Goal: Information Seeking & Learning: Learn about a topic

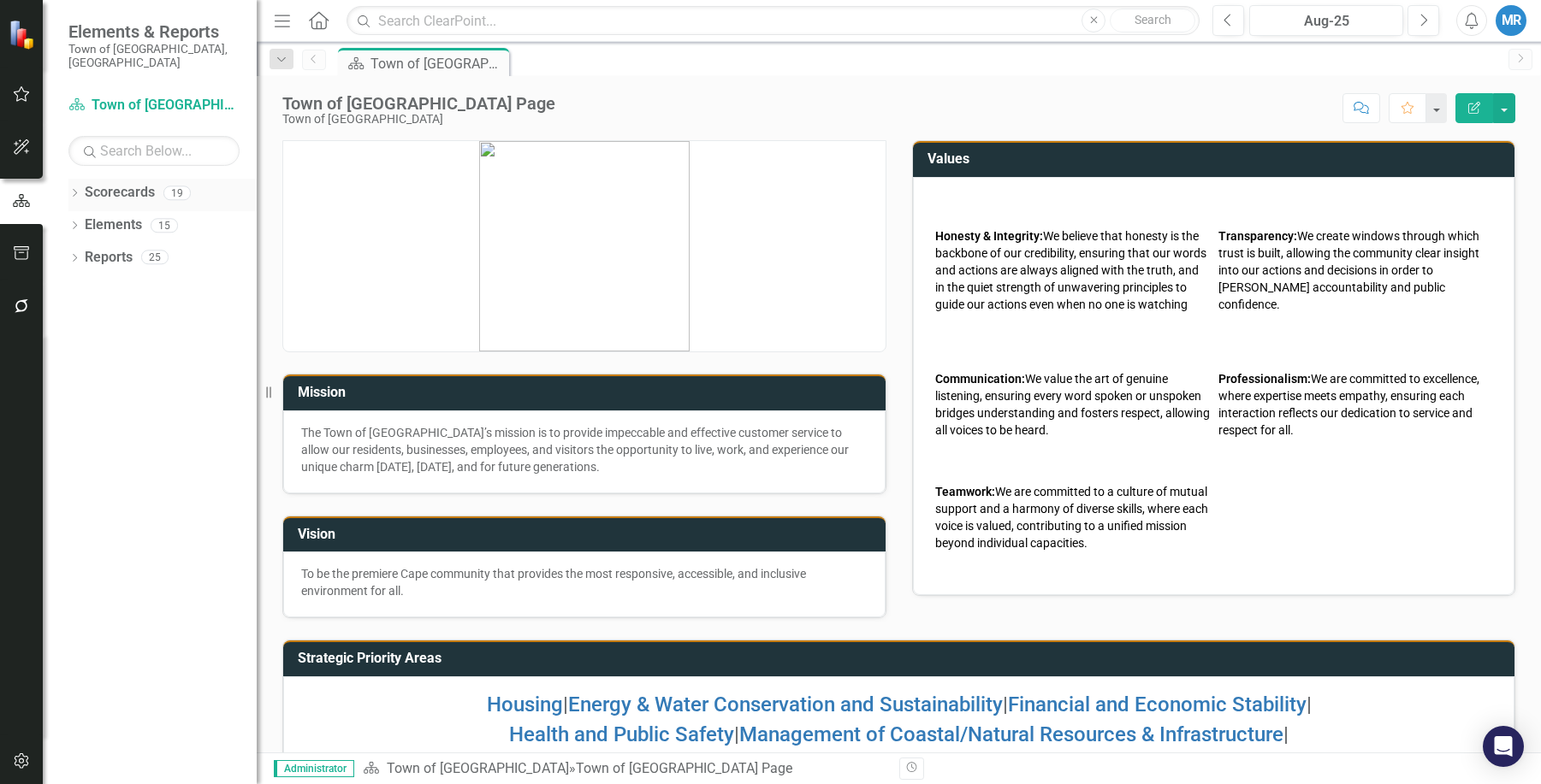
click at [136, 183] on link "Scorecards" at bounding box center [120, 193] width 70 height 20
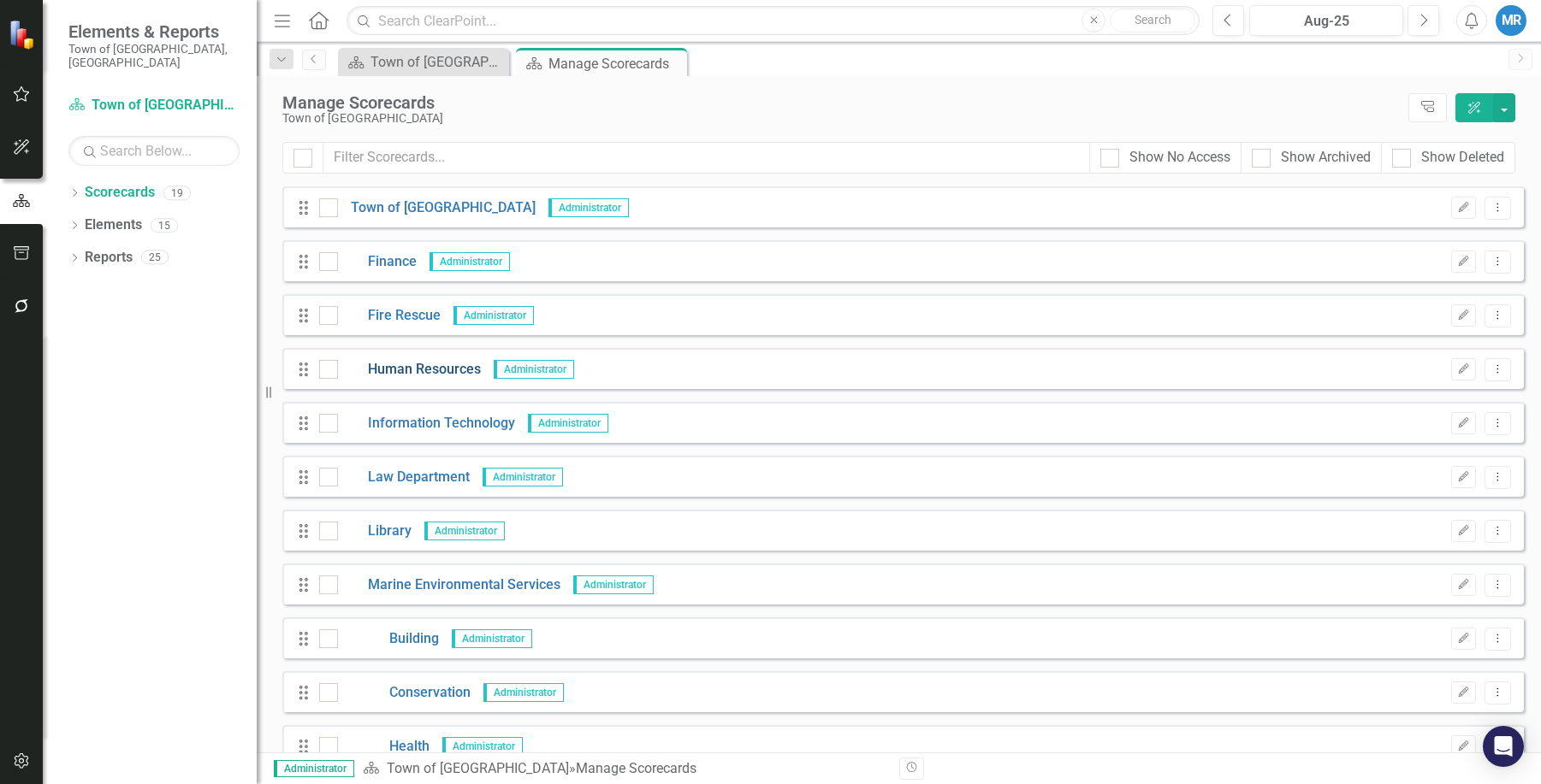
click at [425, 366] on link "Human Resources" at bounding box center [409, 371] width 143 height 20
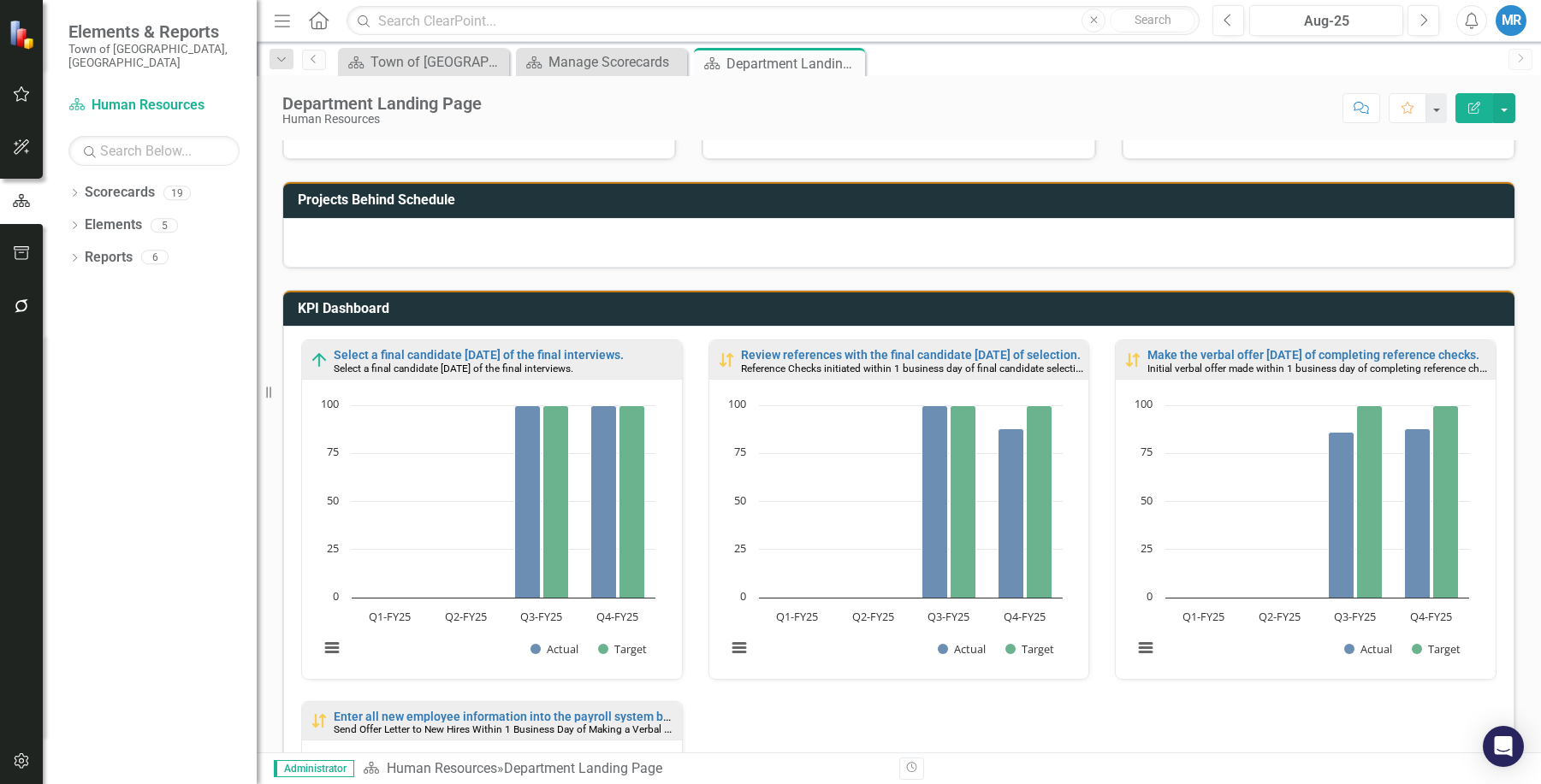
scroll to position [1, 0]
click at [143, 183] on link "Scorecards" at bounding box center [120, 193] width 70 height 20
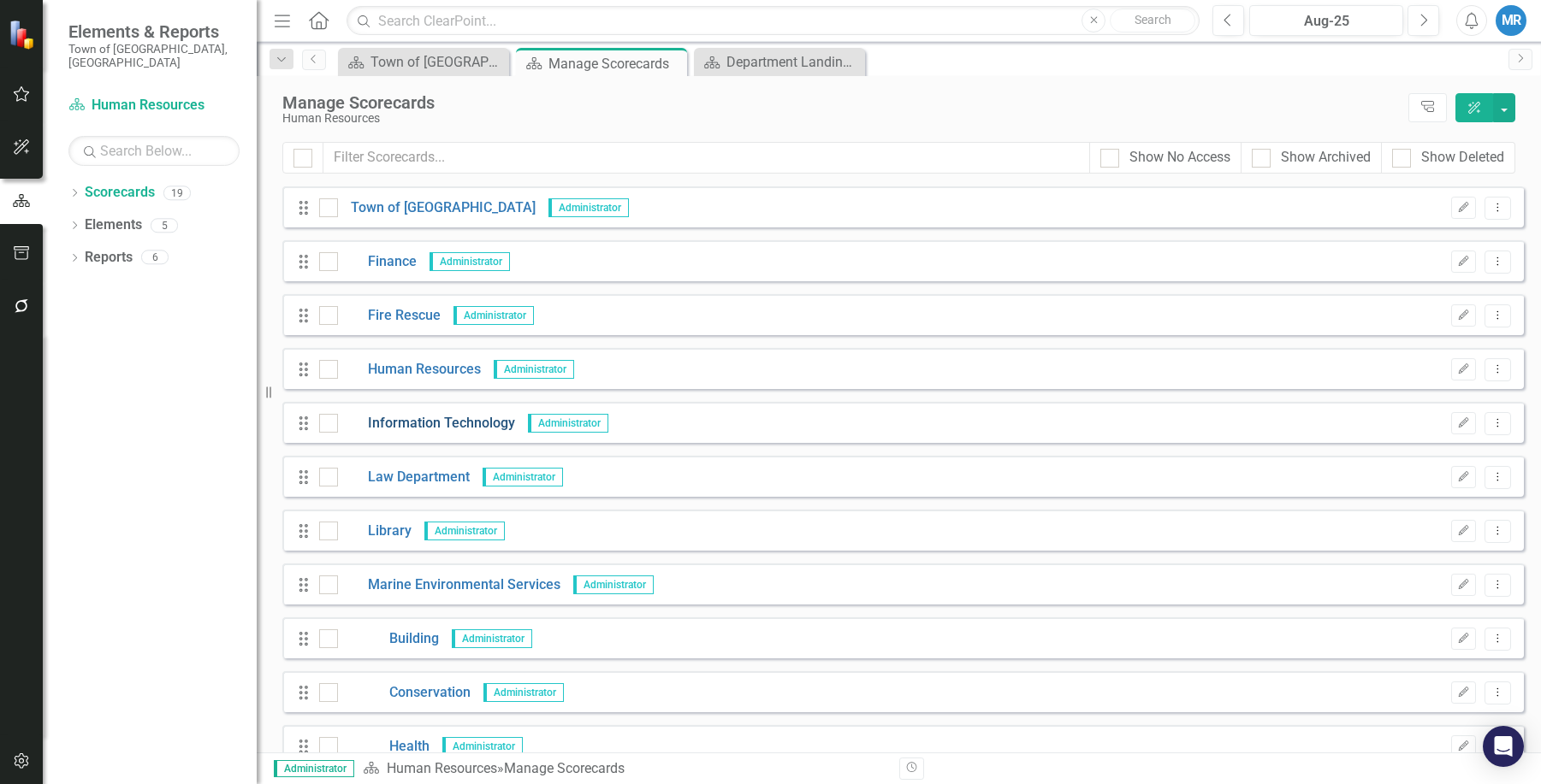
click at [455, 425] on link "Information Technology" at bounding box center [426, 424] width 178 height 20
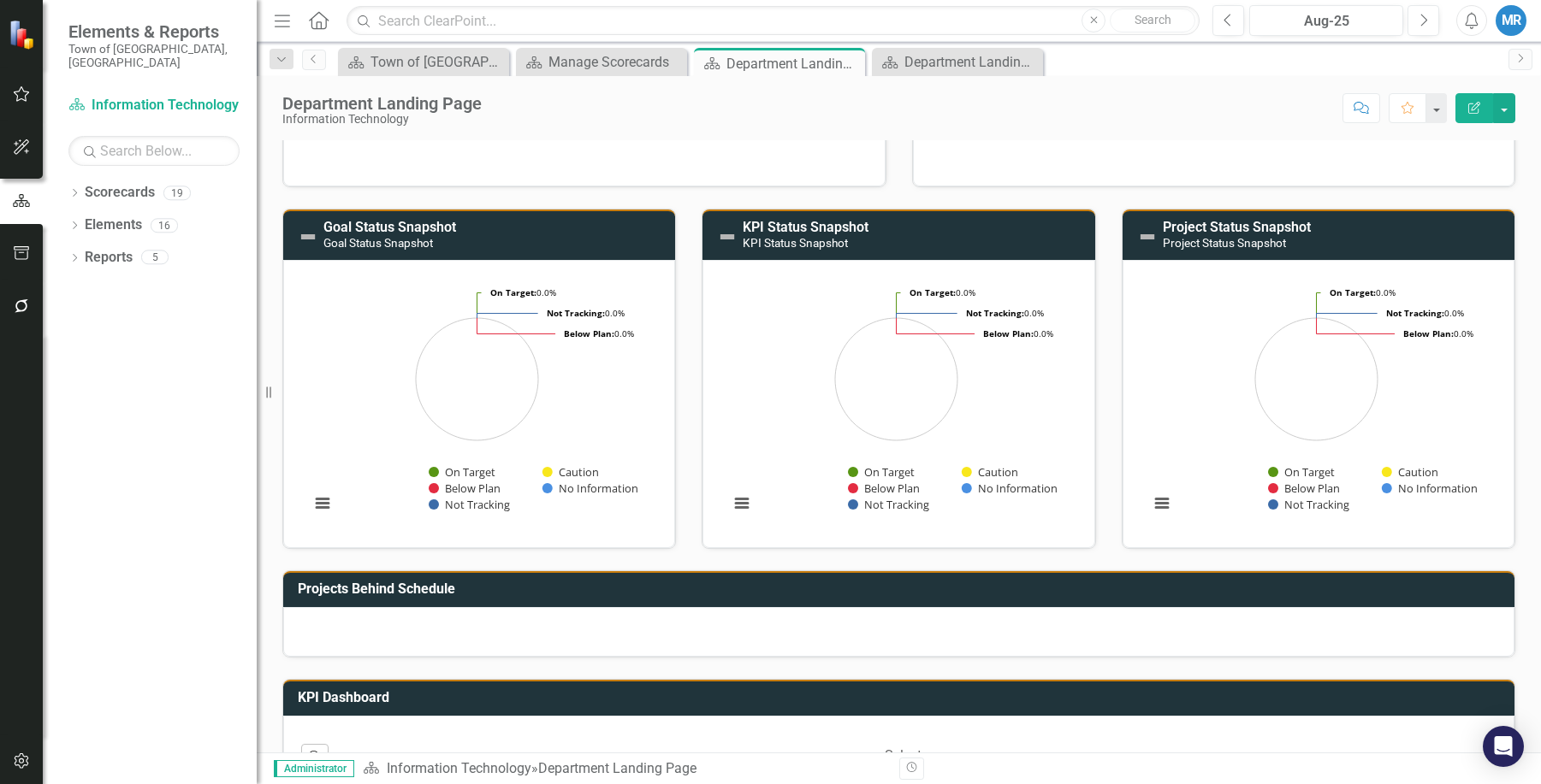
scroll to position [310, 0]
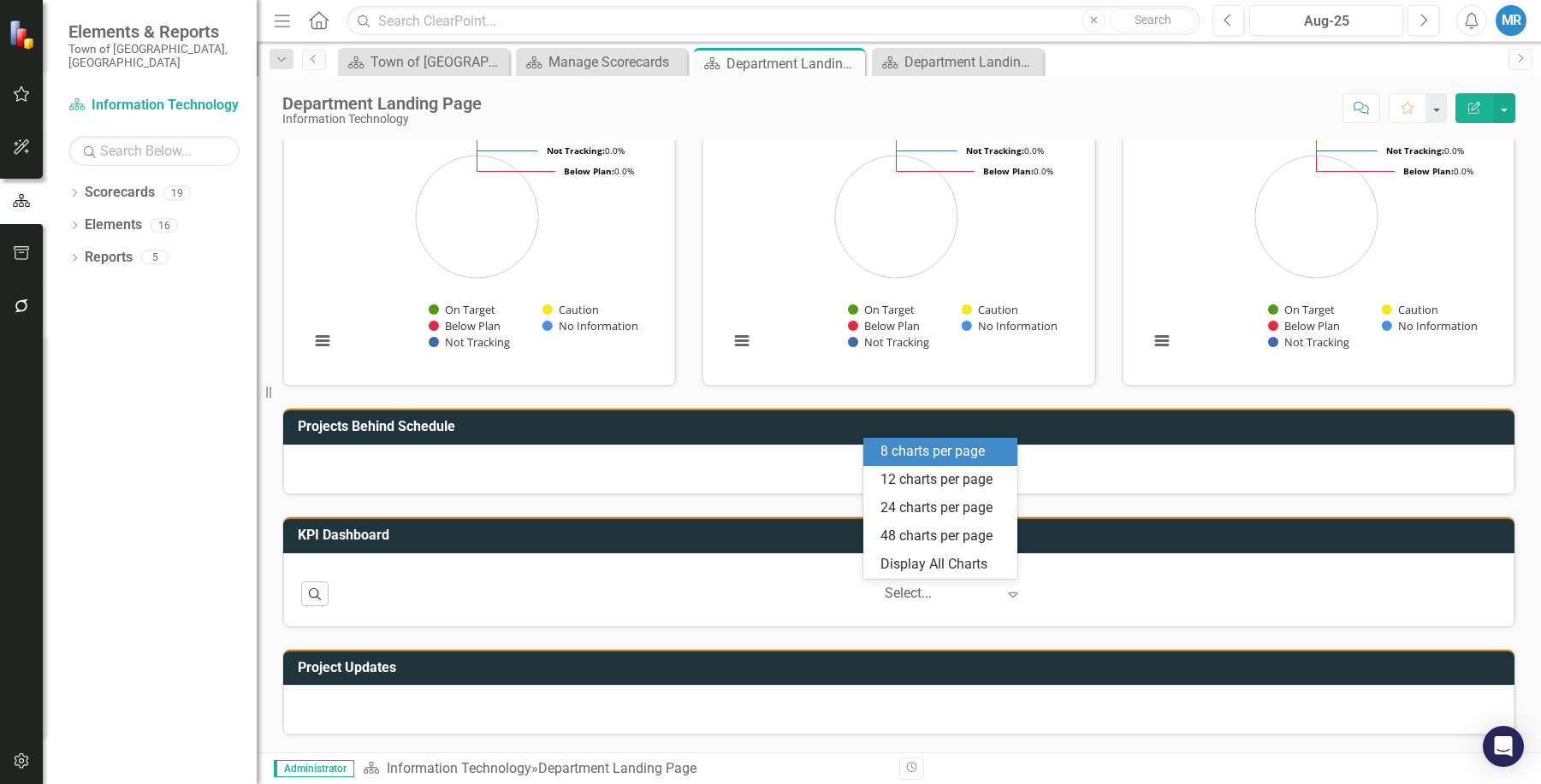
click at [1004, 598] on icon "Expand" at bounding box center [1012, 594] width 17 height 14
click at [928, 475] on div "12 charts per page" at bounding box center [943, 480] width 126 height 20
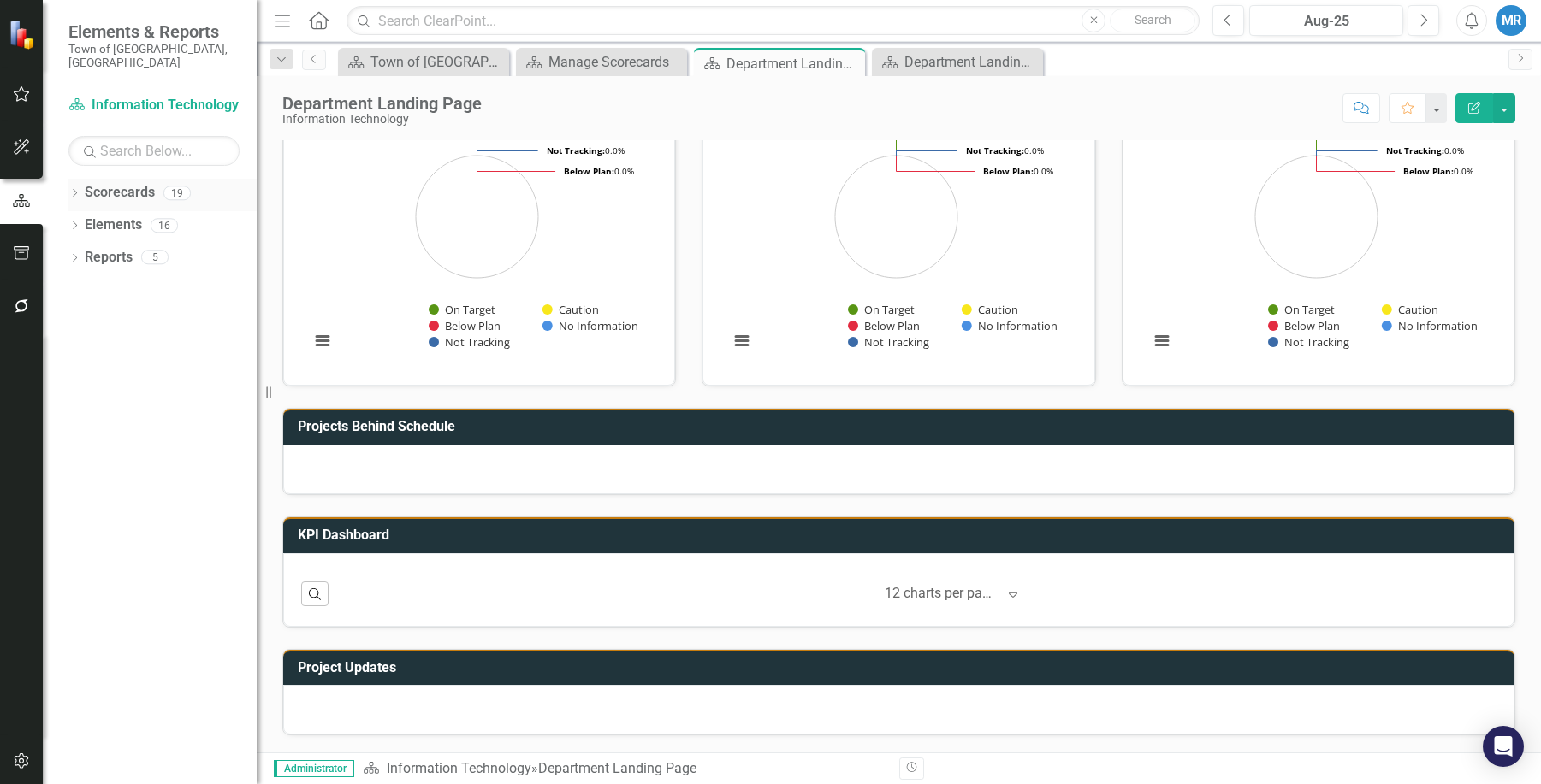
click at [117, 185] on link "Scorecards" at bounding box center [120, 193] width 70 height 20
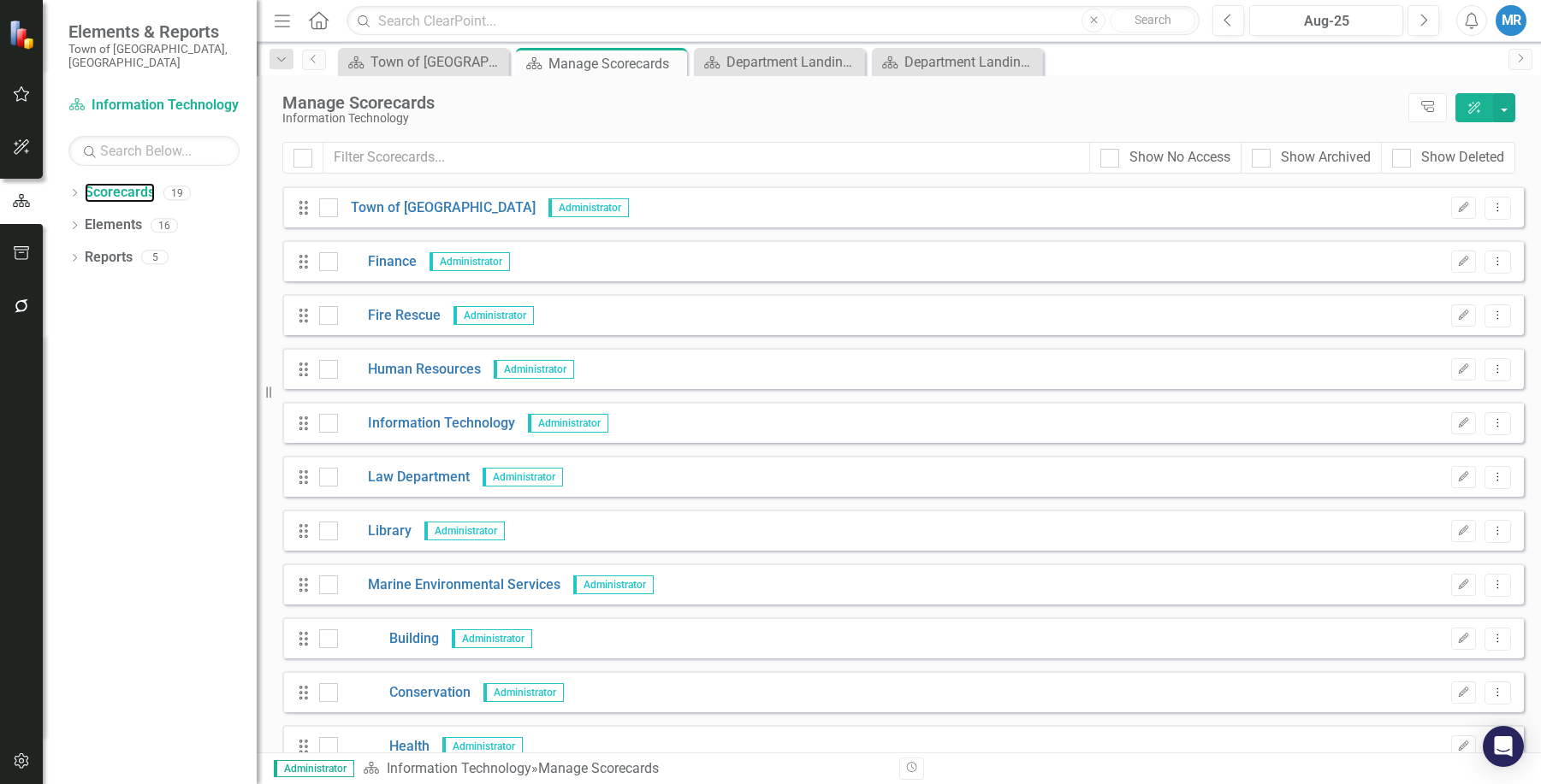
scroll to position [85, 0]
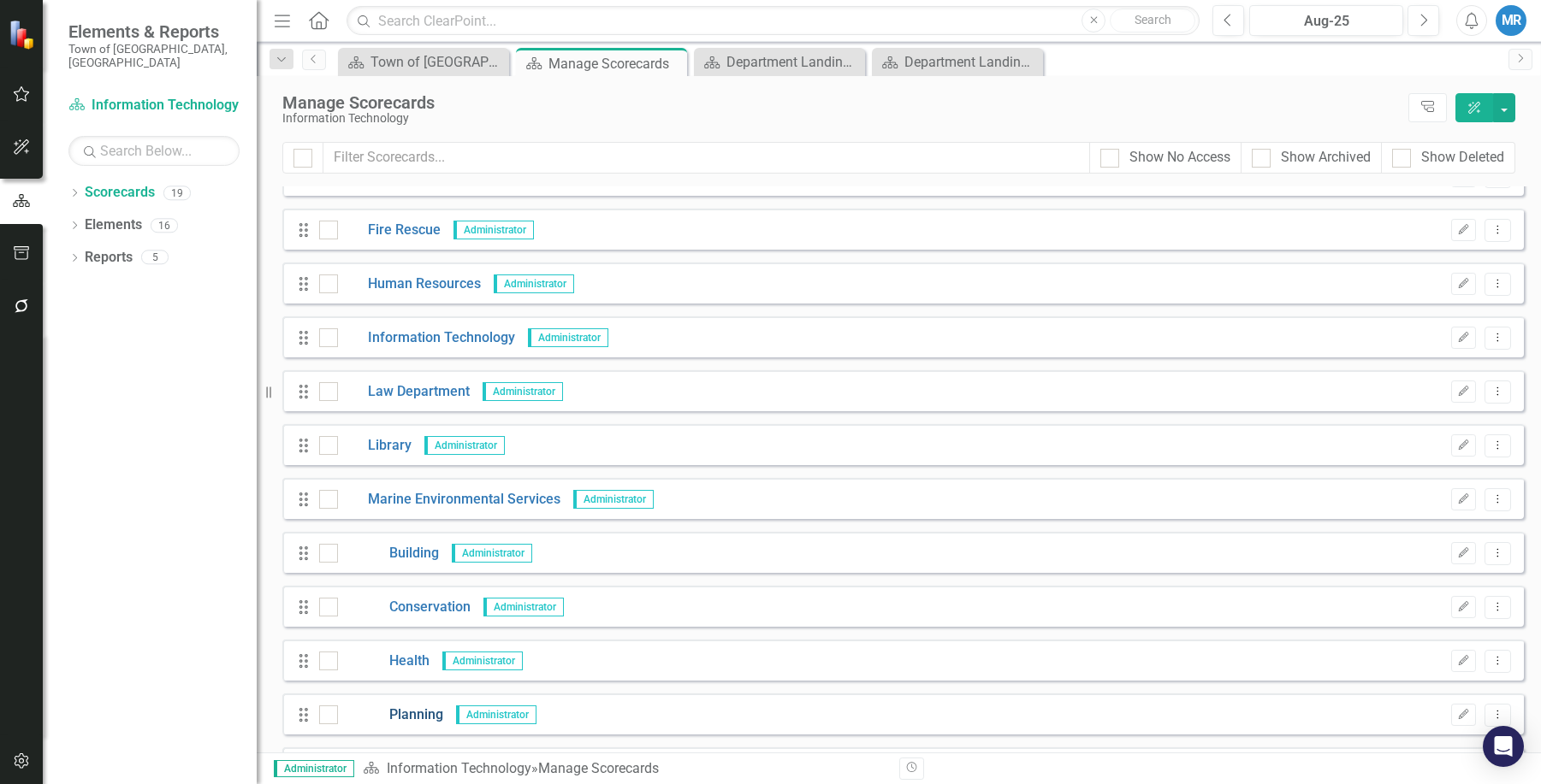
click at [424, 712] on link "Planning" at bounding box center [390, 715] width 105 height 20
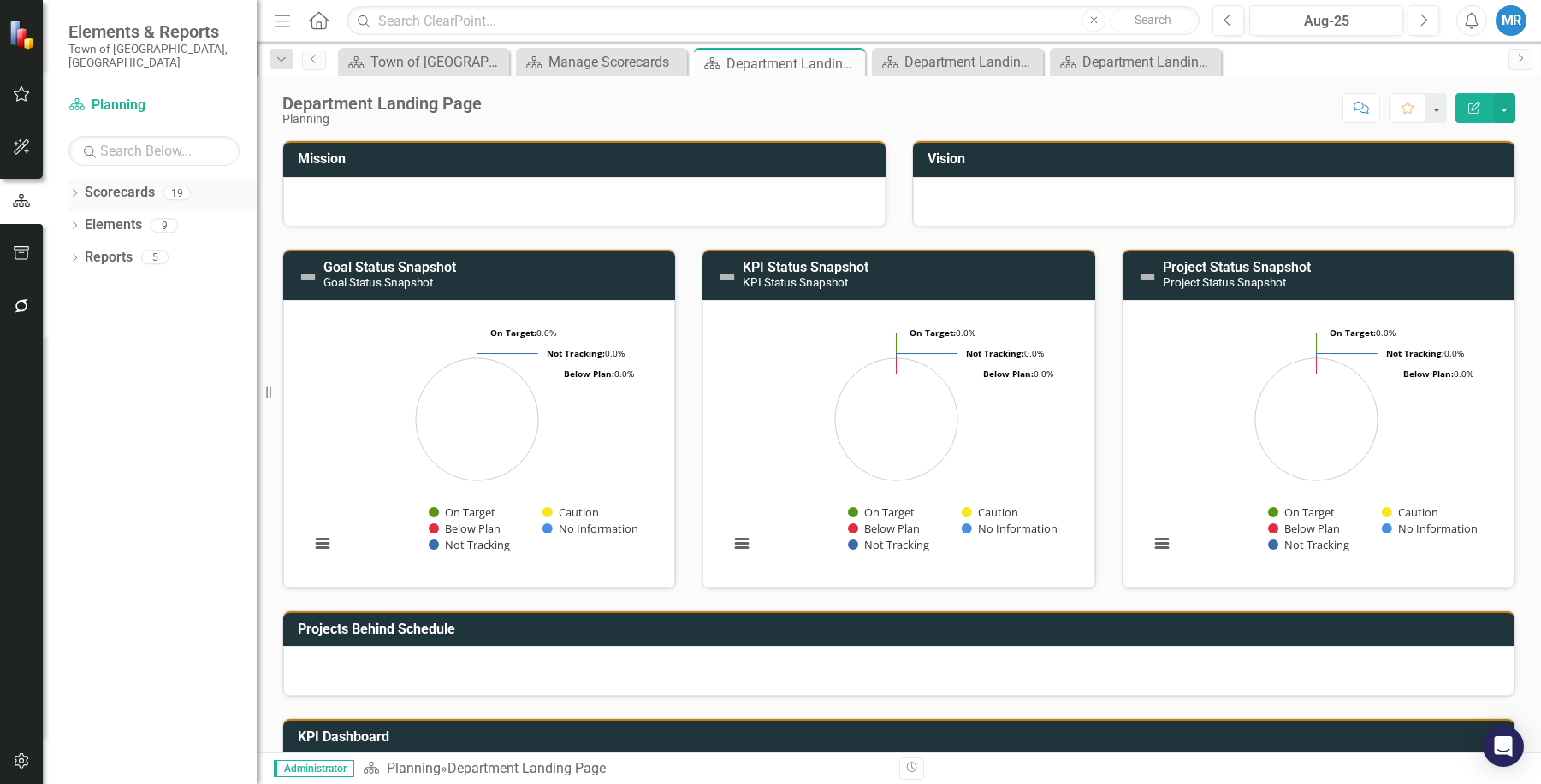
click at [131, 184] on link "Scorecards" at bounding box center [120, 193] width 70 height 20
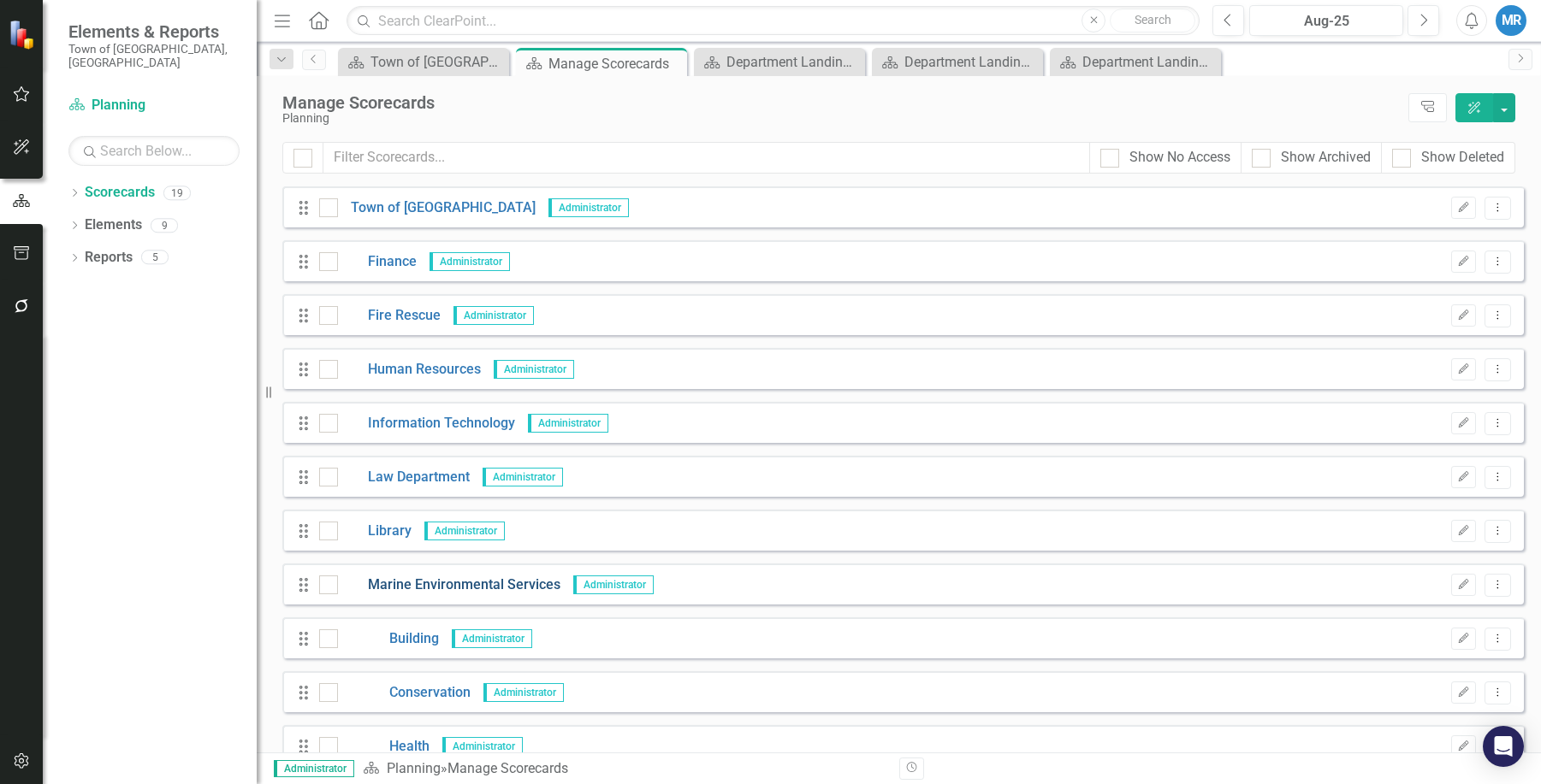
click at [388, 587] on link "Marine Environmental Services" at bounding box center [448, 585] width 222 height 20
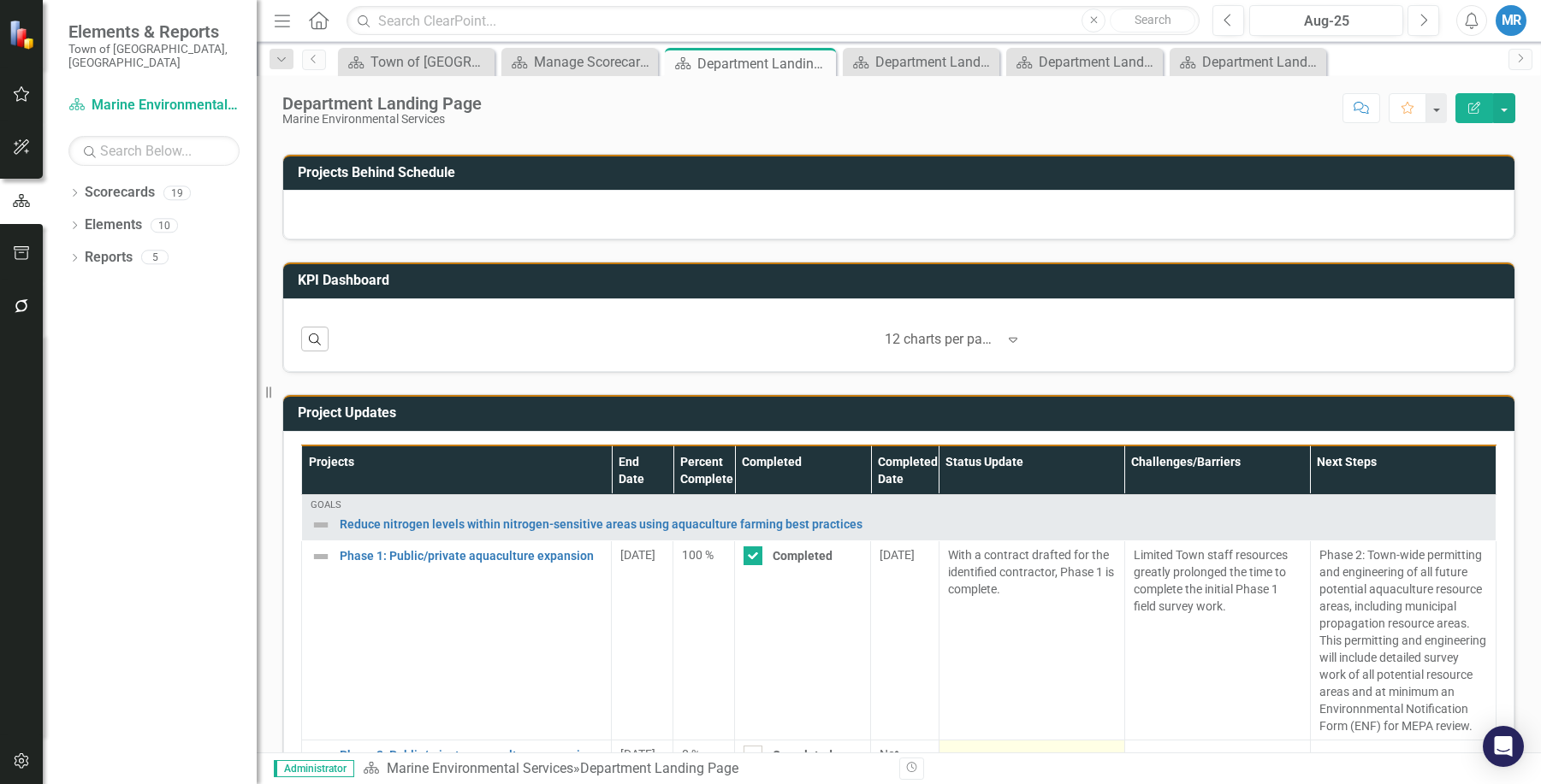
scroll to position [413, 0]
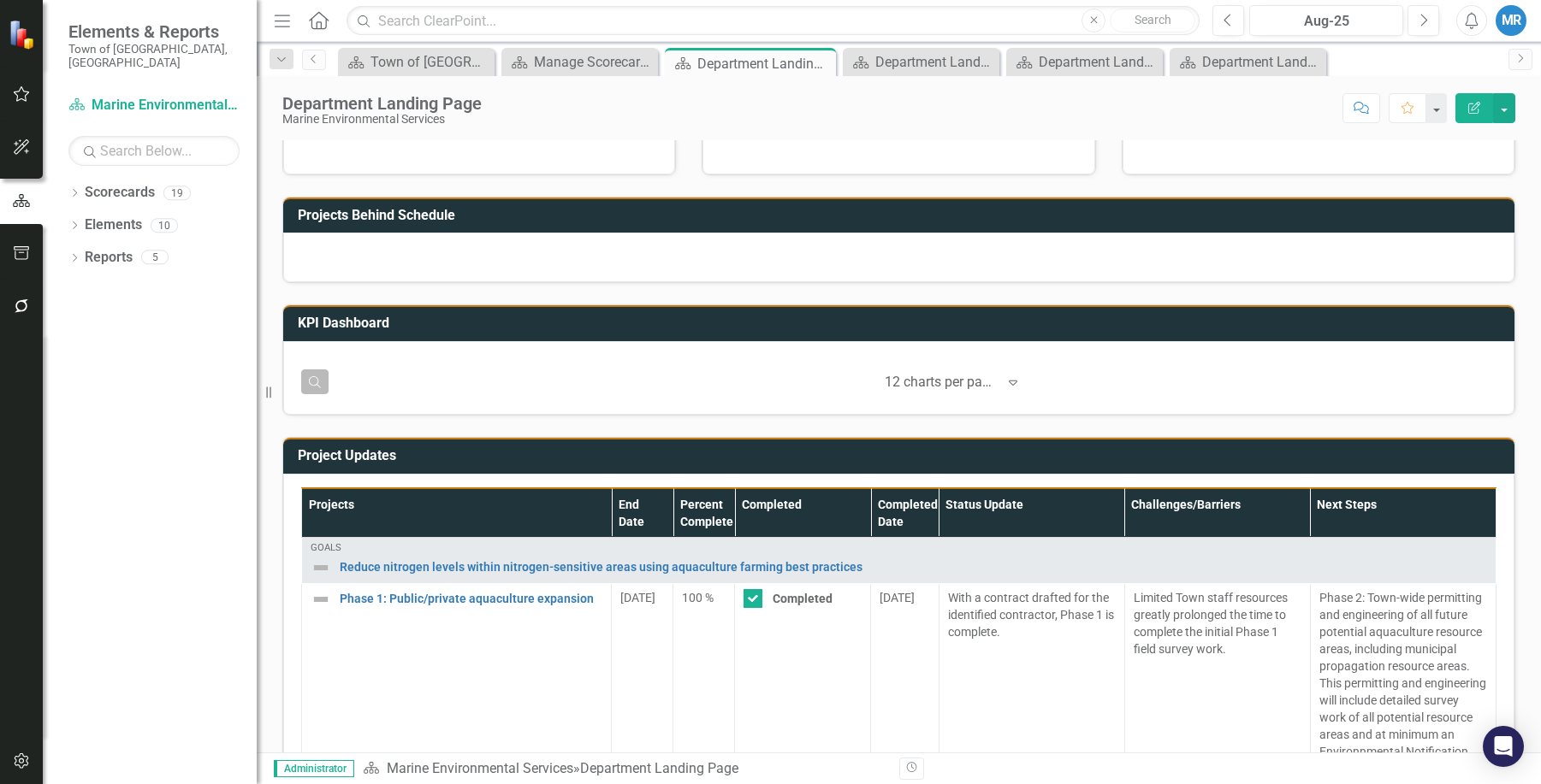
click at [321, 388] on button "Search" at bounding box center [315, 381] width 27 height 25
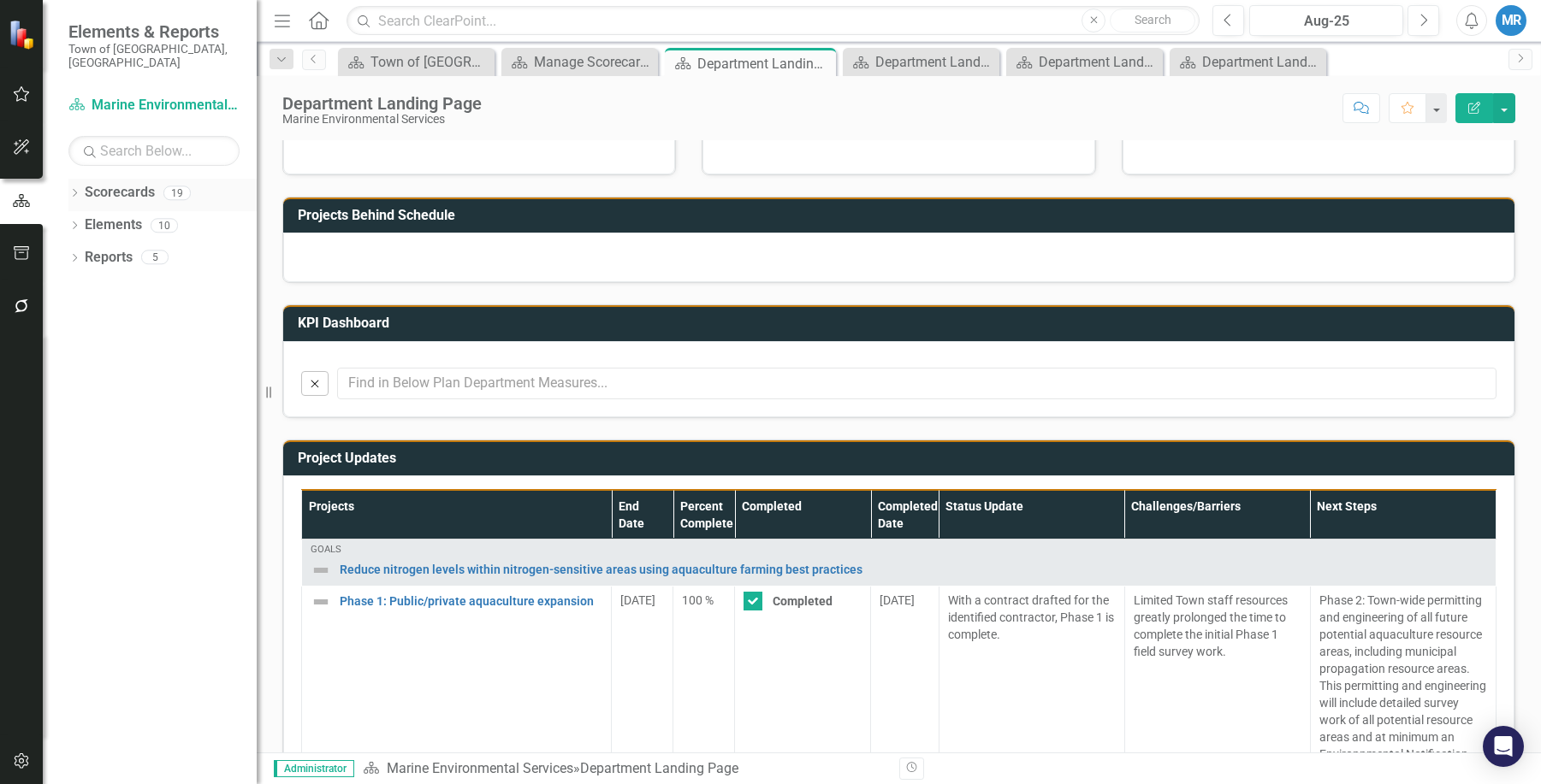
click at [162, 178] on div "Scorecards 19" at bounding box center [171, 195] width 172 height 33
click at [98, 183] on link "Scorecards" at bounding box center [120, 193] width 70 height 20
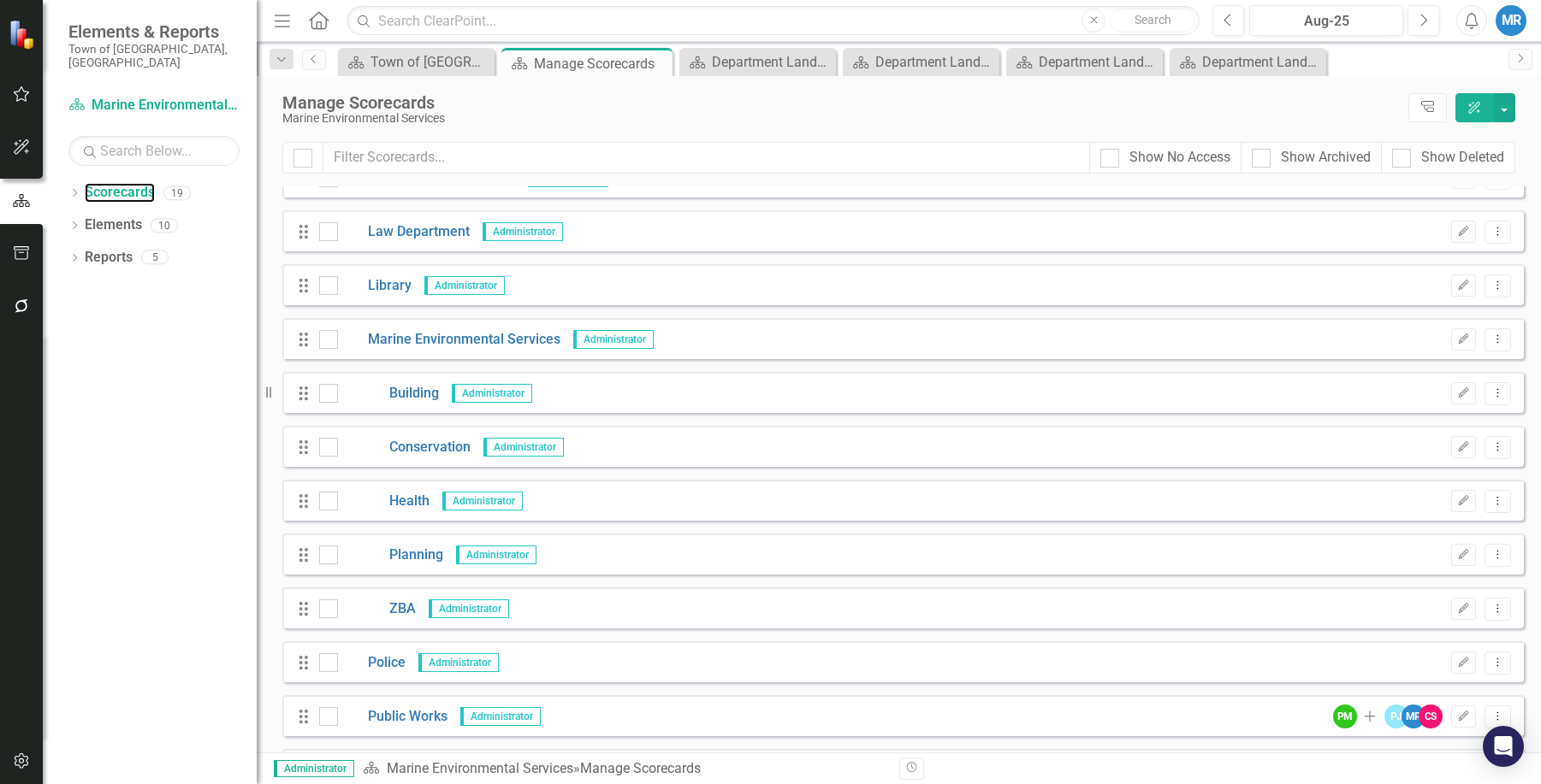
scroll to position [342, 0]
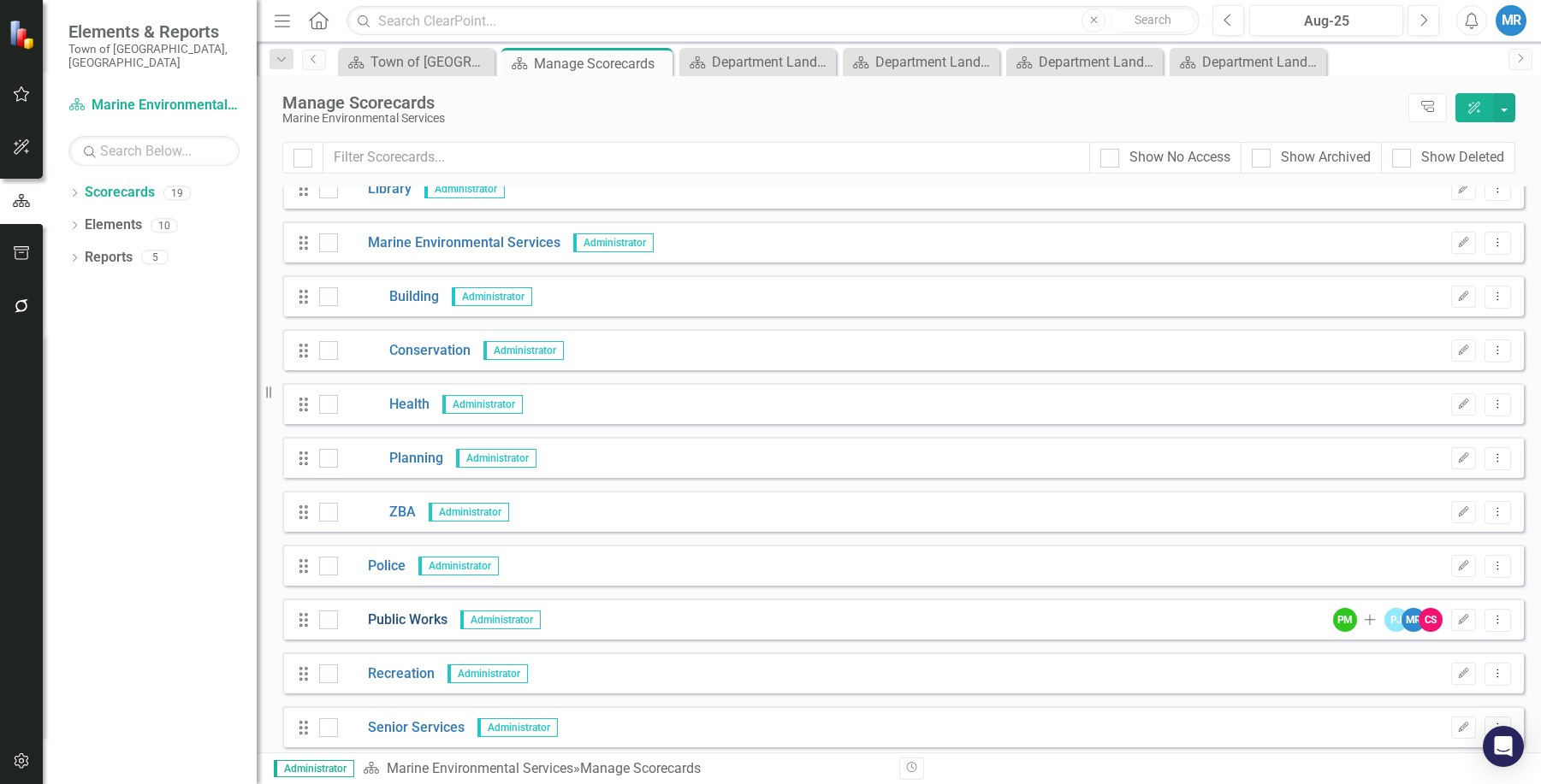
click at [390, 614] on link "Public Works" at bounding box center [393, 620] width 110 height 20
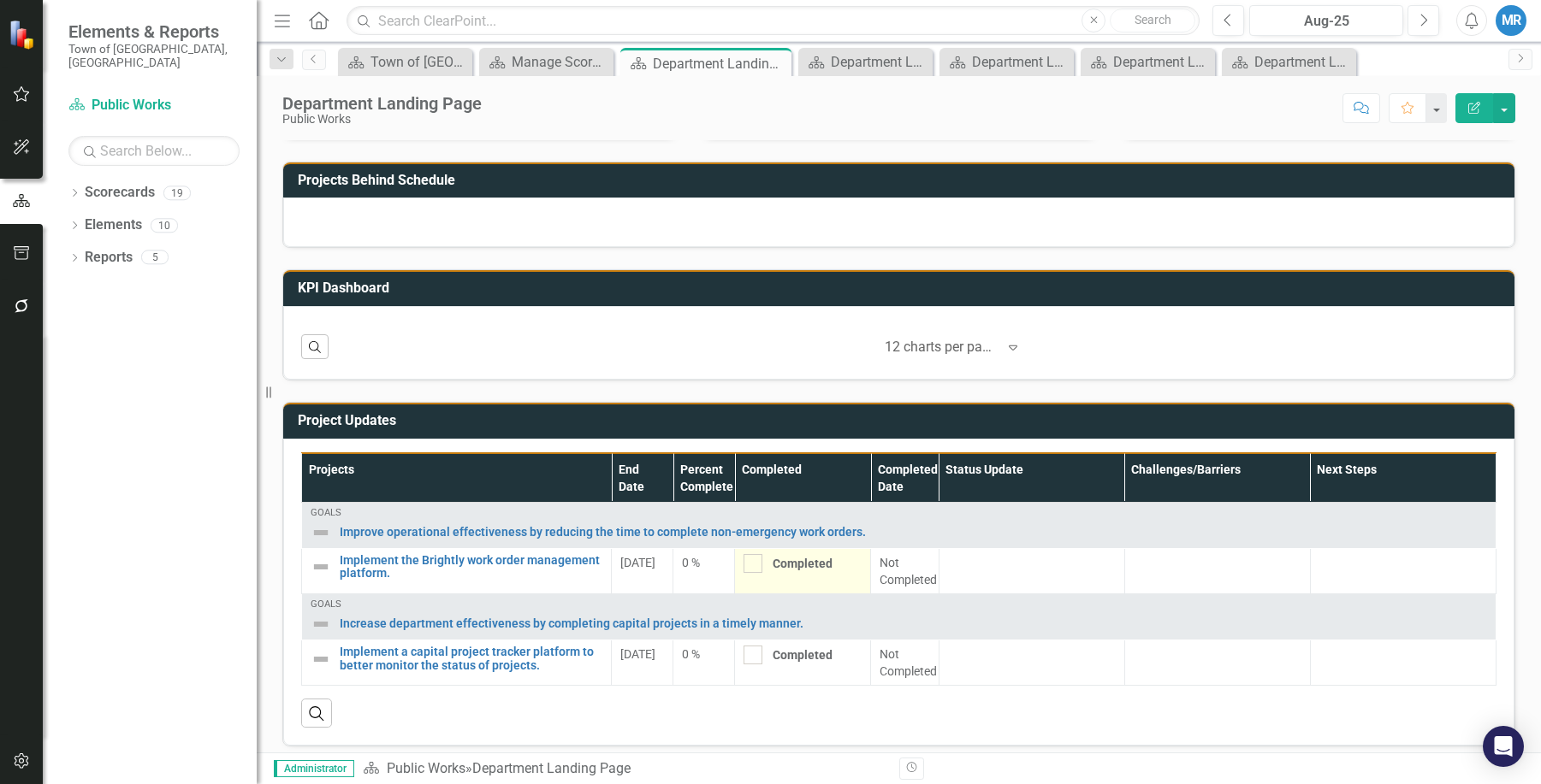
scroll to position [460, 0]
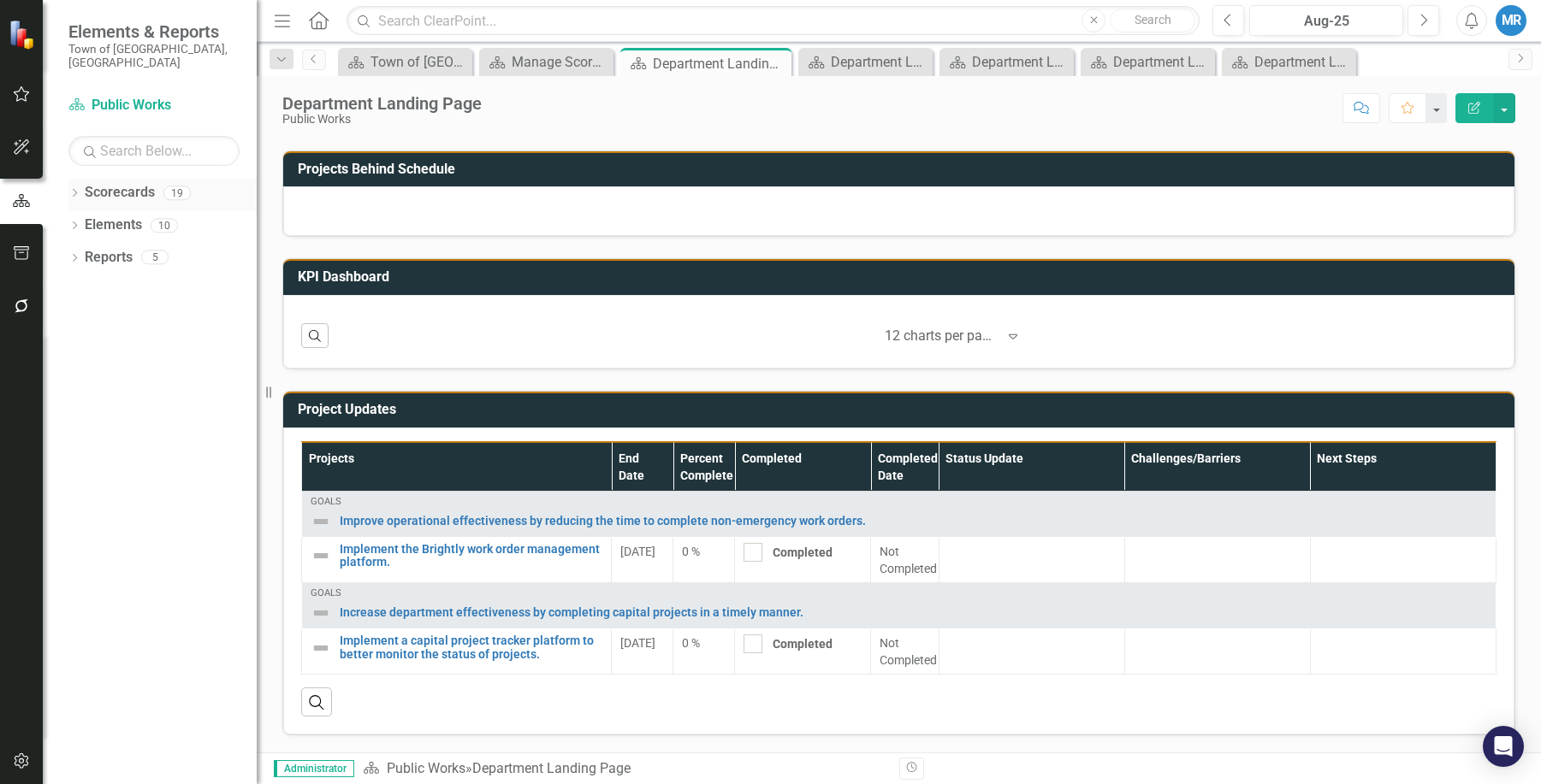
click at [133, 183] on link "Scorecards" at bounding box center [120, 193] width 70 height 20
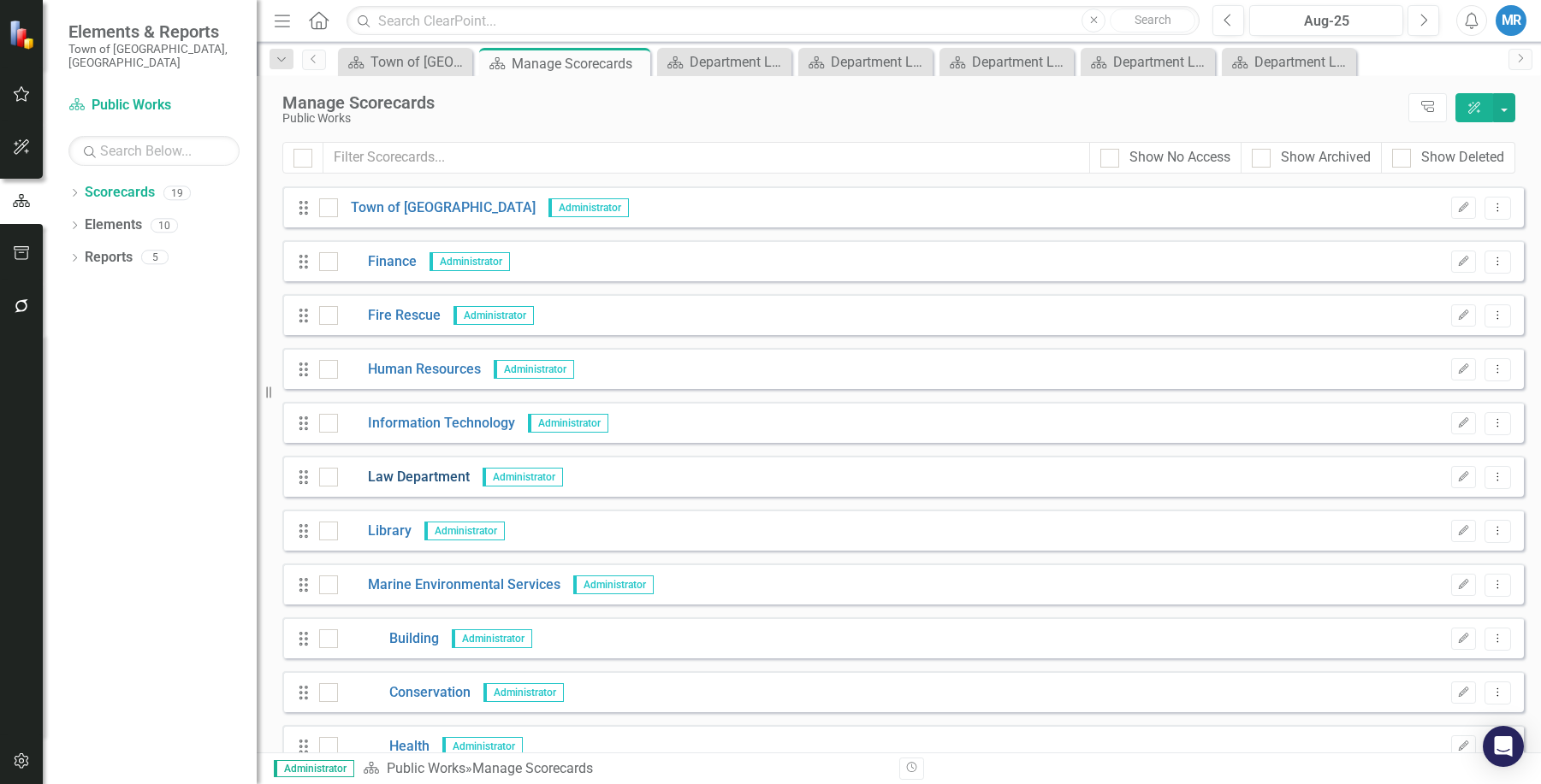
click at [435, 478] on link "Law Department" at bounding box center [404, 478] width 132 height 20
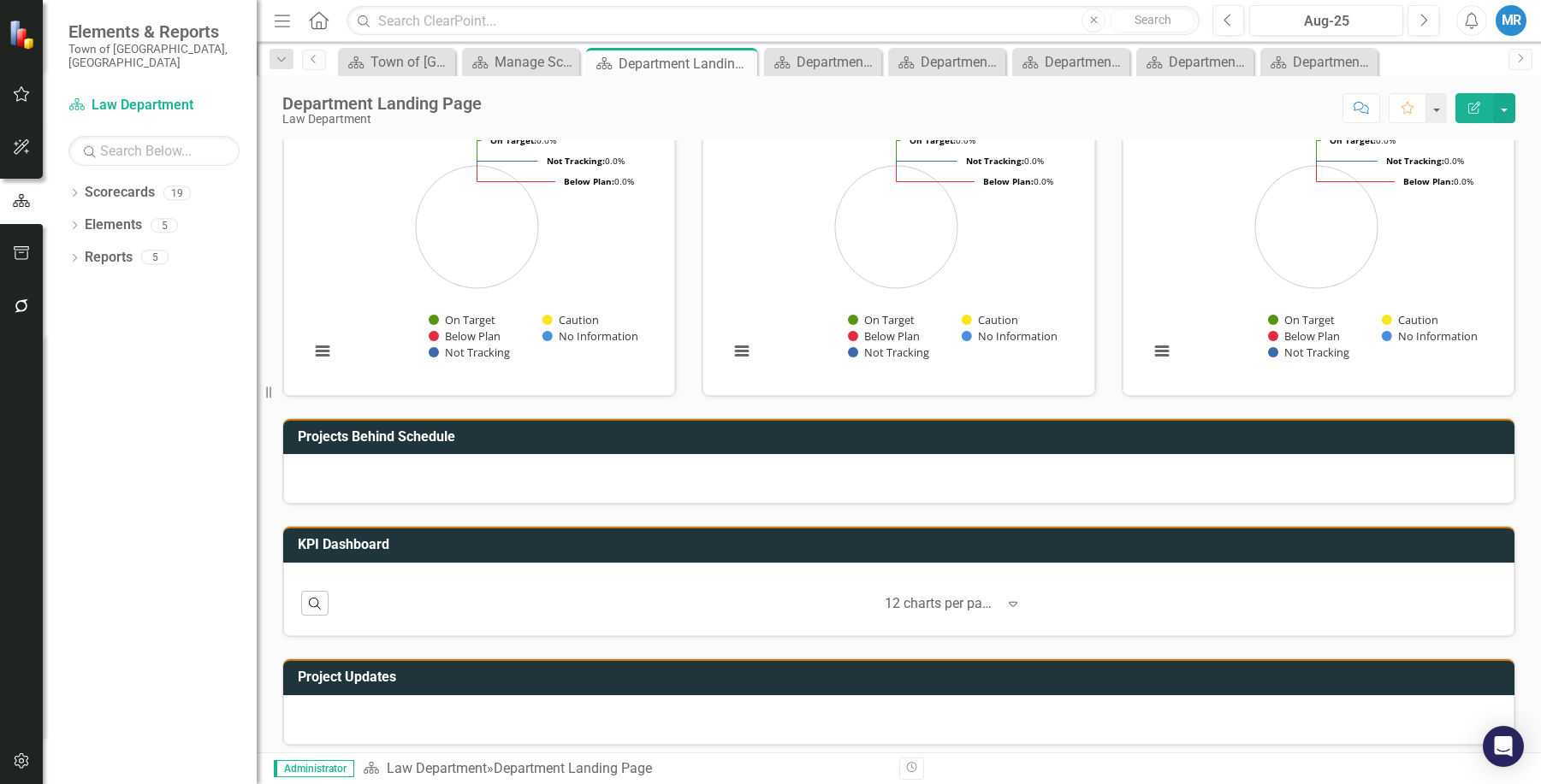
scroll to position [203, 0]
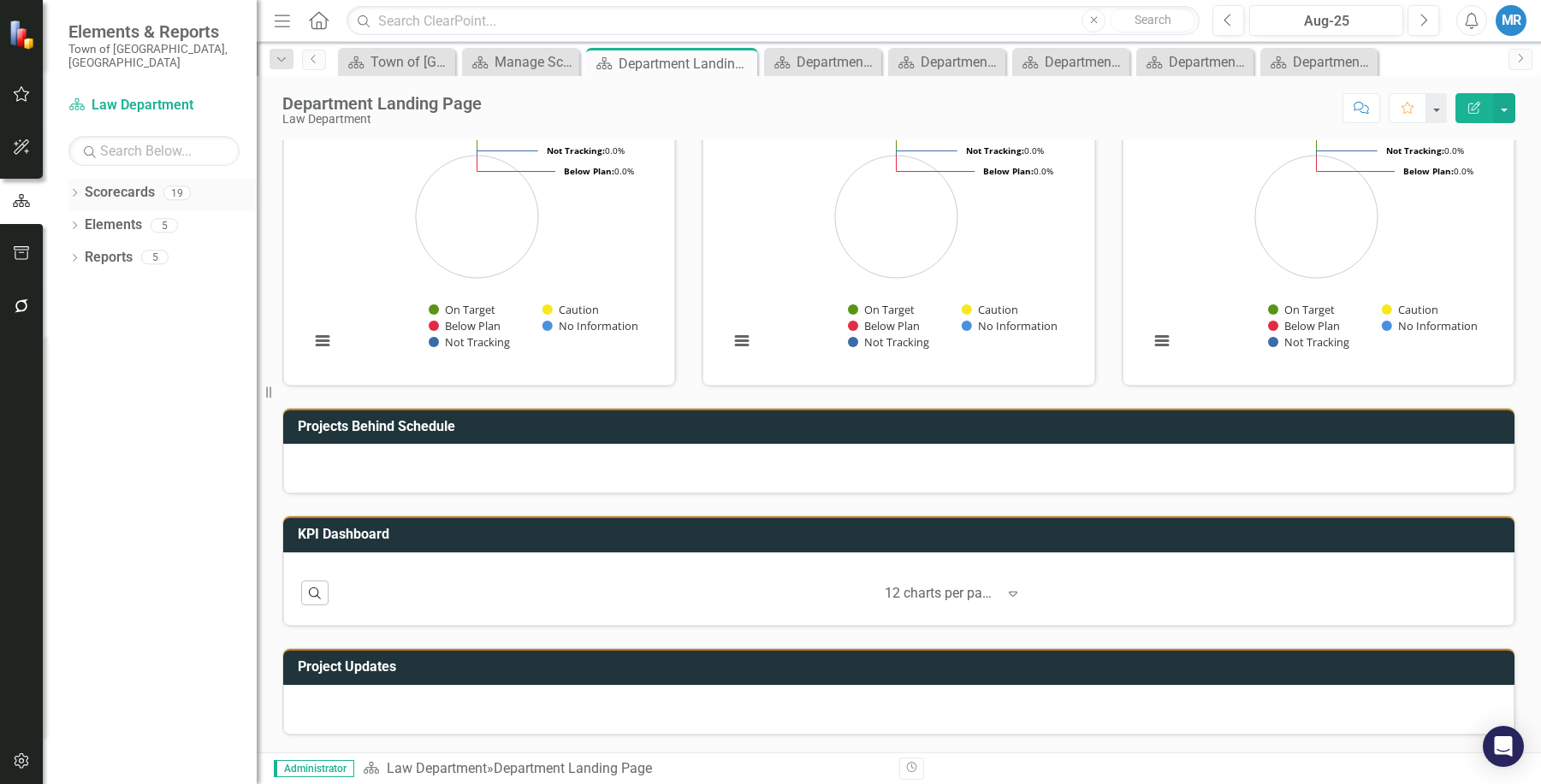
click at [124, 183] on link "Scorecards" at bounding box center [120, 193] width 70 height 20
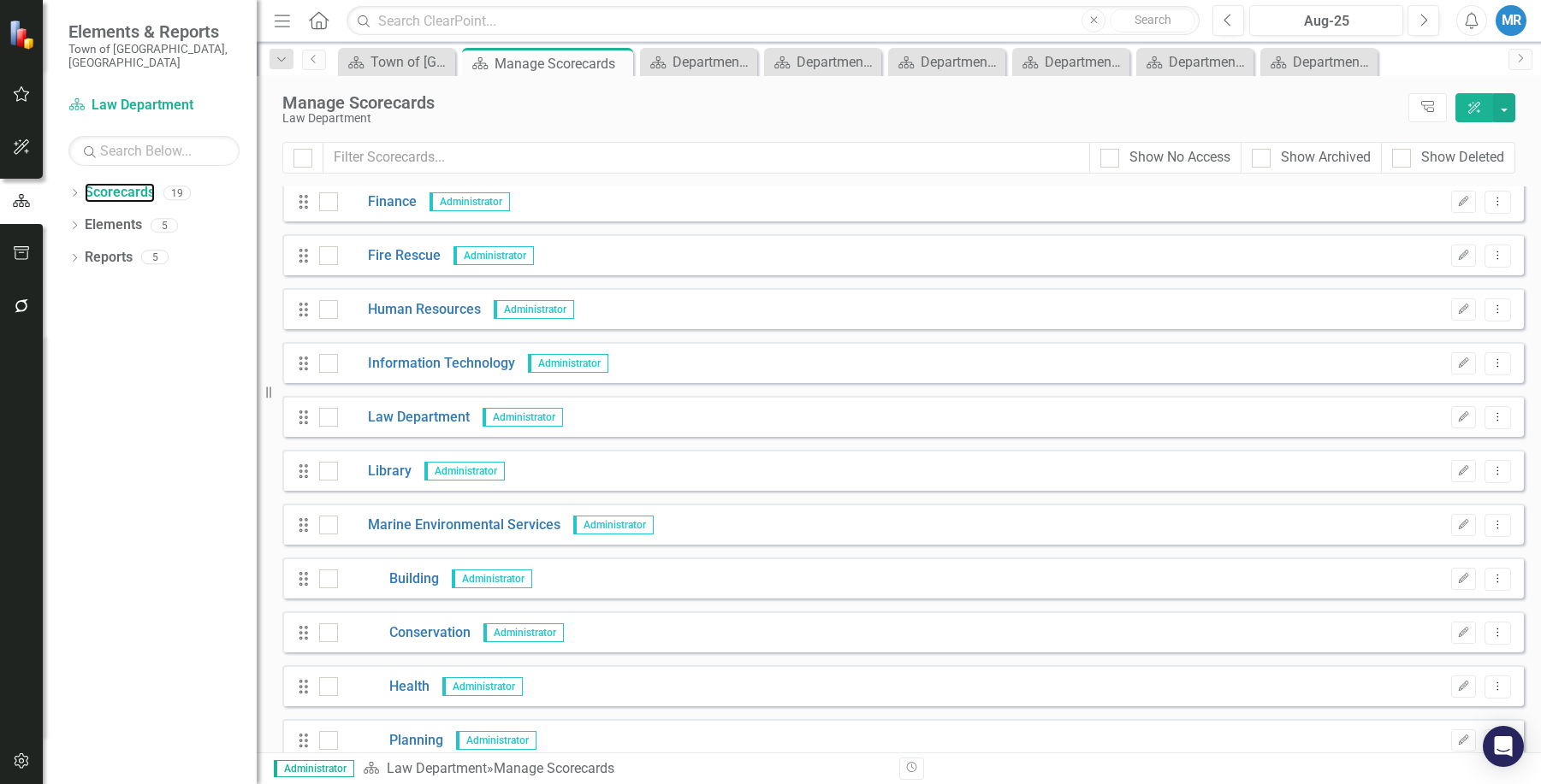
scroll to position [256, 0]
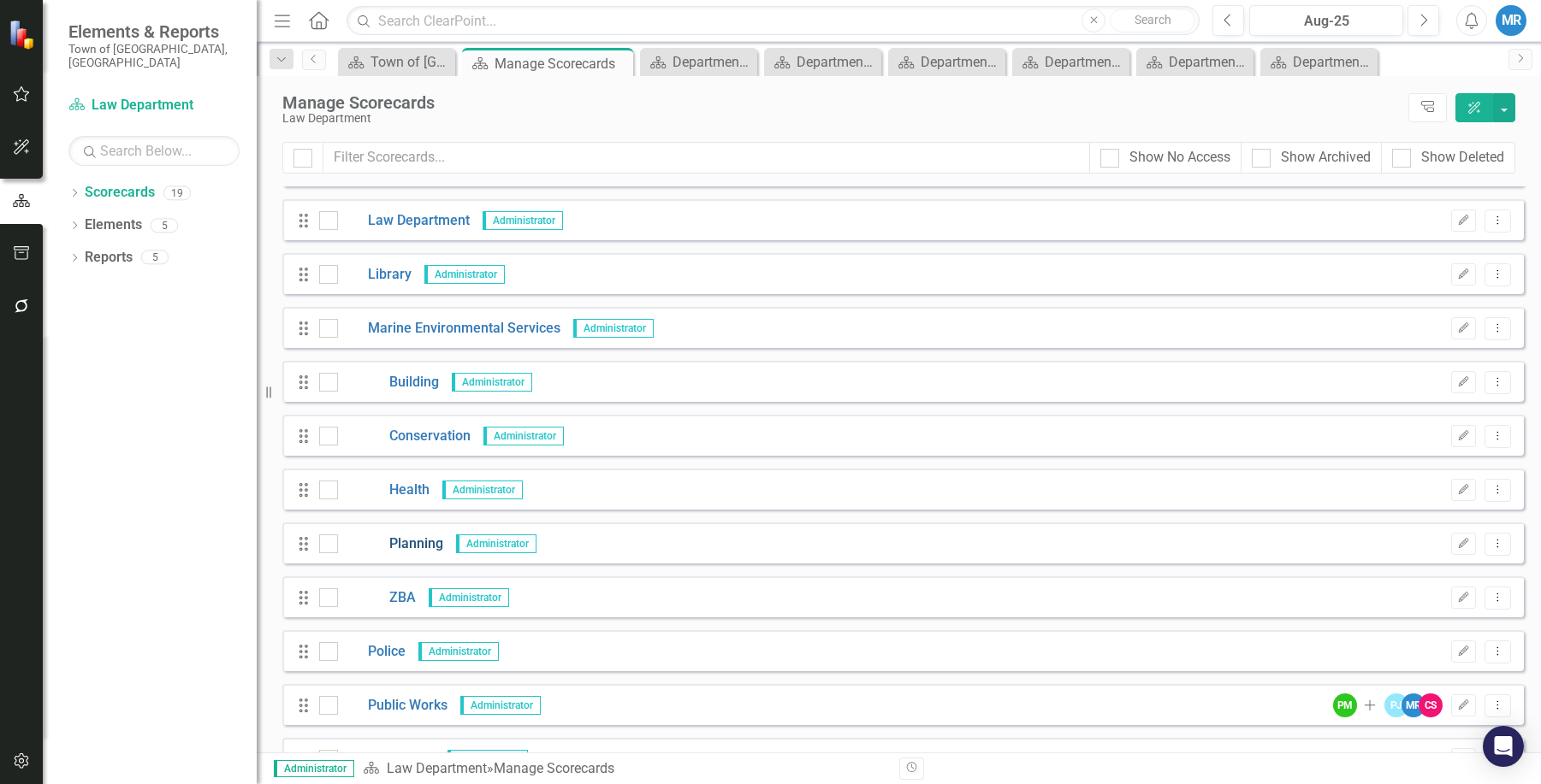
click at [416, 534] on link "Planning" at bounding box center [390, 544] width 105 height 20
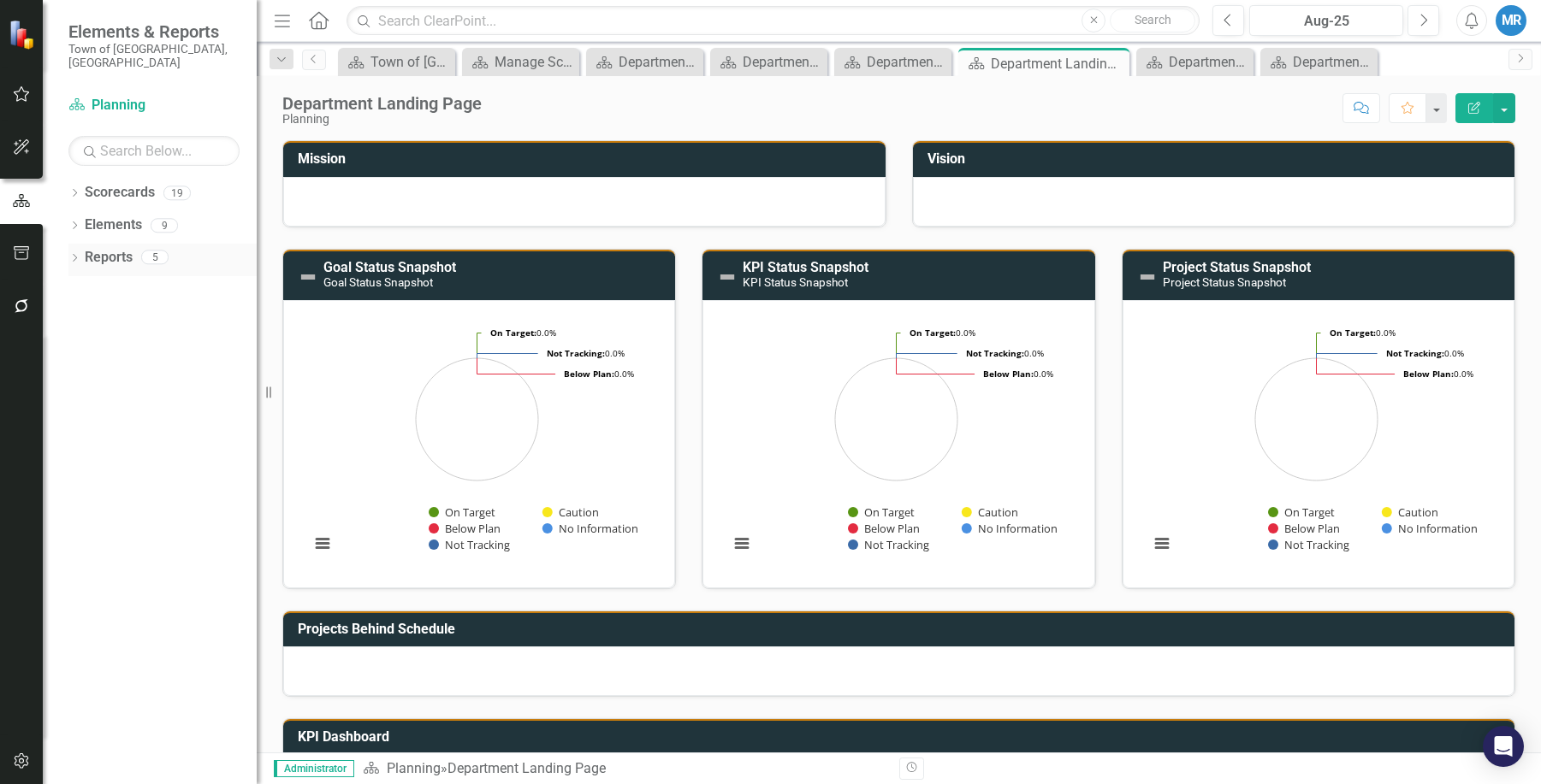
click at [100, 248] on link "Reports" at bounding box center [109, 258] width 48 height 20
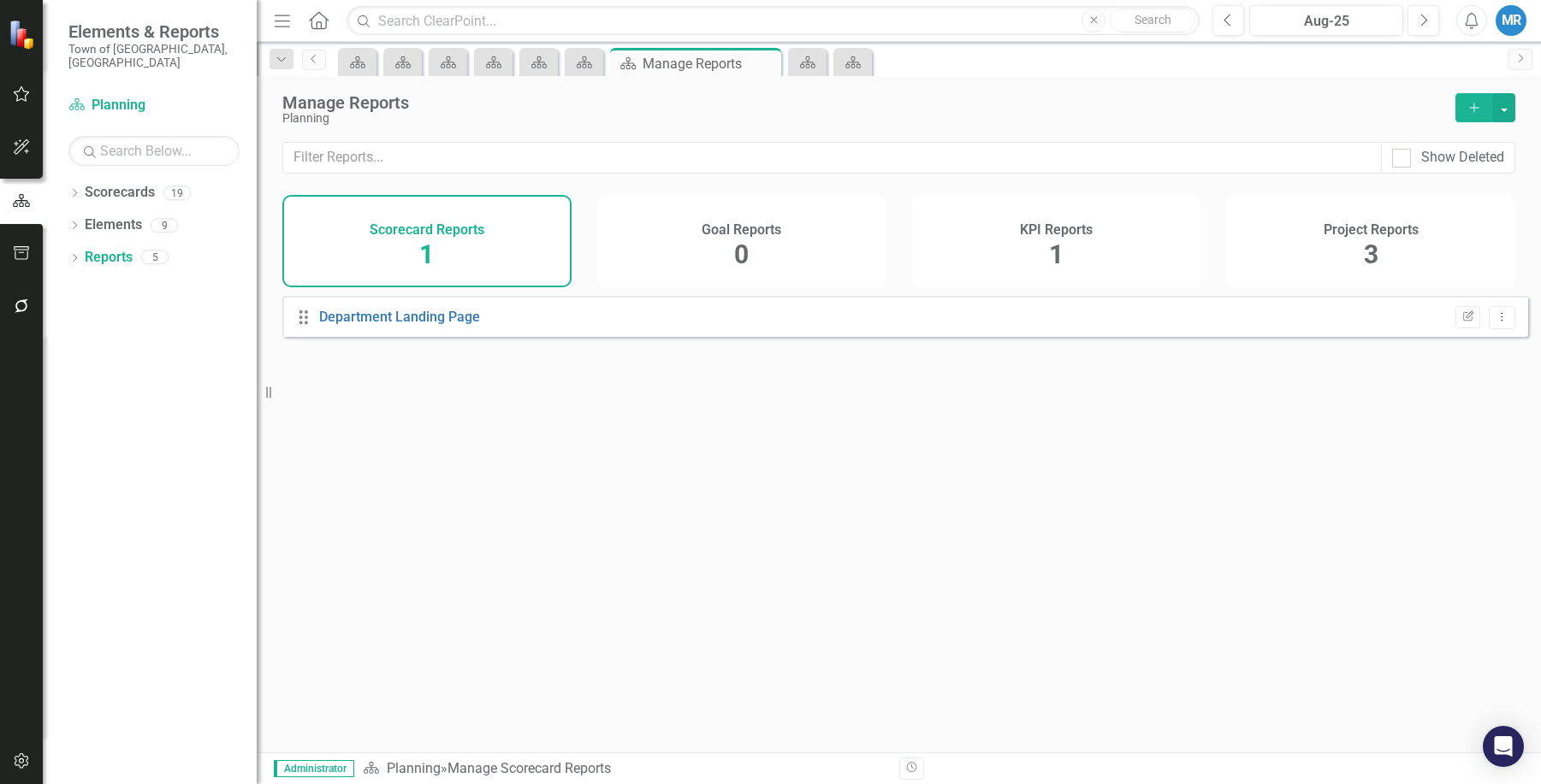
click at [1050, 240] on span "1" at bounding box center [1056, 254] width 15 height 30
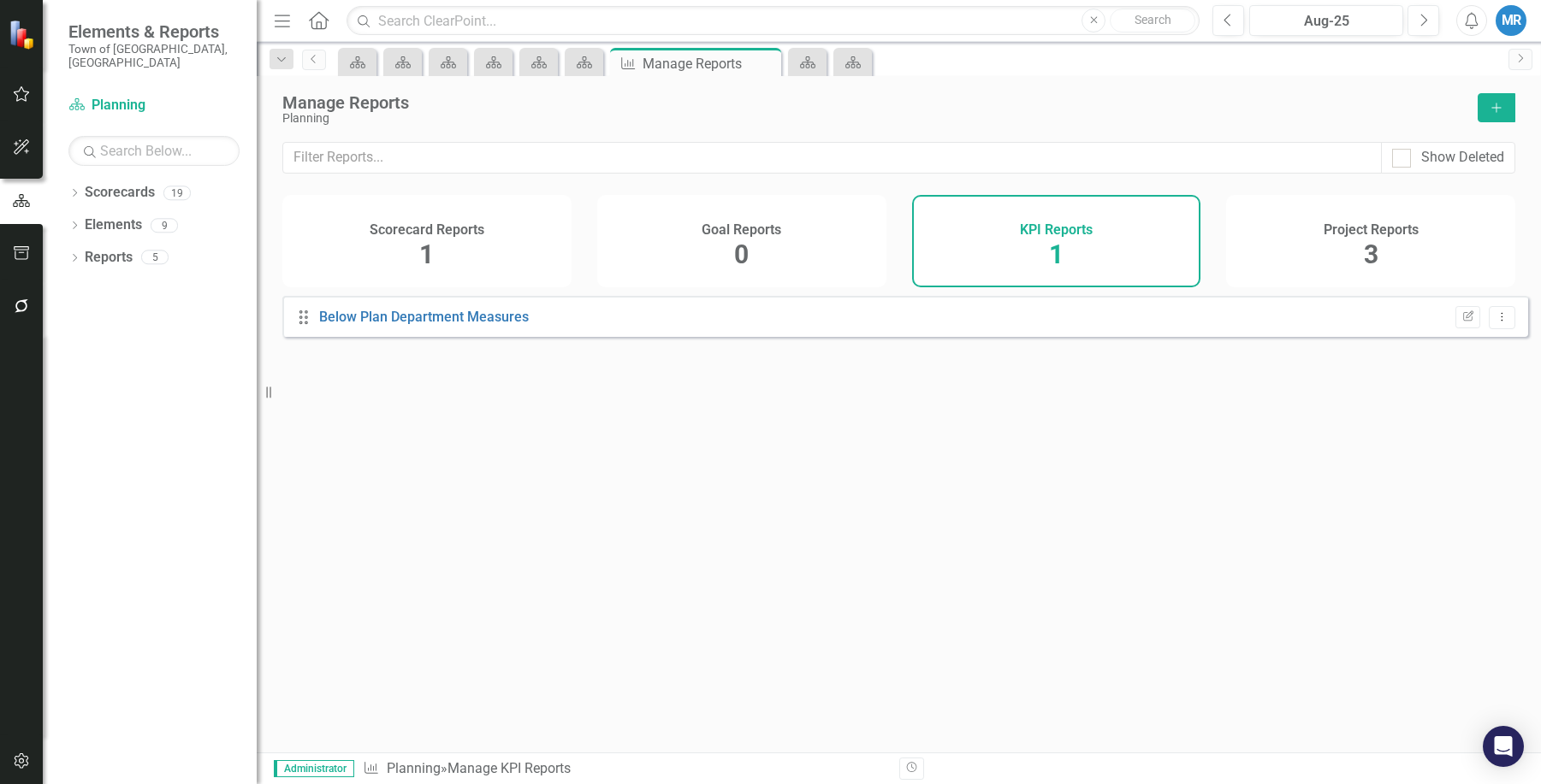
click at [1054, 234] on h4 "KPI Reports" at bounding box center [1055, 230] width 72 height 16
drag, startPoint x: 1054, startPoint y: 234, endPoint x: 1053, endPoint y: 251, distance: 17.0
click at [1046, 234] on h4 "KPI Reports" at bounding box center [1055, 230] width 72 height 16
click at [1055, 263] on span "1" at bounding box center [1056, 254] width 15 height 30
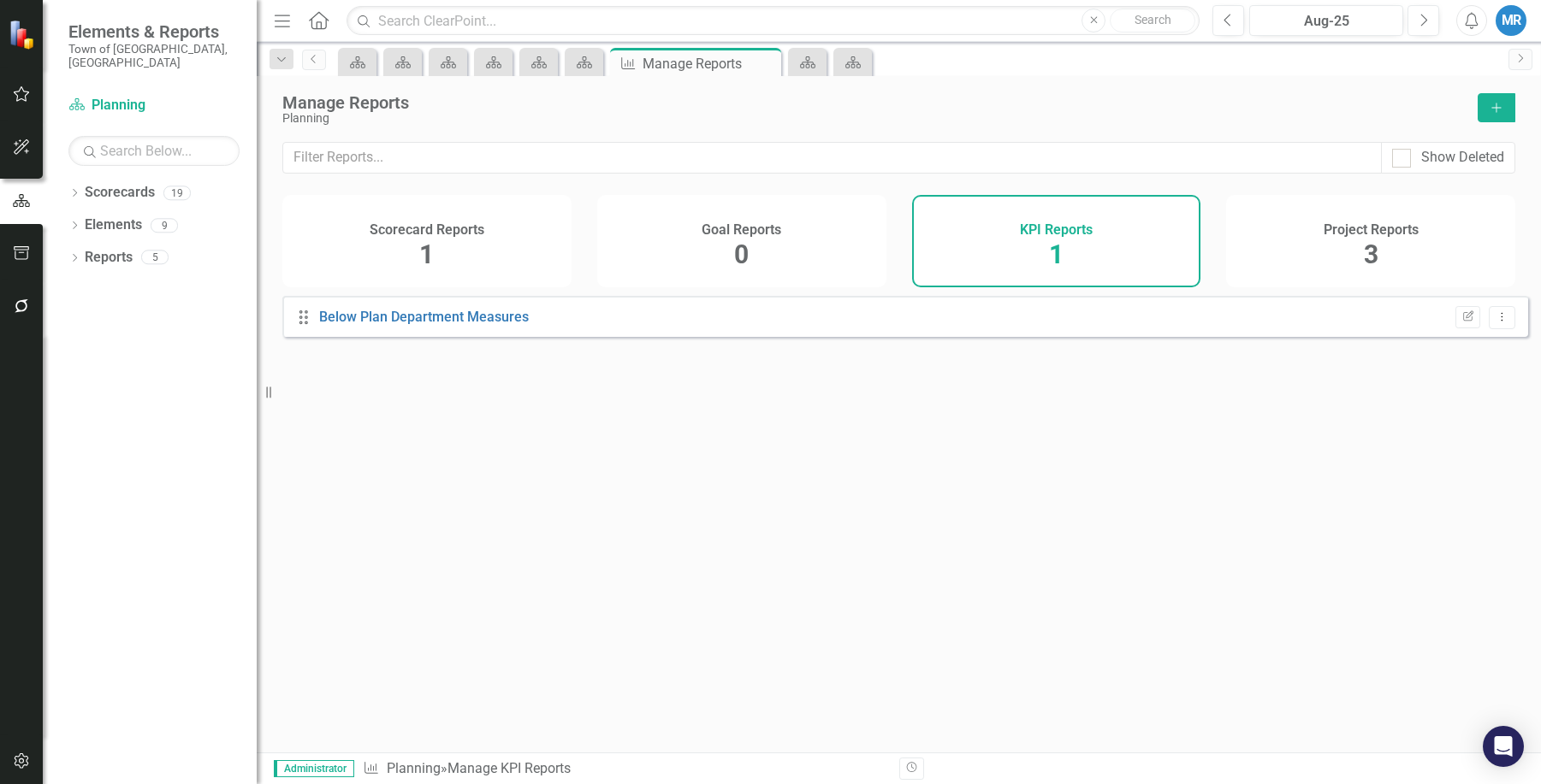
click at [412, 237] on h4 "Scorecard Reports" at bounding box center [426, 230] width 114 height 16
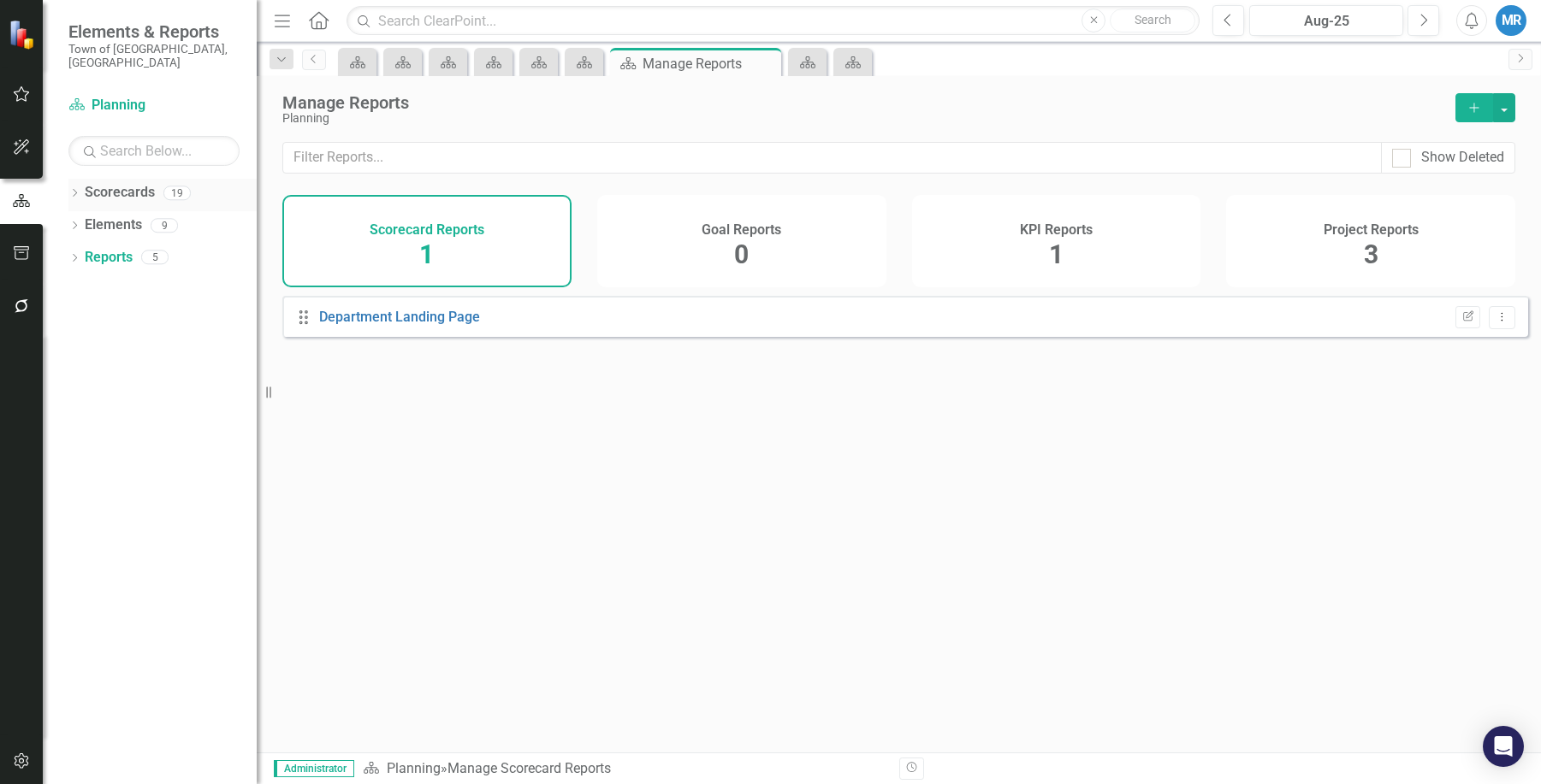
click at [144, 183] on link "Scorecards" at bounding box center [120, 193] width 70 height 20
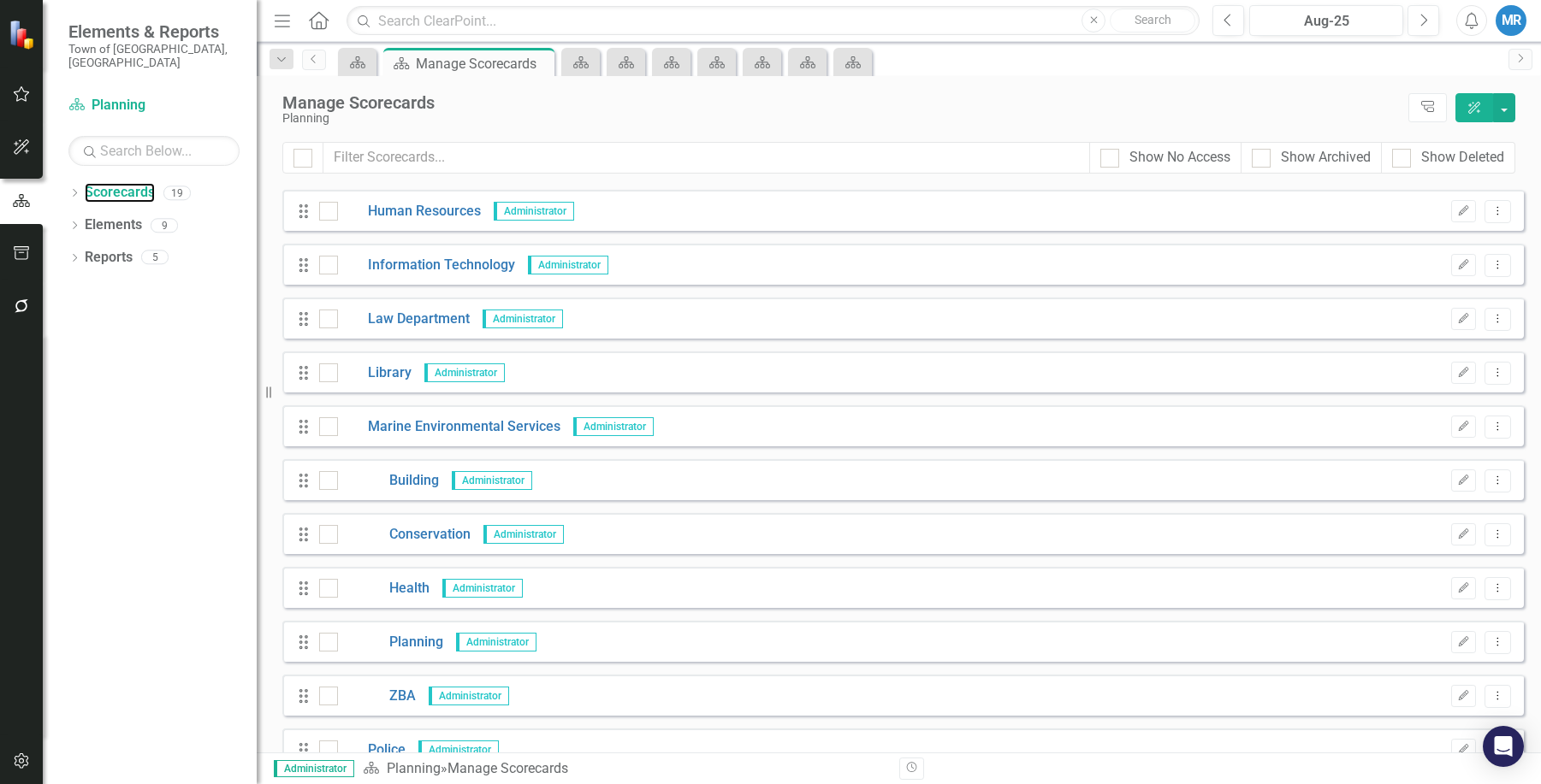
scroll to position [171, 0]
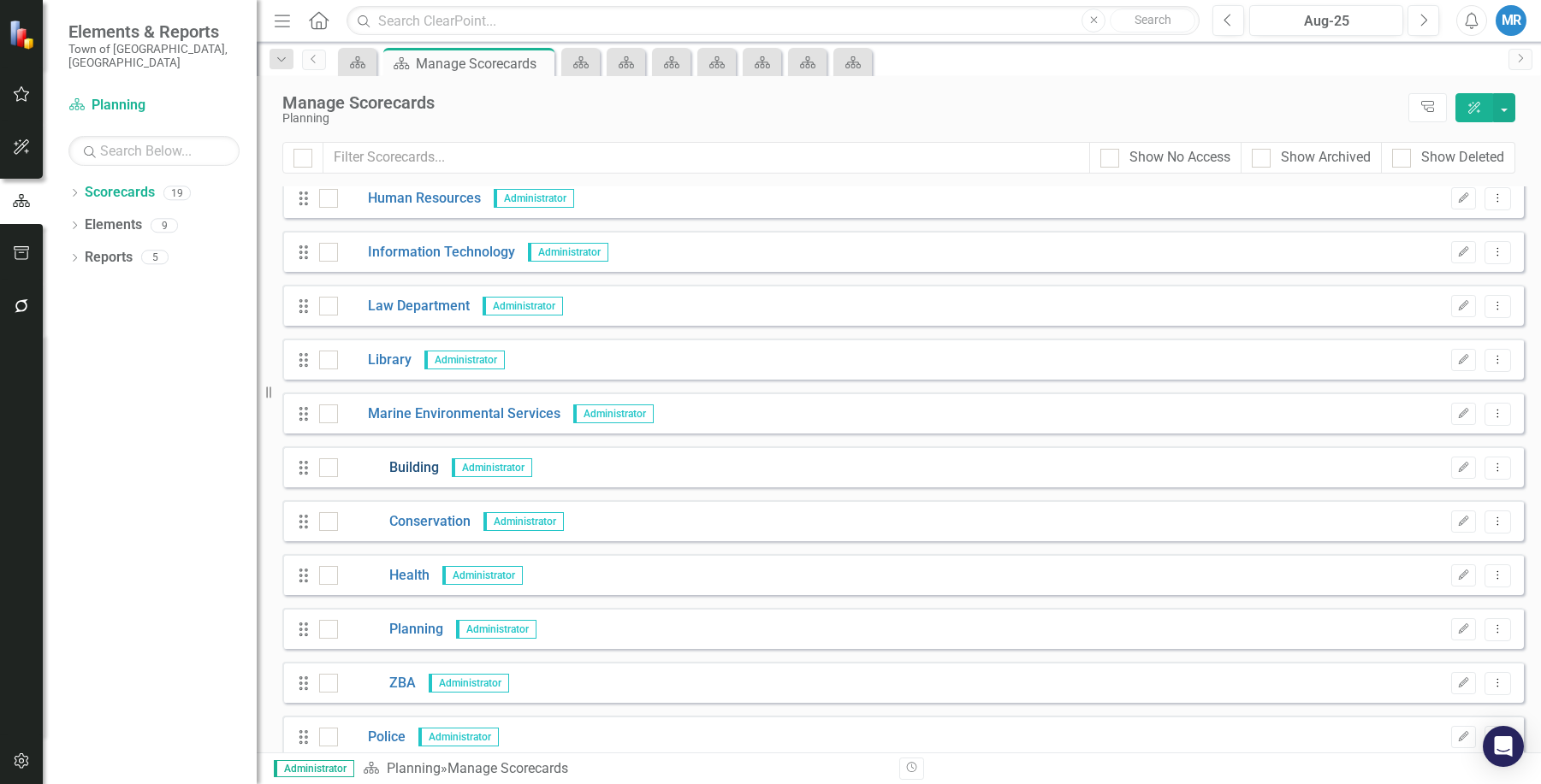
click at [407, 462] on link "Building" at bounding box center [388, 468] width 101 height 20
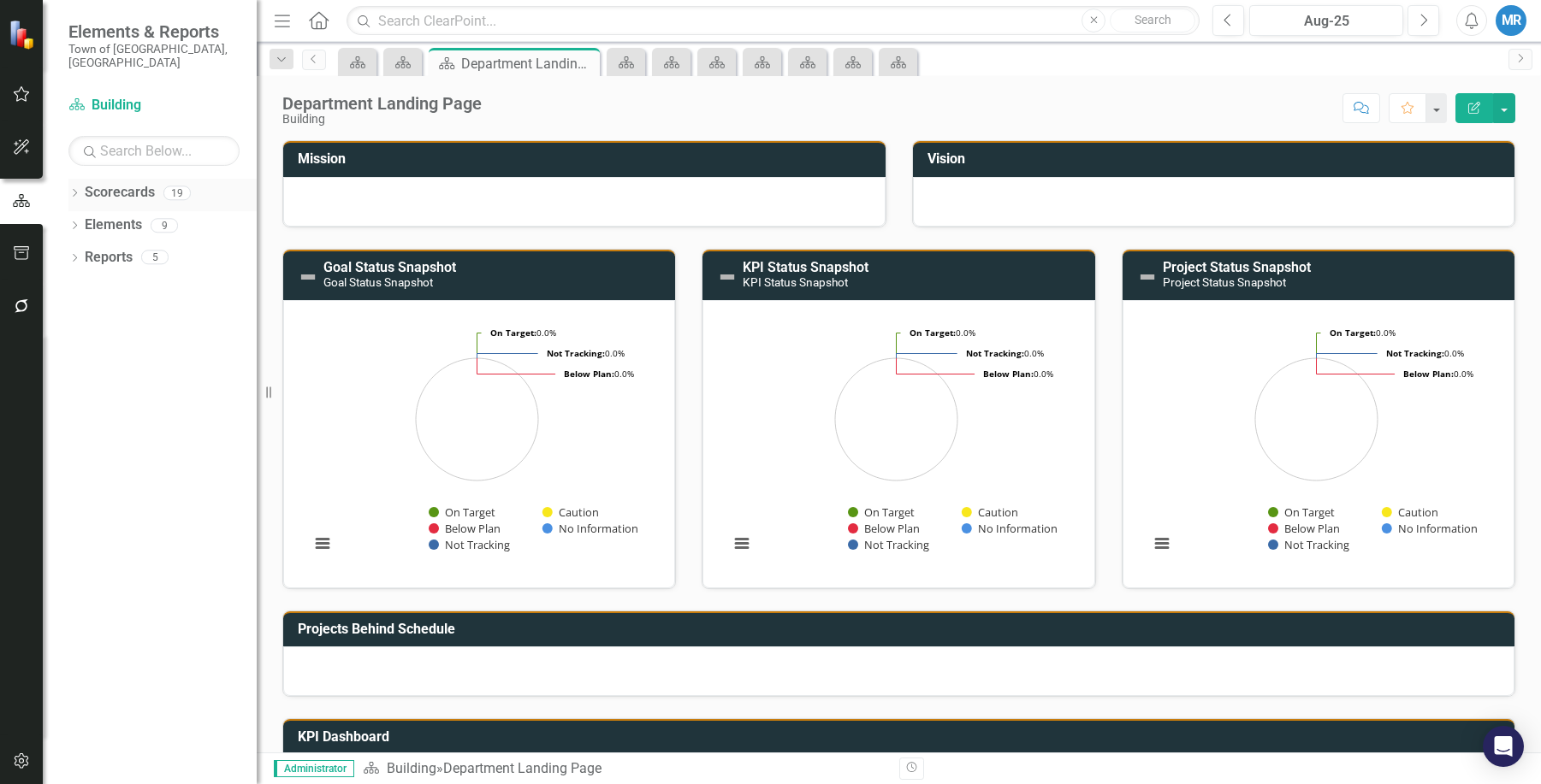
click at [114, 183] on link "Scorecards" at bounding box center [120, 193] width 70 height 20
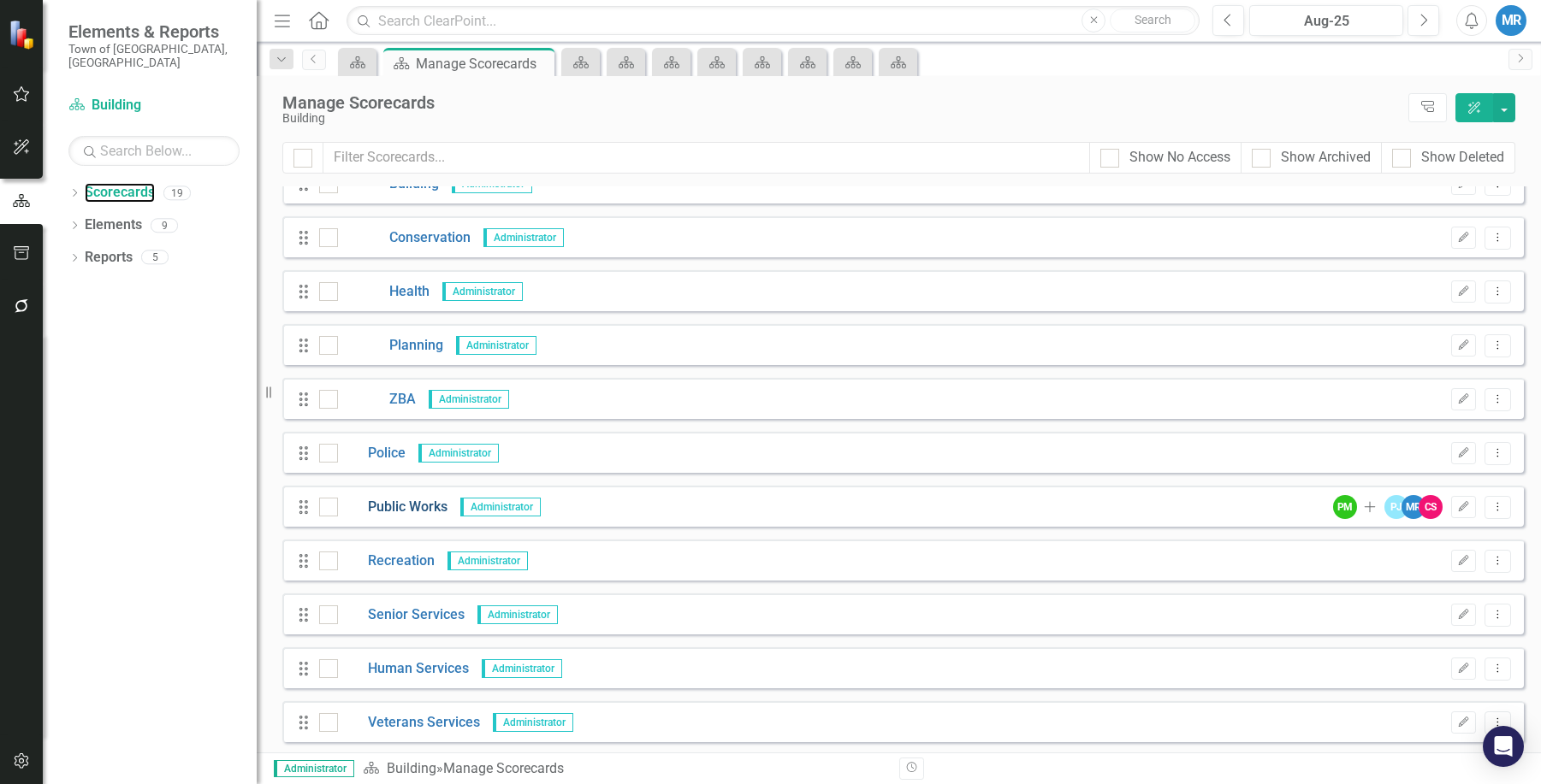
scroll to position [457, 0]
click at [374, 445] on link "Police" at bounding box center [372, 451] width 68 height 20
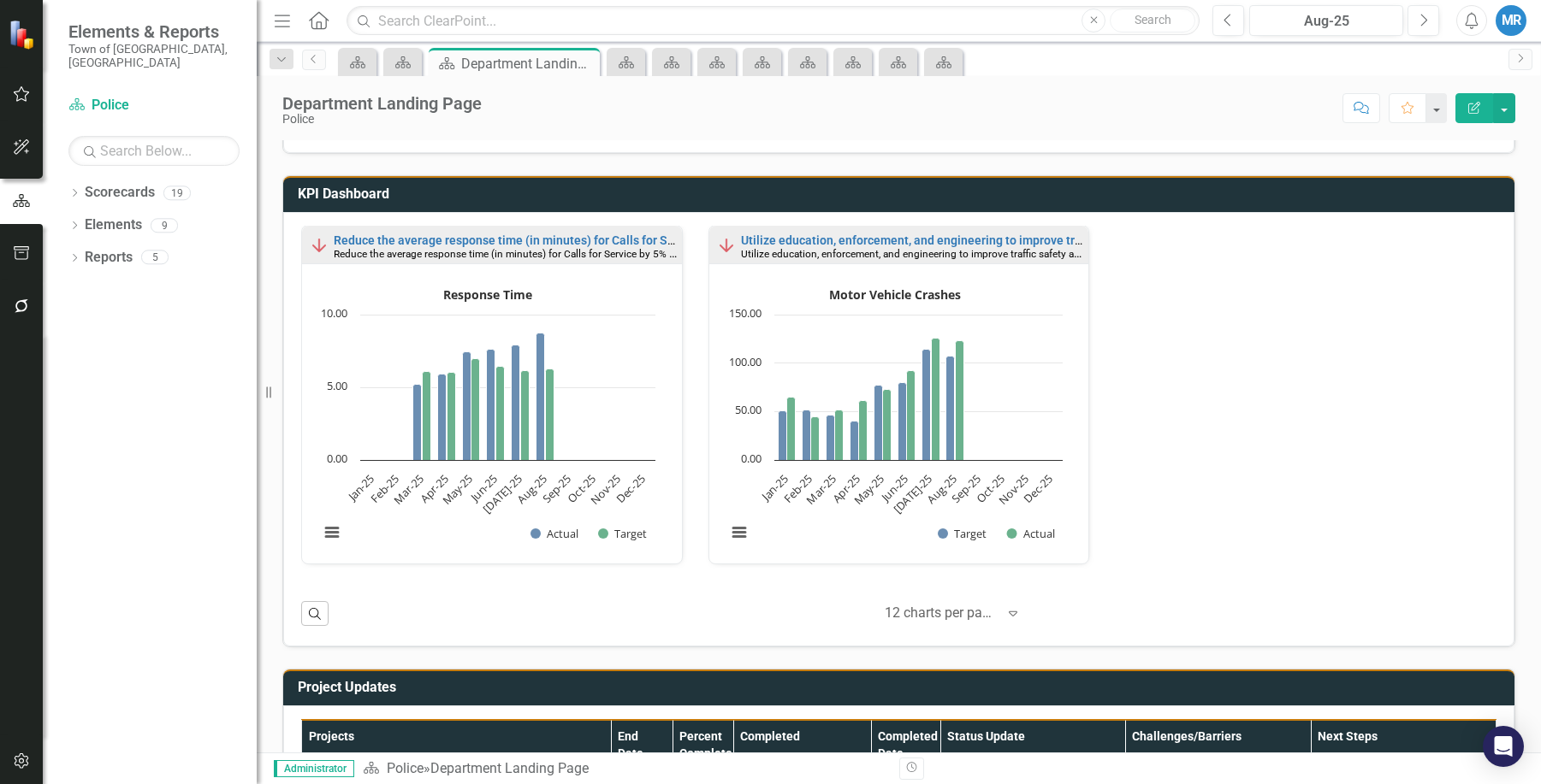
scroll to position [598, 0]
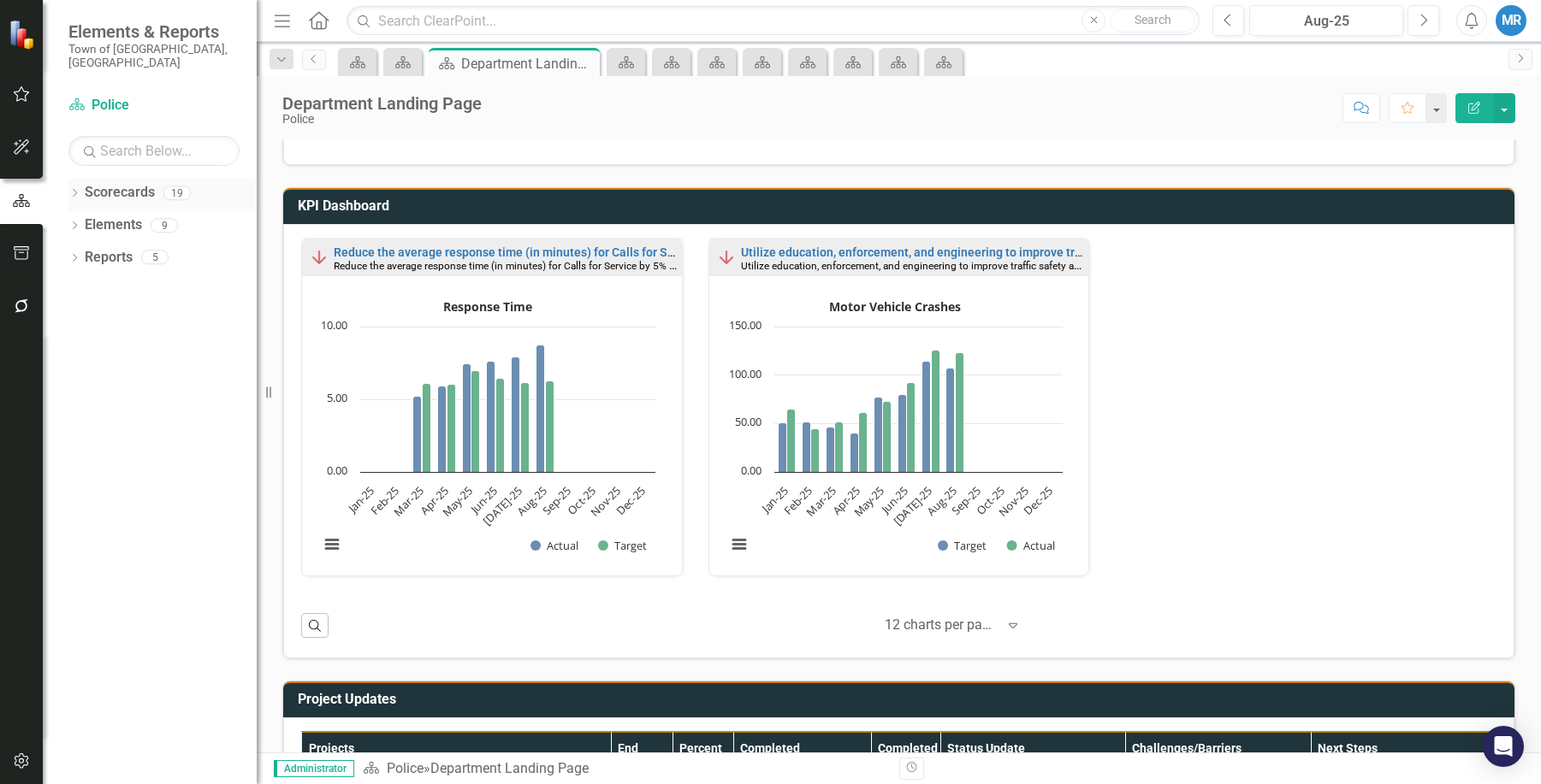
click at [135, 183] on link "Scorecards" at bounding box center [120, 193] width 70 height 20
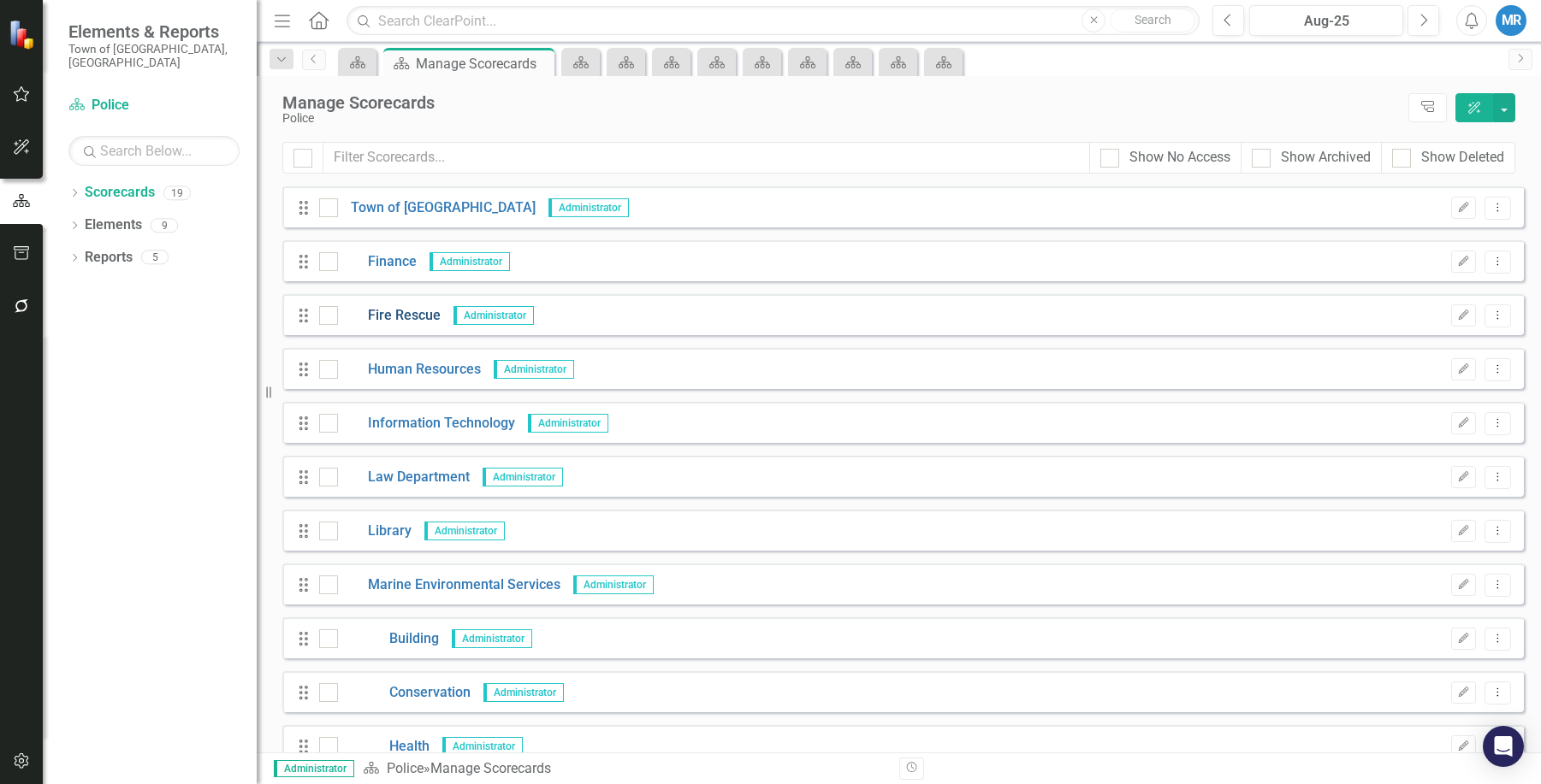
click at [410, 312] on link "Fire Rescue" at bounding box center [389, 317] width 102 height 20
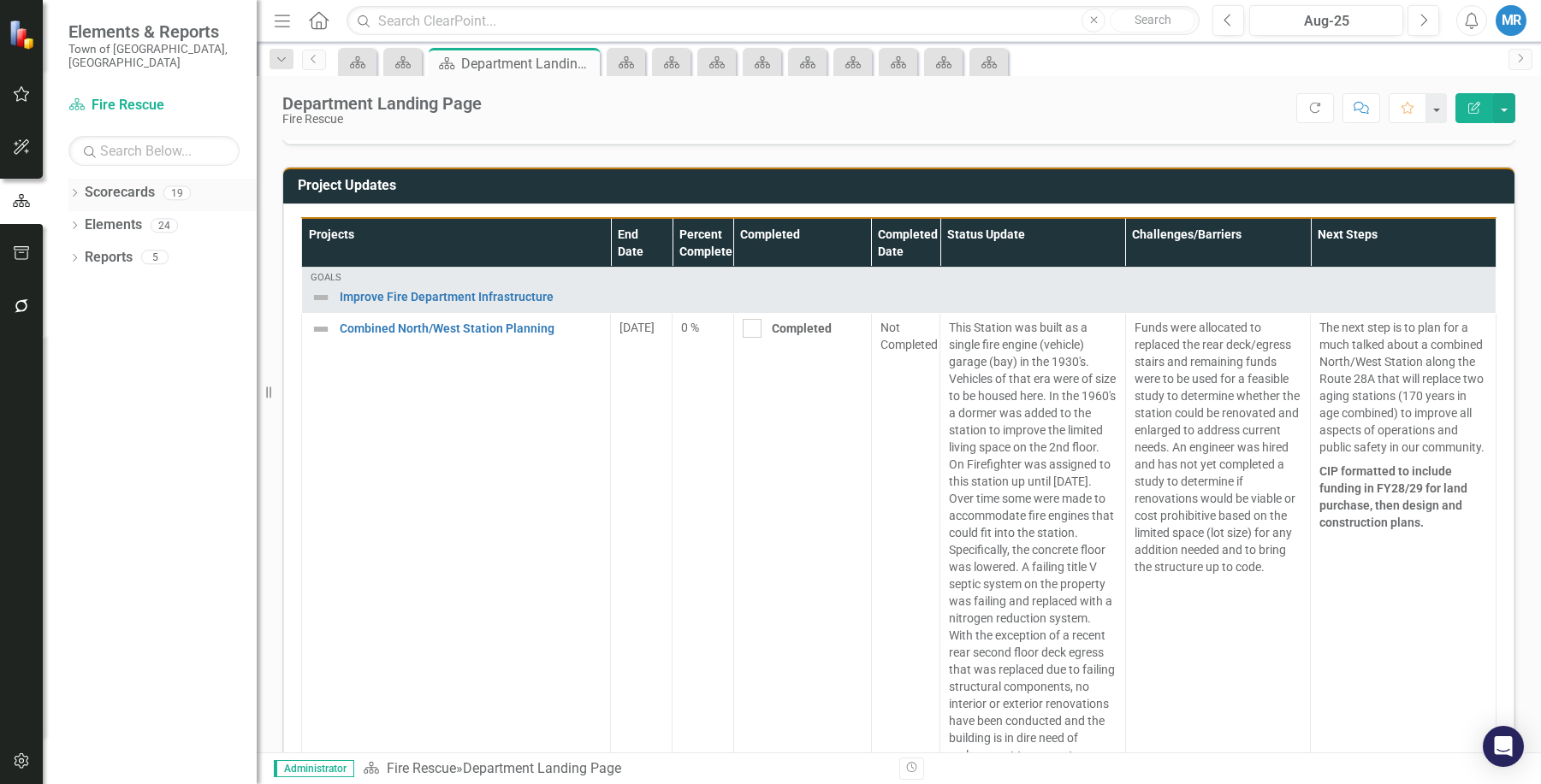
click at [111, 183] on link "Scorecards" at bounding box center [120, 193] width 70 height 20
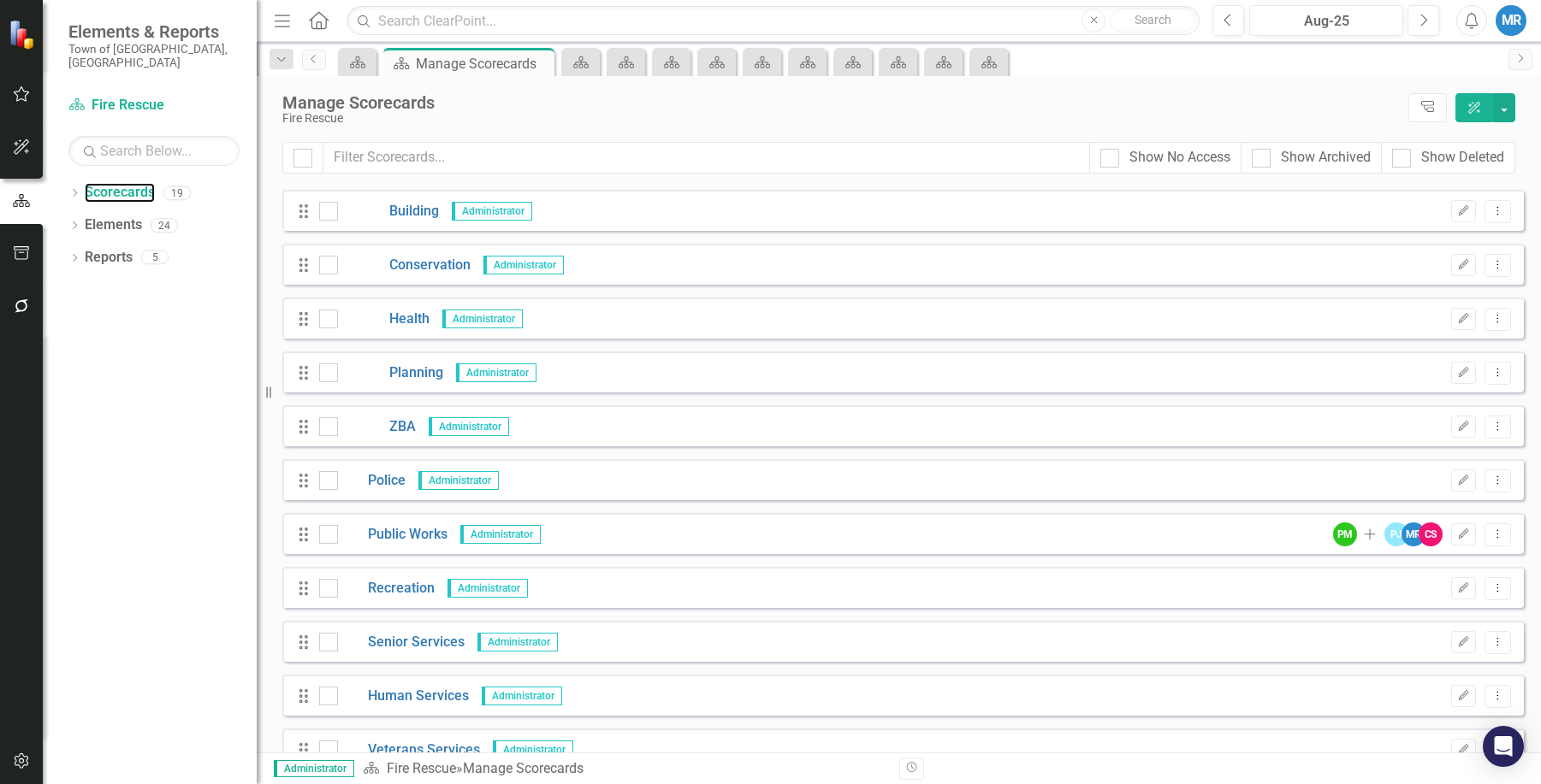
scroll to position [457, 0]
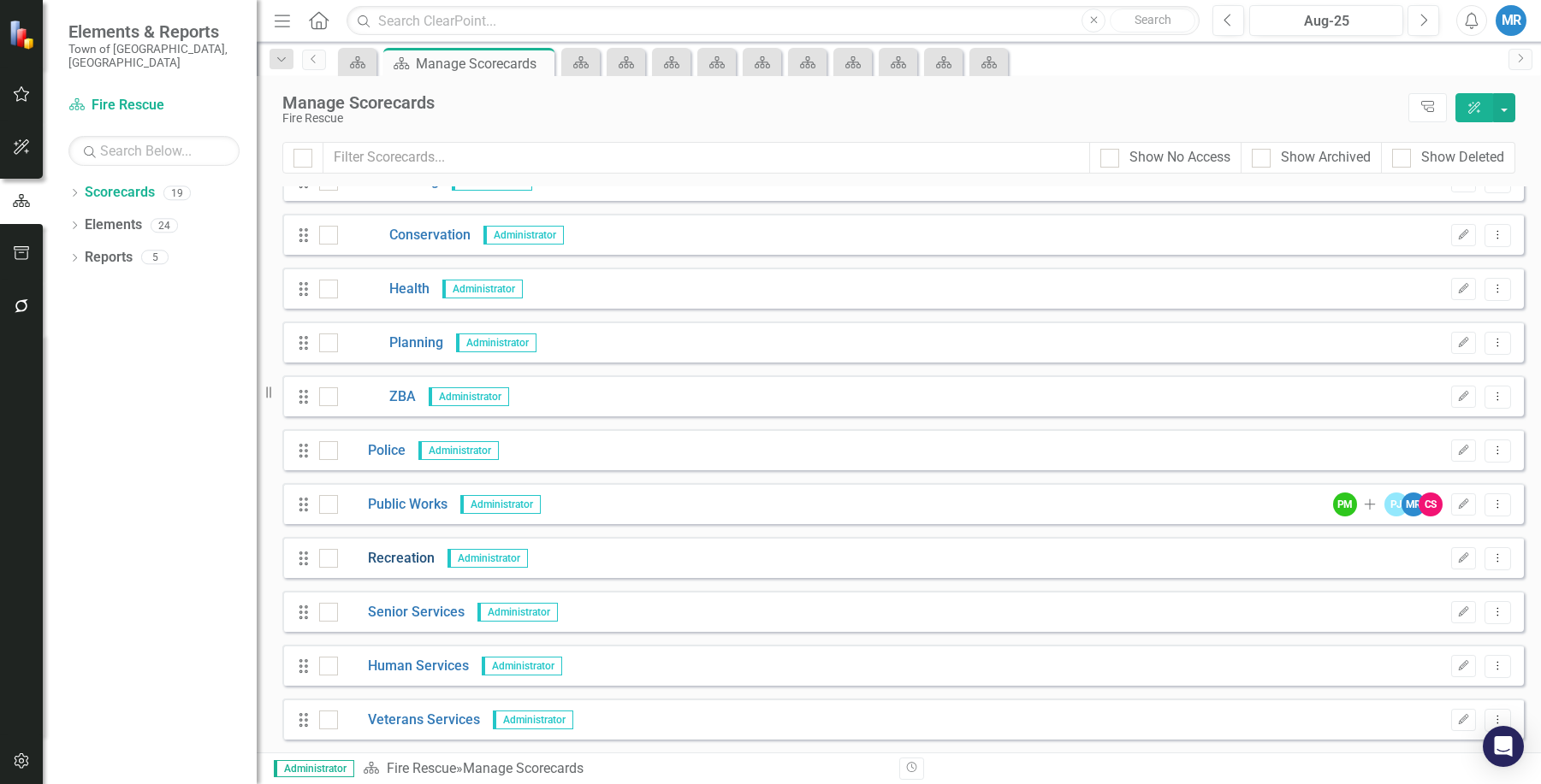
click at [408, 557] on link "Recreation" at bounding box center [386, 559] width 97 height 20
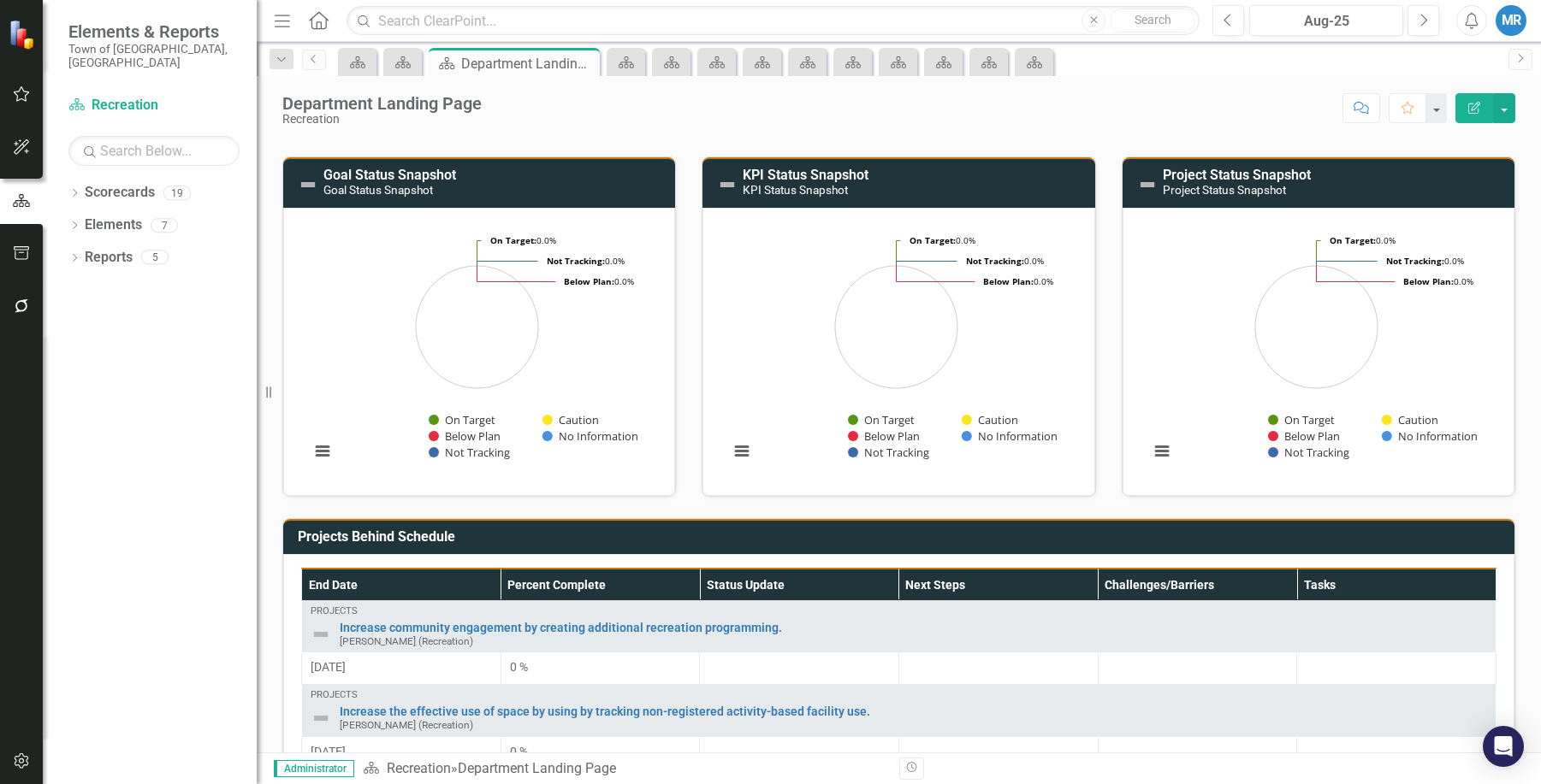
scroll to position [85, 0]
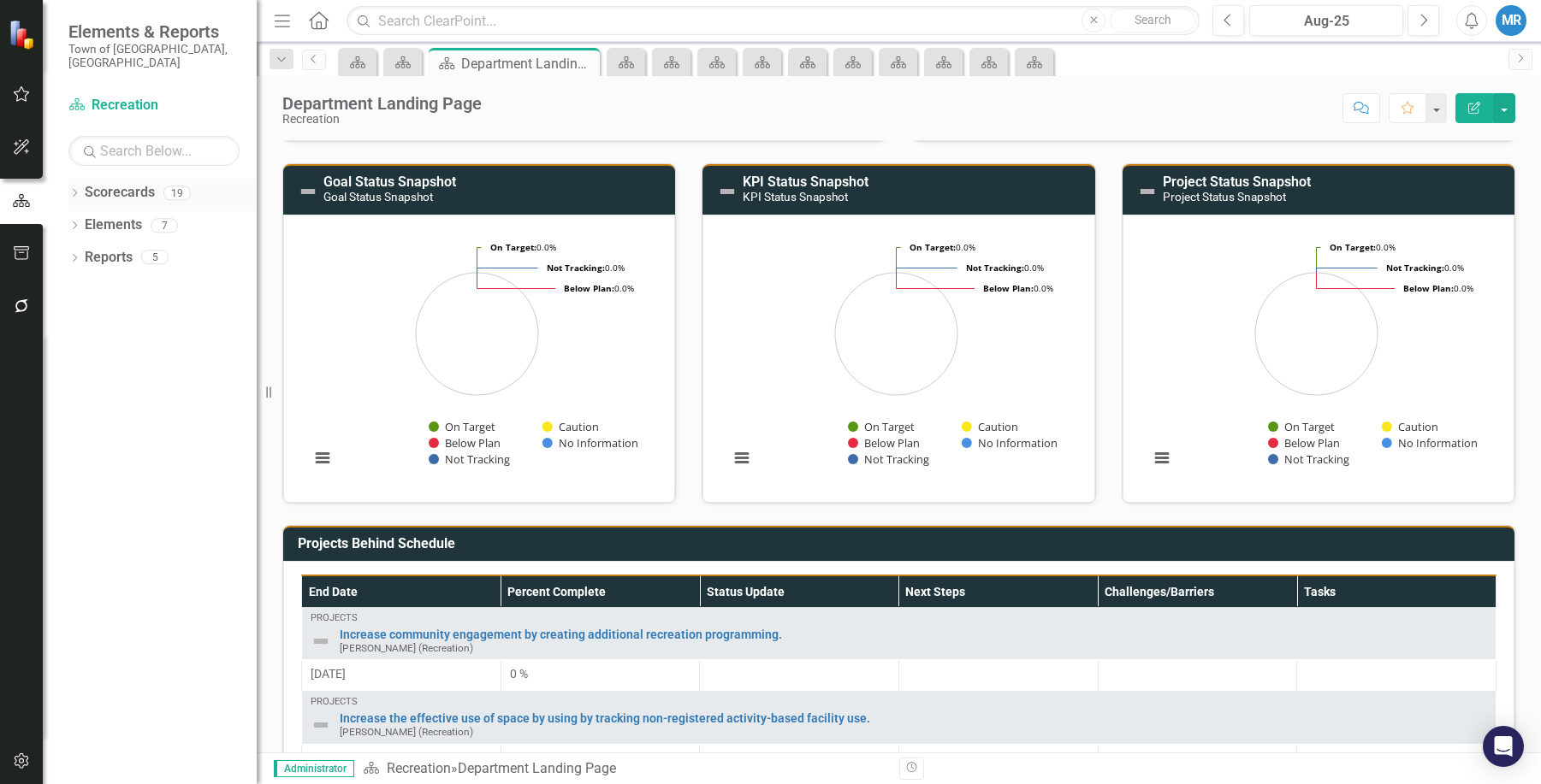
click at [133, 178] on div "Scorecards" at bounding box center [120, 192] width 70 height 28
click at [125, 183] on link "Scorecards" at bounding box center [120, 193] width 70 height 20
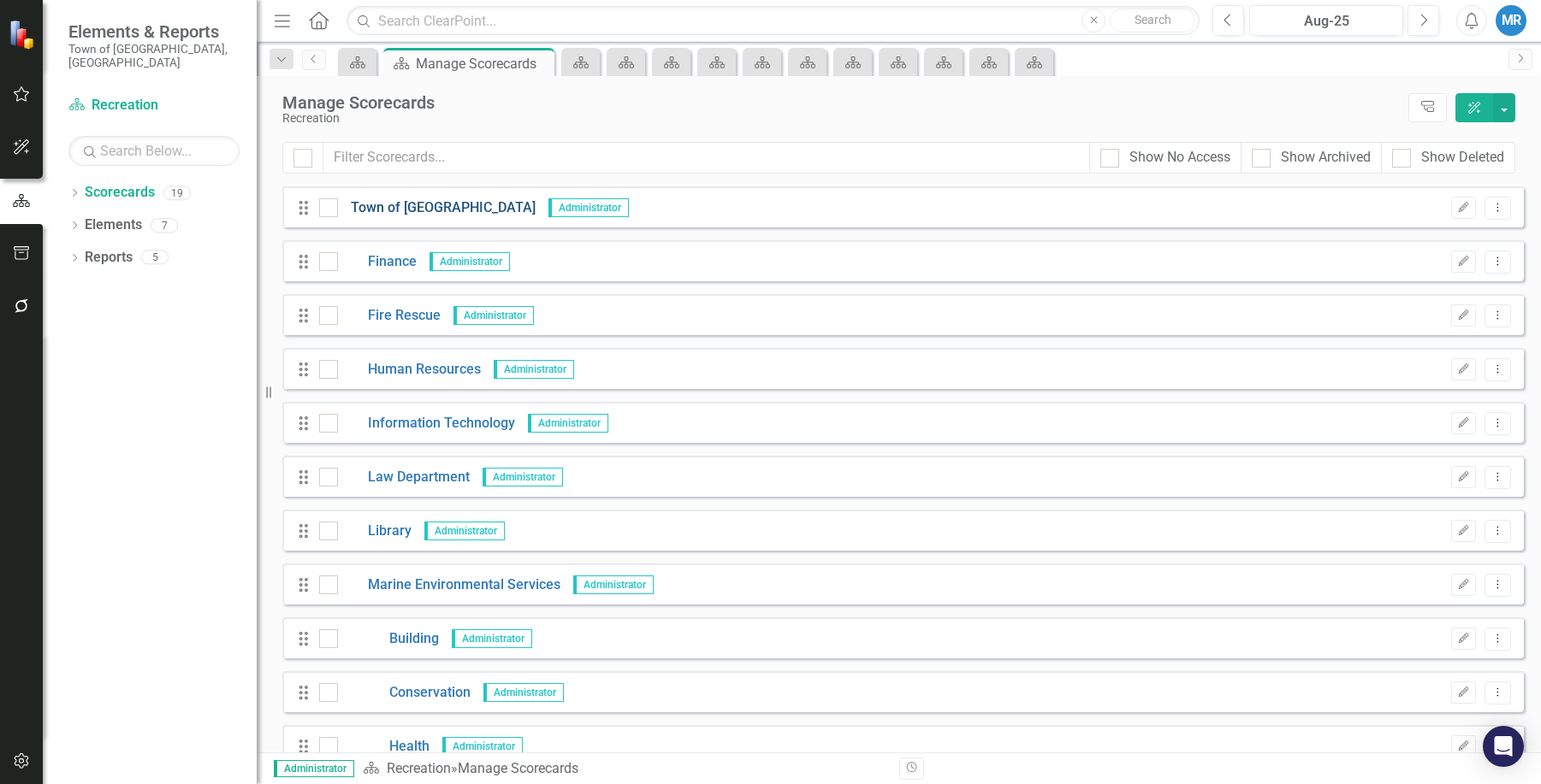
click at [422, 204] on link "Town of [GEOGRAPHIC_DATA]" at bounding box center [436, 209] width 198 height 20
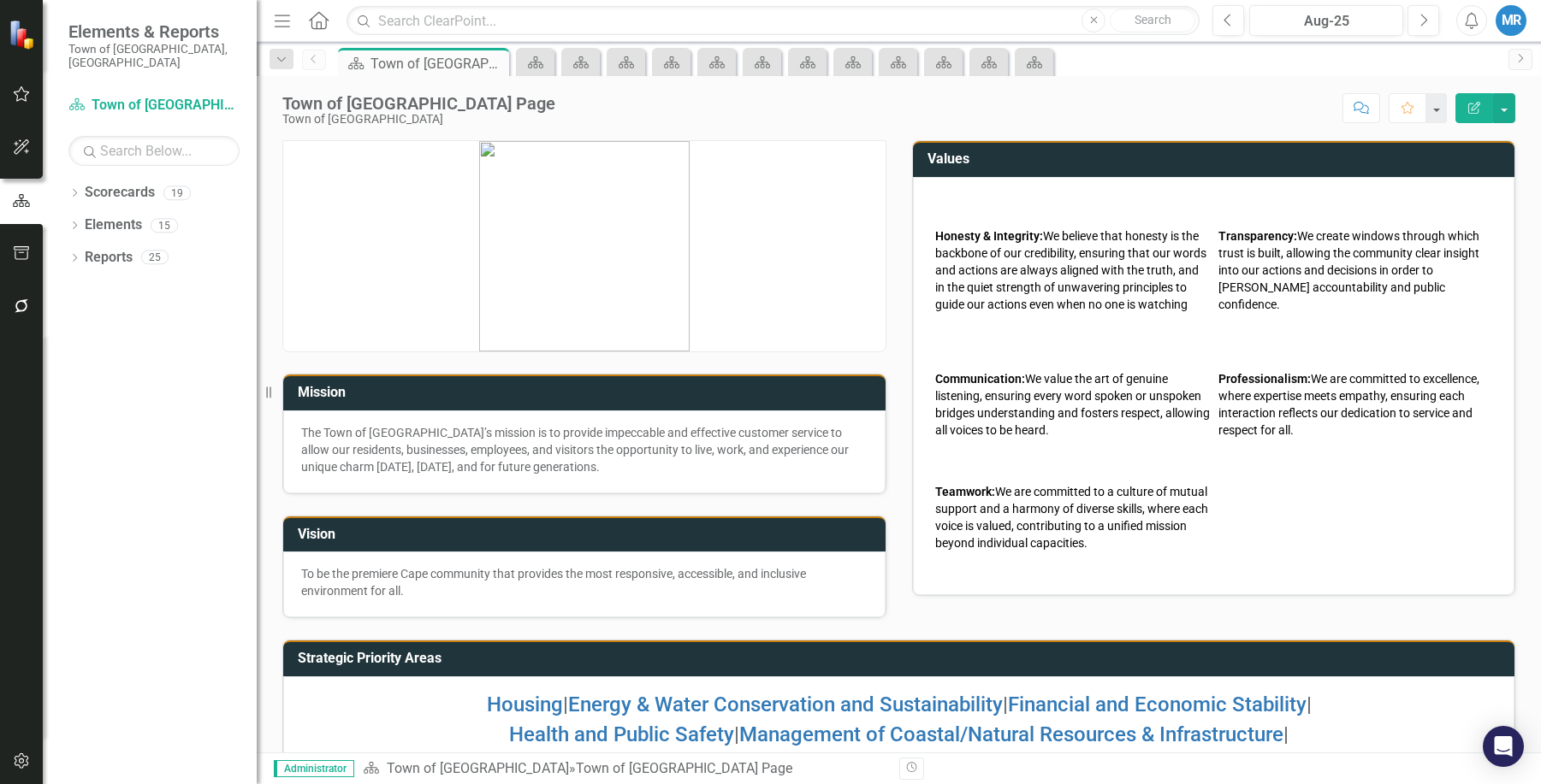
scroll to position [68, 0]
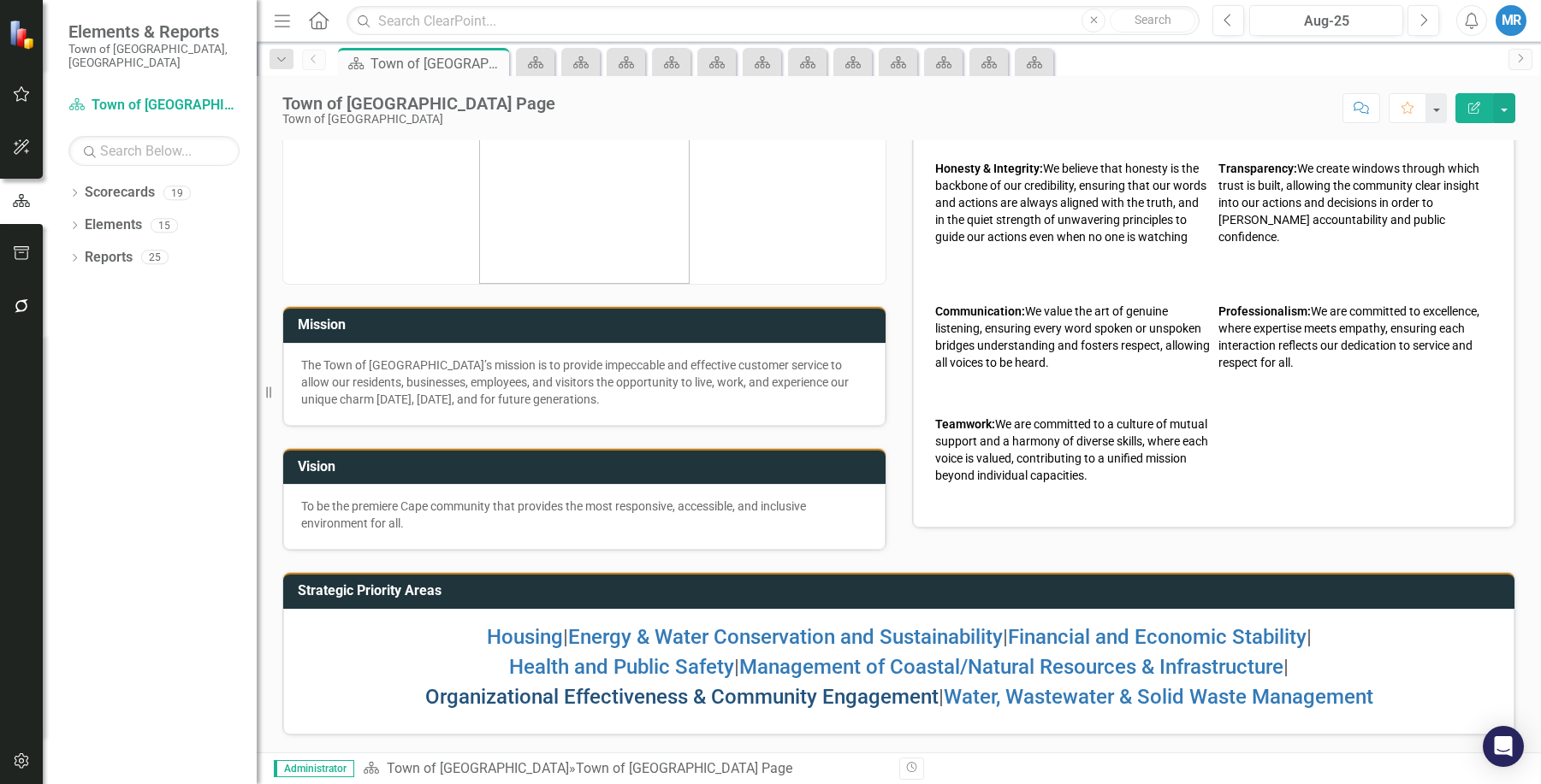
click at [582, 702] on link "Organizational Effectiveness & Community Engagement" at bounding box center [682, 697] width 513 height 24
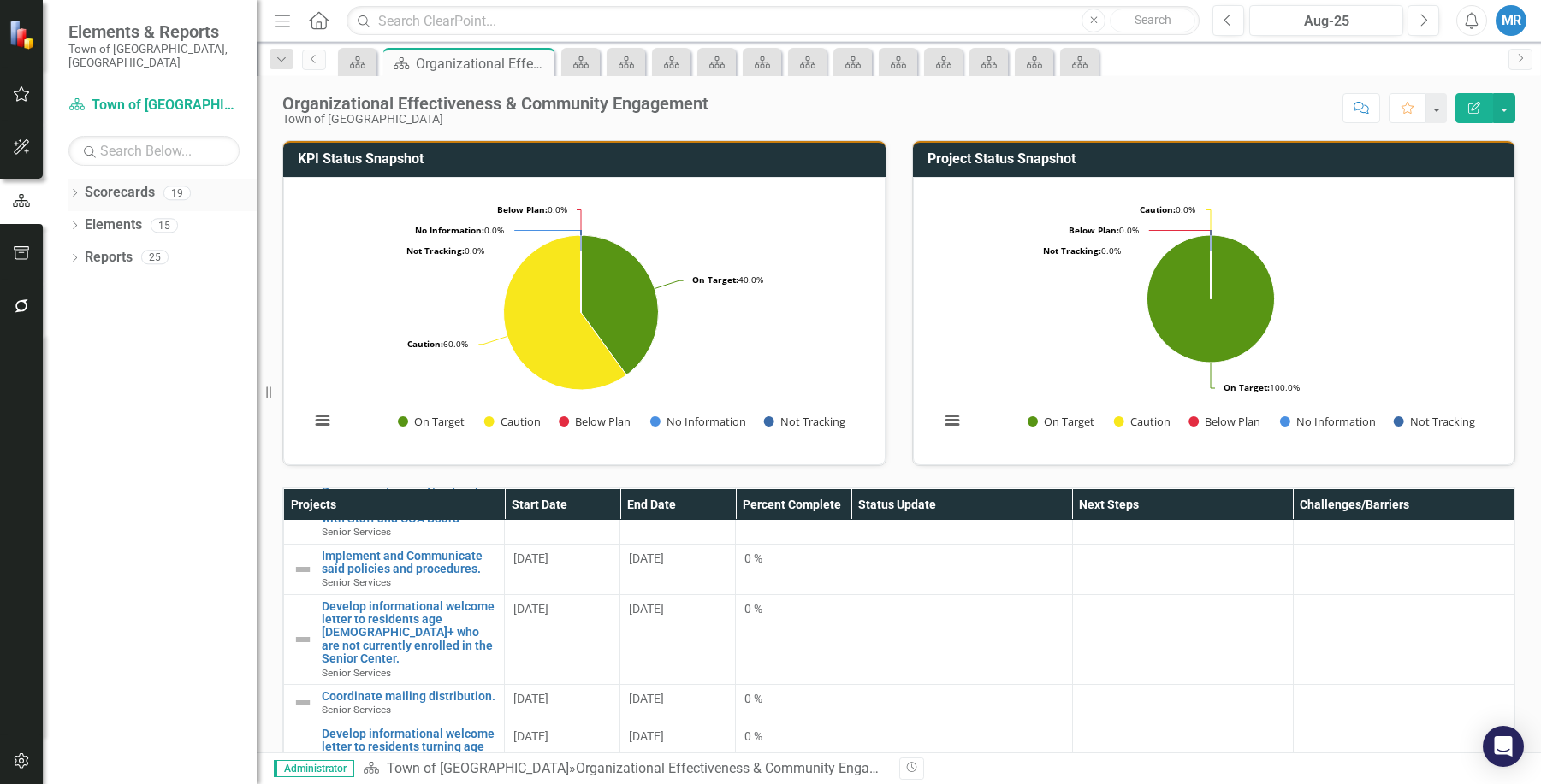
click at [127, 183] on link "Scorecards" at bounding box center [120, 193] width 70 height 20
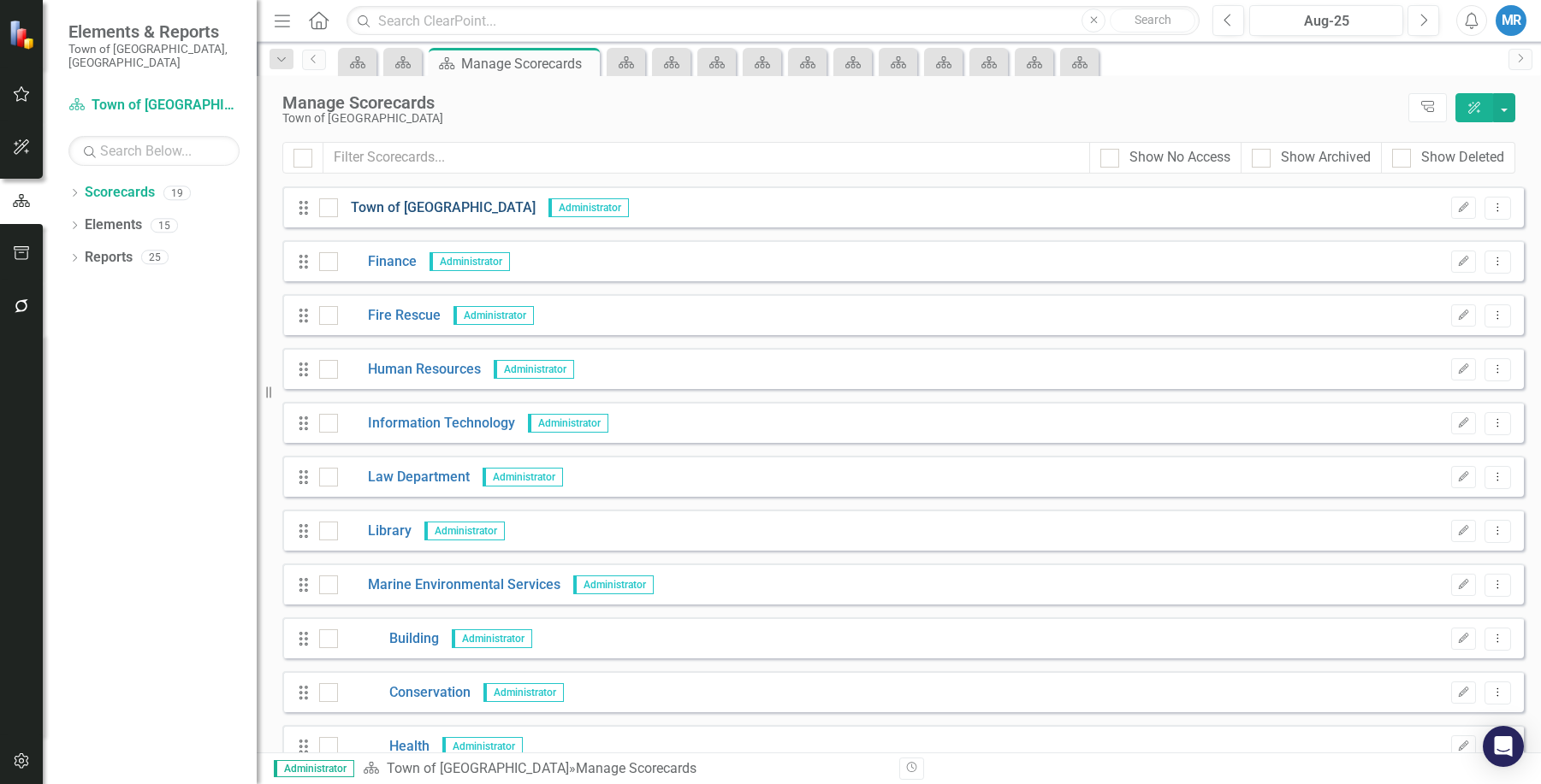
click at [404, 203] on link "Town of [GEOGRAPHIC_DATA]" at bounding box center [436, 209] width 198 height 20
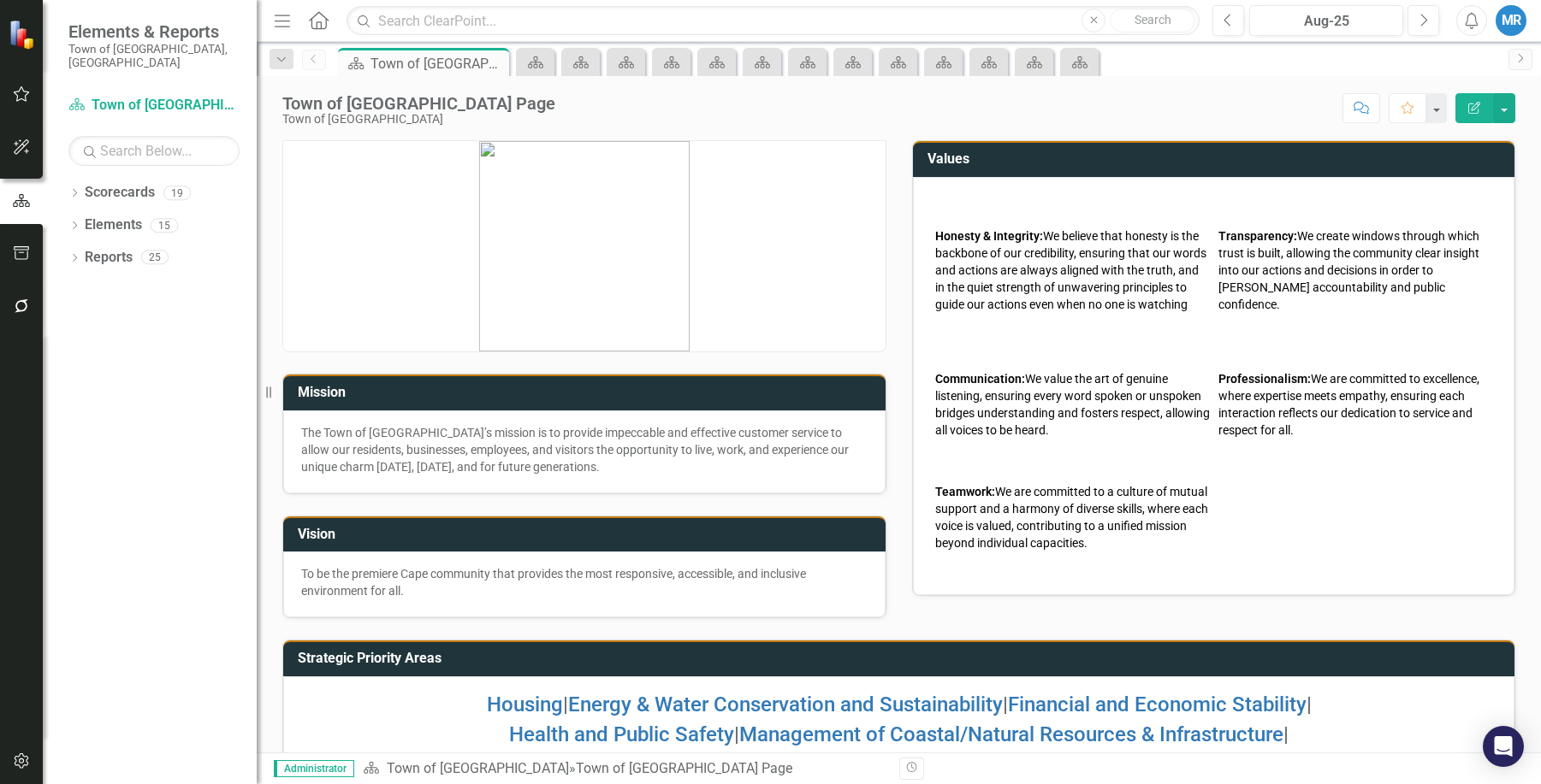
scroll to position [68, 0]
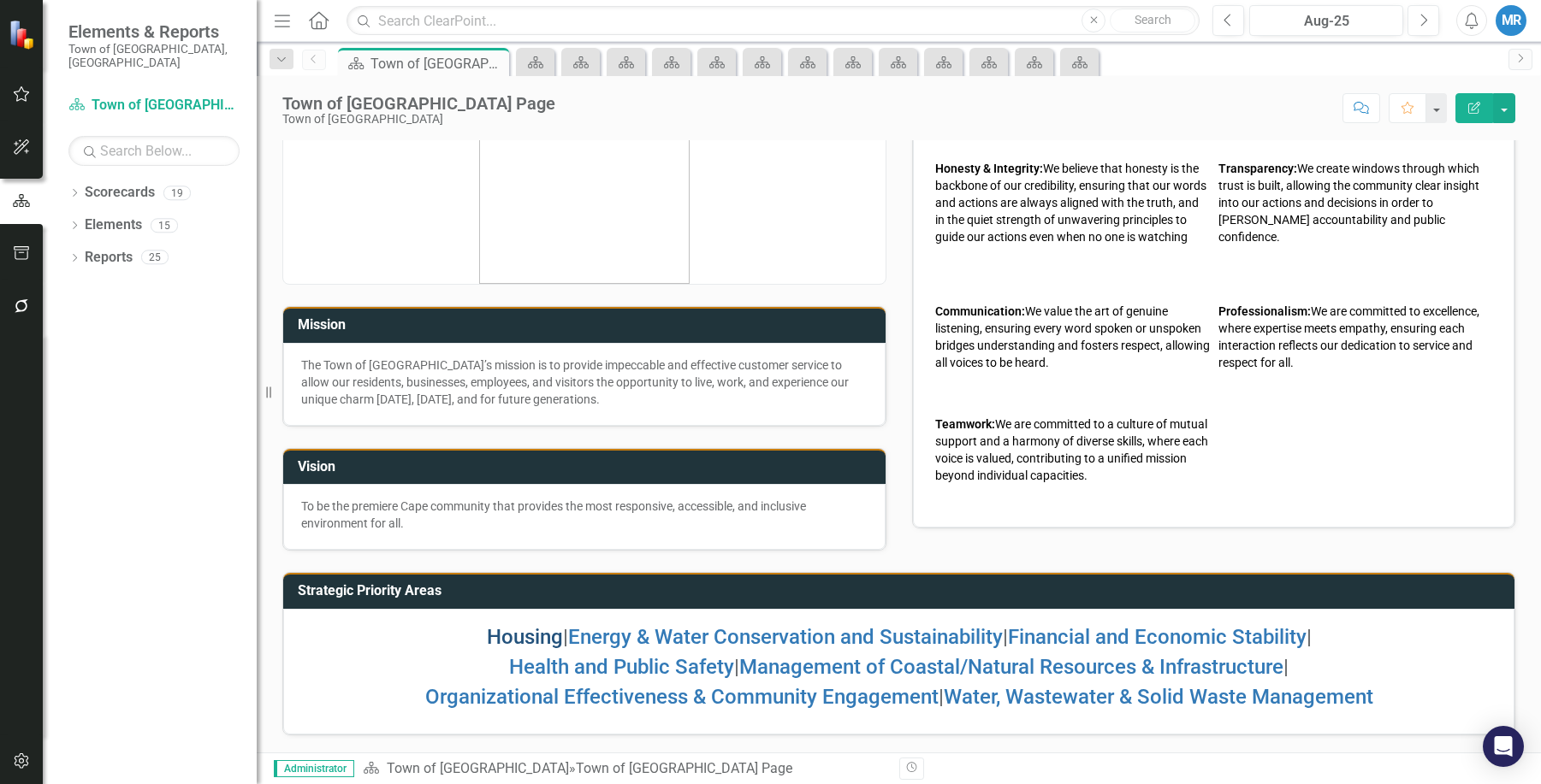
click at [532, 634] on link "Housing" at bounding box center [524, 637] width 76 height 24
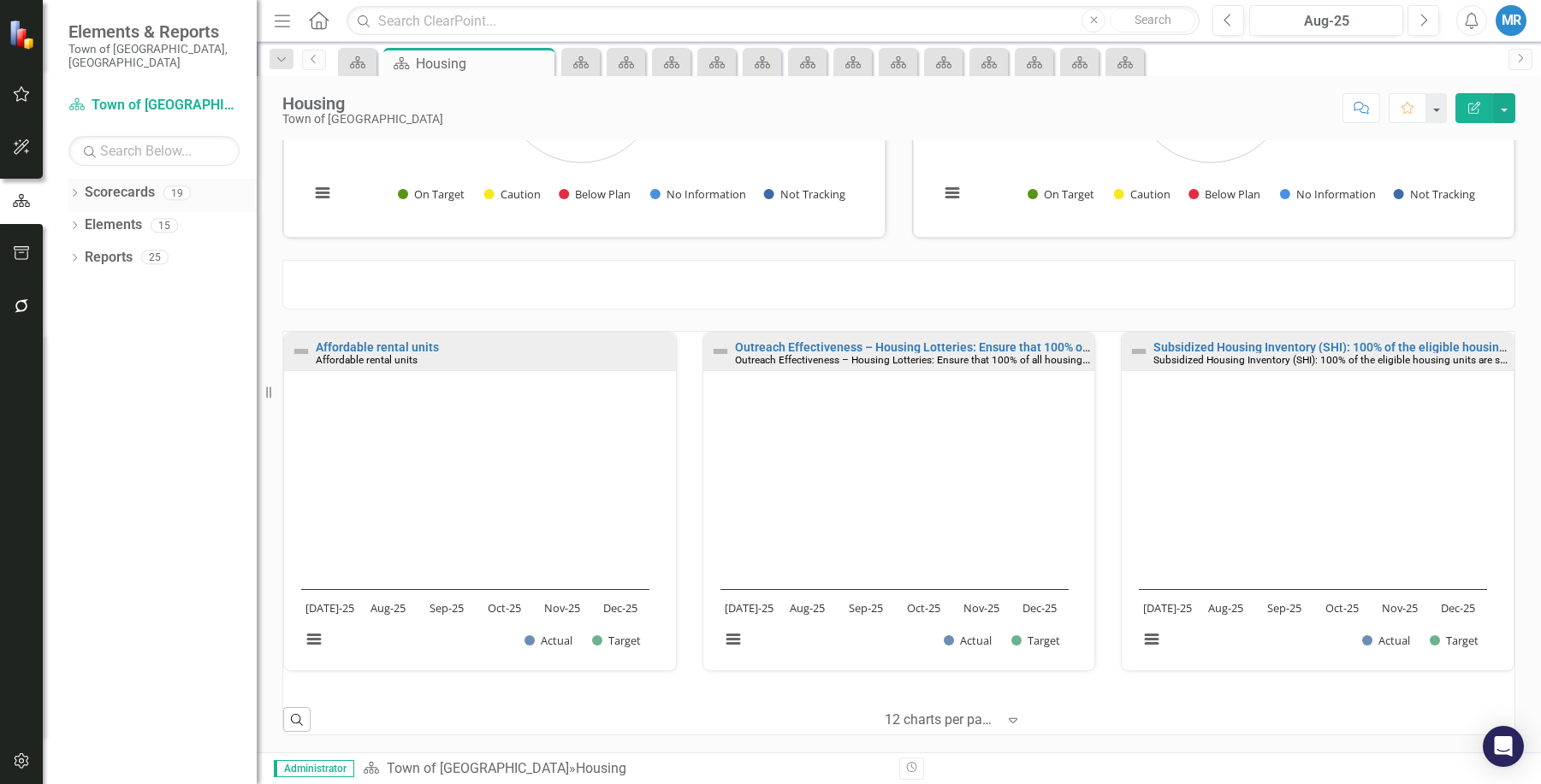
click at [127, 185] on link "Scorecards" at bounding box center [120, 193] width 70 height 20
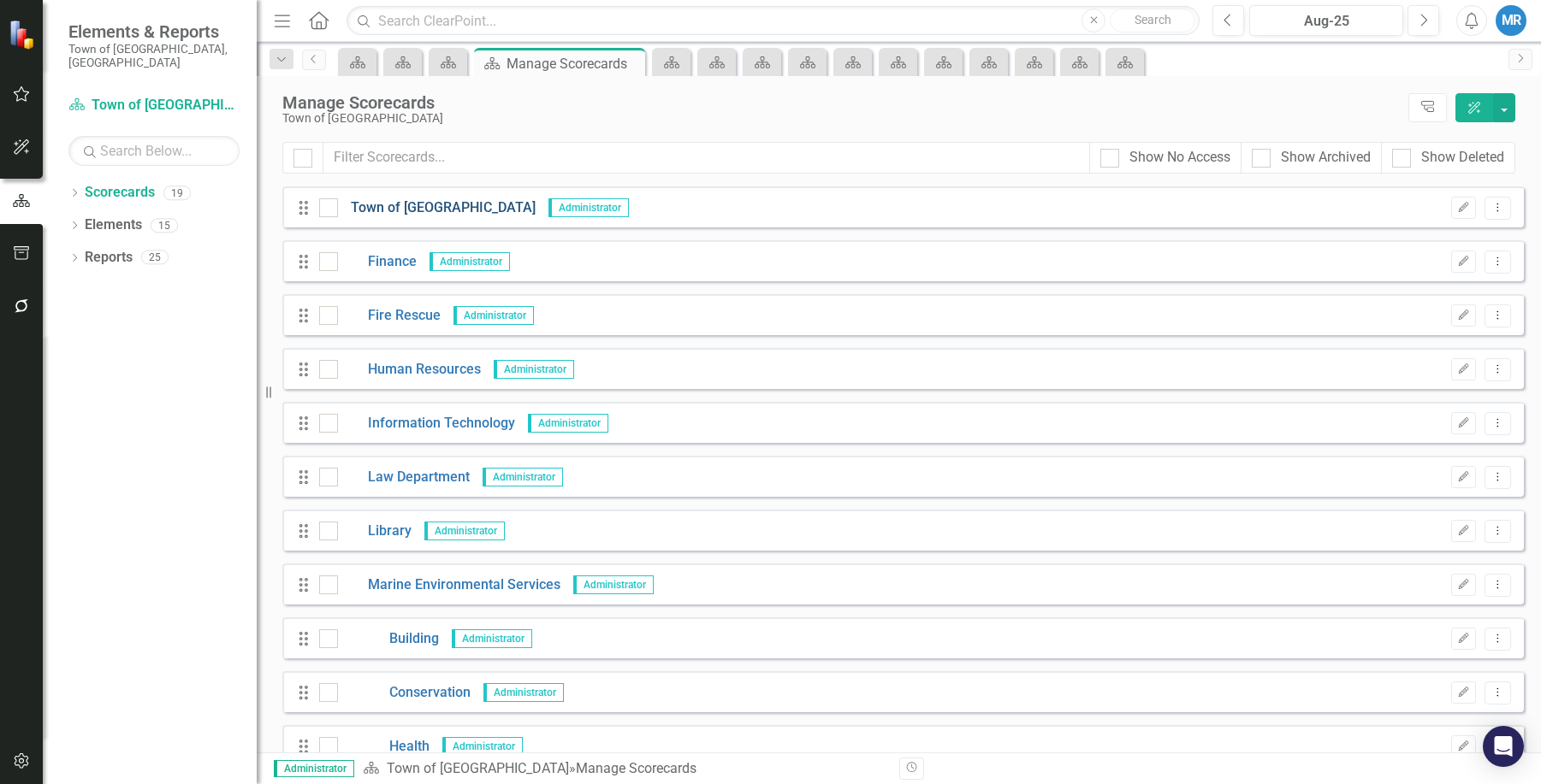
click at [380, 210] on link "Town of [GEOGRAPHIC_DATA]" at bounding box center [436, 209] width 198 height 20
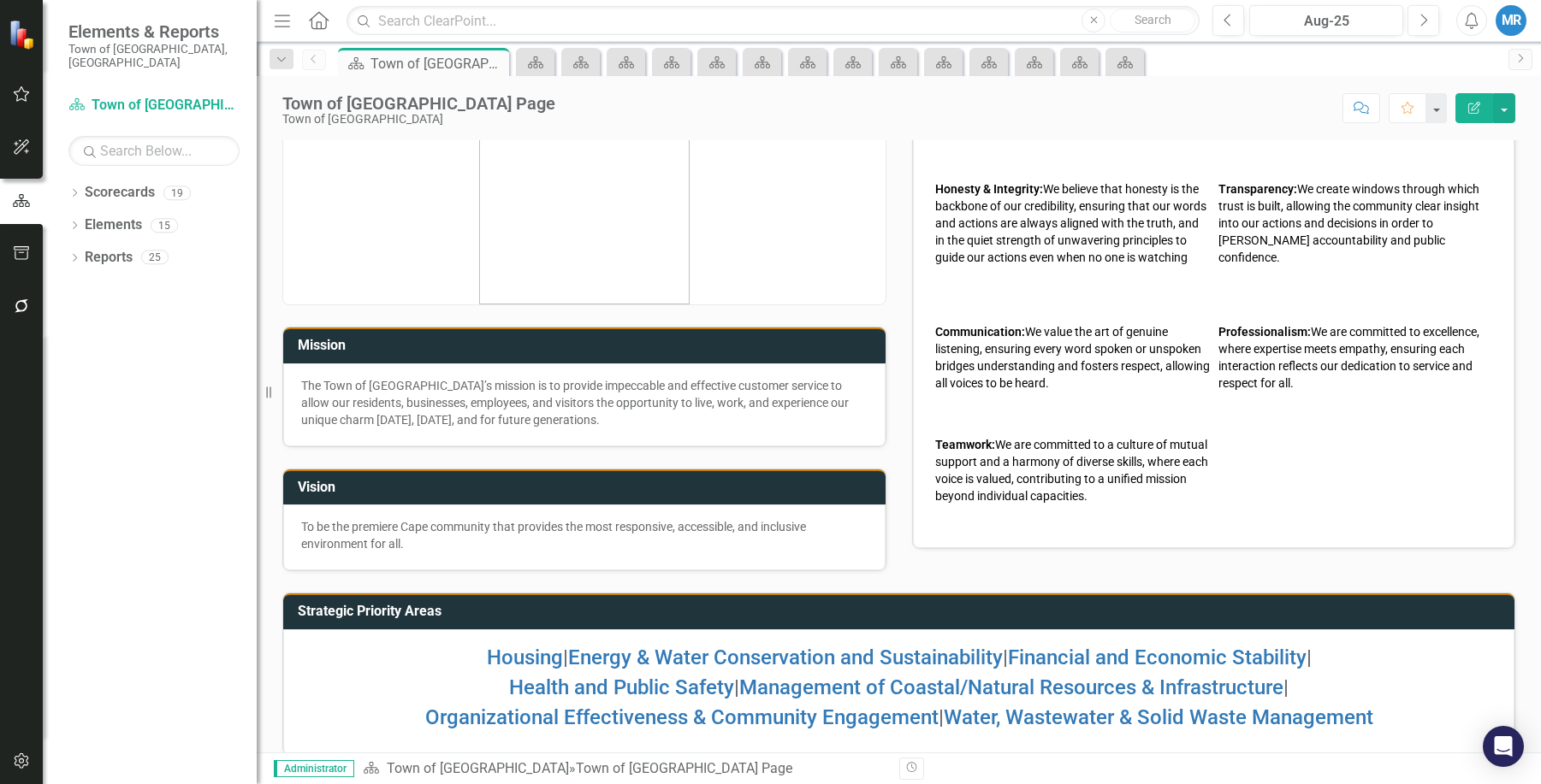
scroll to position [68, 0]
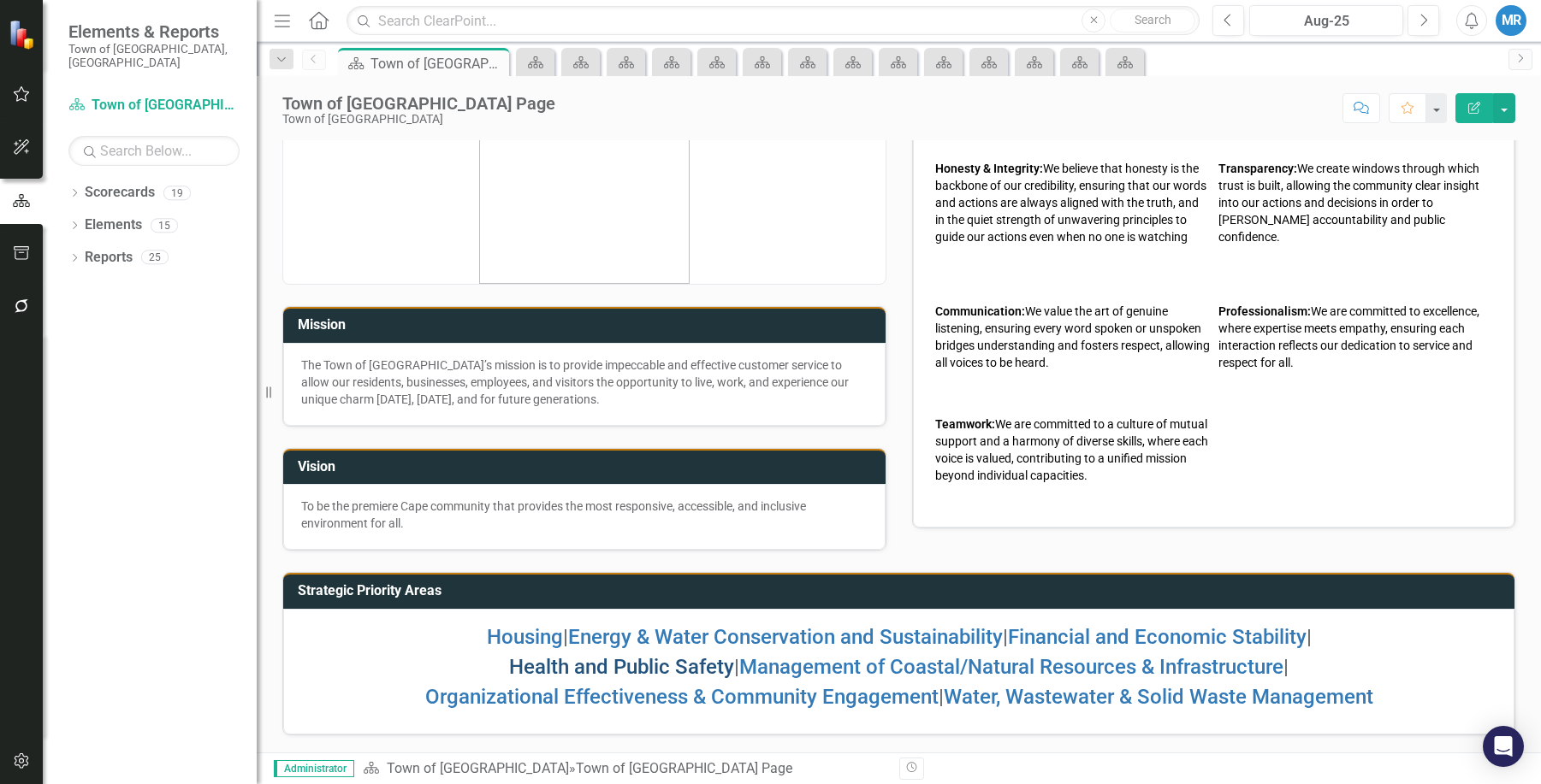
click at [605, 666] on link "Health and Public Safety" at bounding box center [621, 667] width 225 height 24
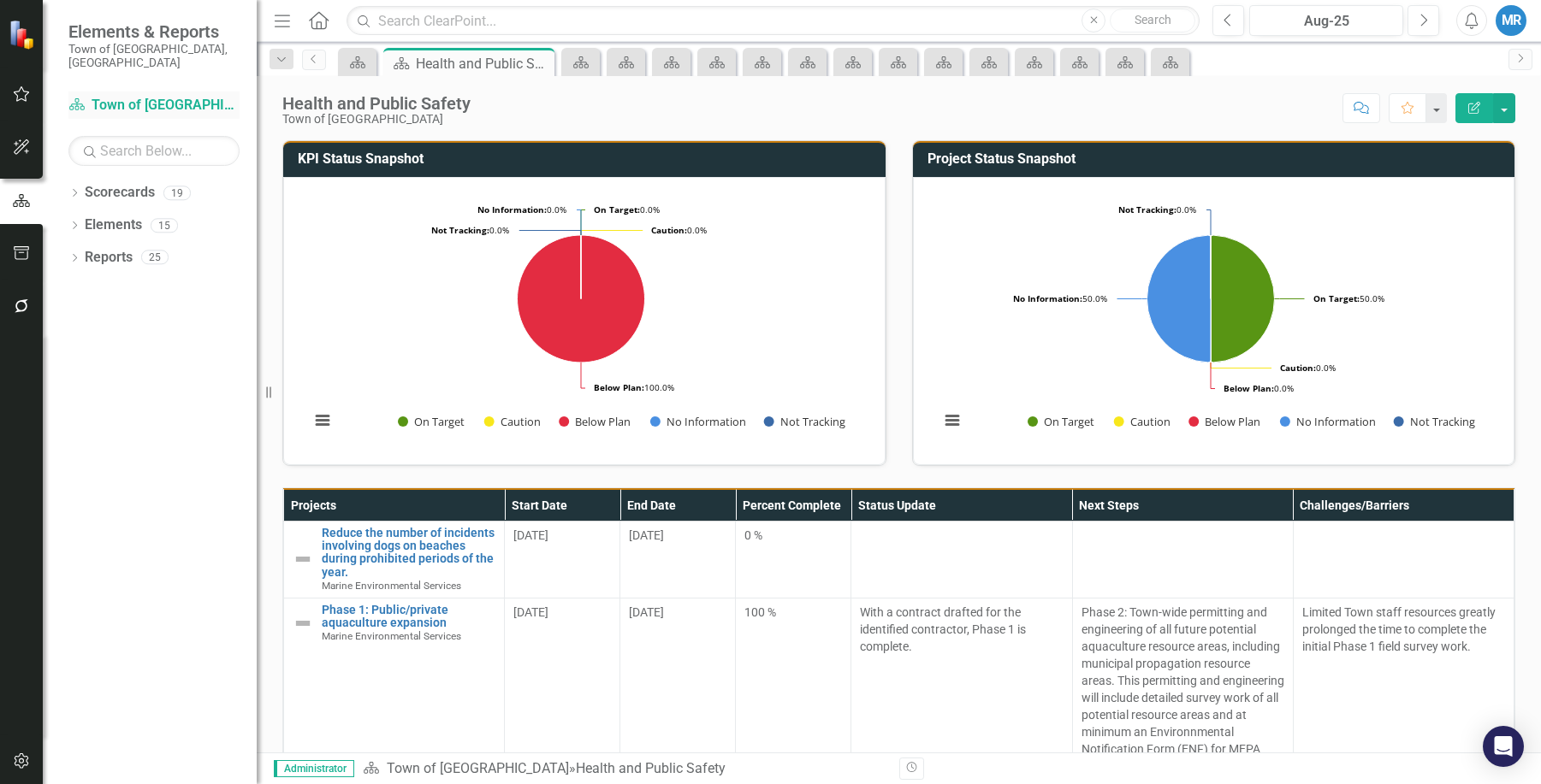
click at [96, 96] on link "Scorecard Town of [GEOGRAPHIC_DATA]" at bounding box center [154, 106] width 171 height 20
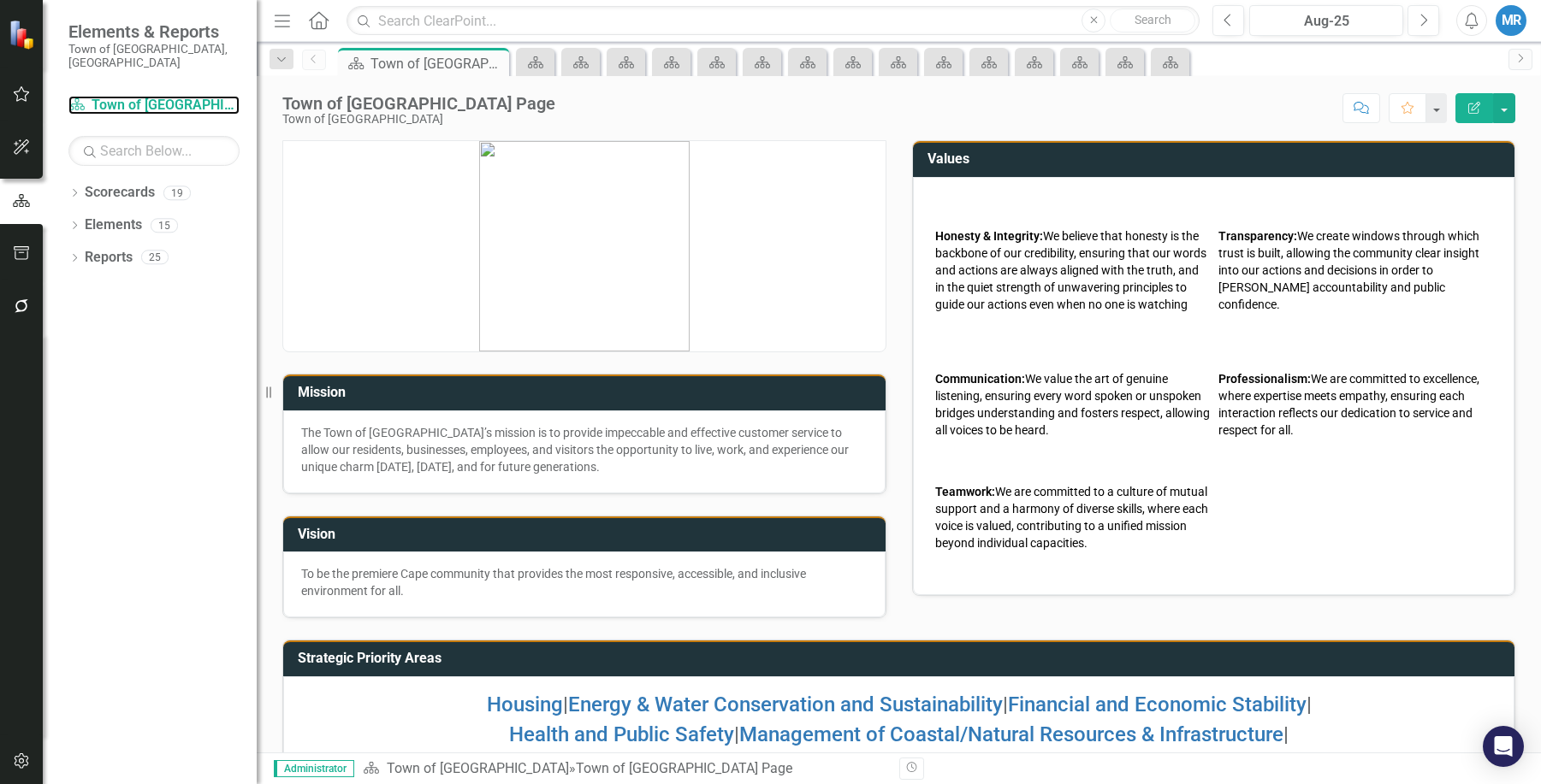
scroll to position [68, 0]
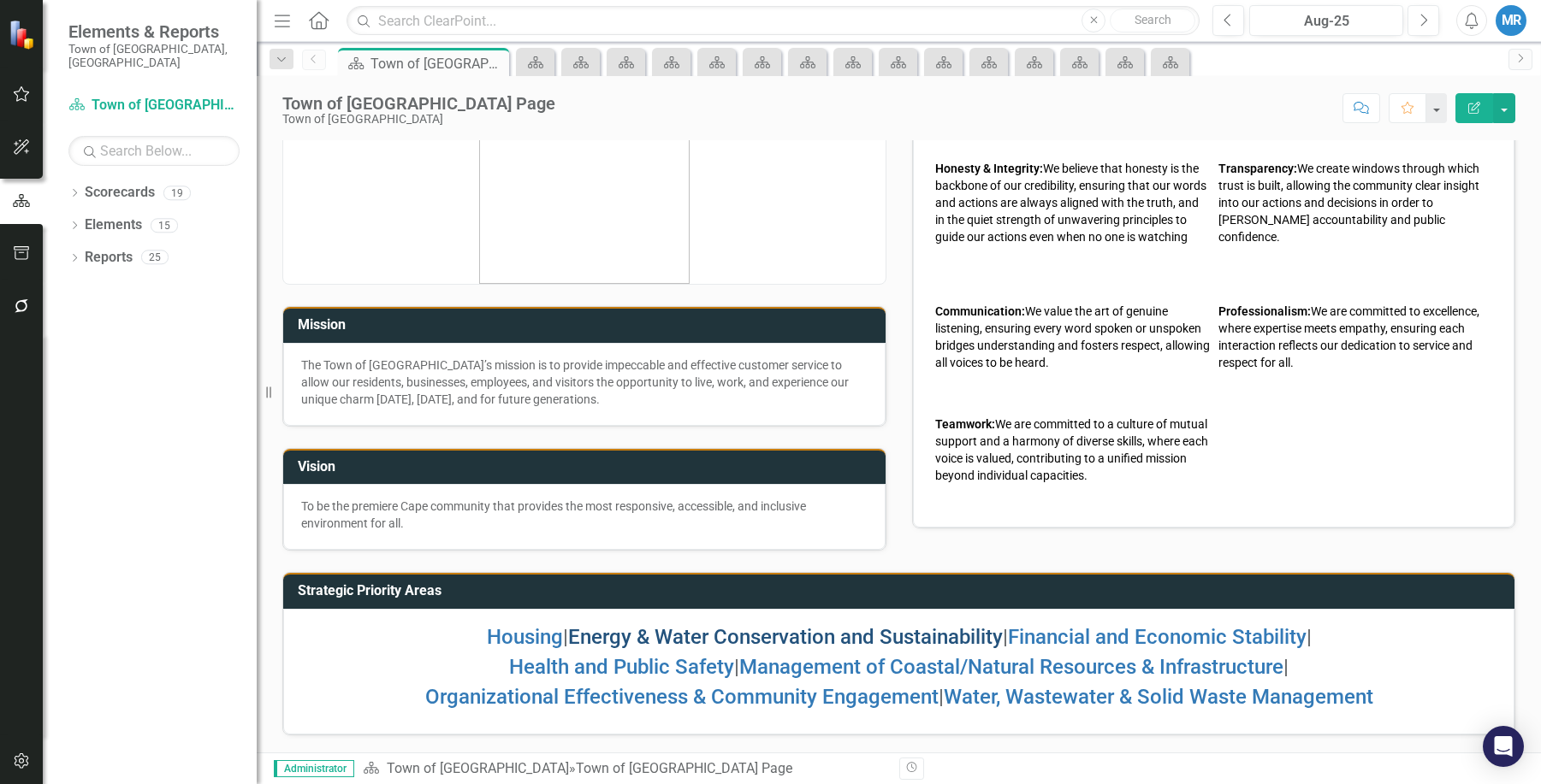
click at [704, 631] on link "Energy & Water Conservation and Sustainability" at bounding box center [785, 637] width 435 height 24
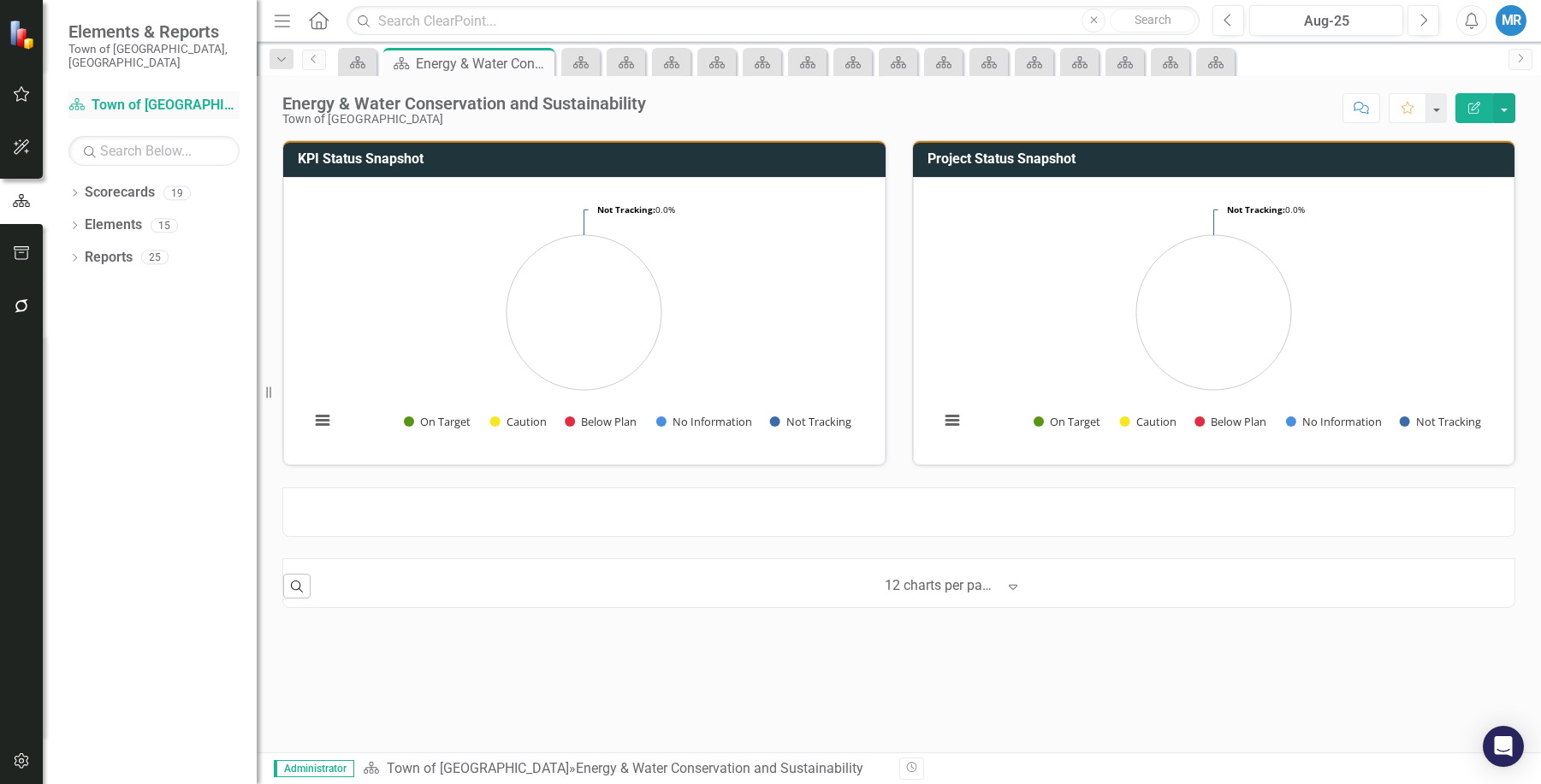
click at [173, 96] on link "Scorecard Town of [GEOGRAPHIC_DATA]" at bounding box center [154, 106] width 171 height 20
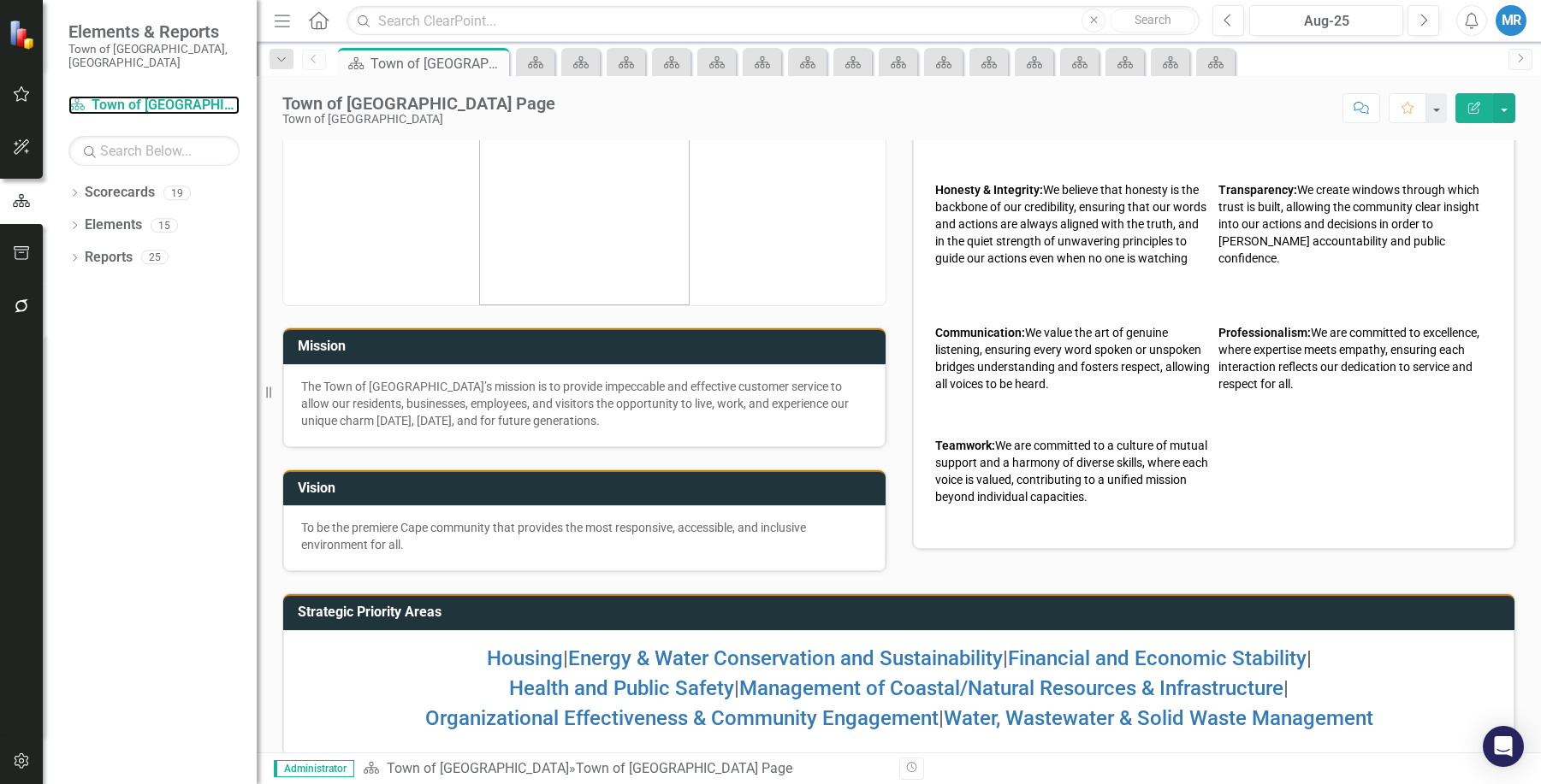
scroll to position [68, 0]
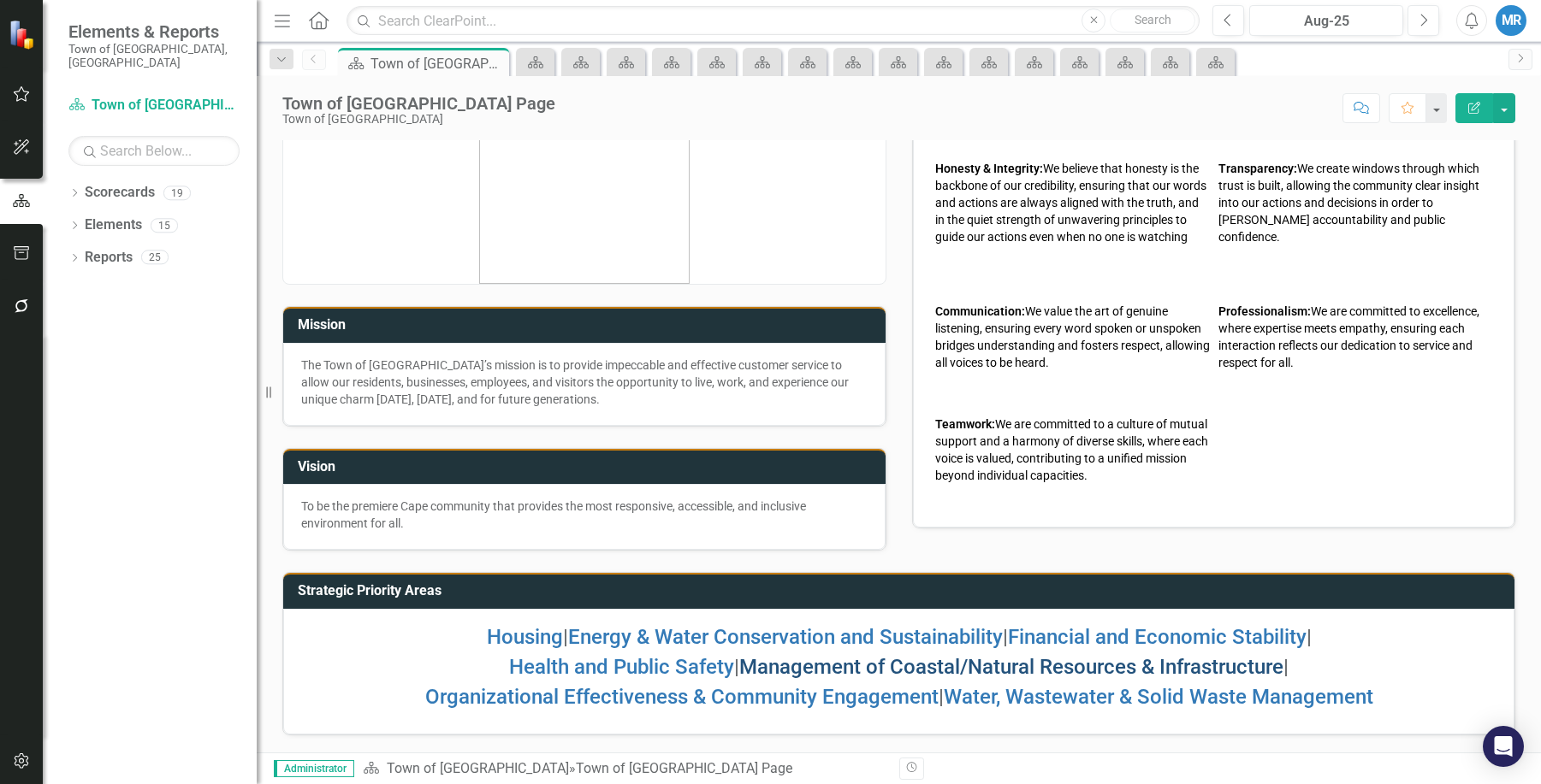
click at [857, 662] on link "Management of Coastal/Natural Resources & Infrastructure" at bounding box center [1011, 667] width 544 height 24
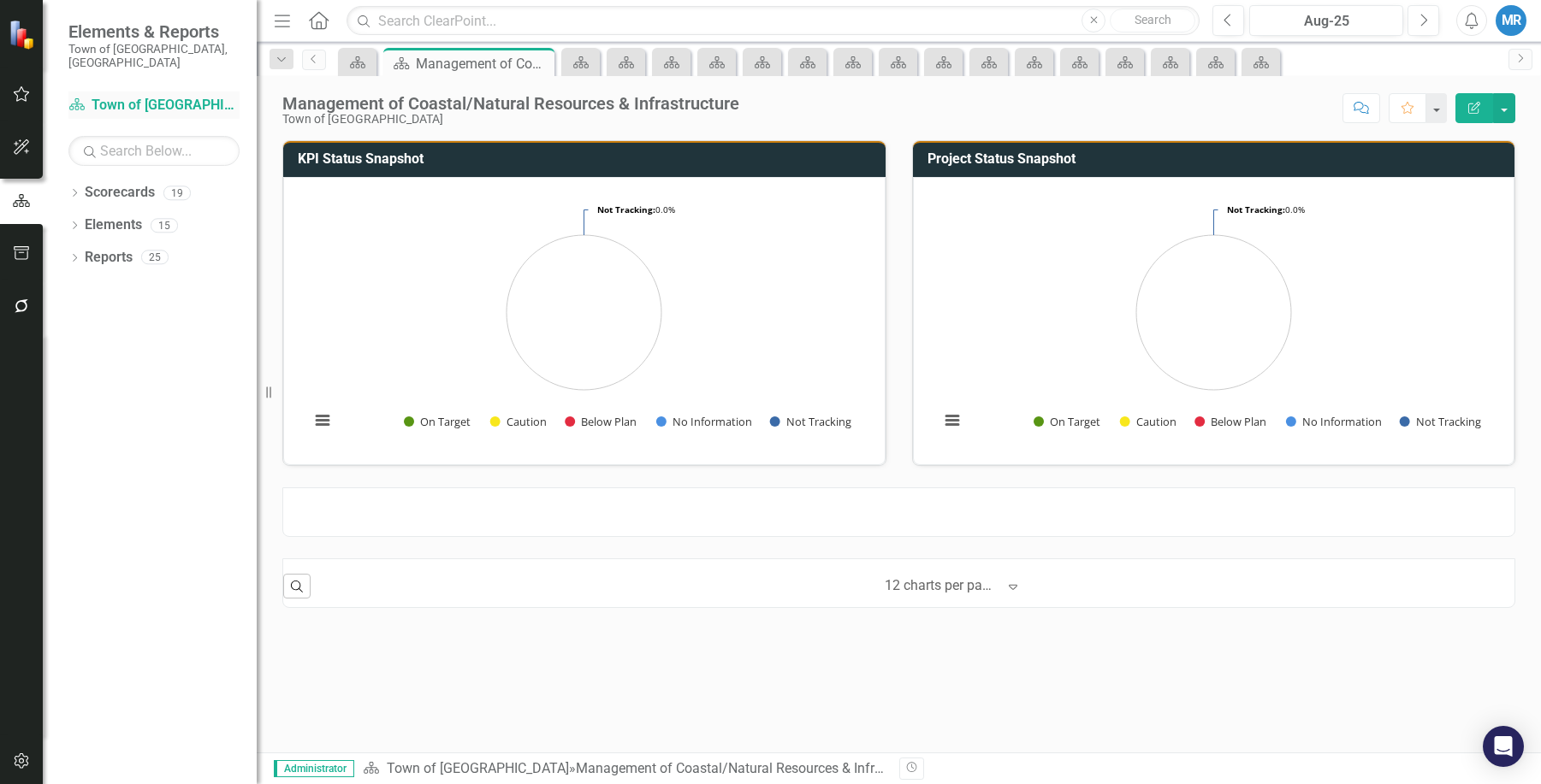
click at [177, 98] on link "Scorecard Town of [GEOGRAPHIC_DATA]" at bounding box center [154, 106] width 171 height 20
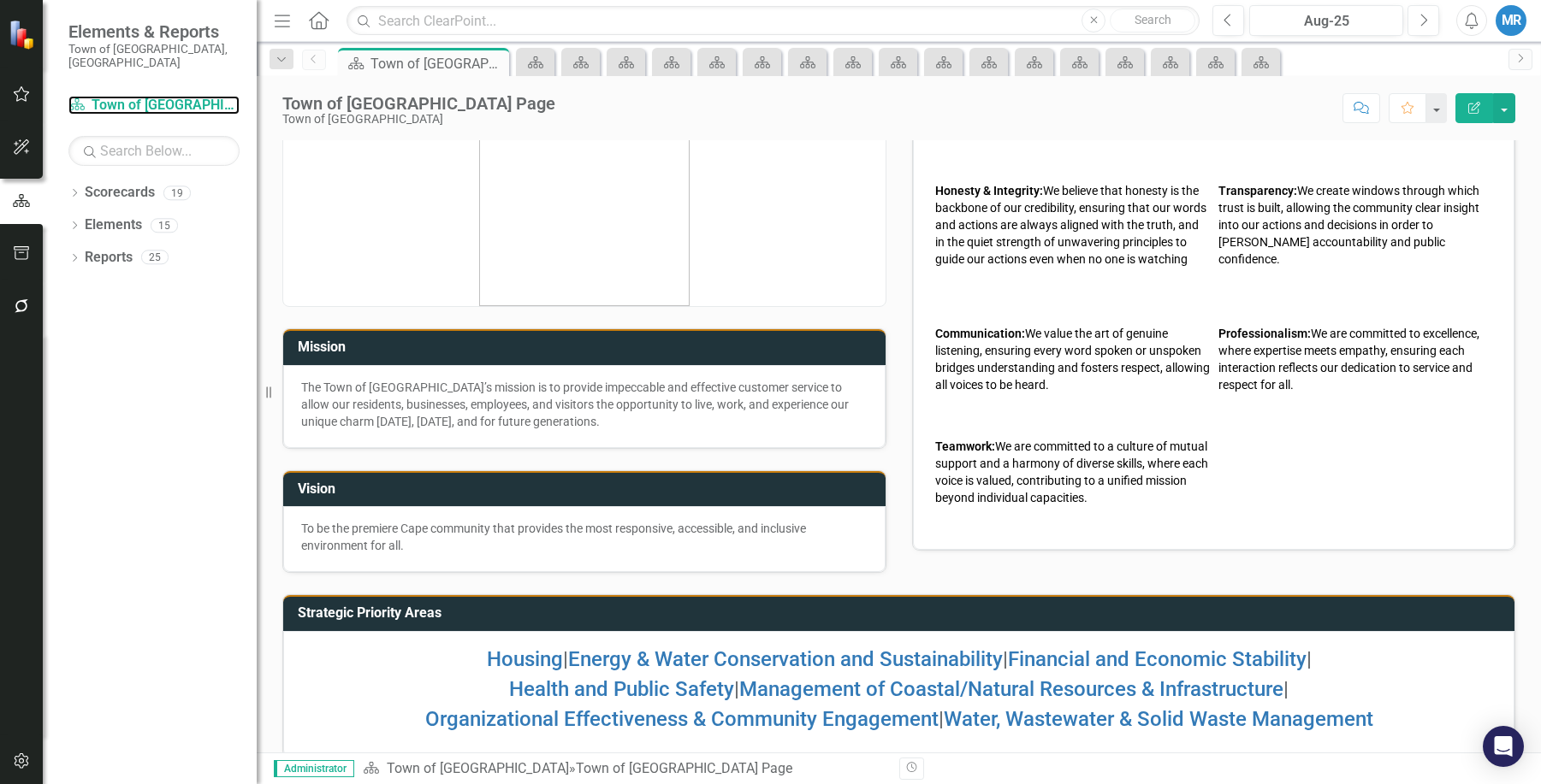
scroll to position [68, 0]
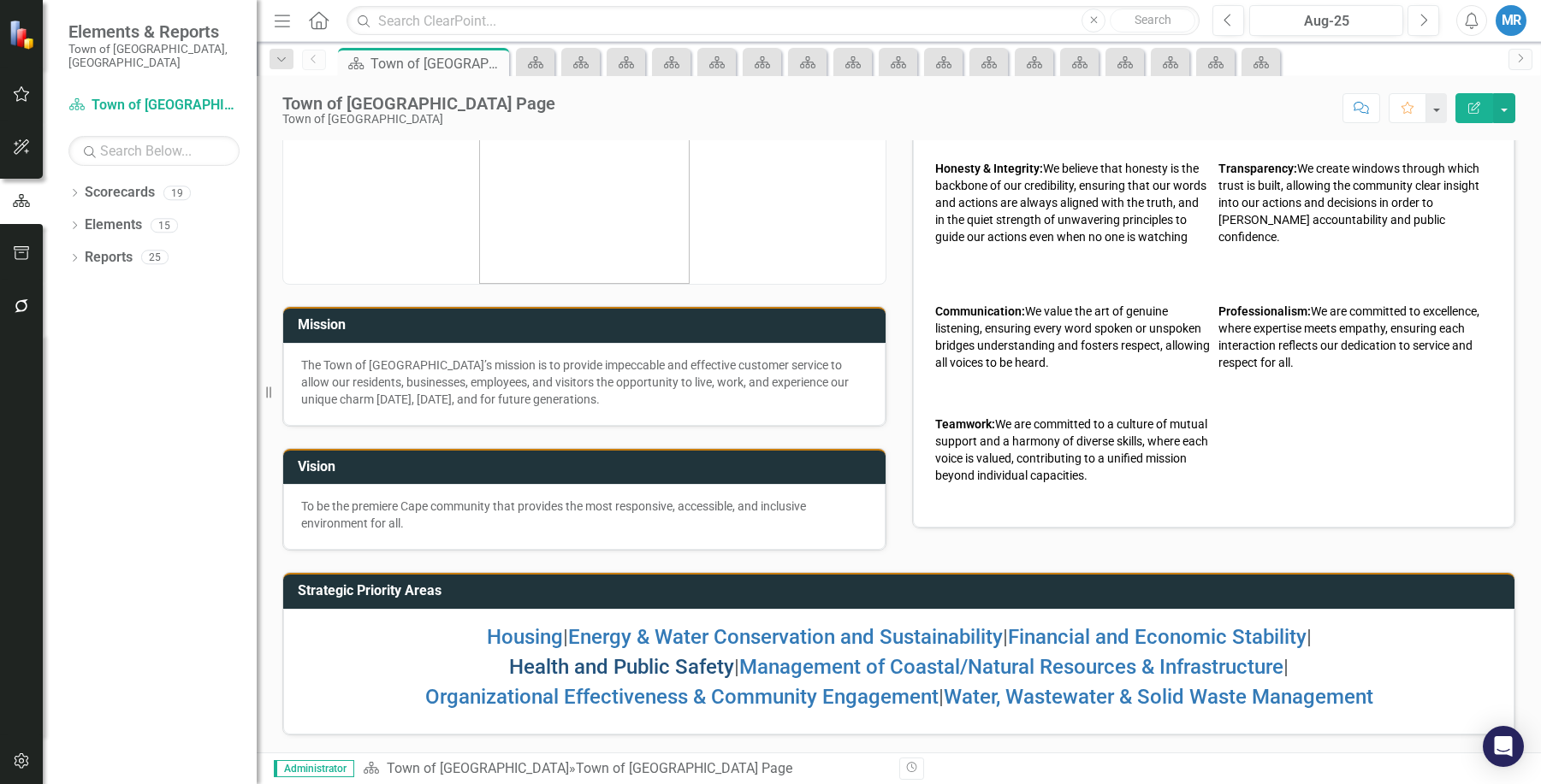
click at [644, 666] on link "Health and Public Safety" at bounding box center [621, 667] width 225 height 24
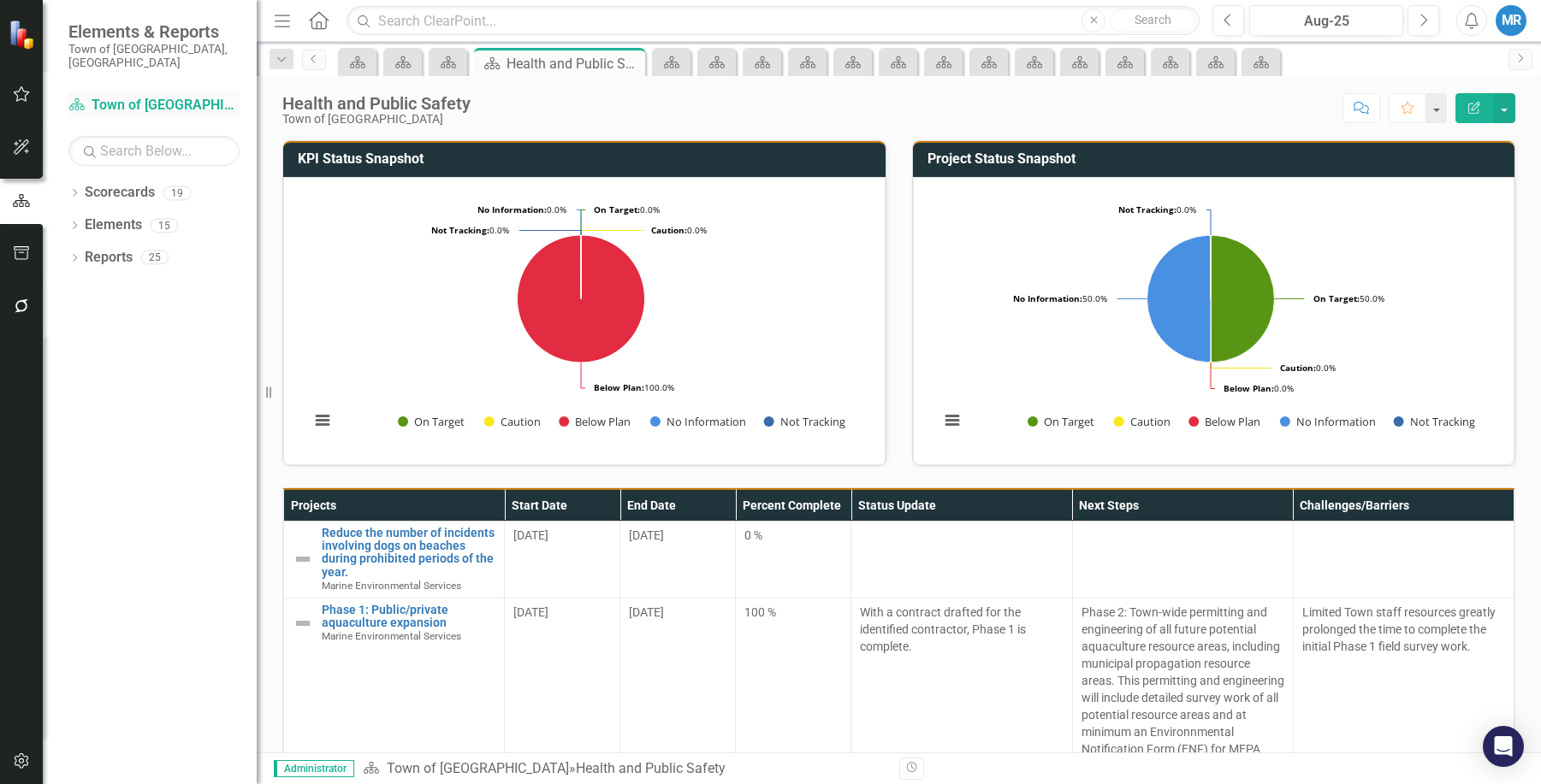
click at [127, 96] on link "Scorecard Town of [GEOGRAPHIC_DATA]" at bounding box center [154, 106] width 171 height 20
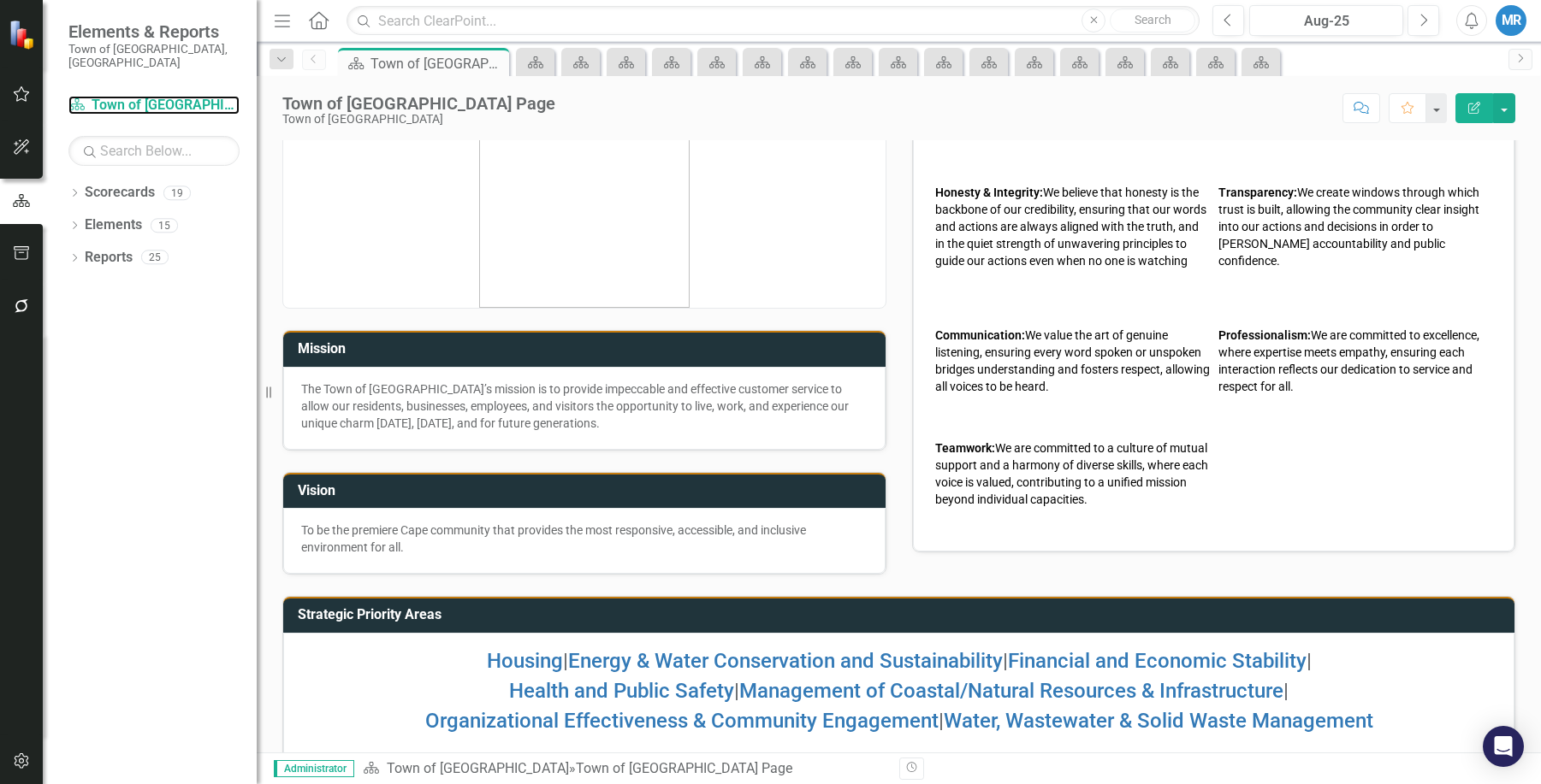
scroll to position [68, 0]
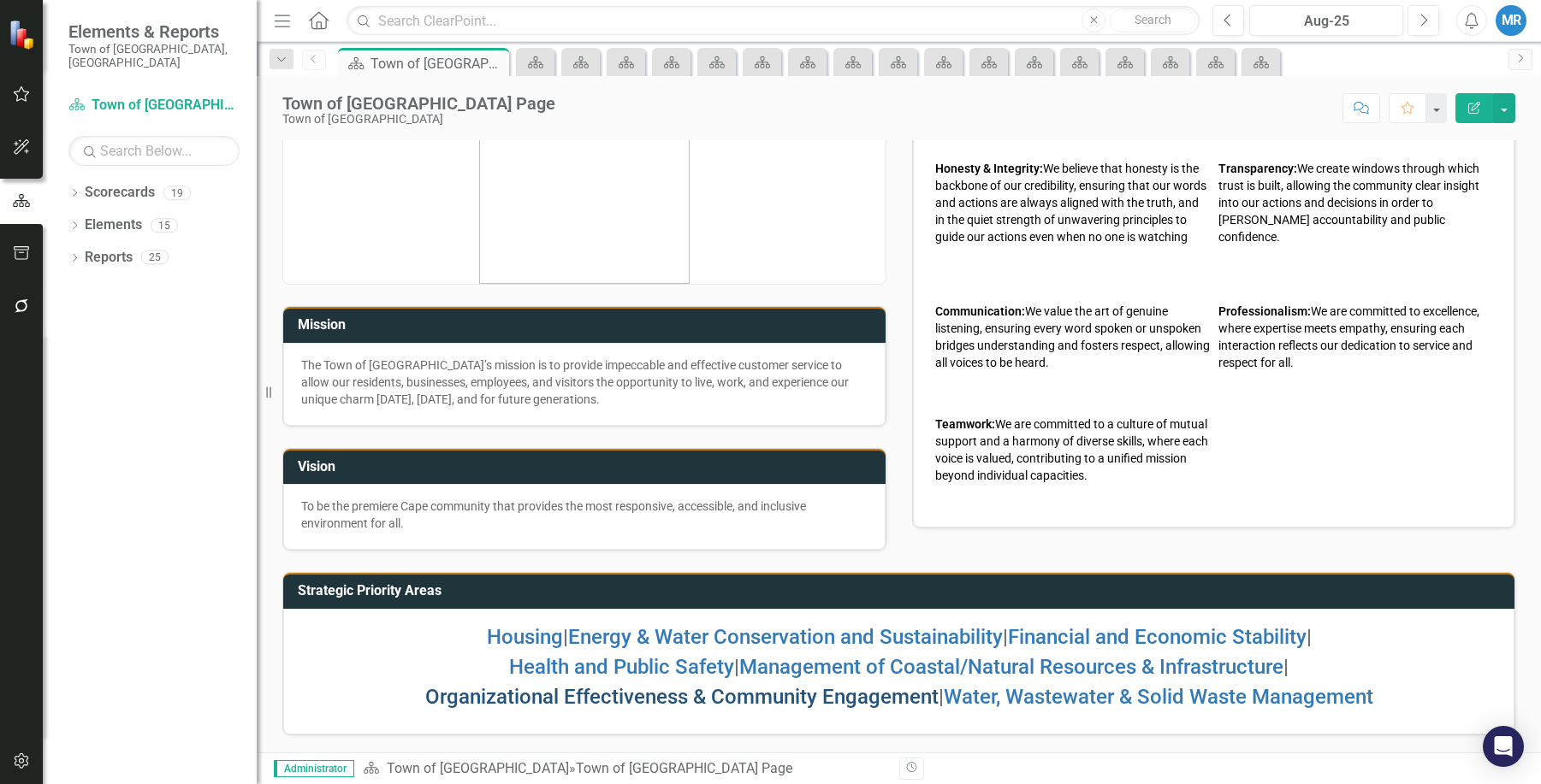
click at [651, 698] on link "Organizational Effectiveness & Community Engagement" at bounding box center [682, 697] width 513 height 24
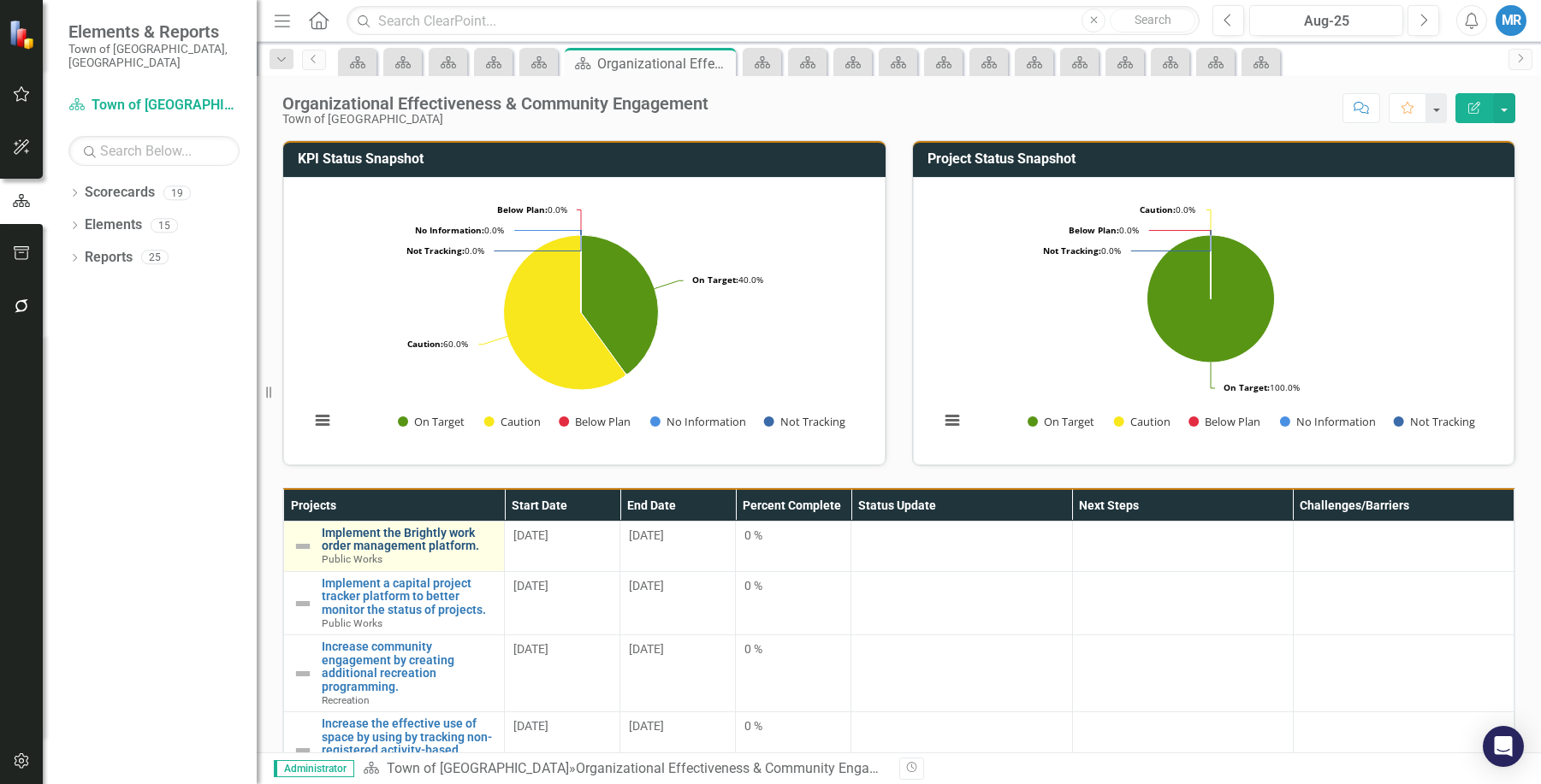
click at [403, 529] on link "Implement the Brightly work order management platform." at bounding box center [408, 540] width 174 height 27
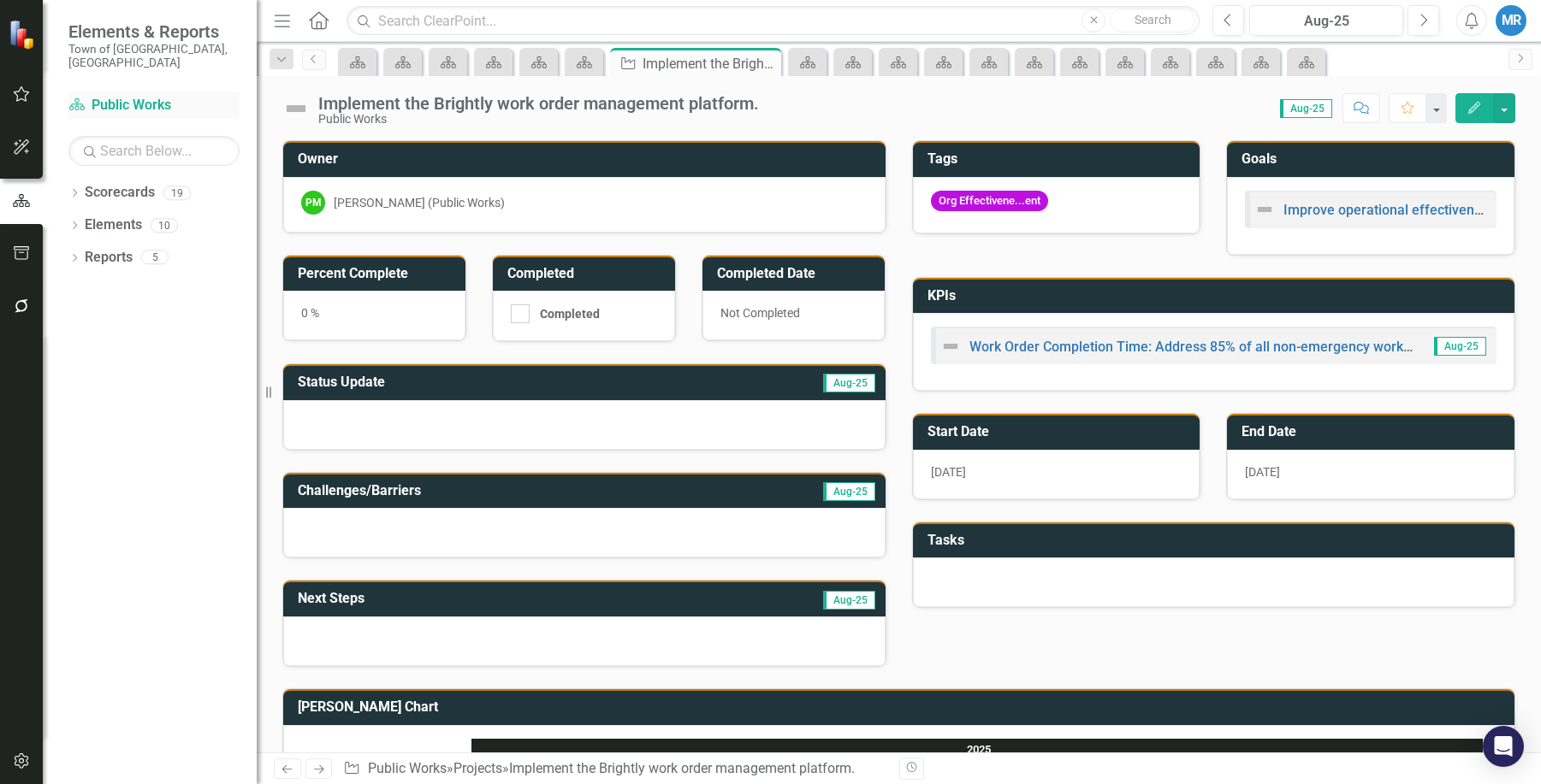
click at [119, 96] on link "Scorecard Public Works" at bounding box center [154, 106] width 171 height 20
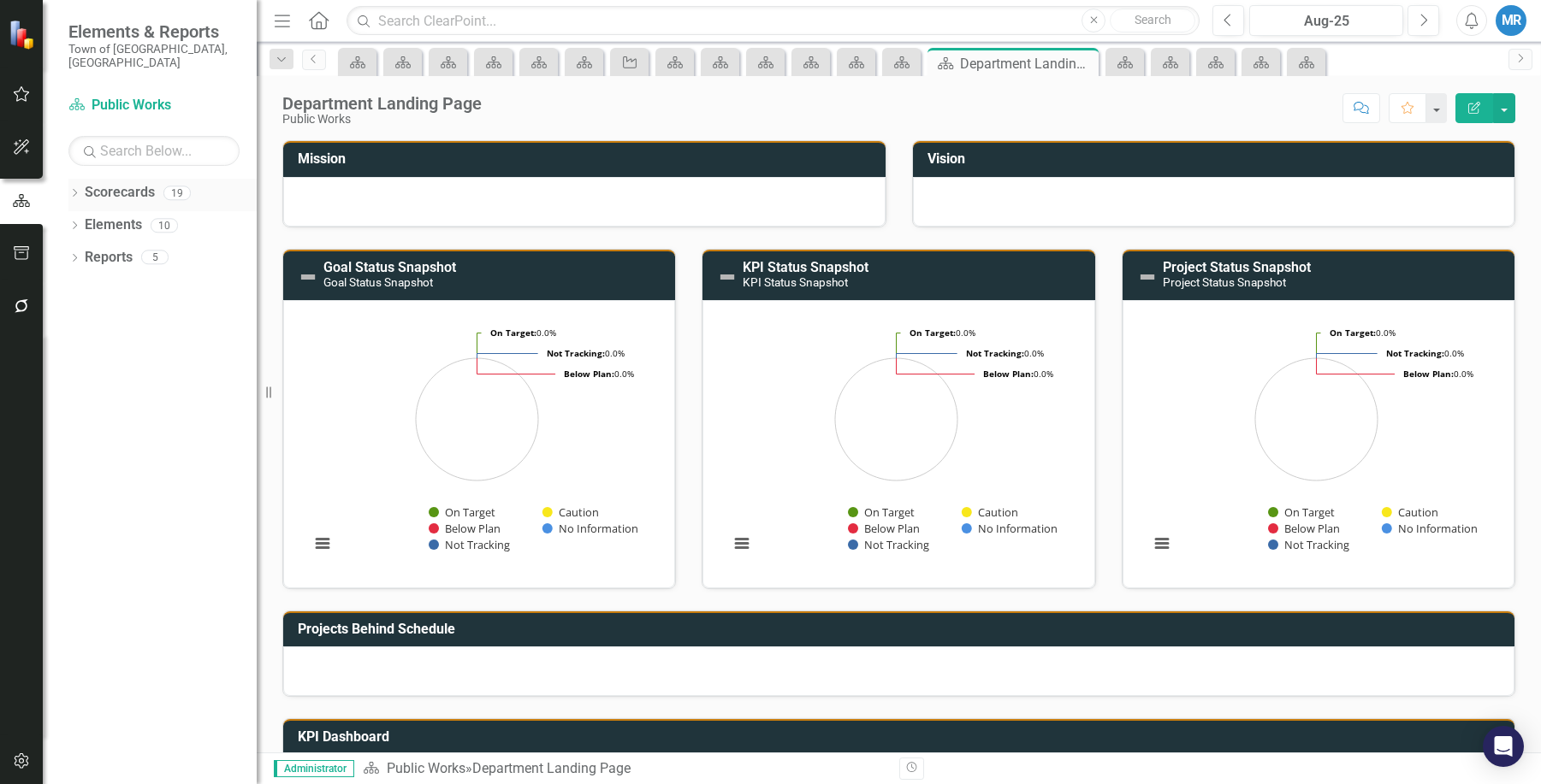
click at [132, 183] on link "Scorecards" at bounding box center [120, 193] width 70 height 20
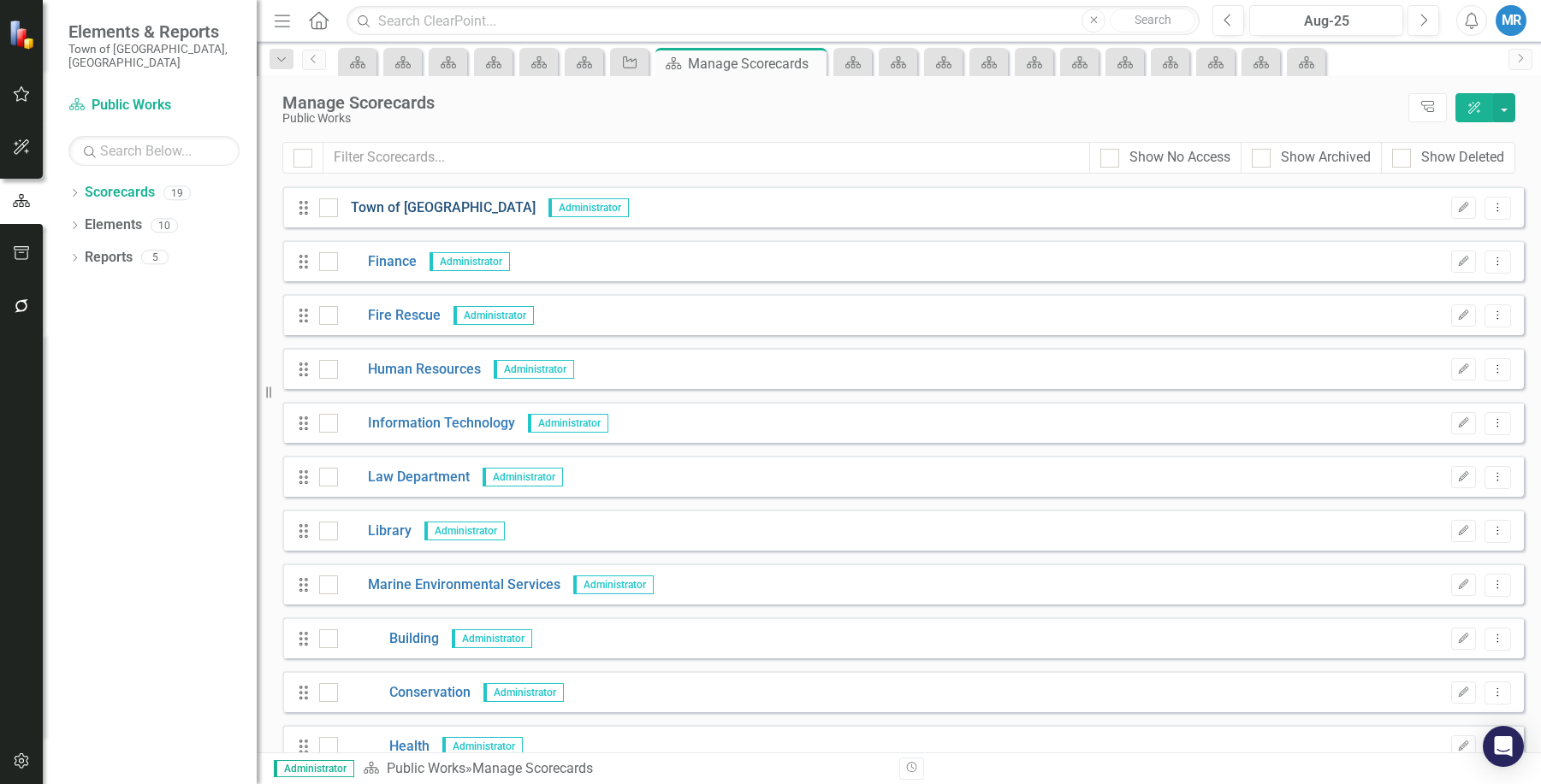
click at [430, 199] on link "Town of [GEOGRAPHIC_DATA]" at bounding box center [436, 209] width 198 height 20
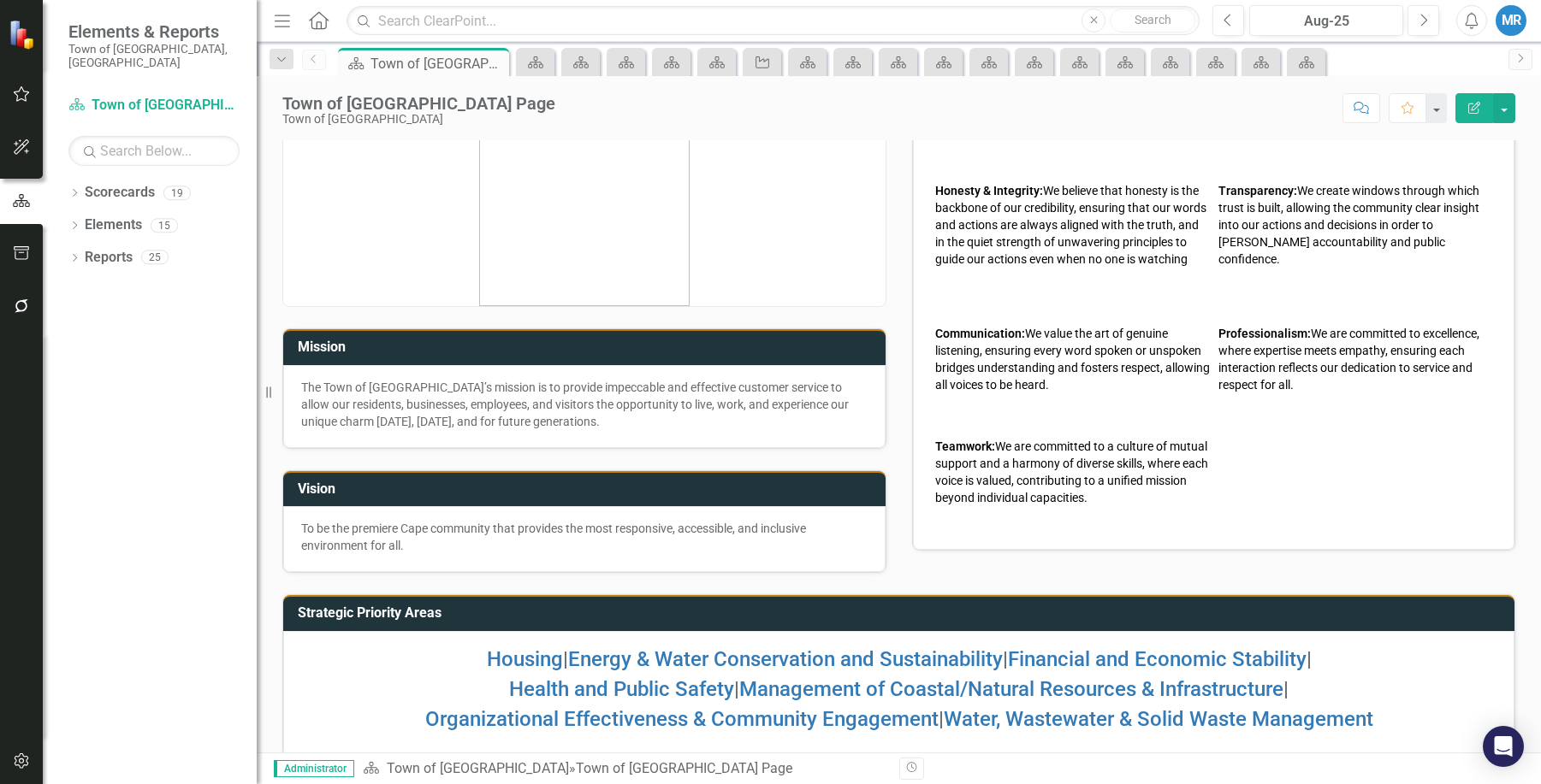
scroll to position [68, 0]
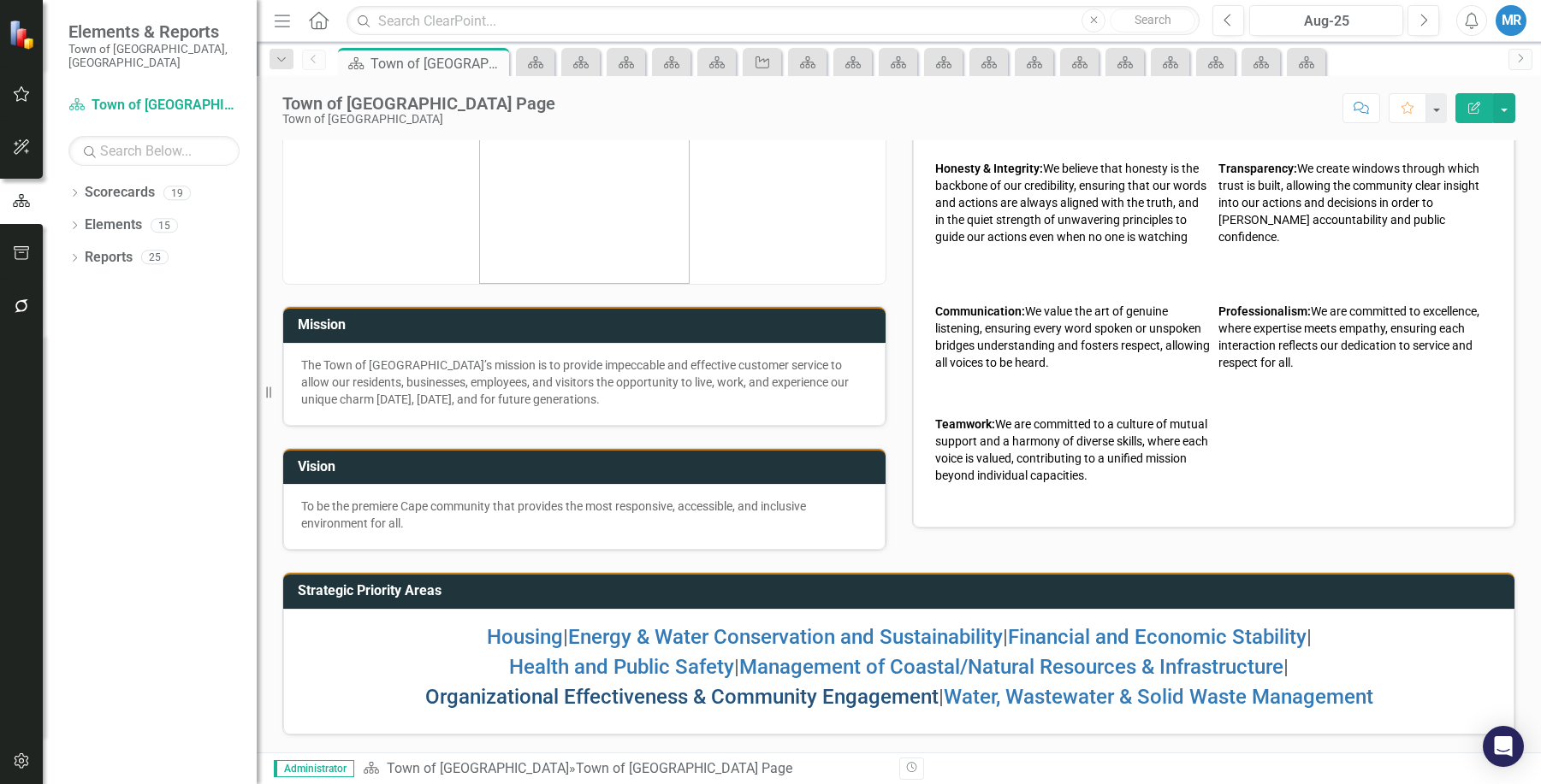
click at [637, 695] on link "Organizational Effectiveness & Community Engagement" at bounding box center [682, 697] width 513 height 24
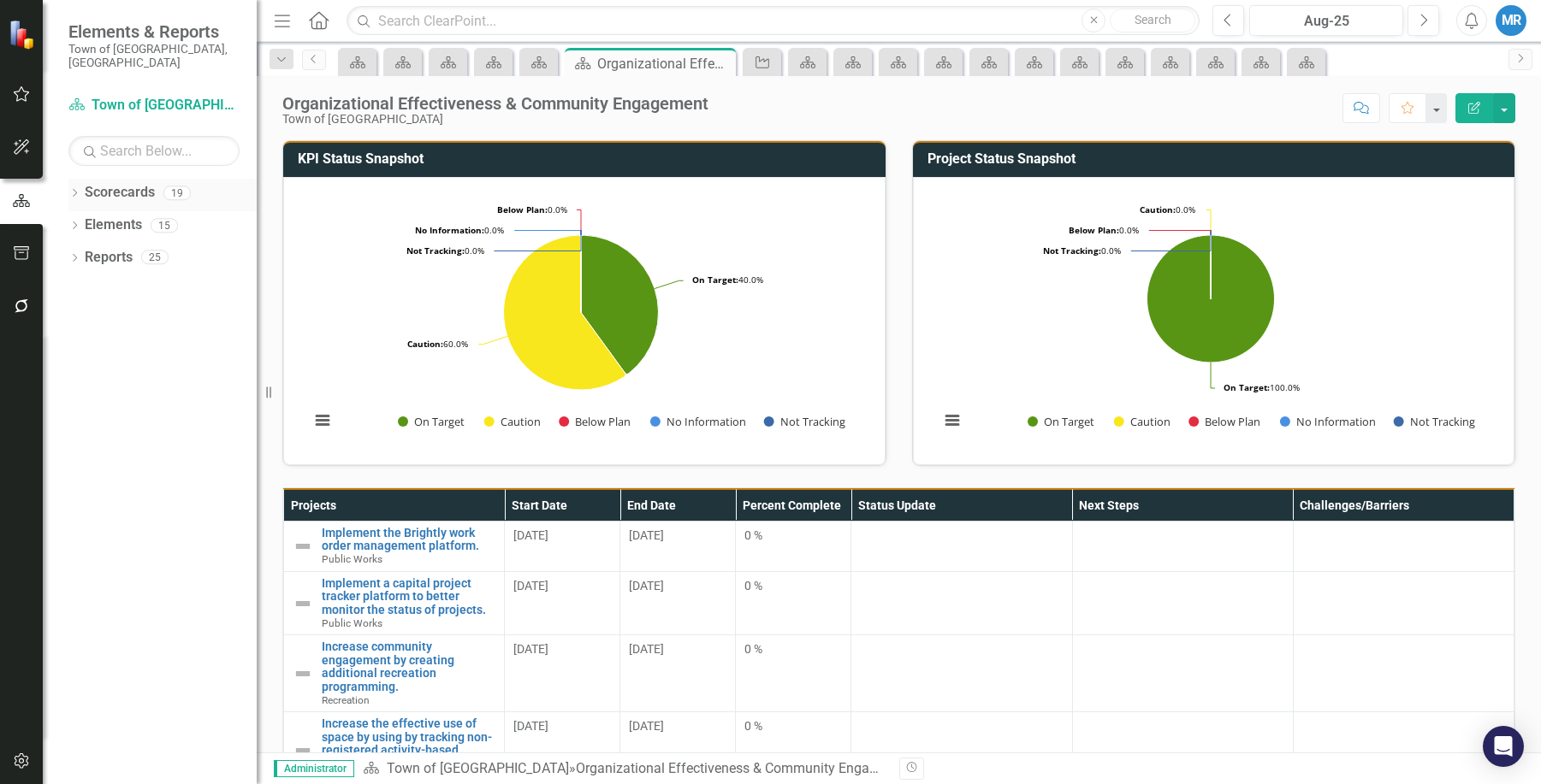
click at [160, 178] on div "Scorecards 19" at bounding box center [171, 195] width 172 height 33
click at [133, 183] on link "Scorecards" at bounding box center [120, 193] width 70 height 20
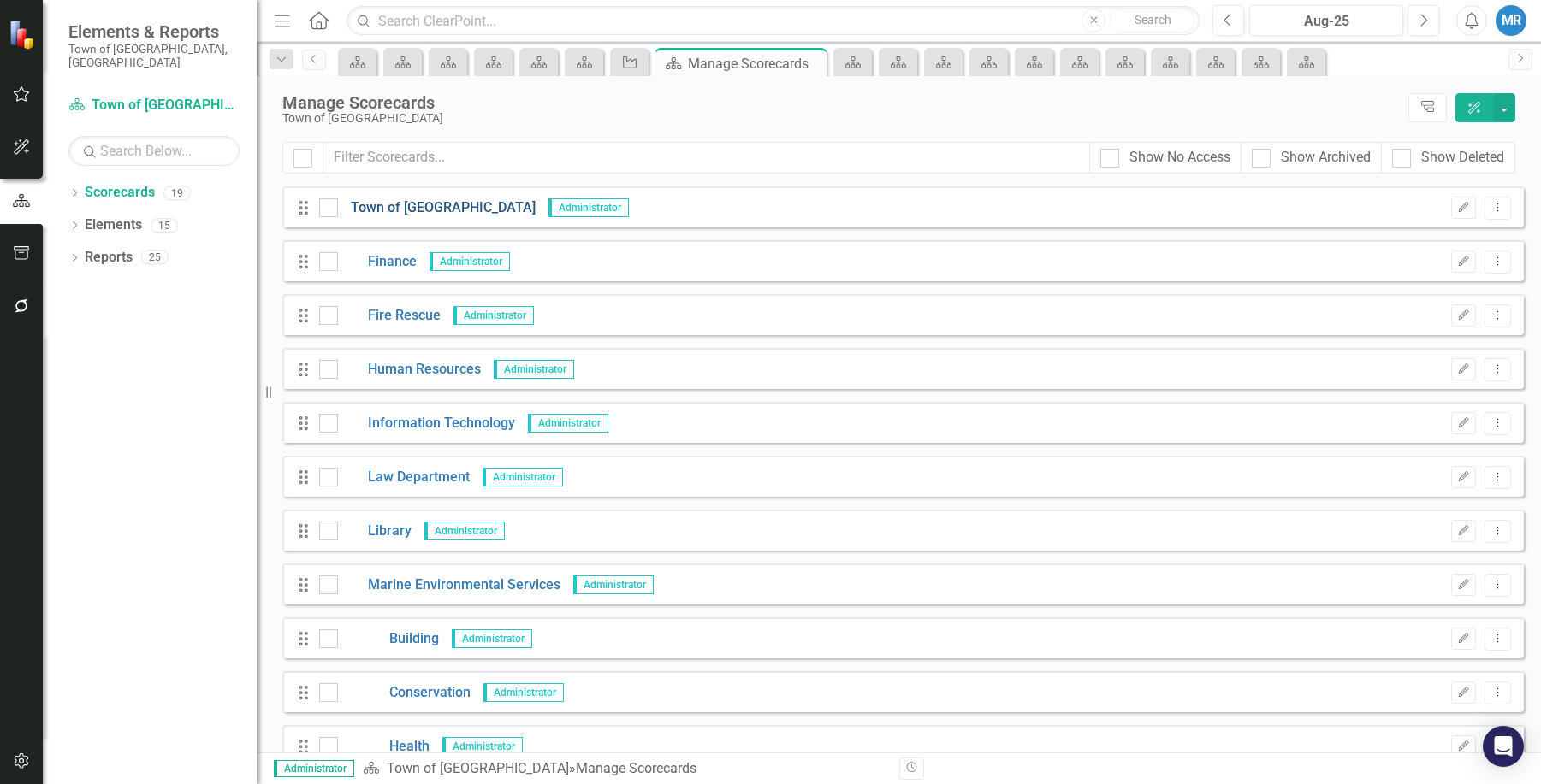
click at [415, 203] on link "Town of [GEOGRAPHIC_DATA]" at bounding box center [436, 209] width 198 height 20
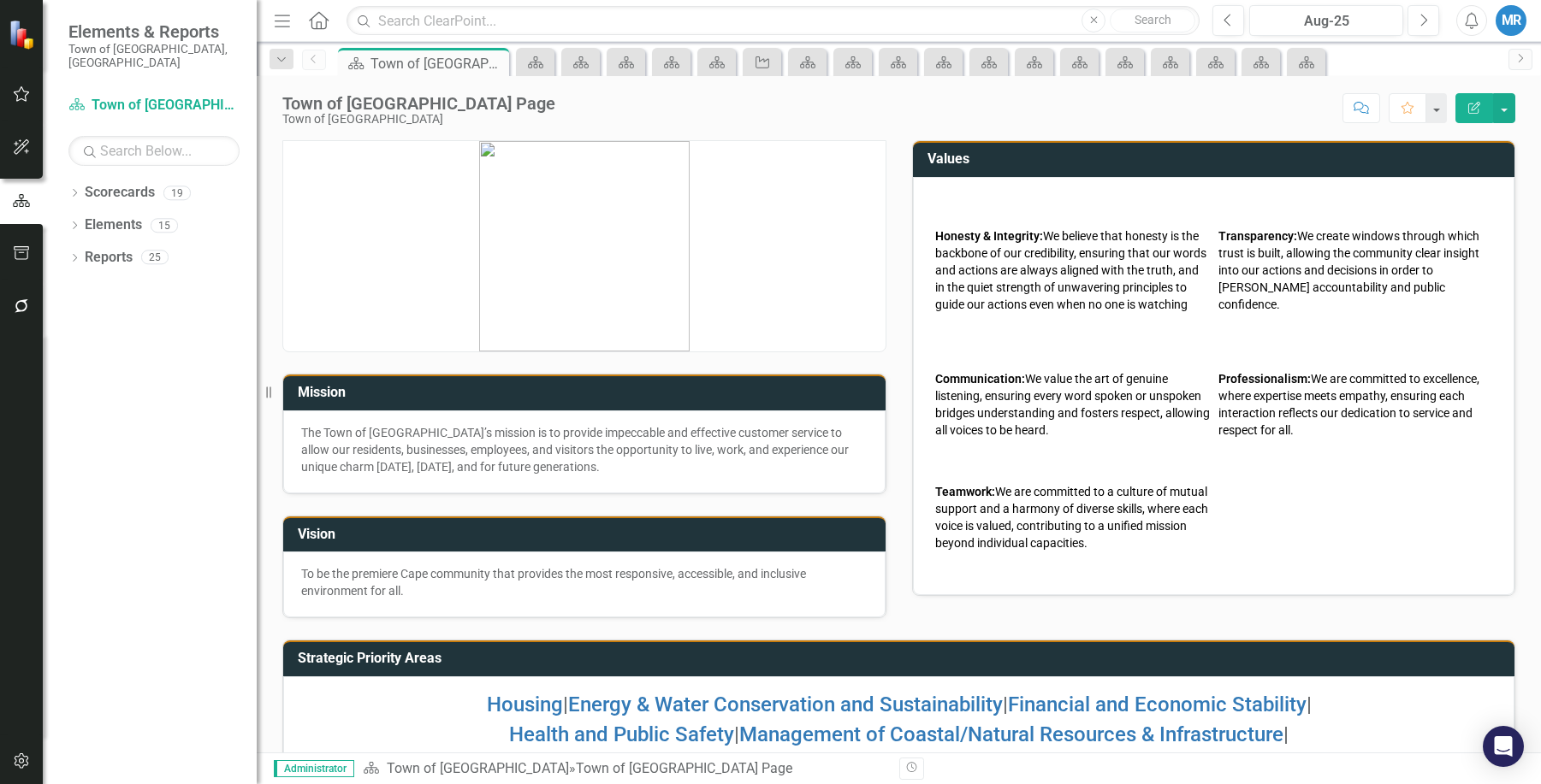
scroll to position [68, 0]
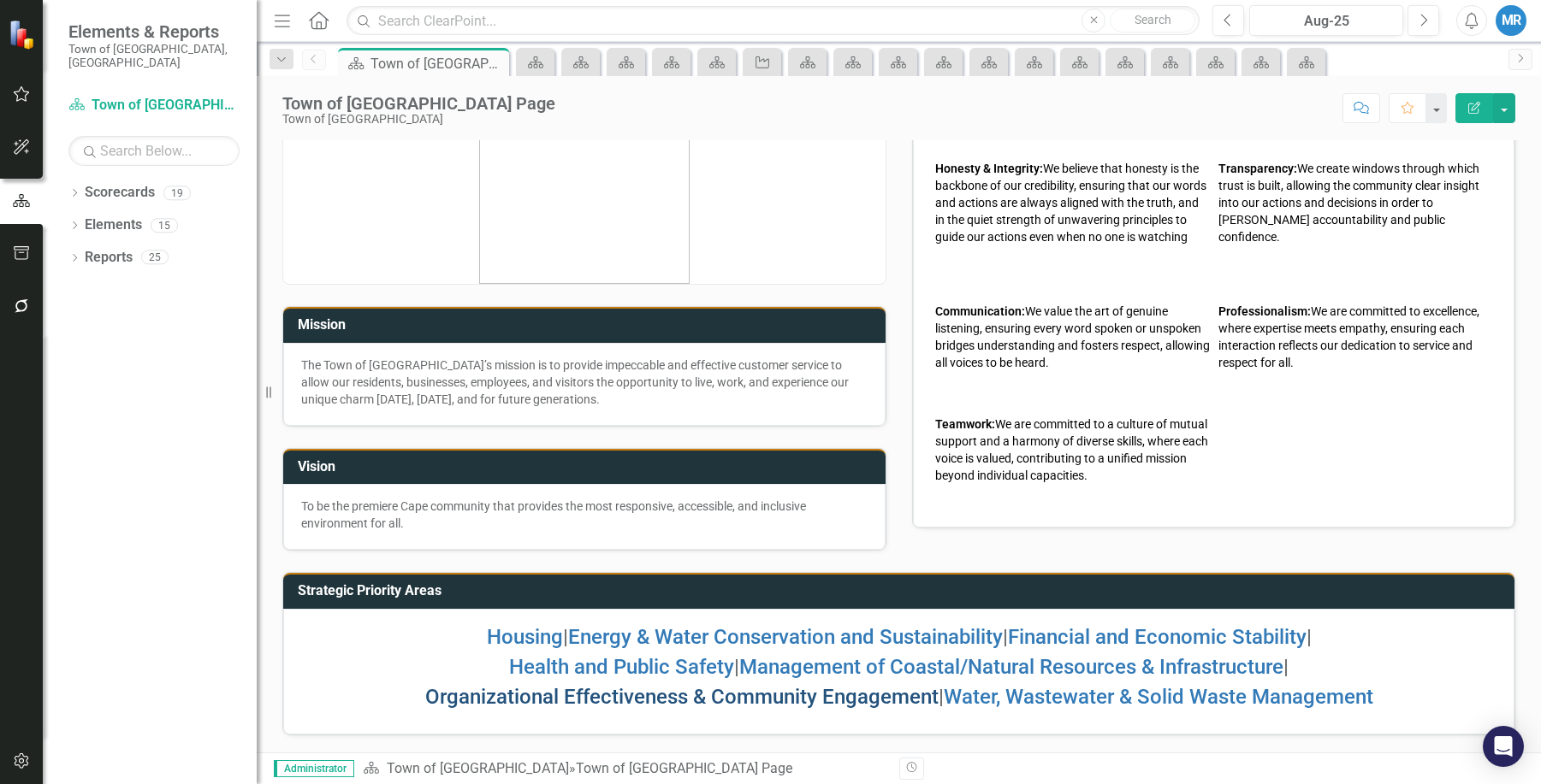
click at [623, 694] on link "Organizational Effectiveness & Community Engagement" at bounding box center [682, 697] width 513 height 24
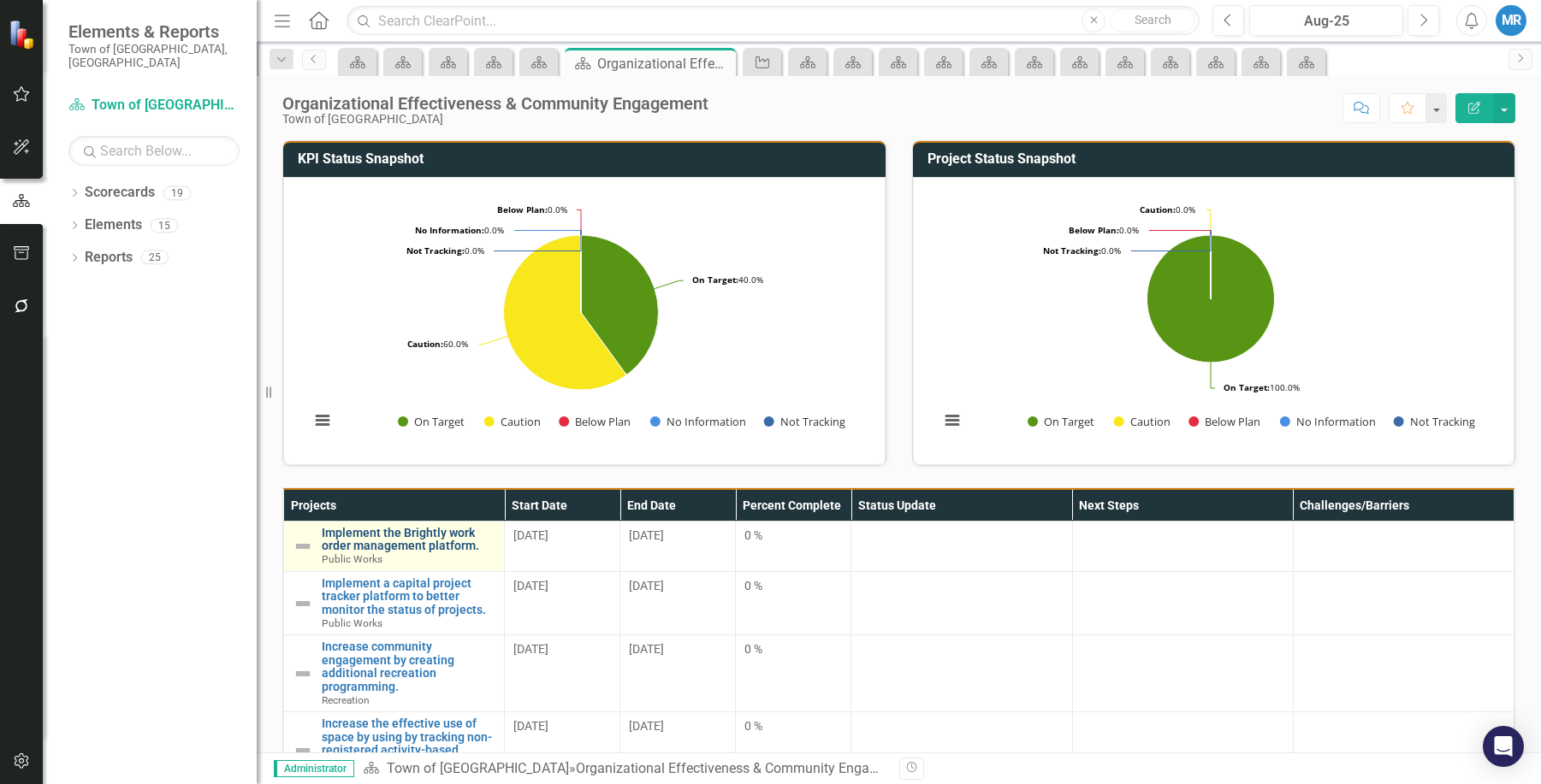
click at [413, 532] on link "Implement the Brightly work order management platform." at bounding box center [408, 540] width 174 height 27
click at [394, 538] on link "Implement the Brightly work order management platform." at bounding box center [408, 540] width 174 height 27
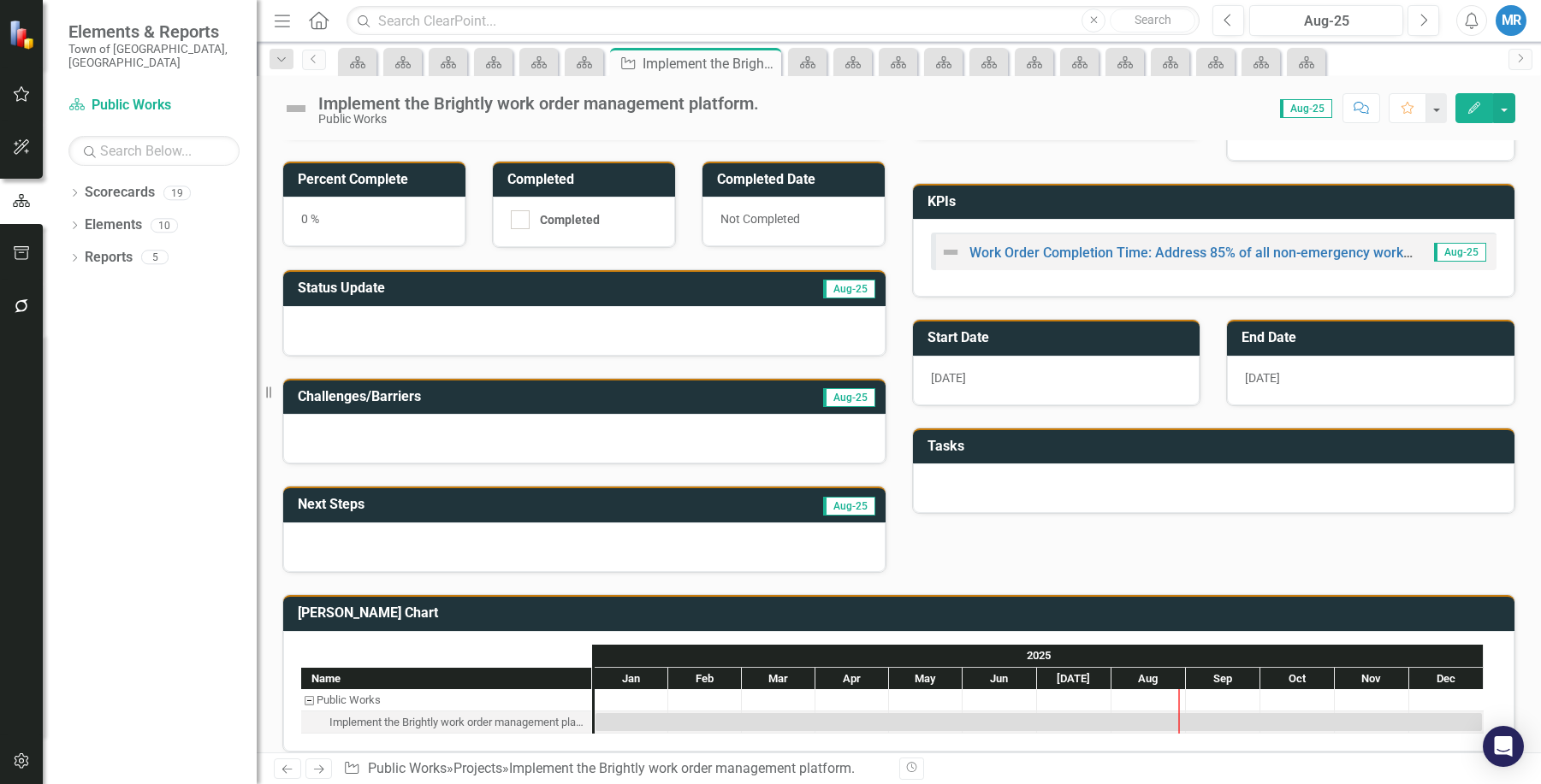
scroll to position [112, 0]
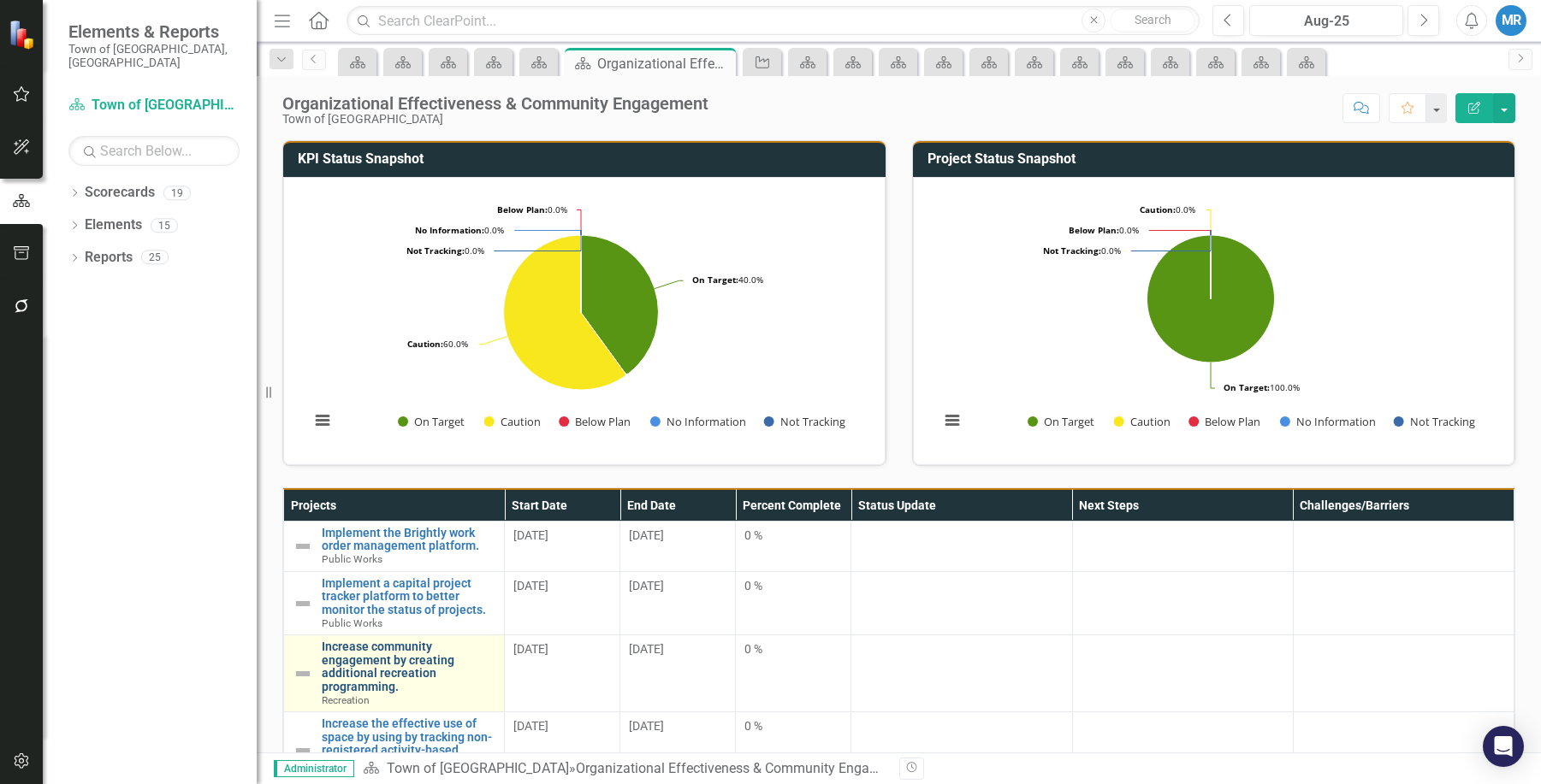
click at [378, 651] on link "Increase community engagement by creating additional recreation programming." at bounding box center [408, 667] width 174 height 53
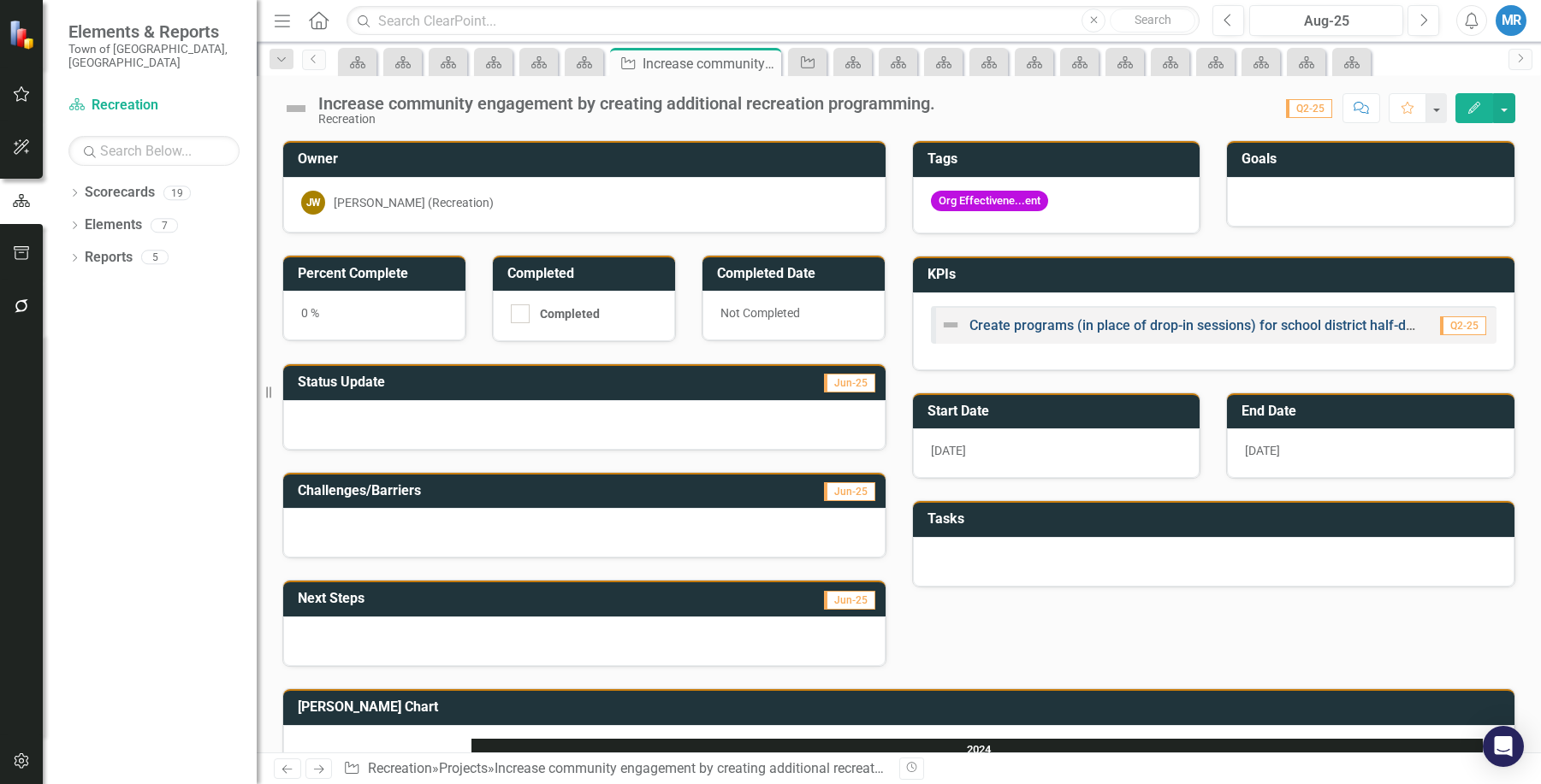
click at [1009, 325] on link "Create programs (in place of drop-in sessions) for school district half-days an…" at bounding box center [1385, 326] width 833 height 16
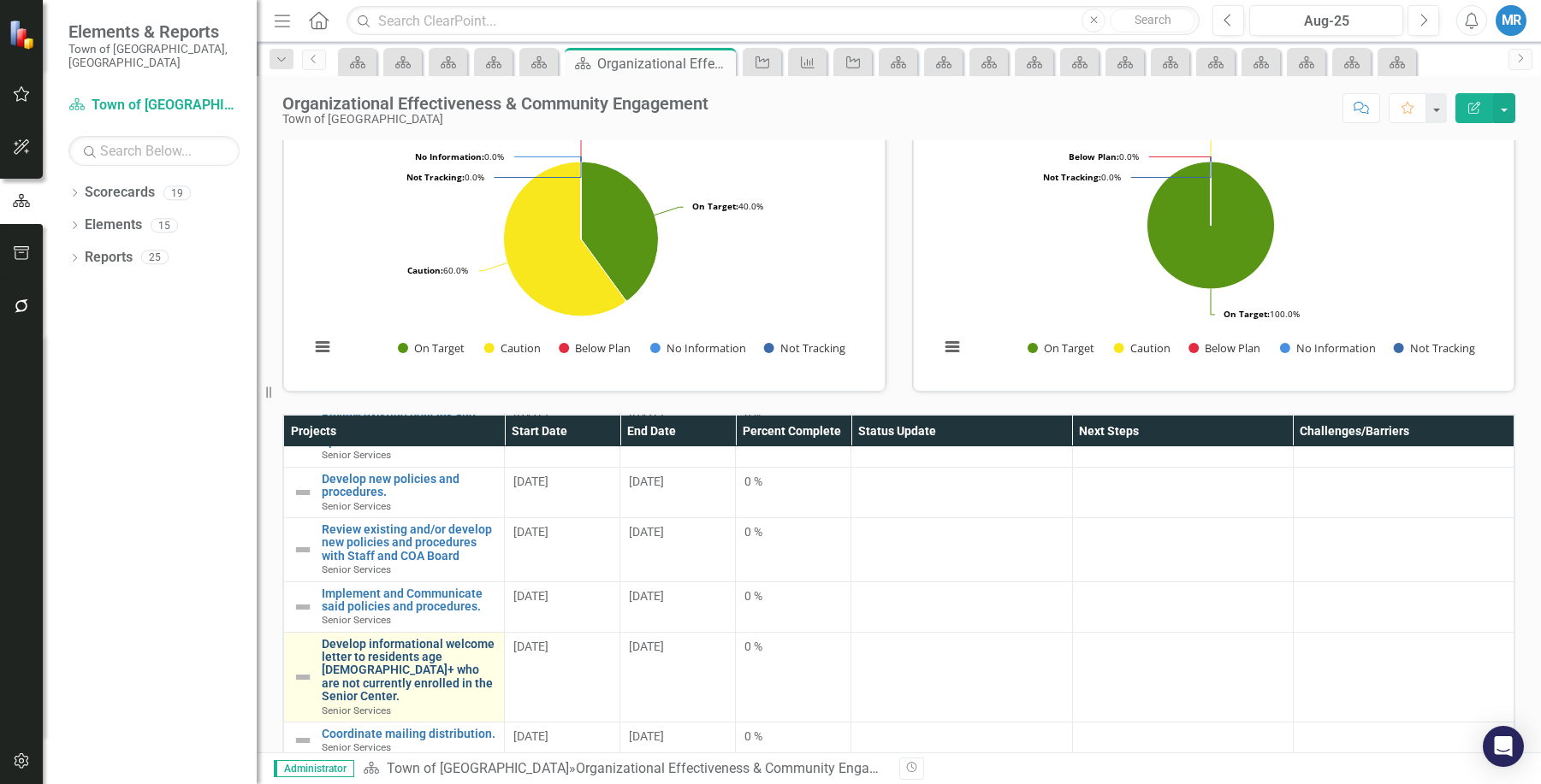
scroll to position [342, 0]
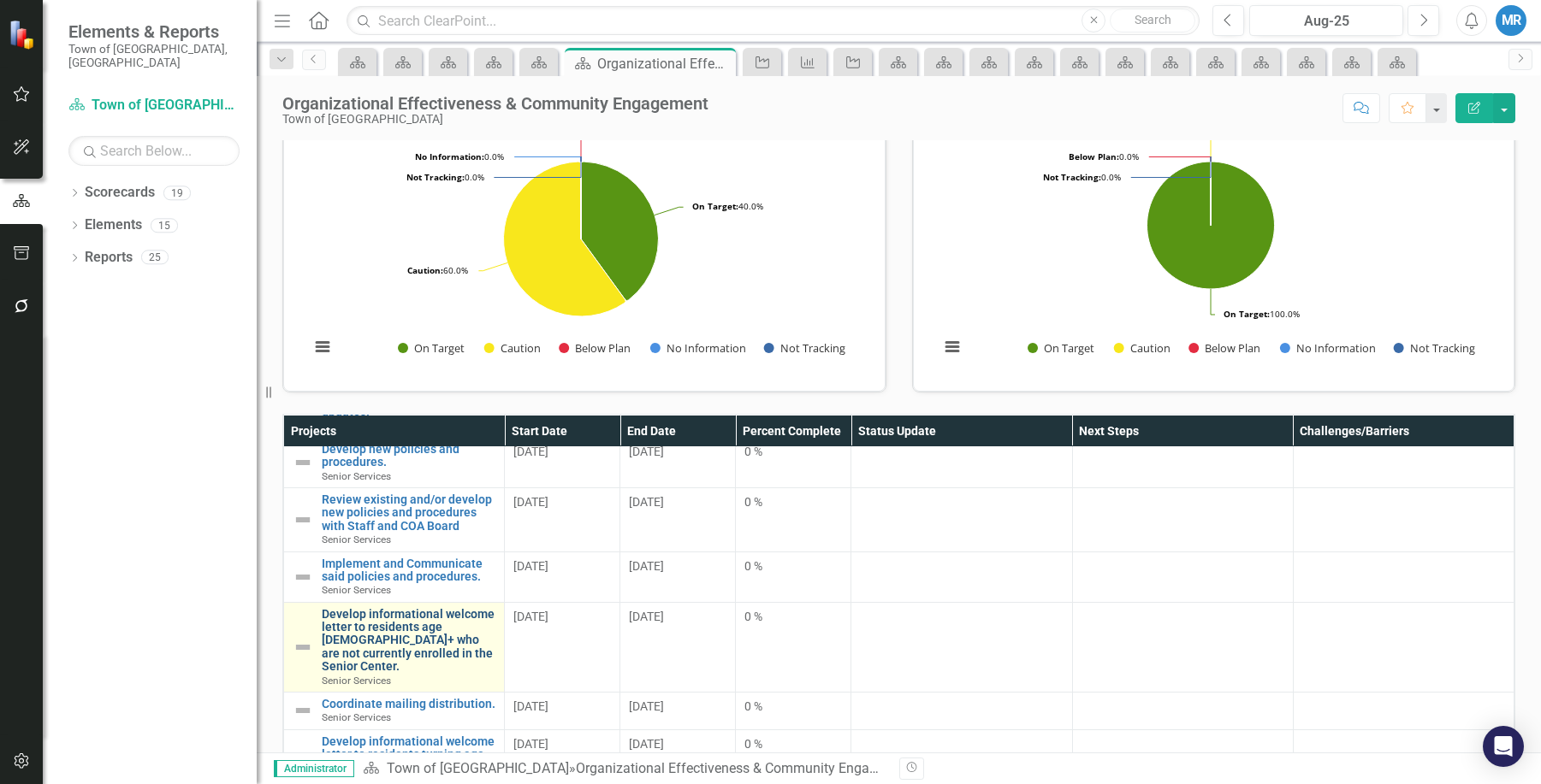
click at [398, 632] on link "Develop informational welcome letter to residents age [DEMOGRAPHIC_DATA]+ who a…" at bounding box center [408, 641] width 174 height 66
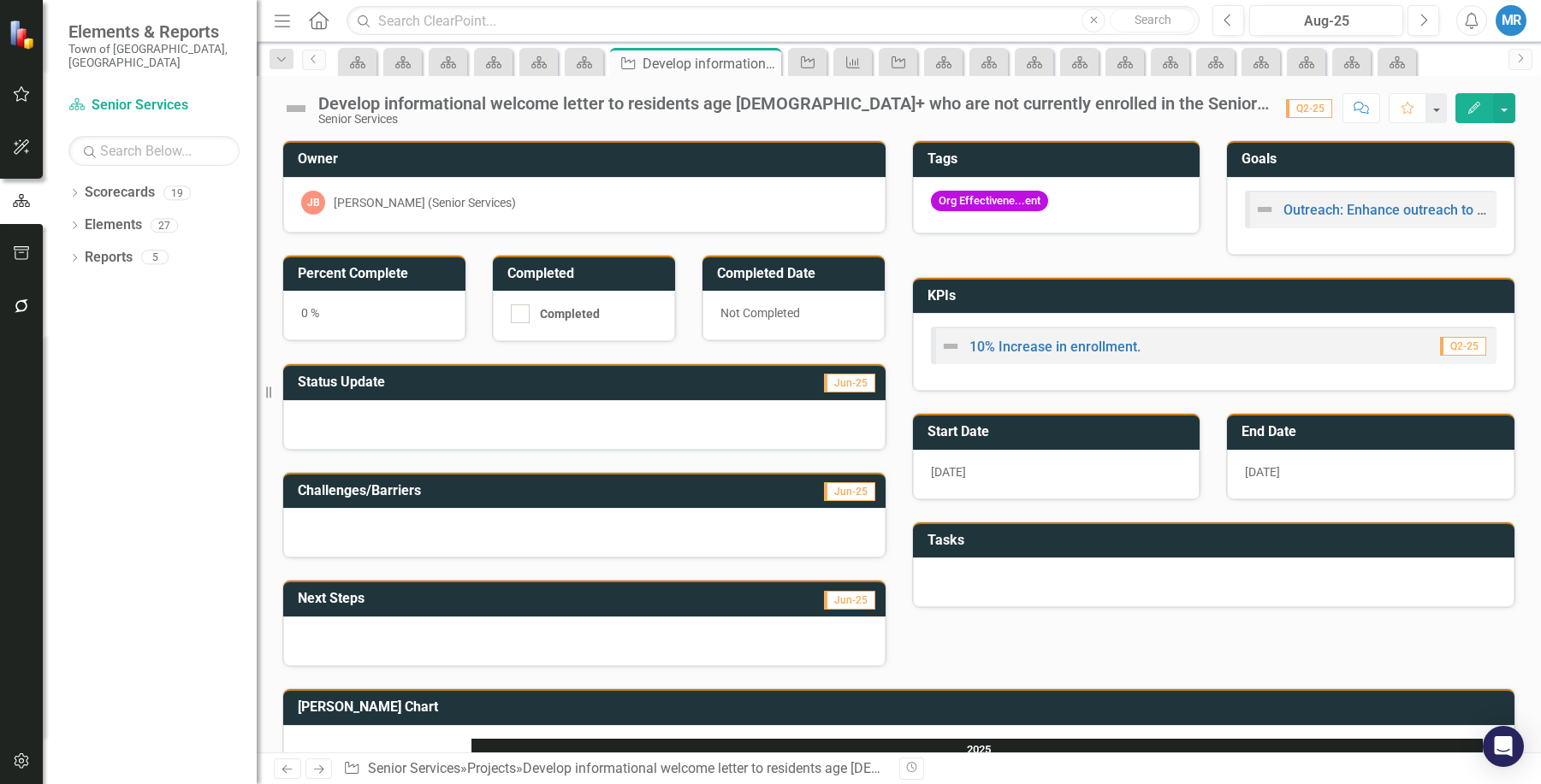
scroll to position [112, 0]
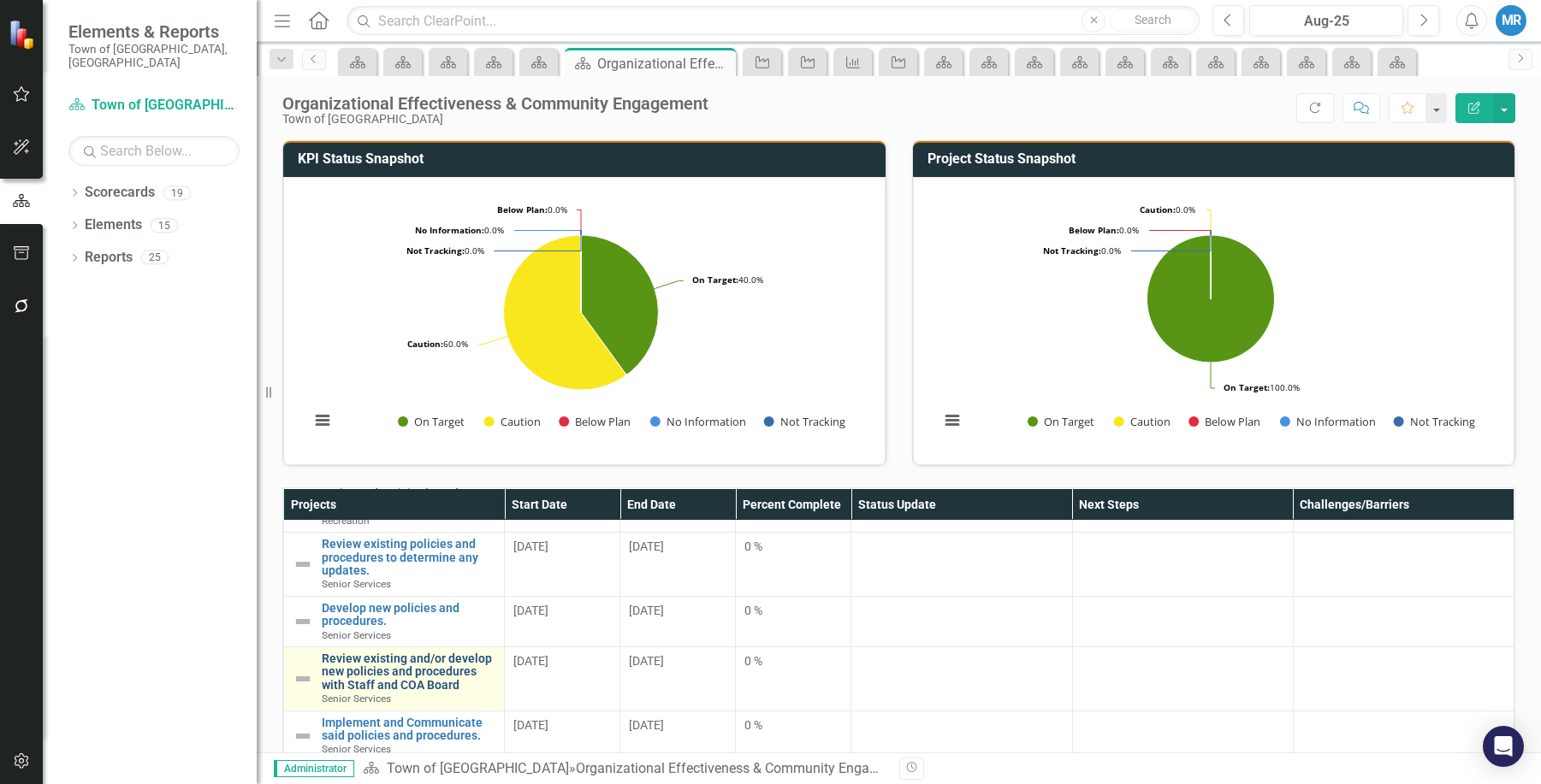
scroll to position [342, 0]
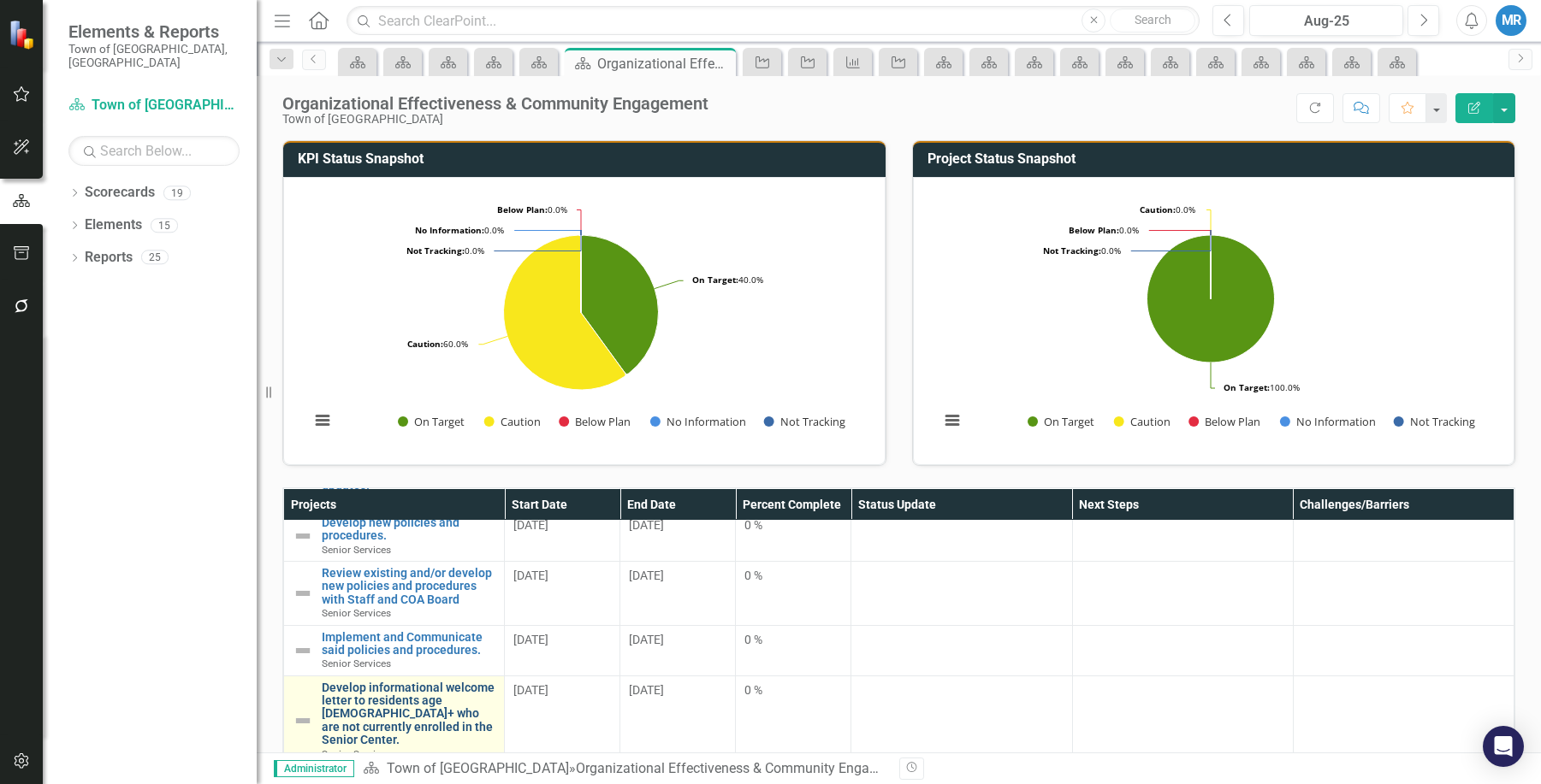
click at [436, 716] on link "Develop informational welcome letter to residents age [DEMOGRAPHIC_DATA]+ who a…" at bounding box center [408, 714] width 174 height 66
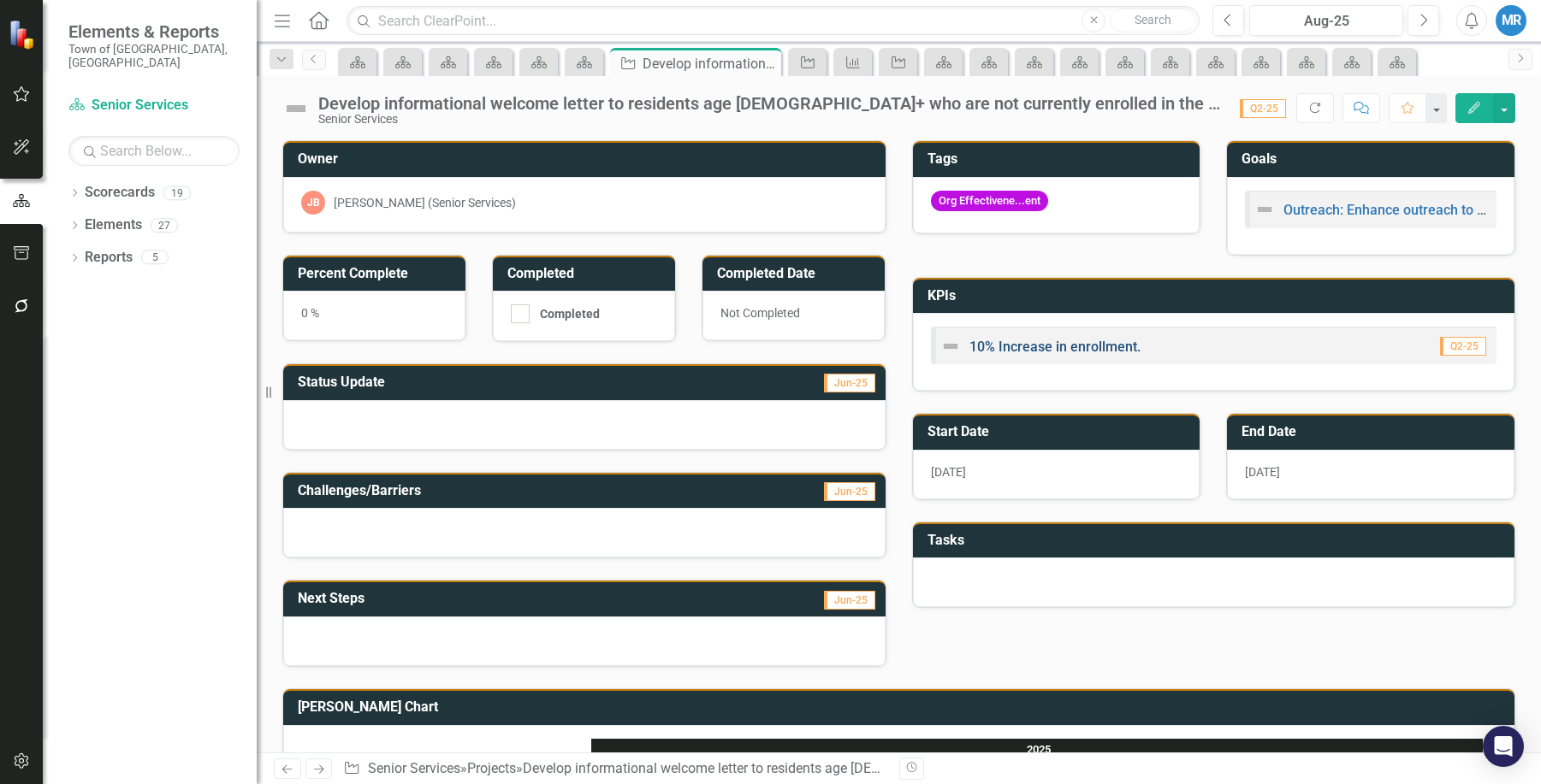
click at [1004, 345] on link "10% Increase in enrollment." at bounding box center [1054, 347] width 171 height 16
click at [135, 183] on link "Scorecards" at bounding box center [120, 193] width 70 height 20
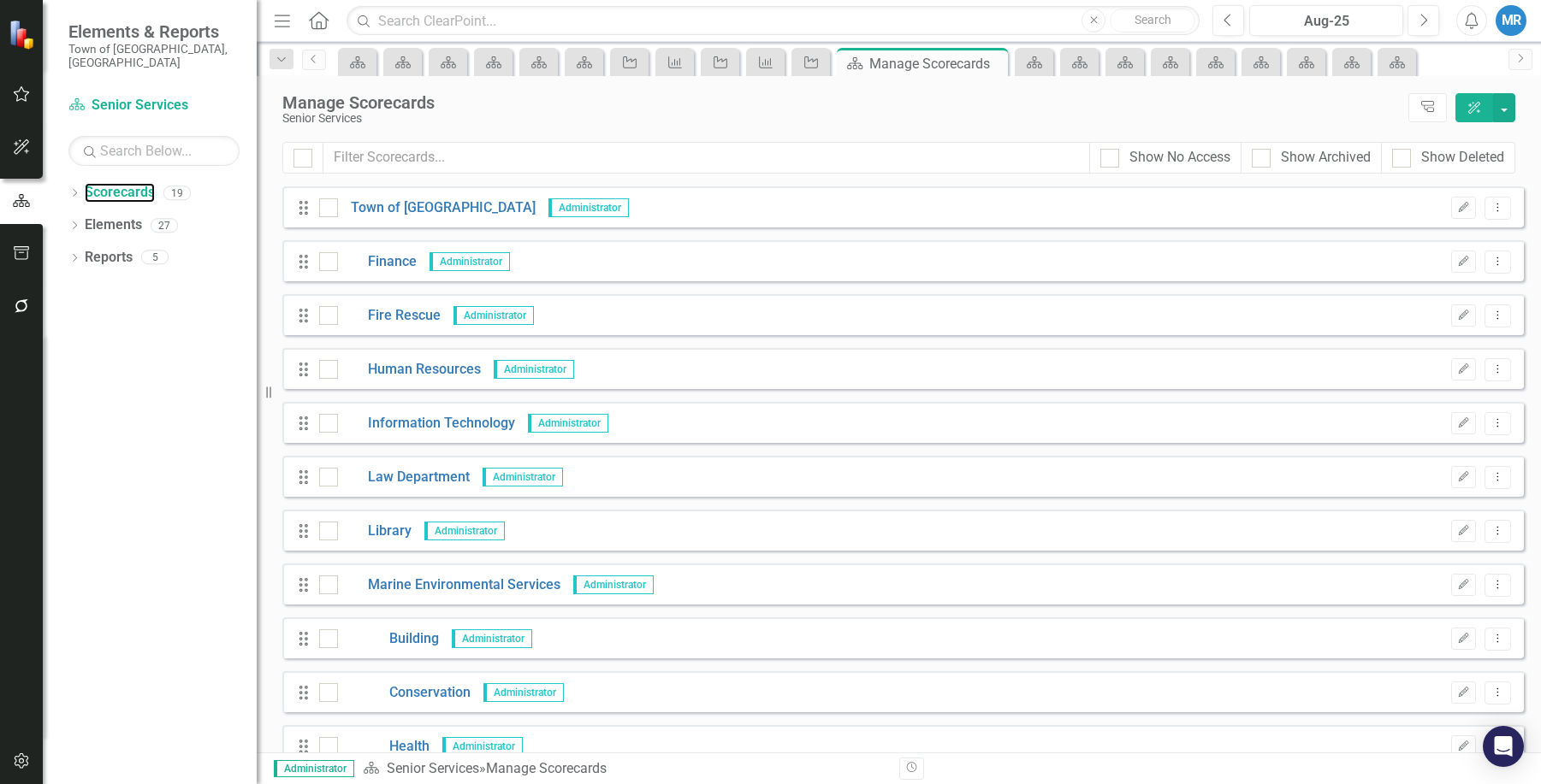
scroll to position [85, 0]
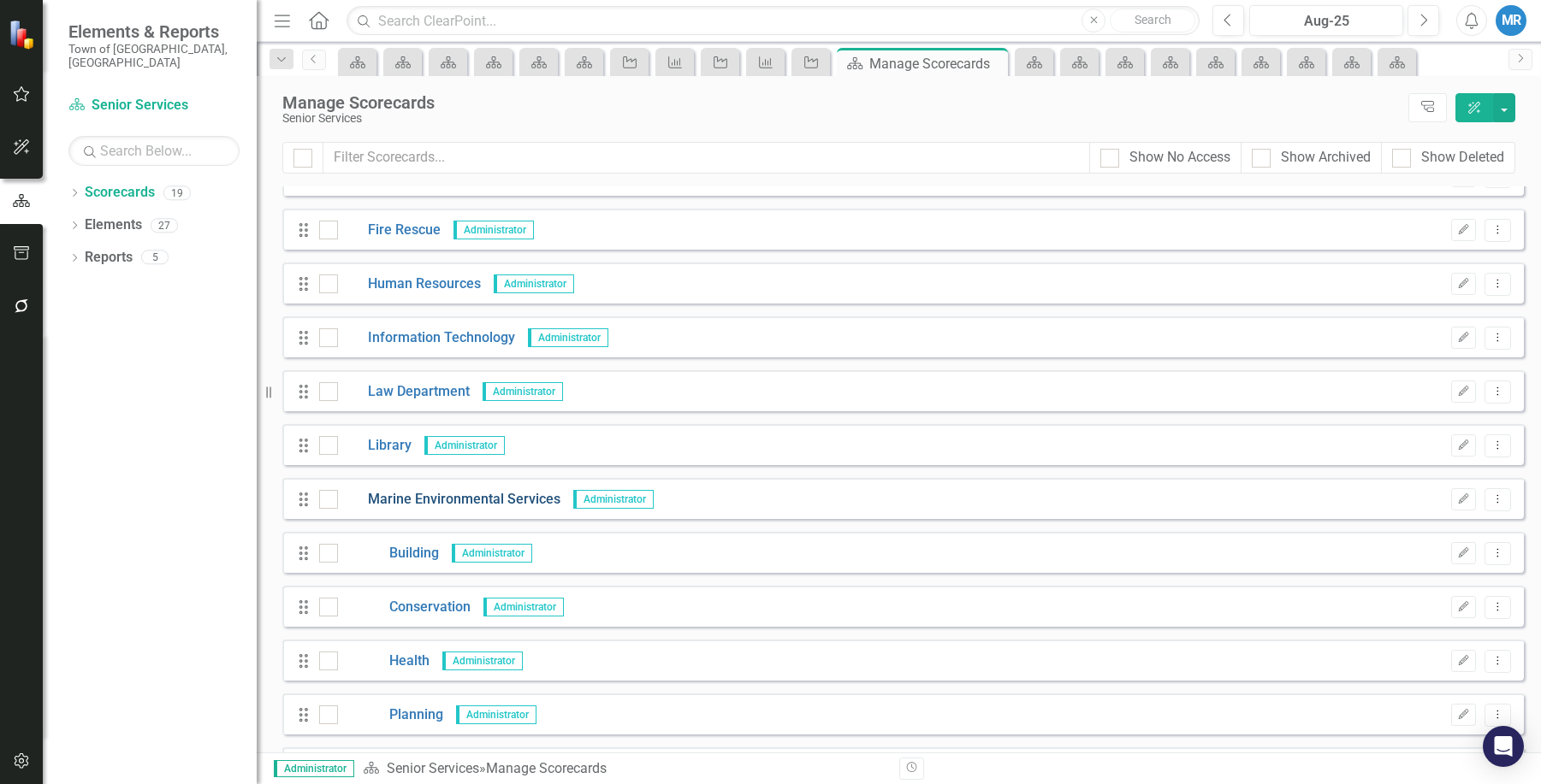
click at [533, 504] on link "Marine Environmental Services" at bounding box center [448, 500] width 222 height 20
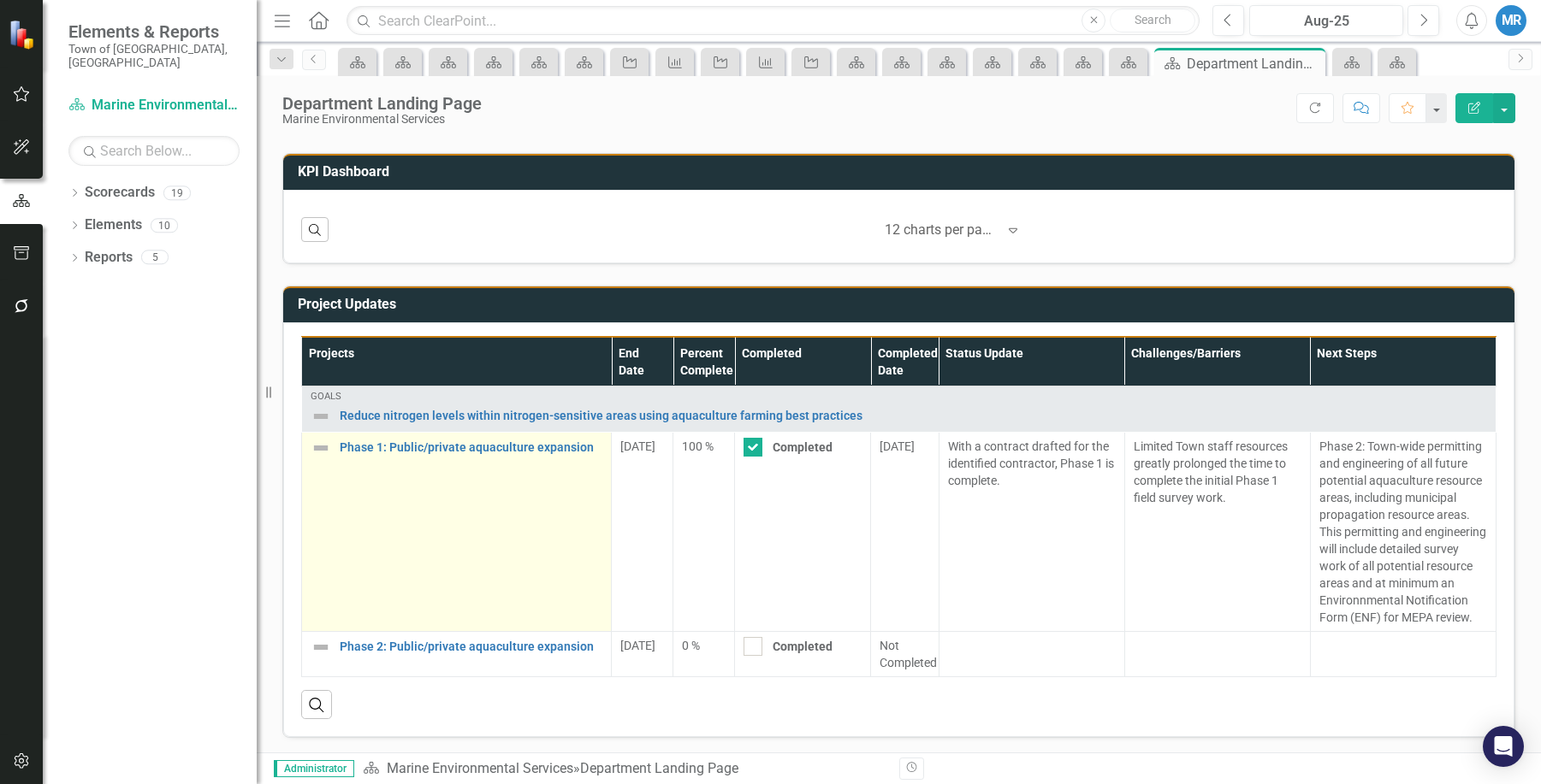
scroll to position [585, 0]
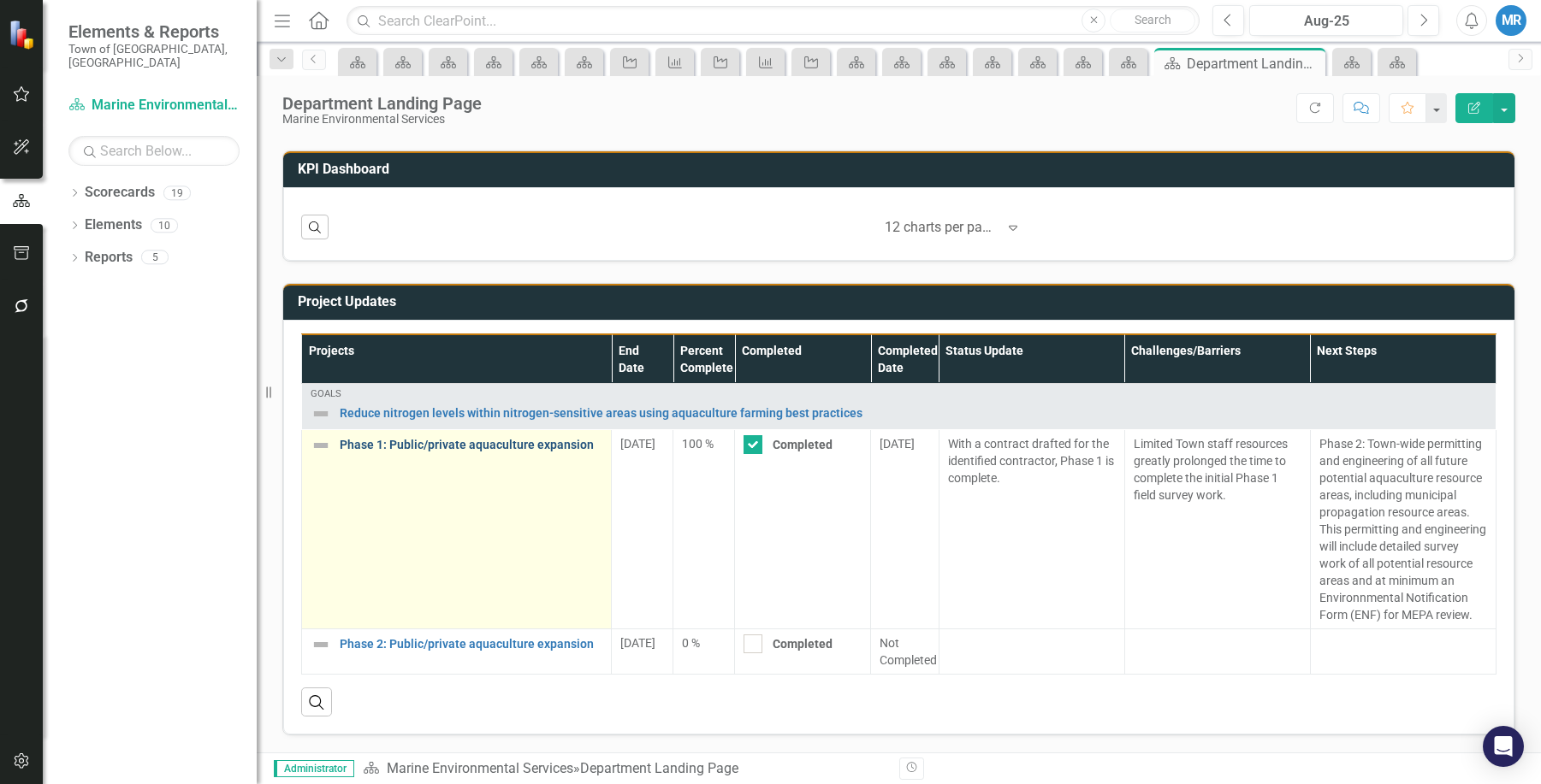
click at [469, 439] on link "Phase 1: Public/private aquaculture expansion" at bounding box center [470, 446] width 263 height 13
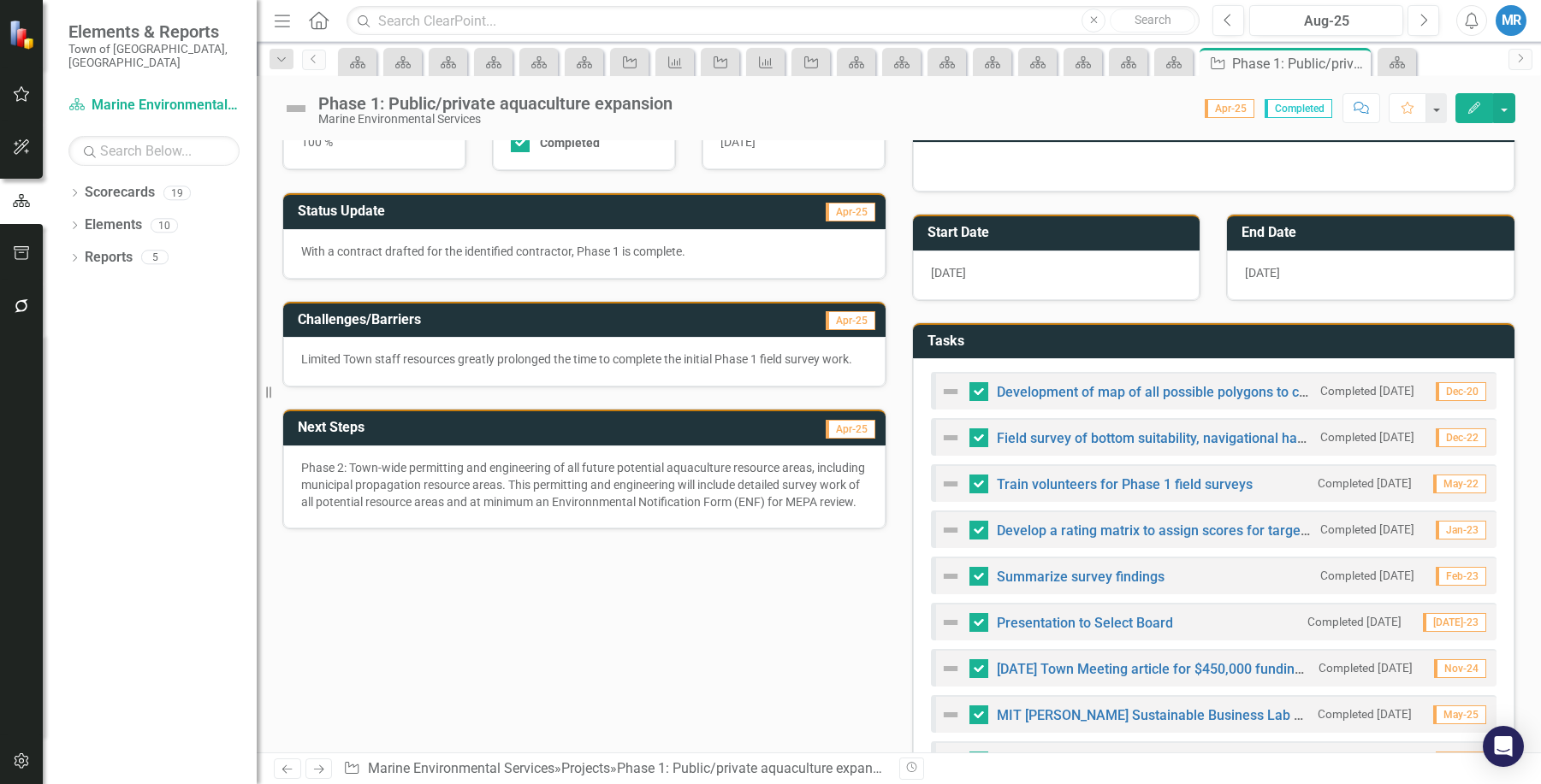
scroll to position [85, 0]
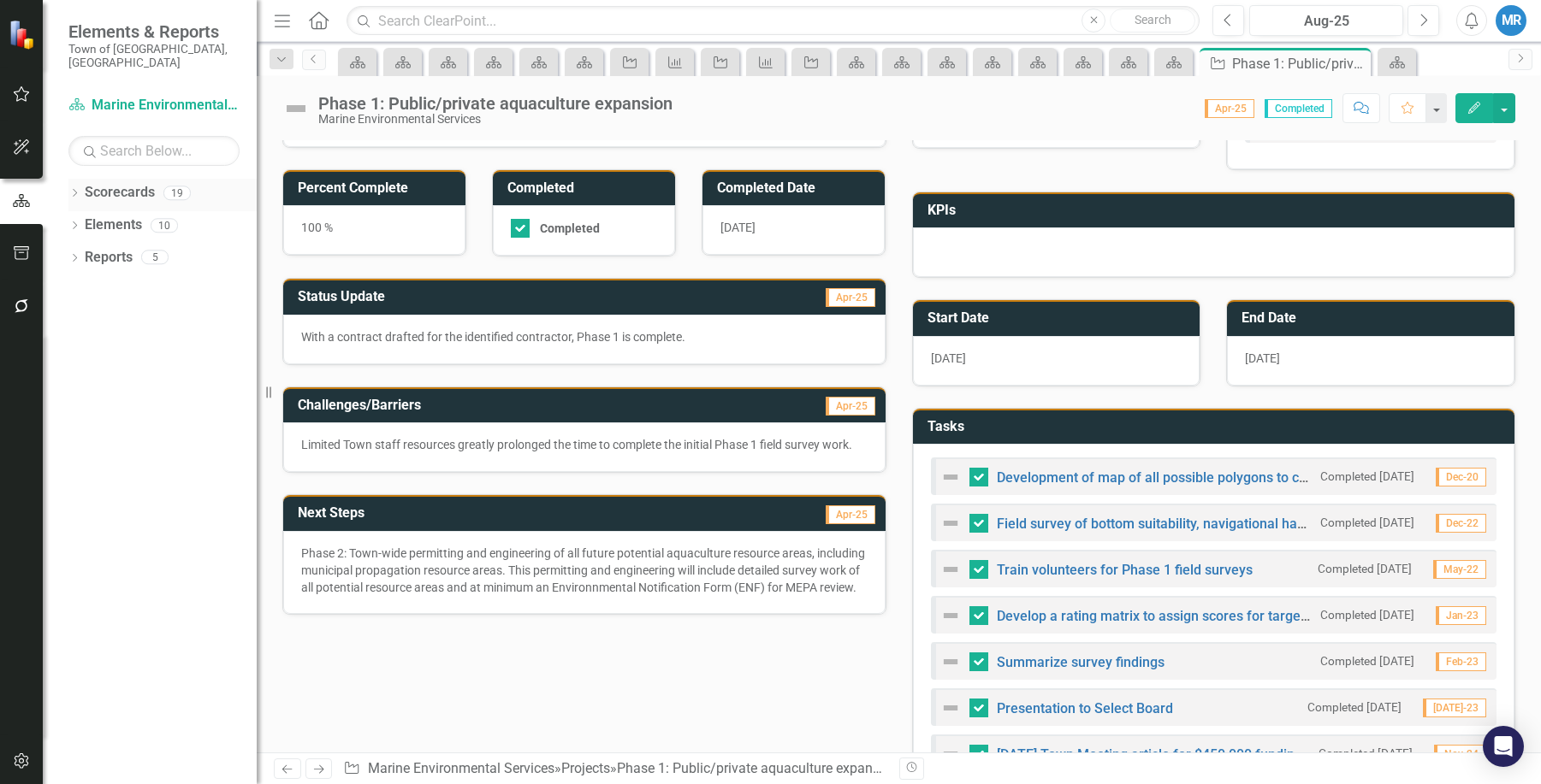
click at [99, 183] on link "Scorecards" at bounding box center [120, 193] width 70 height 20
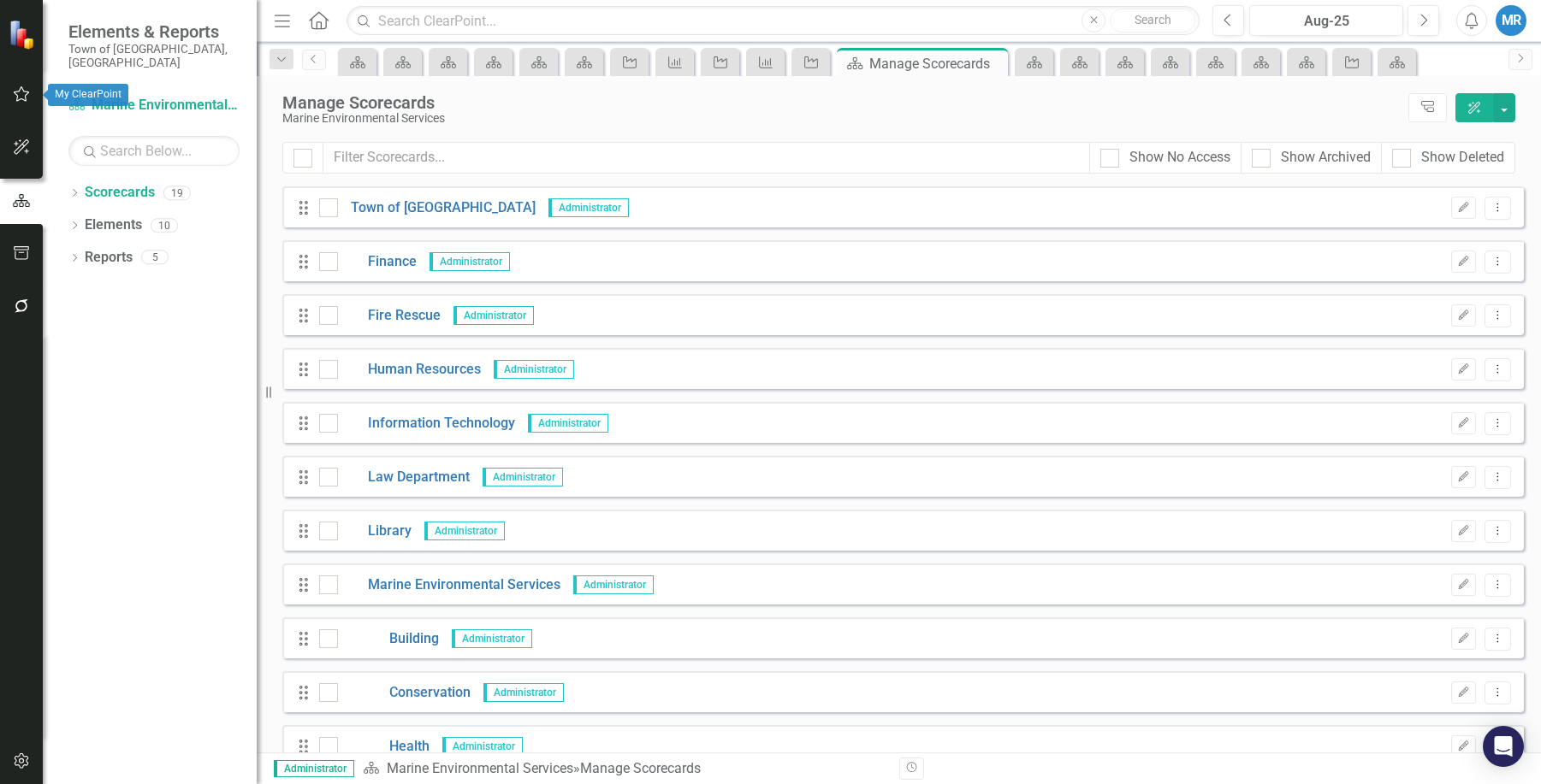
click at [22, 92] on icon "button" at bounding box center [22, 93] width 18 height 14
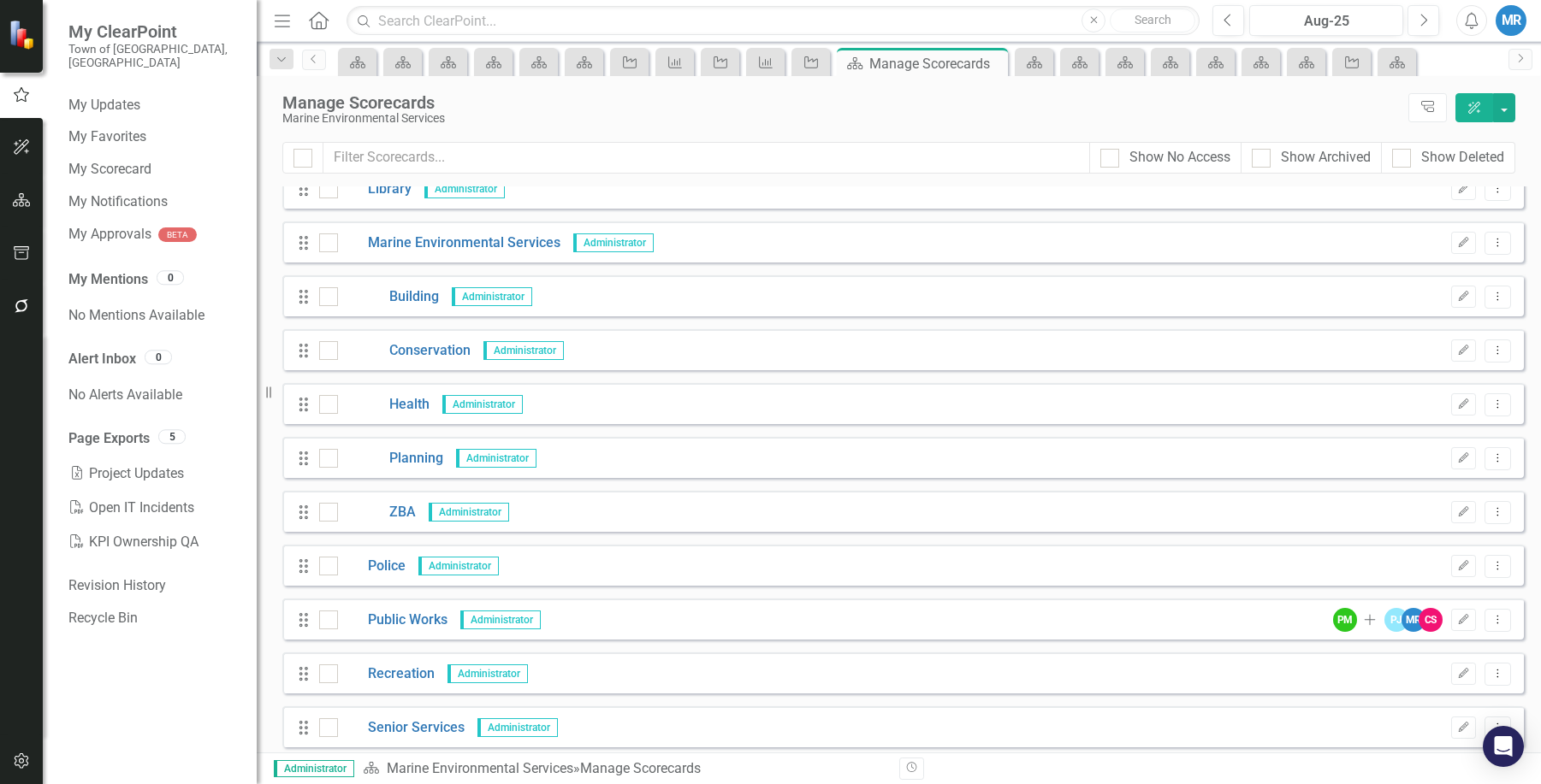
scroll to position [427, 0]
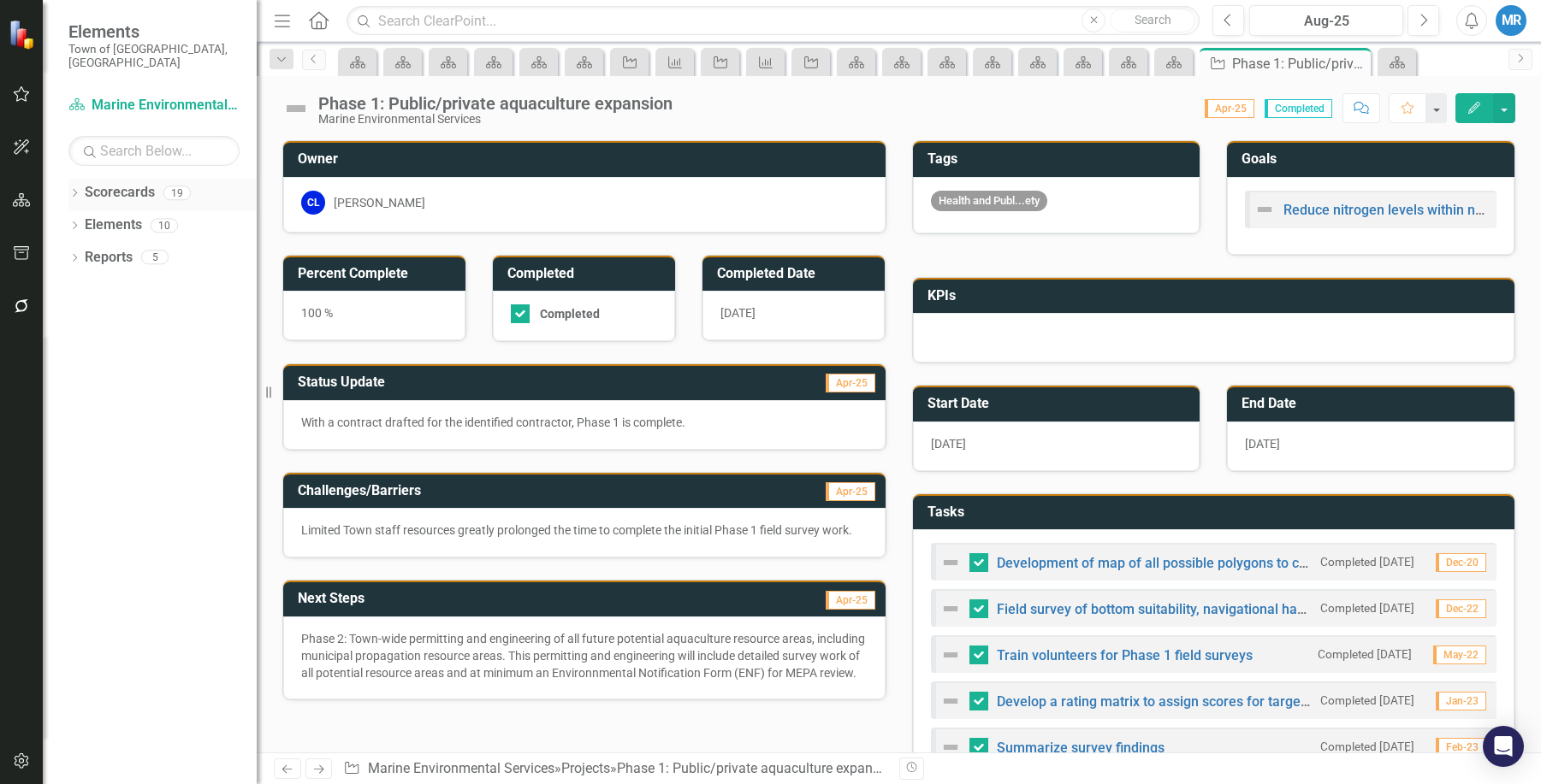
click at [135, 183] on link "Scorecards" at bounding box center [120, 193] width 70 height 20
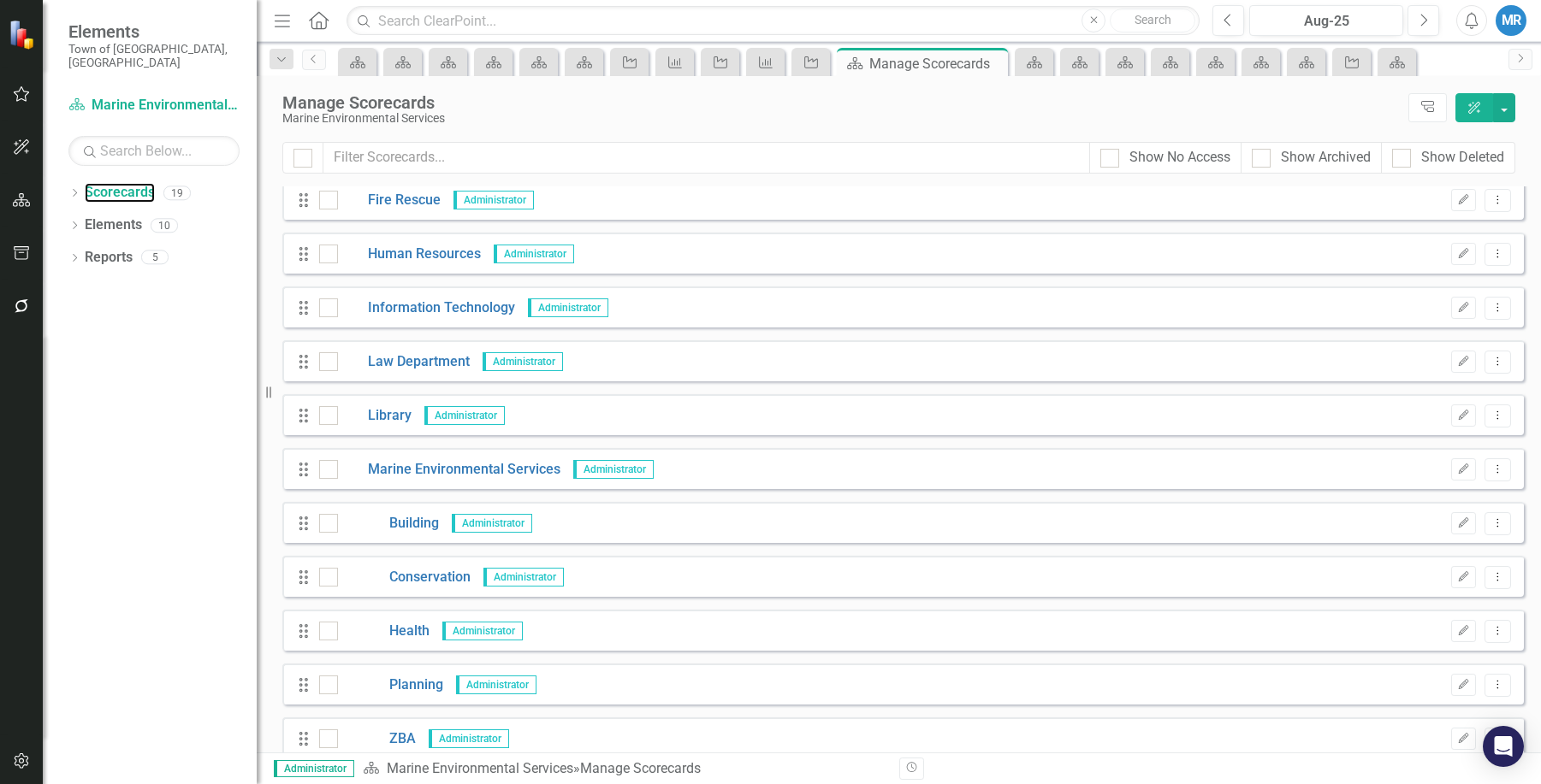
scroll to position [201, 0]
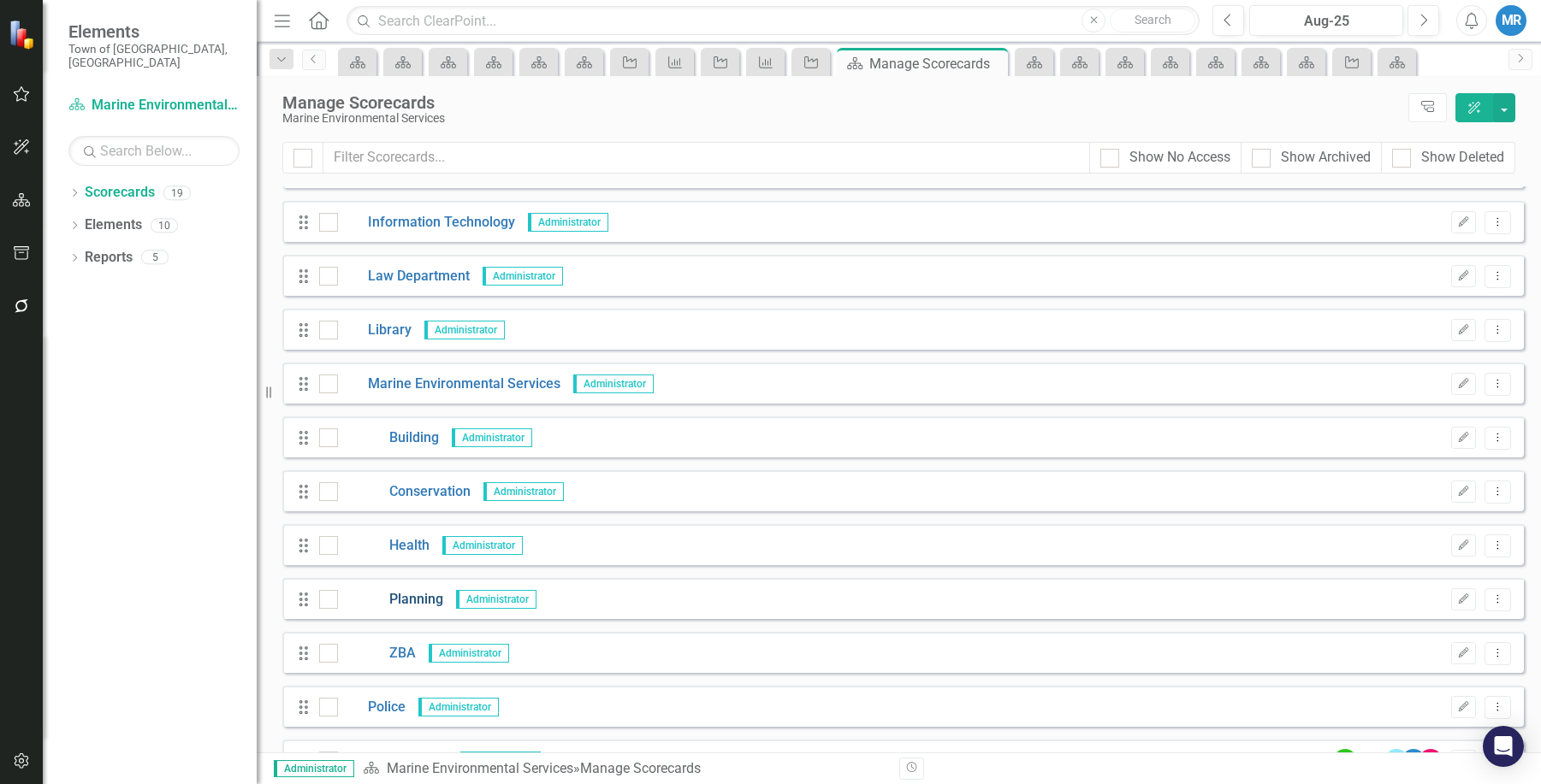
click at [414, 596] on link "Planning" at bounding box center [390, 600] width 105 height 20
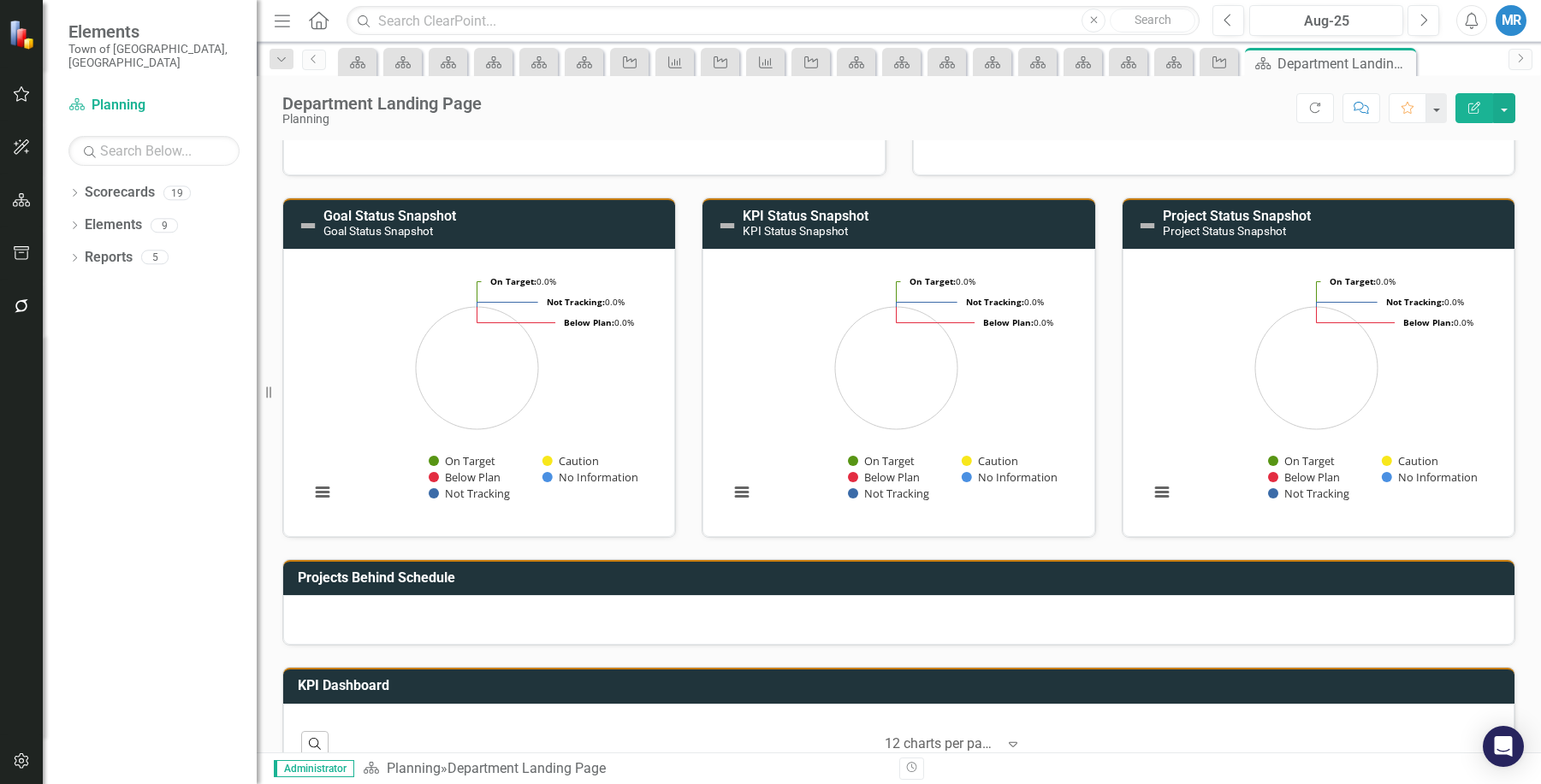
scroll to position [203, 0]
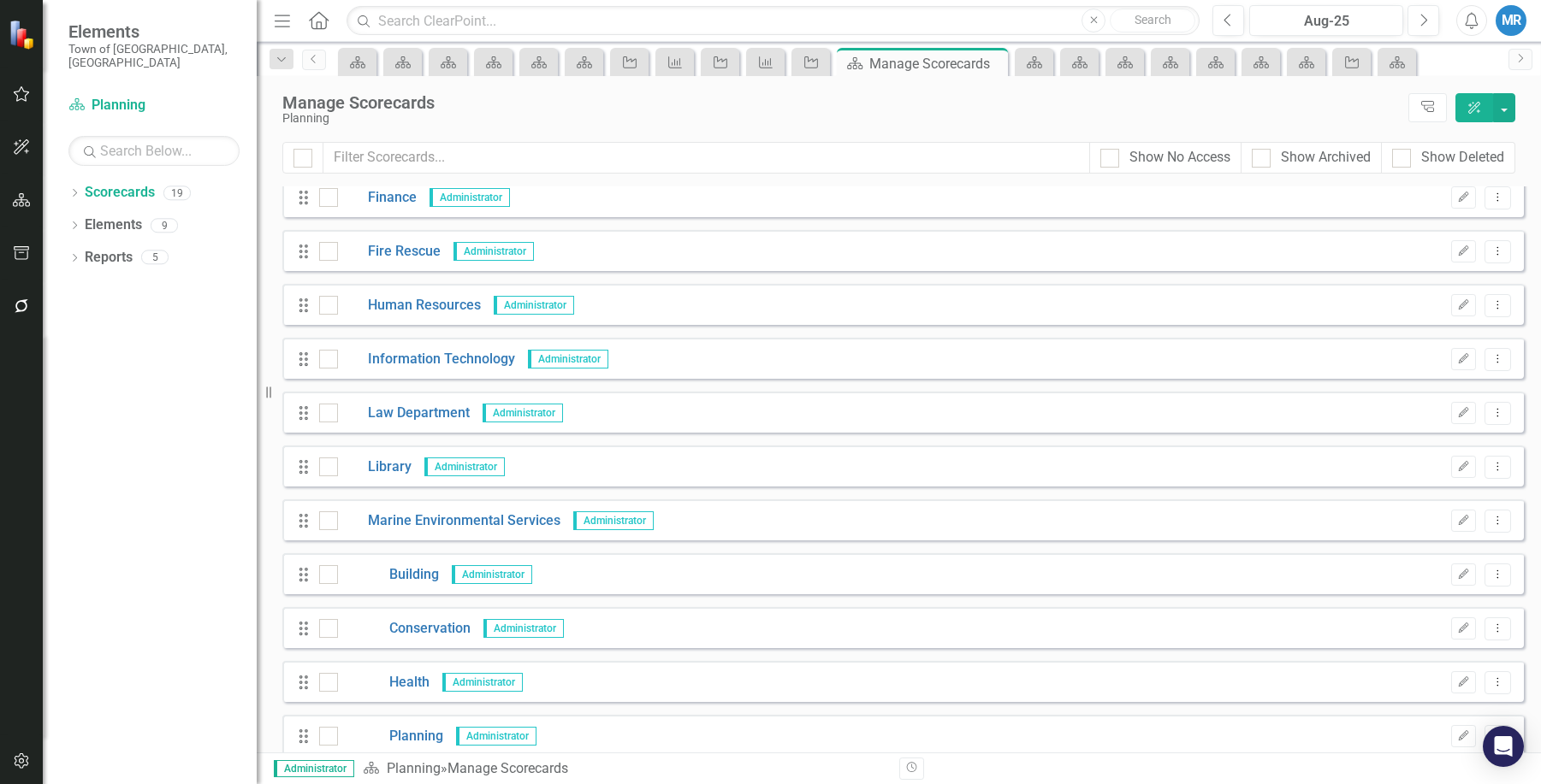
scroll to position [171, 0]
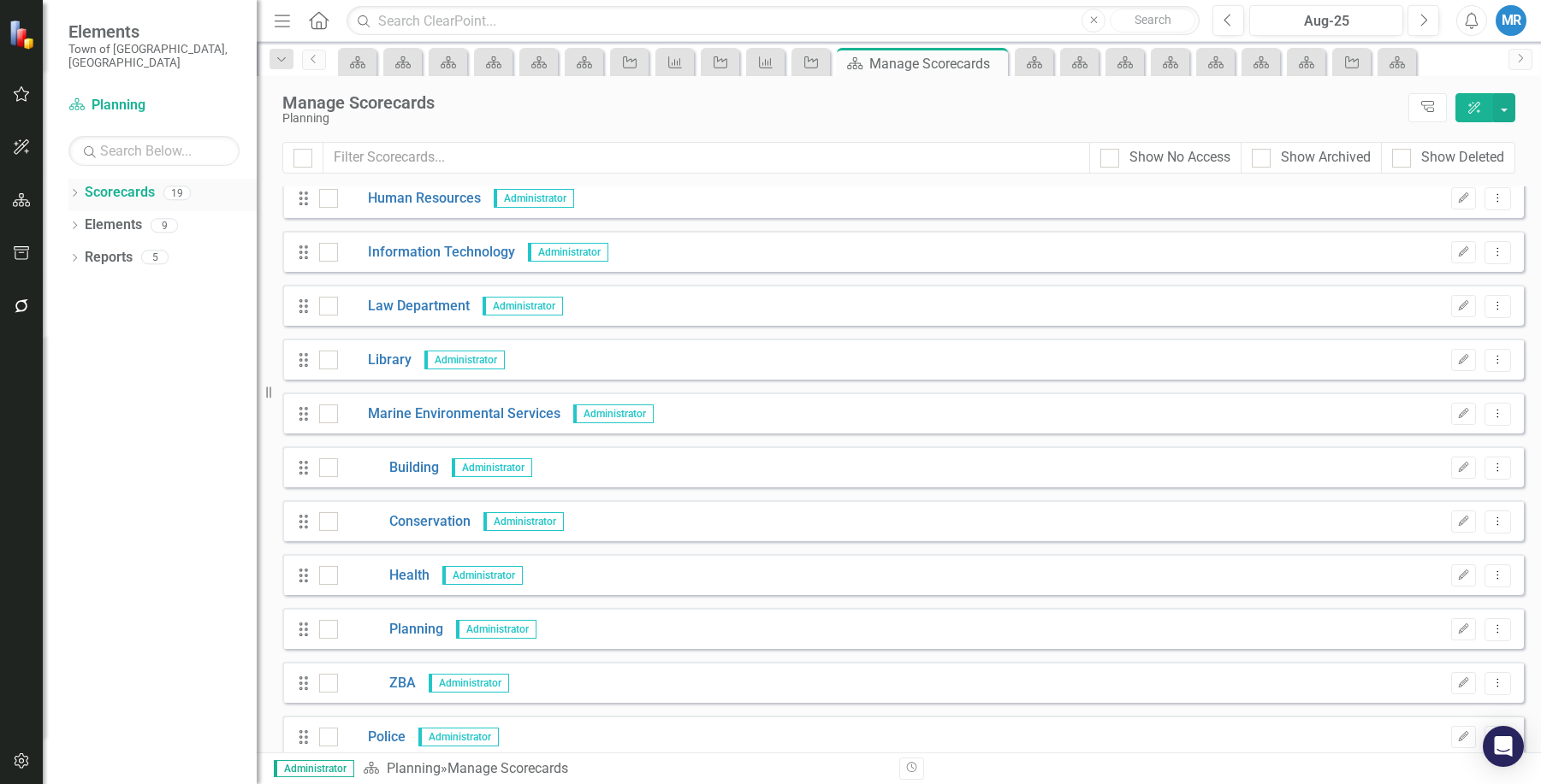
click at [104, 183] on link "Scorecards" at bounding box center [120, 193] width 70 height 20
click at [144, 183] on link "Scorecards" at bounding box center [120, 193] width 70 height 20
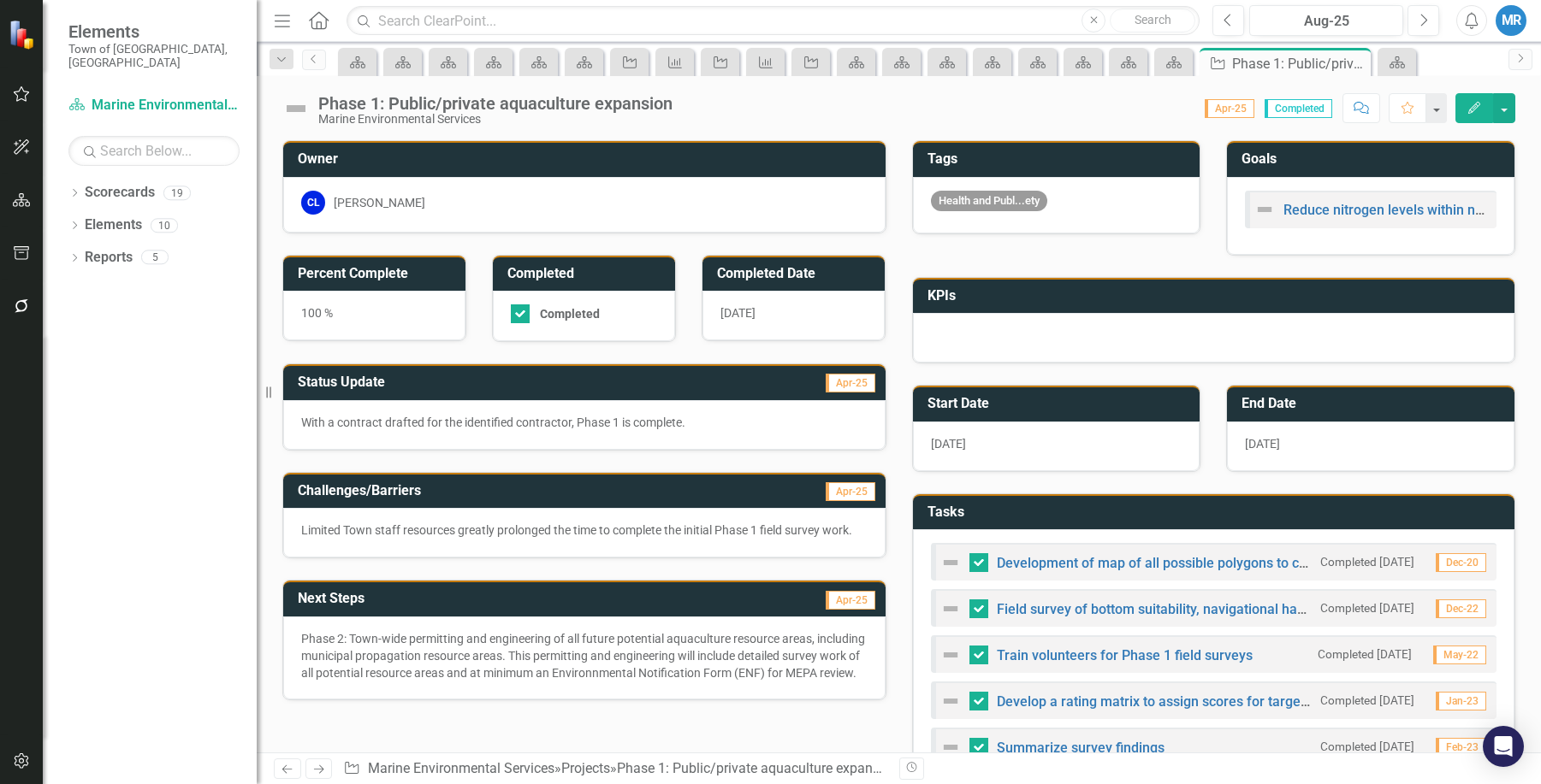
click at [125, 47] on small "Town of [GEOGRAPHIC_DATA], [GEOGRAPHIC_DATA]" at bounding box center [154, 56] width 171 height 28
click at [161, 179] on div "Scorecards 19" at bounding box center [171, 195] width 172 height 33
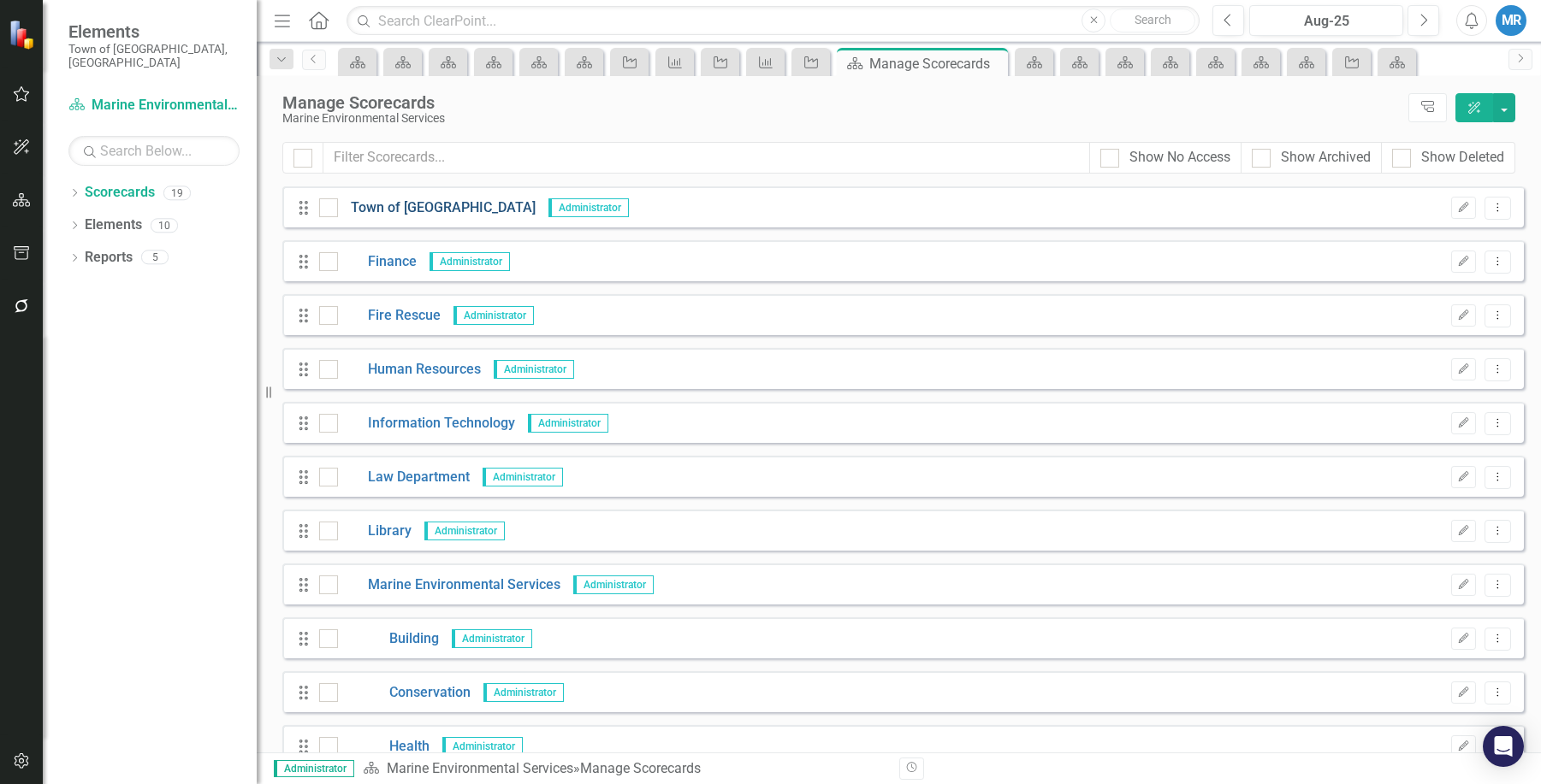
click at [418, 205] on link "Town of [GEOGRAPHIC_DATA]" at bounding box center [436, 209] width 198 height 20
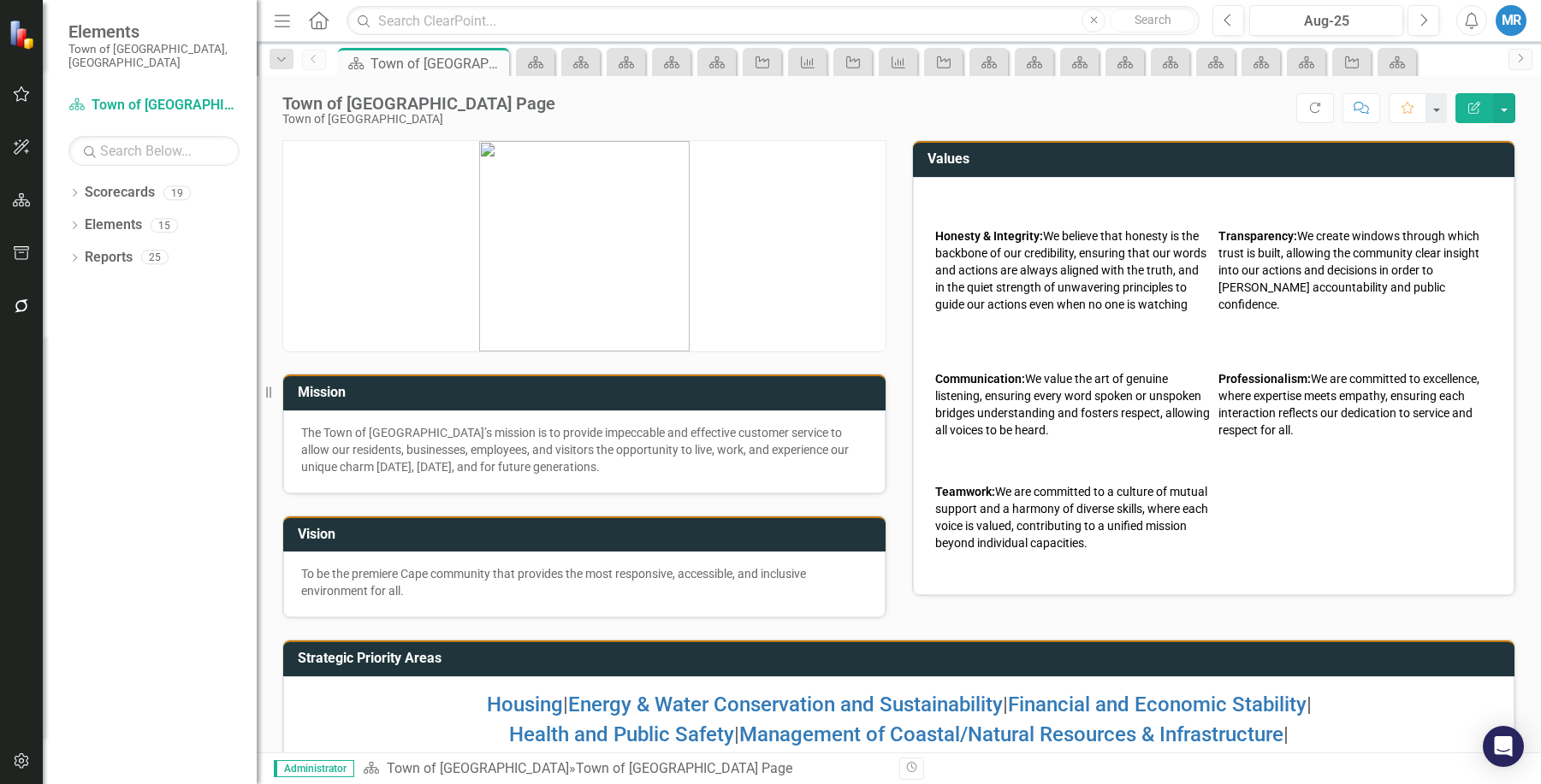
scroll to position [68, 0]
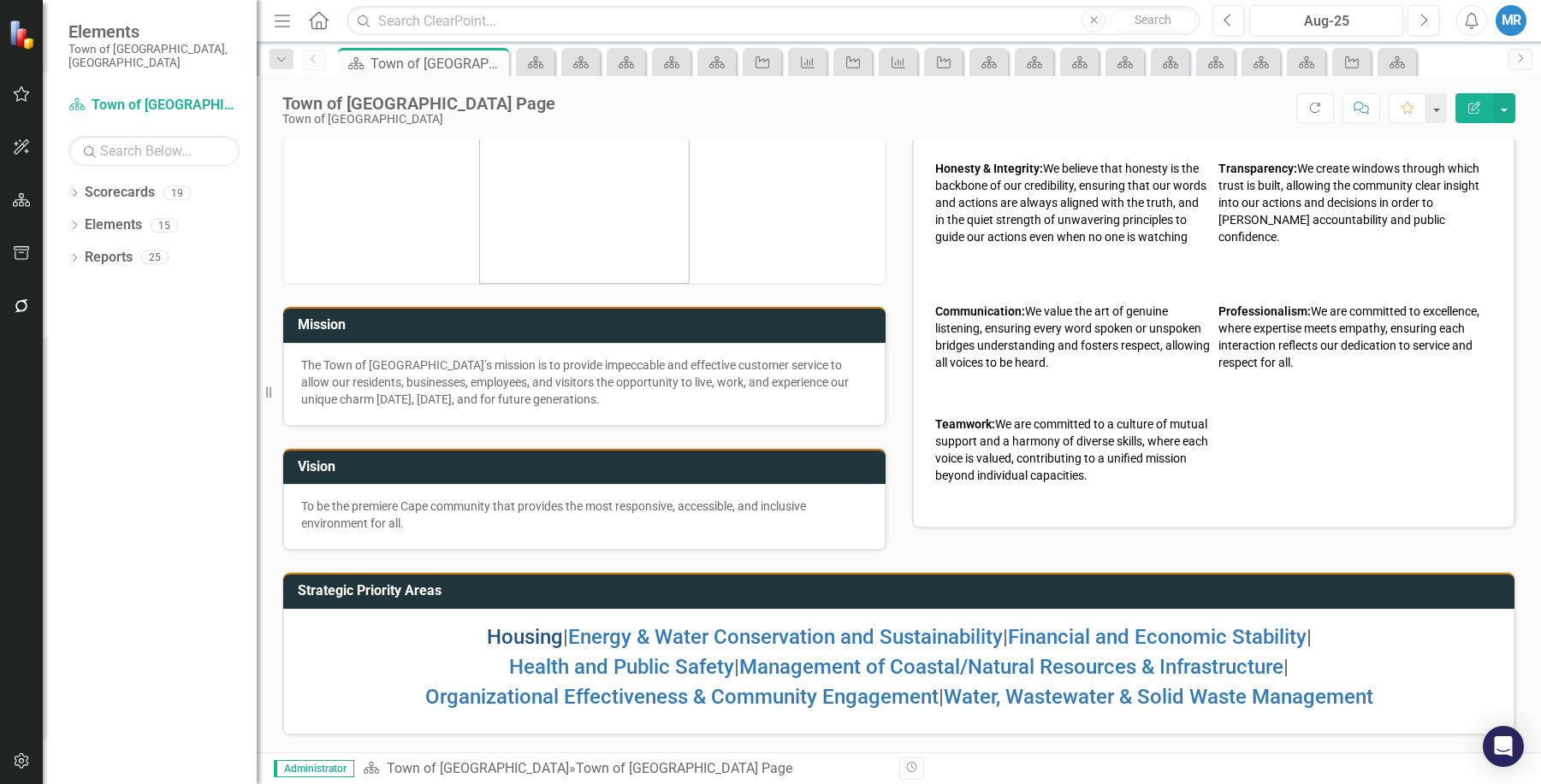
click at [487, 631] on link "Housing" at bounding box center [524, 637] width 76 height 24
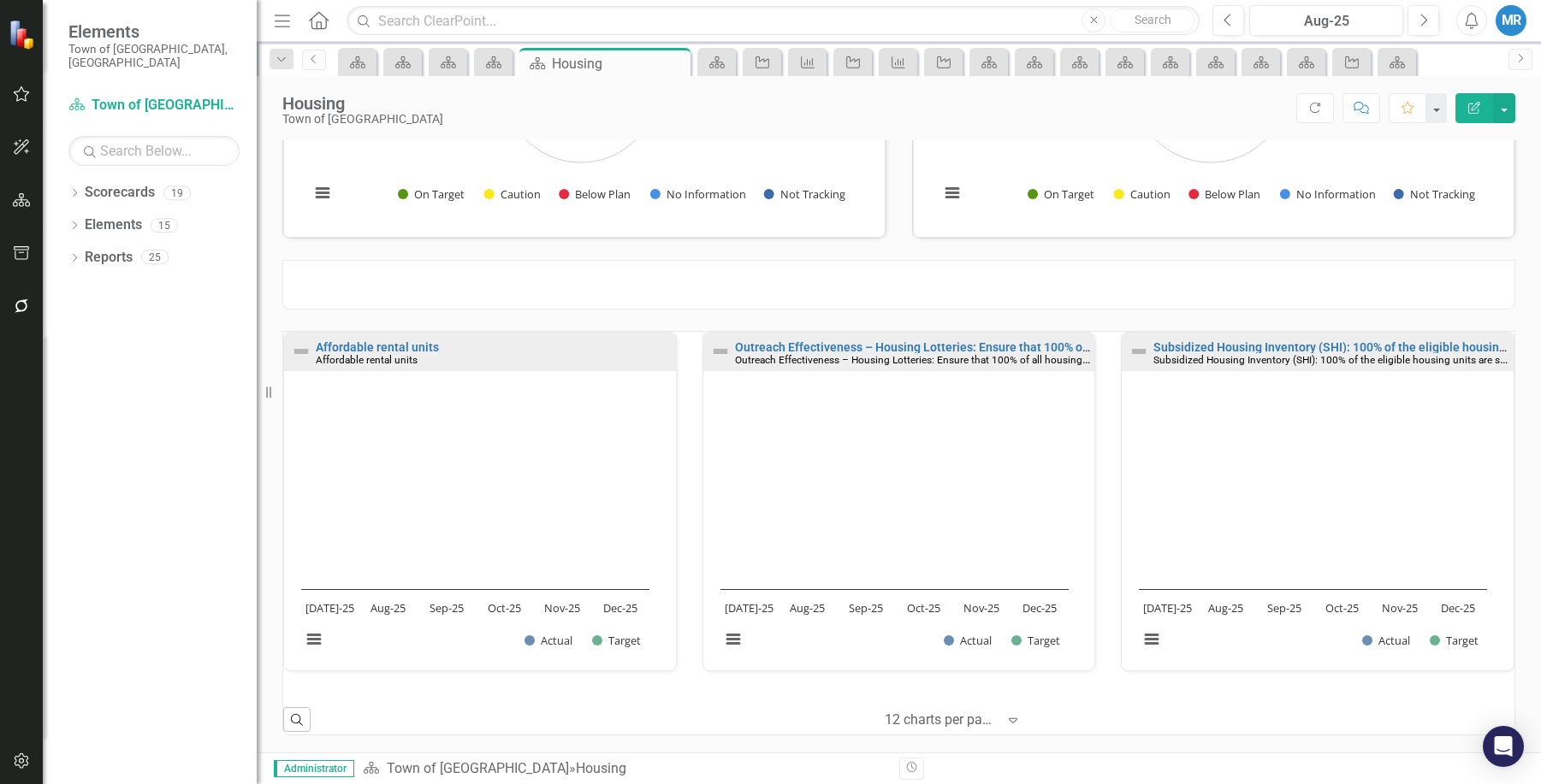
scroll to position [1, 0]
click at [161, 96] on link "Scorecard Town of [GEOGRAPHIC_DATA]" at bounding box center [154, 106] width 171 height 20
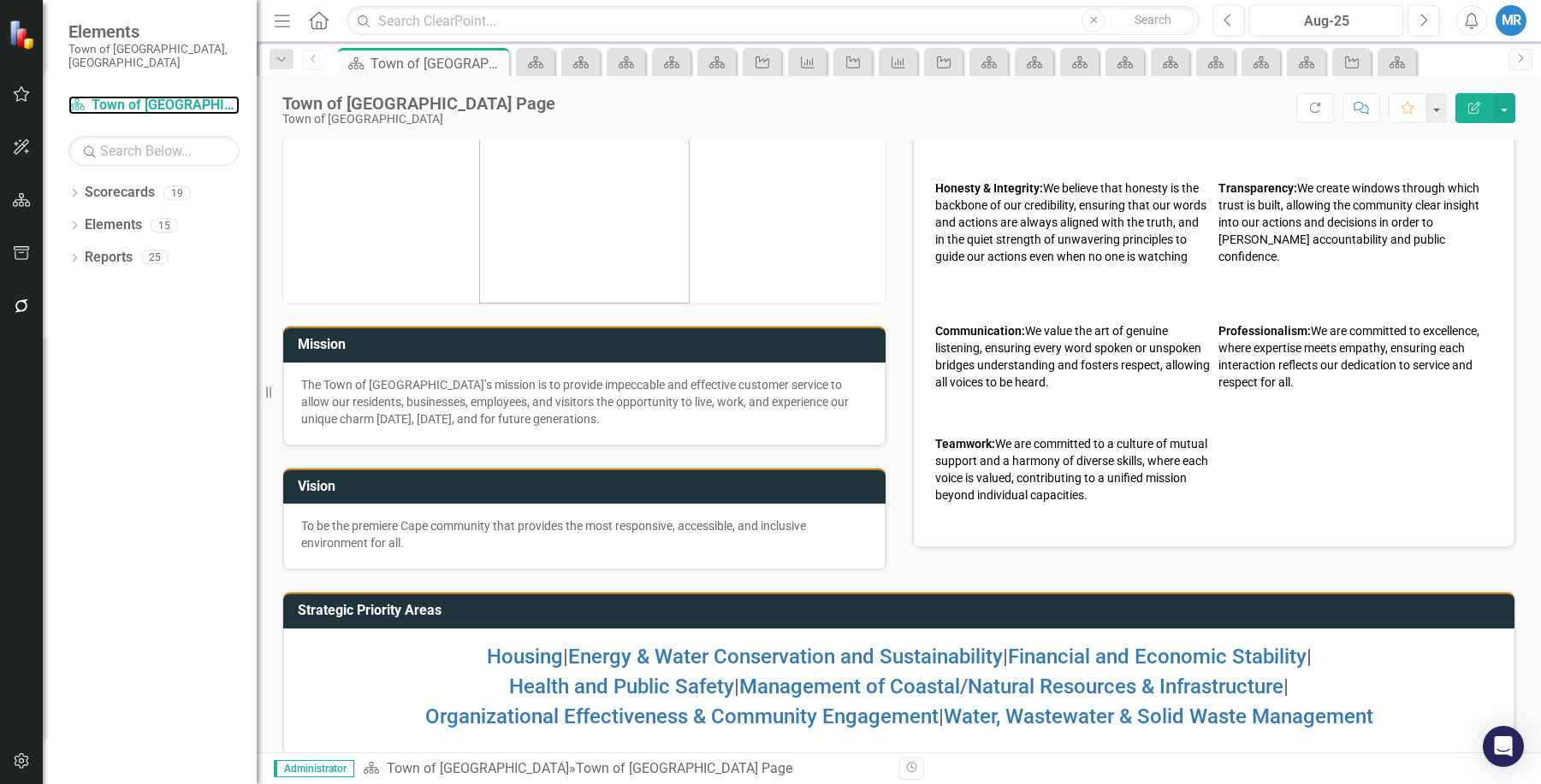
scroll to position [68, 0]
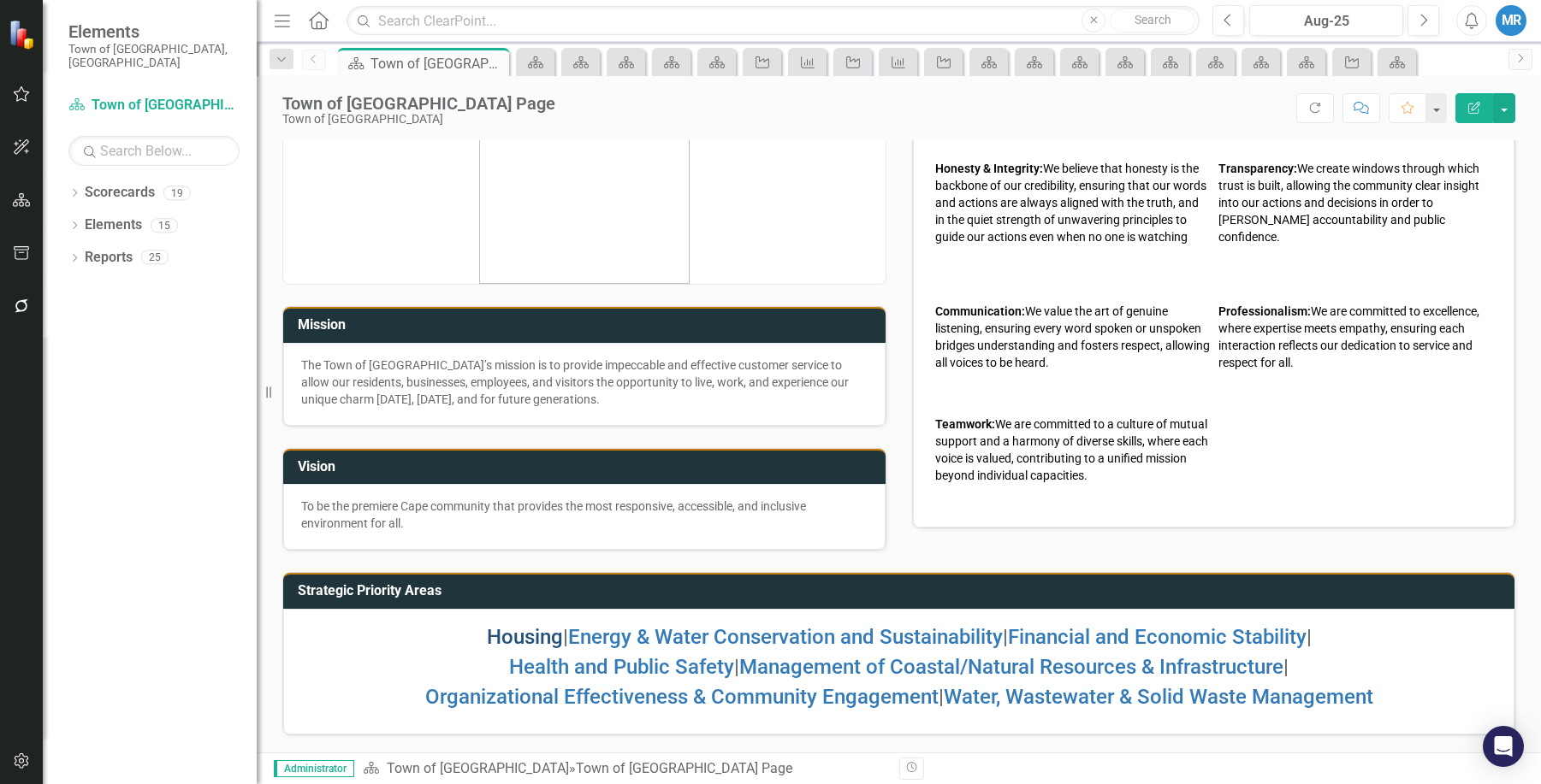
click at [510, 632] on link "Housing" at bounding box center [524, 637] width 76 height 24
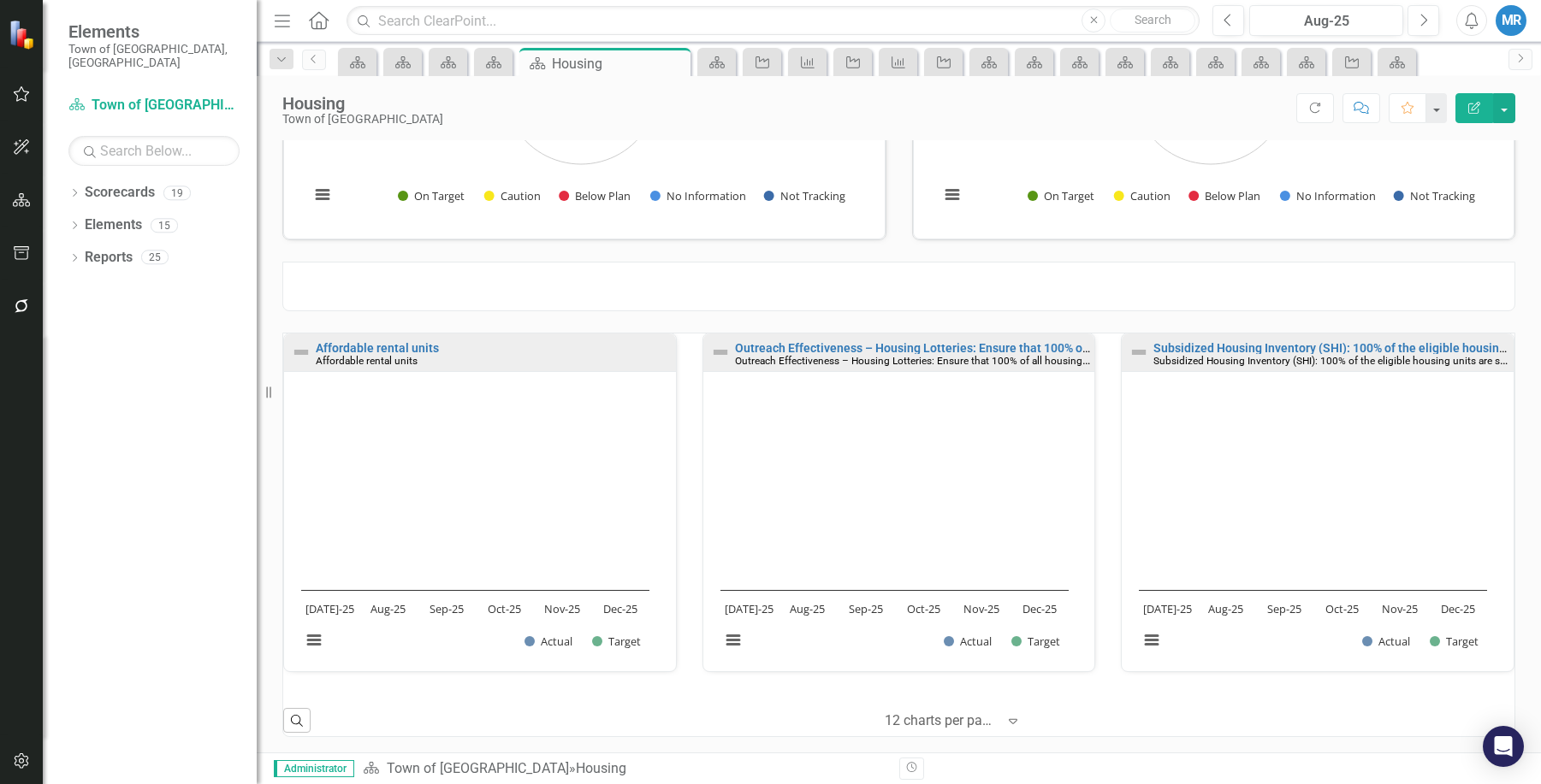
scroll to position [228, 0]
click at [952, 345] on link "Outreach Effectiveness – Housing Lotteries: Ensure that 100% of all housing lot…" at bounding box center [1145, 346] width 820 height 14
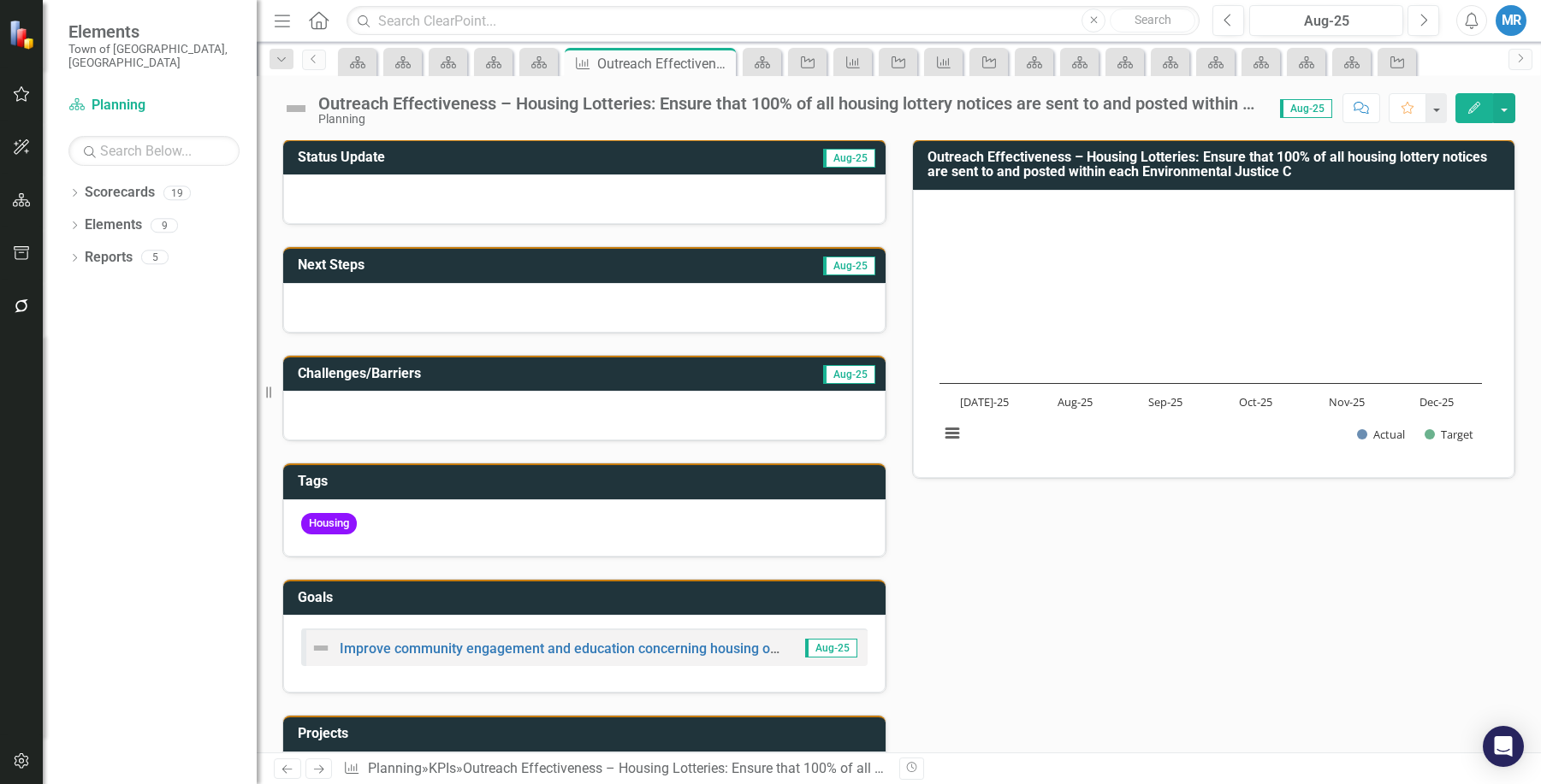
scroll to position [85, 0]
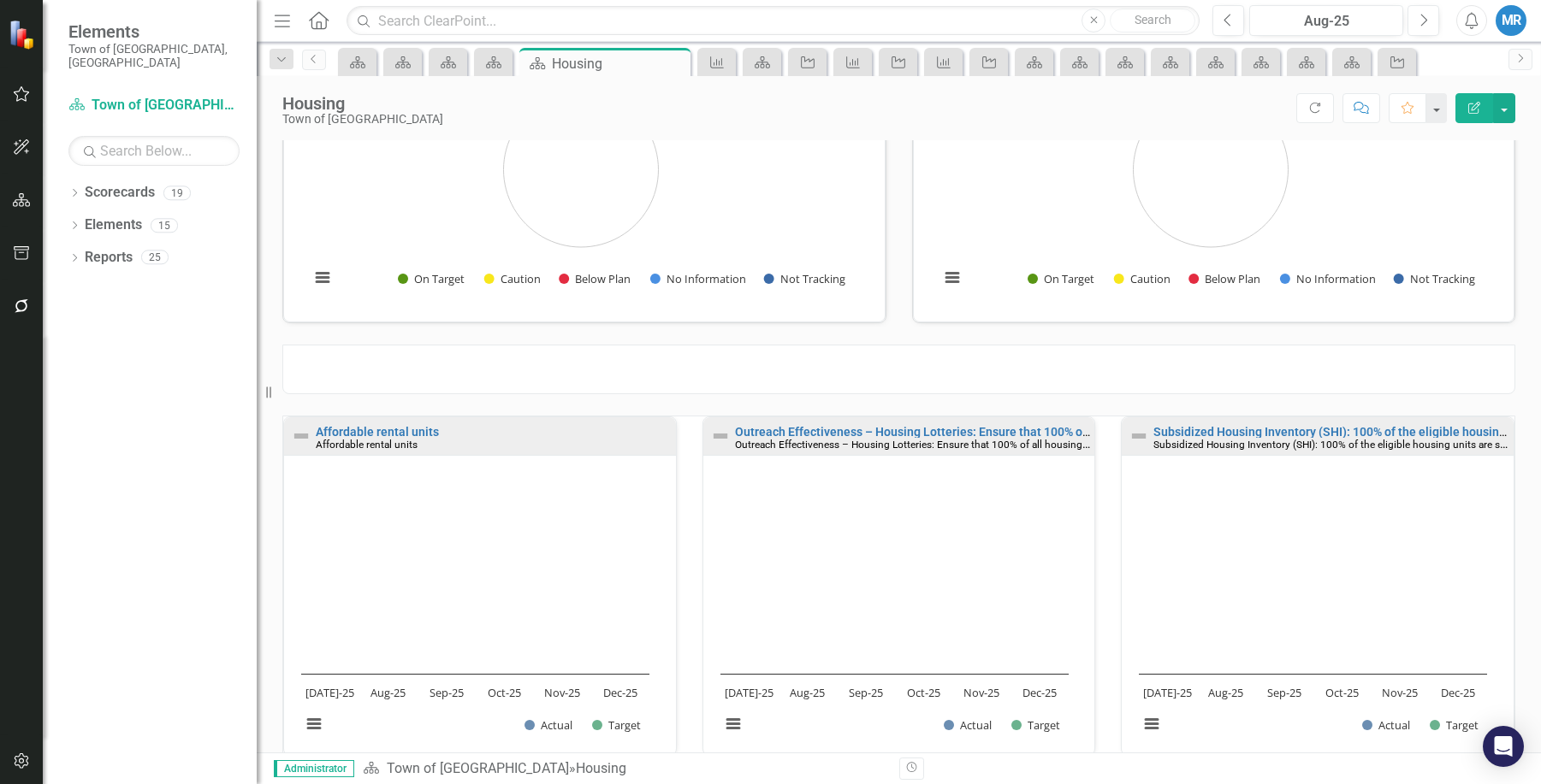
scroll to position [228, 0]
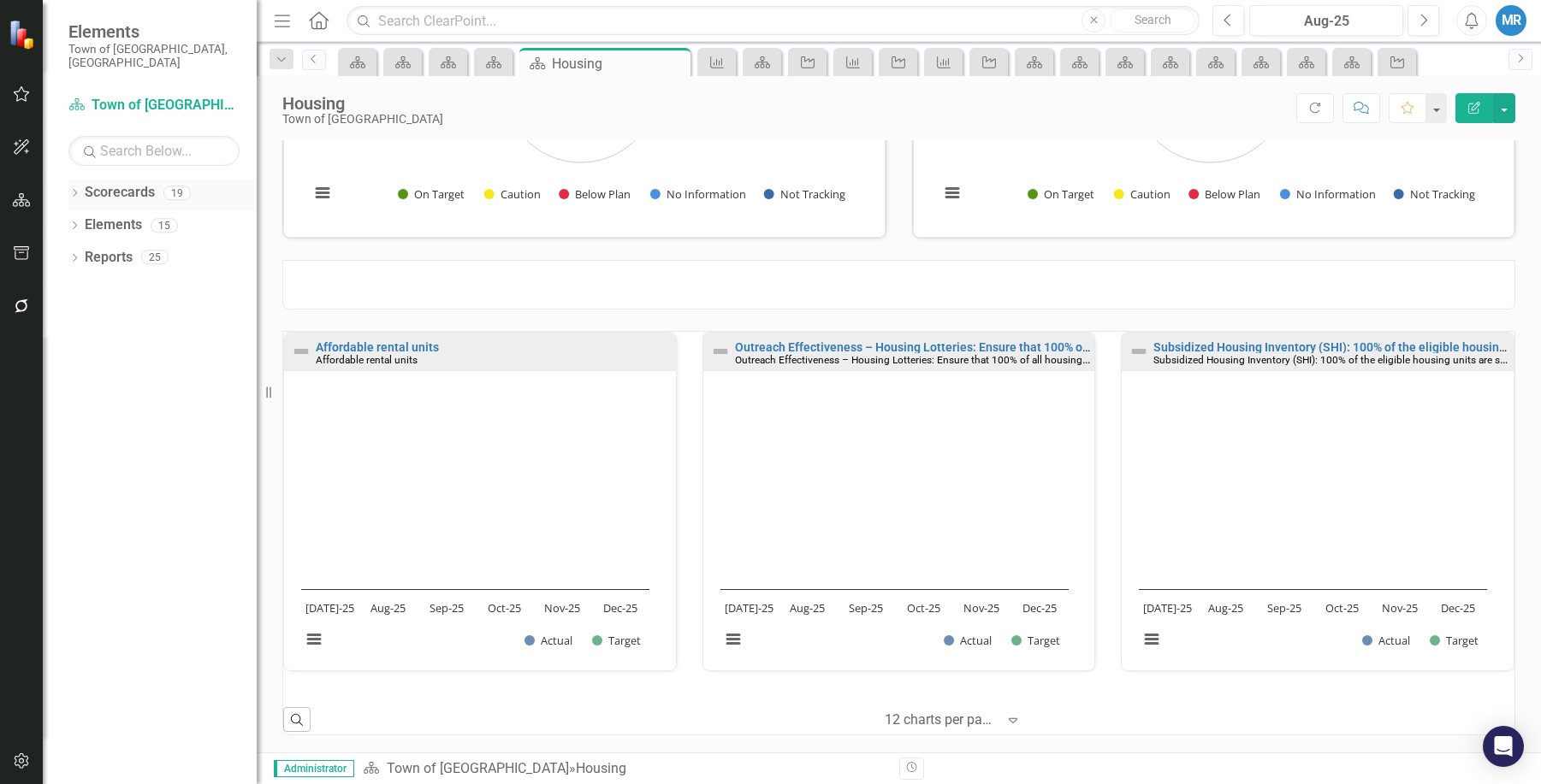
click at [123, 183] on link "Scorecards" at bounding box center [120, 193] width 70 height 20
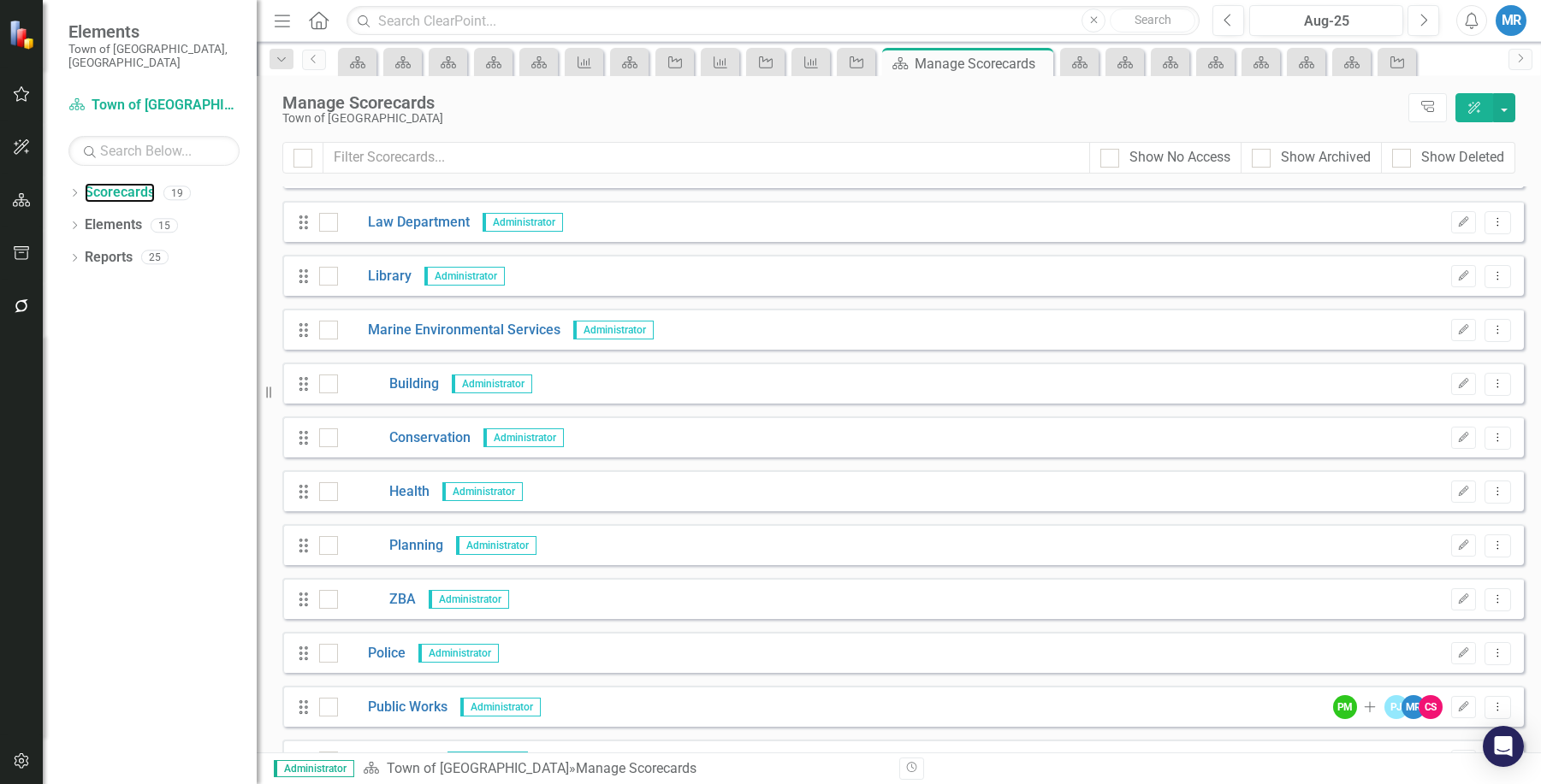
scroll to position [256, 0]
click at [418, 378] on link "Building" at bounding box center [388, 383] width 101 height 20
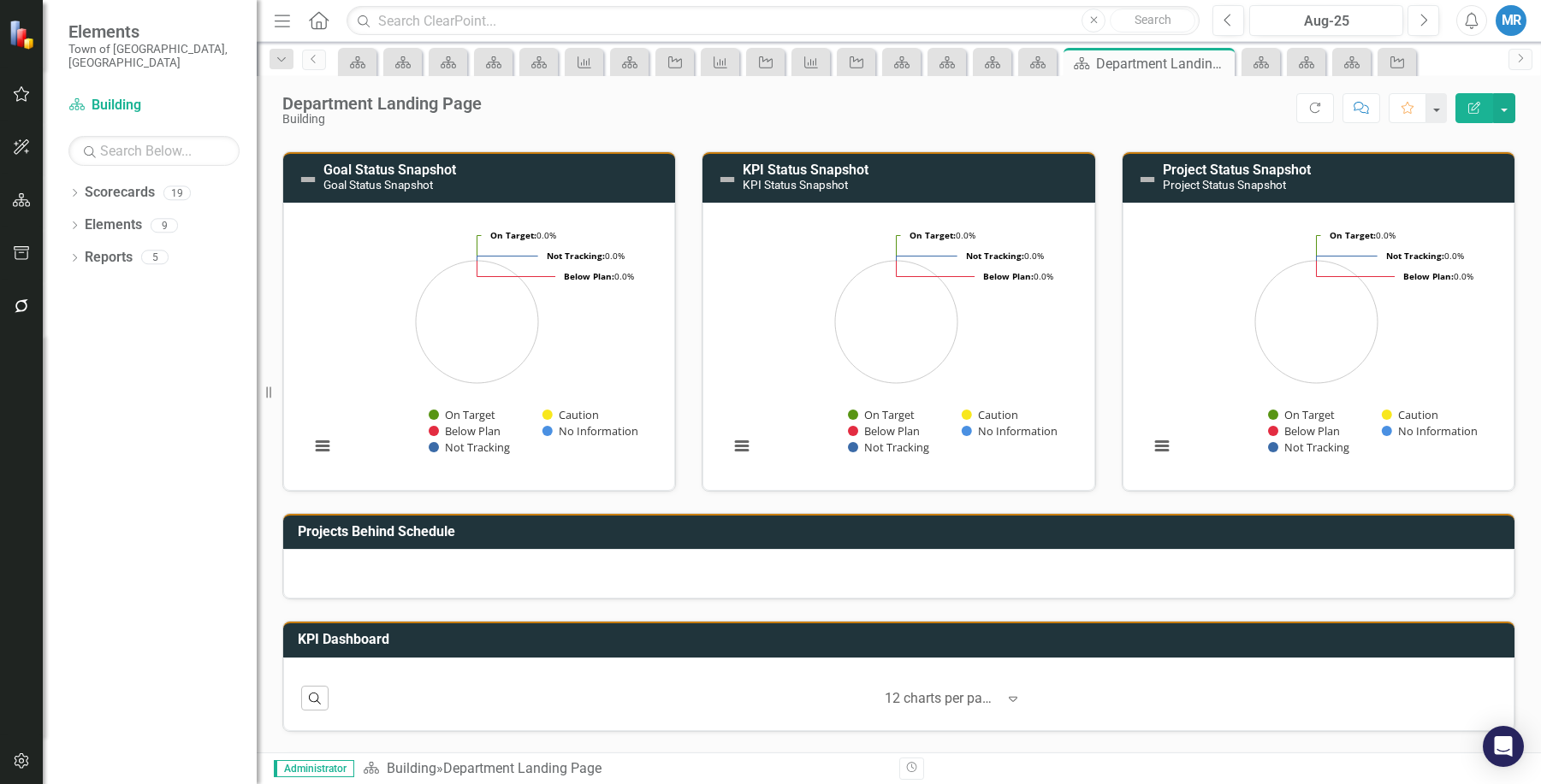
scroll to position [203, 0]
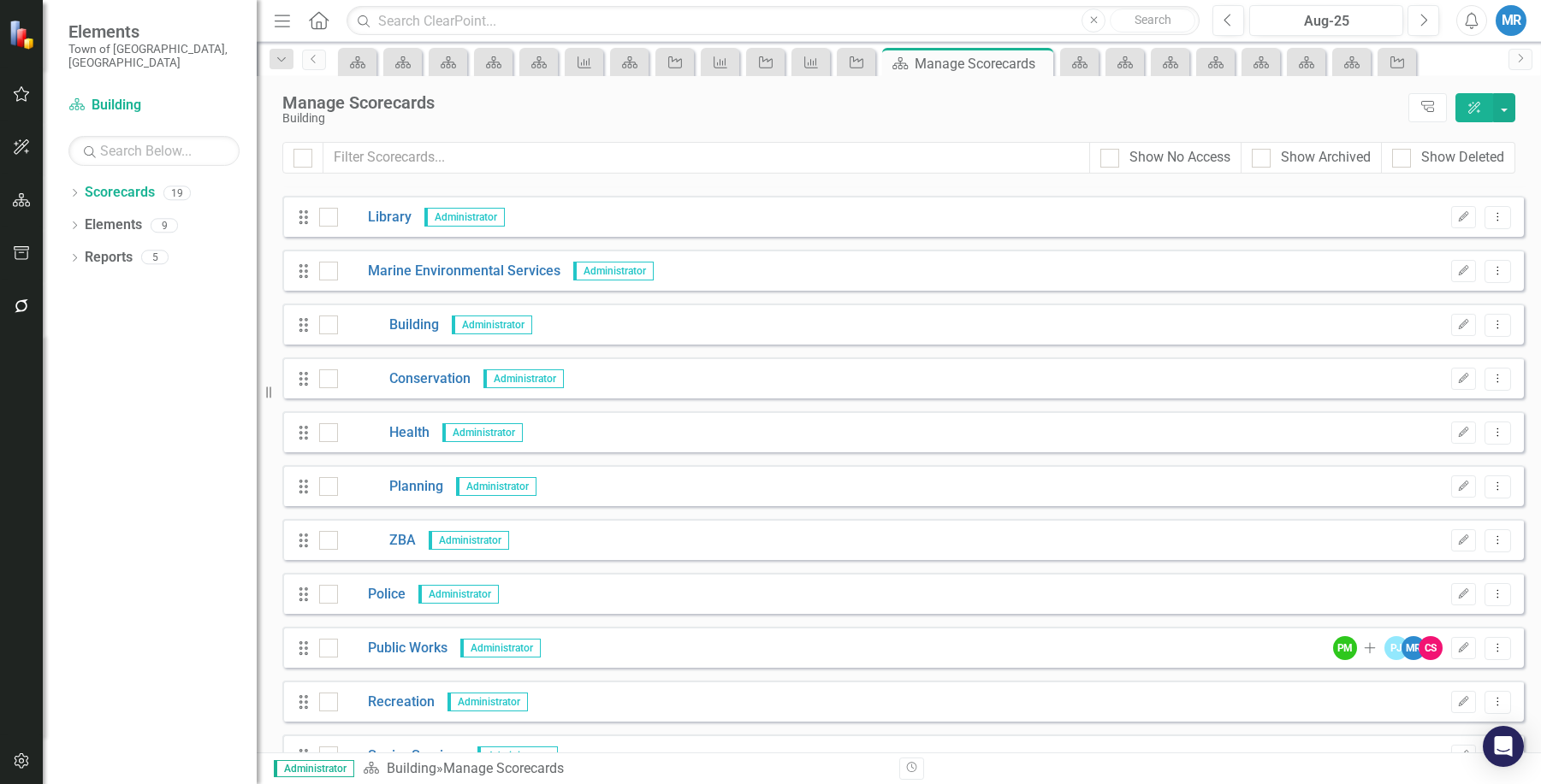
scroll to position [342, 0]
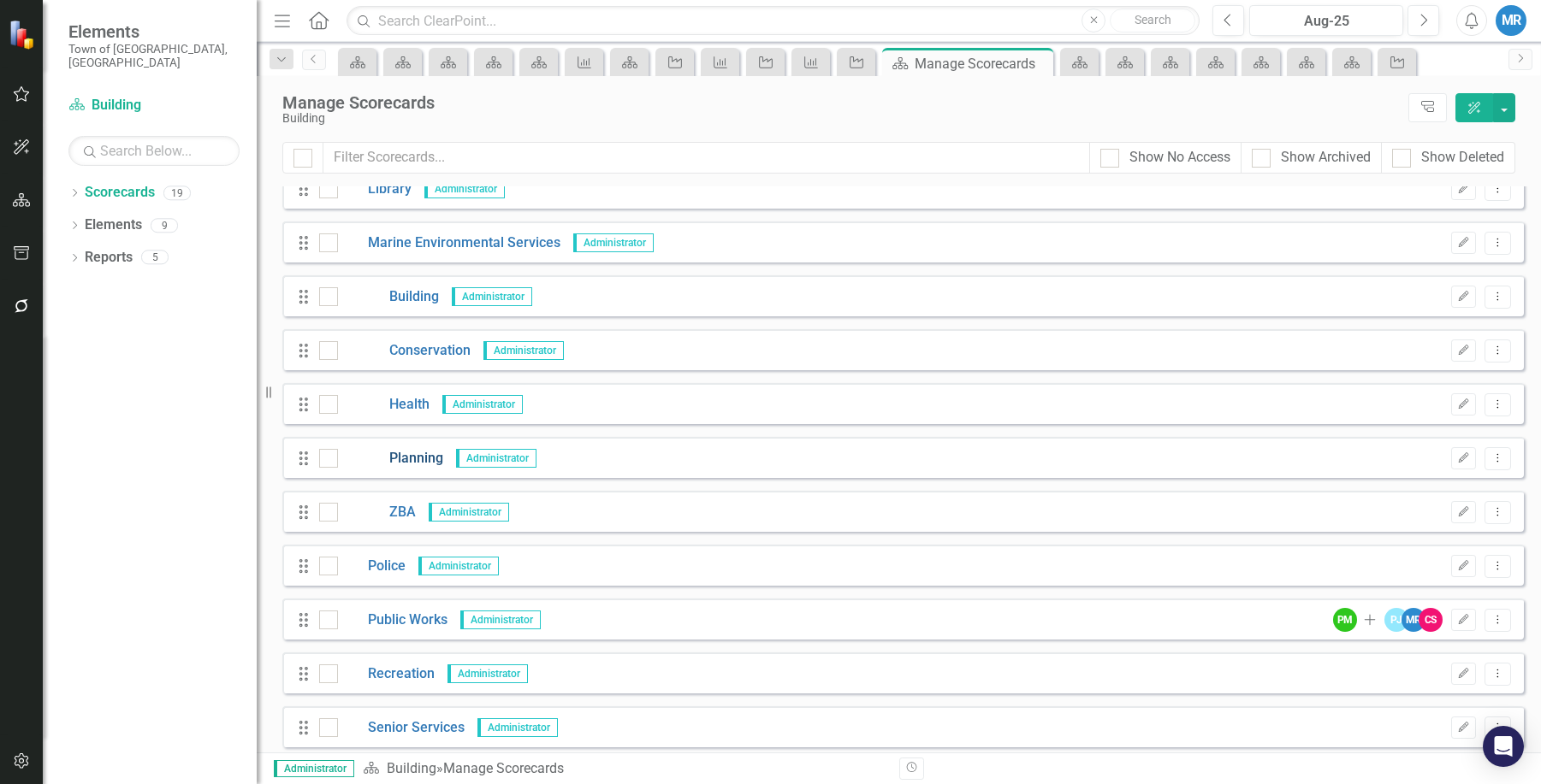
click at [418, 459] on link "Planning" at bounding box center [390, 459] width 105 height 20
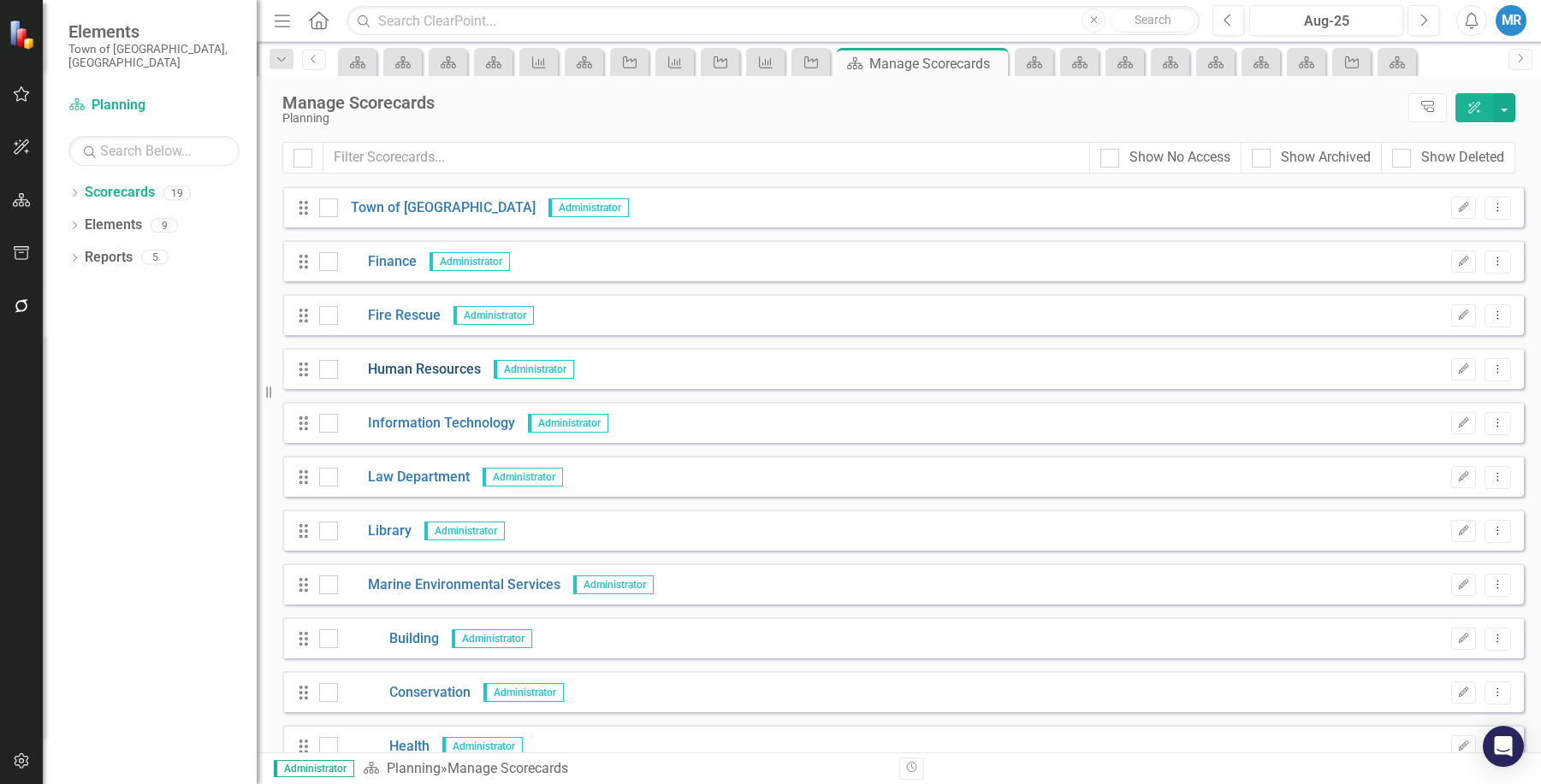
click at [444, 376] on link "Human Resources" at bounding box center [409, 371] width 143 height 20
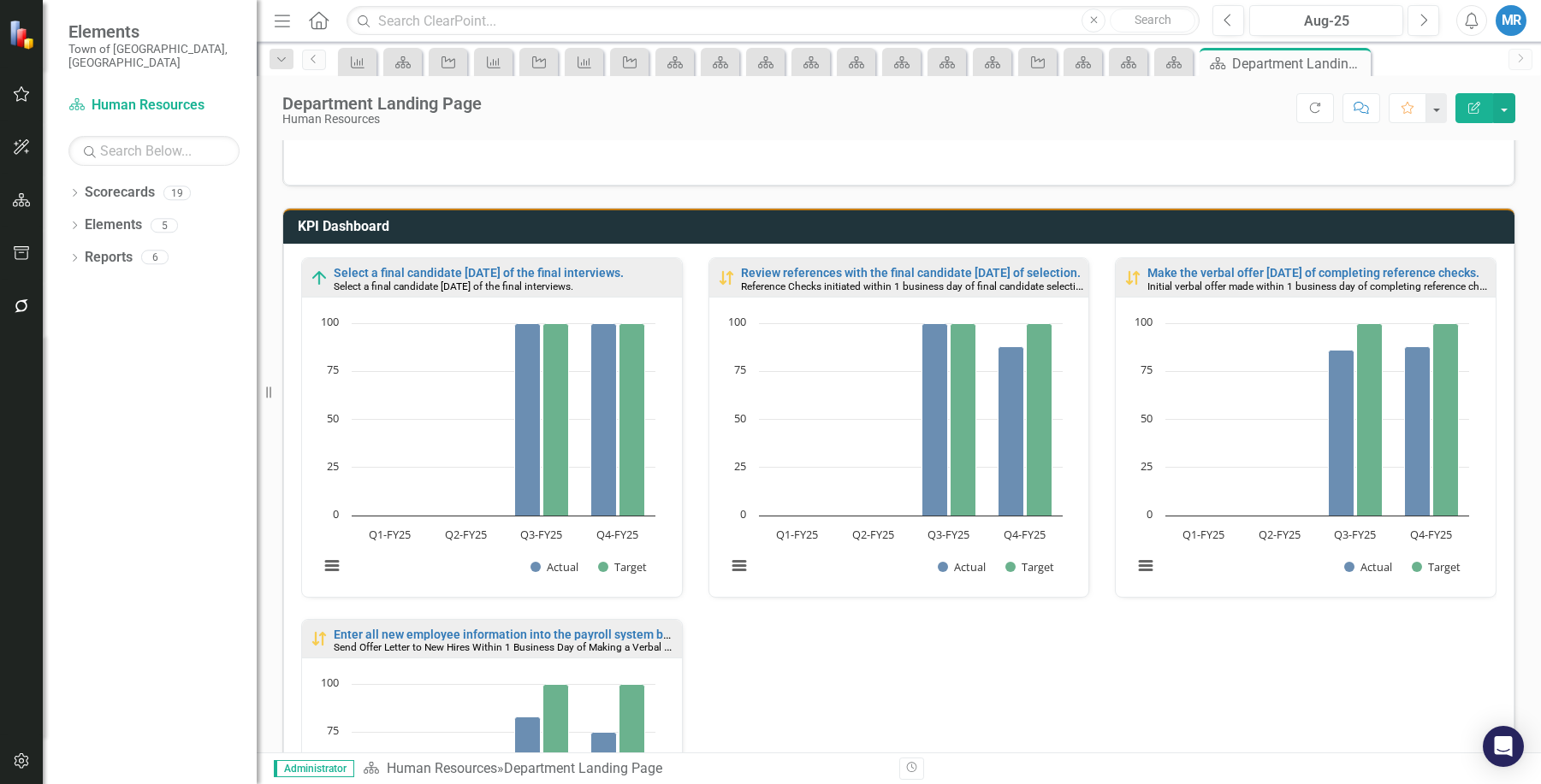
scroll to position [516, 0]
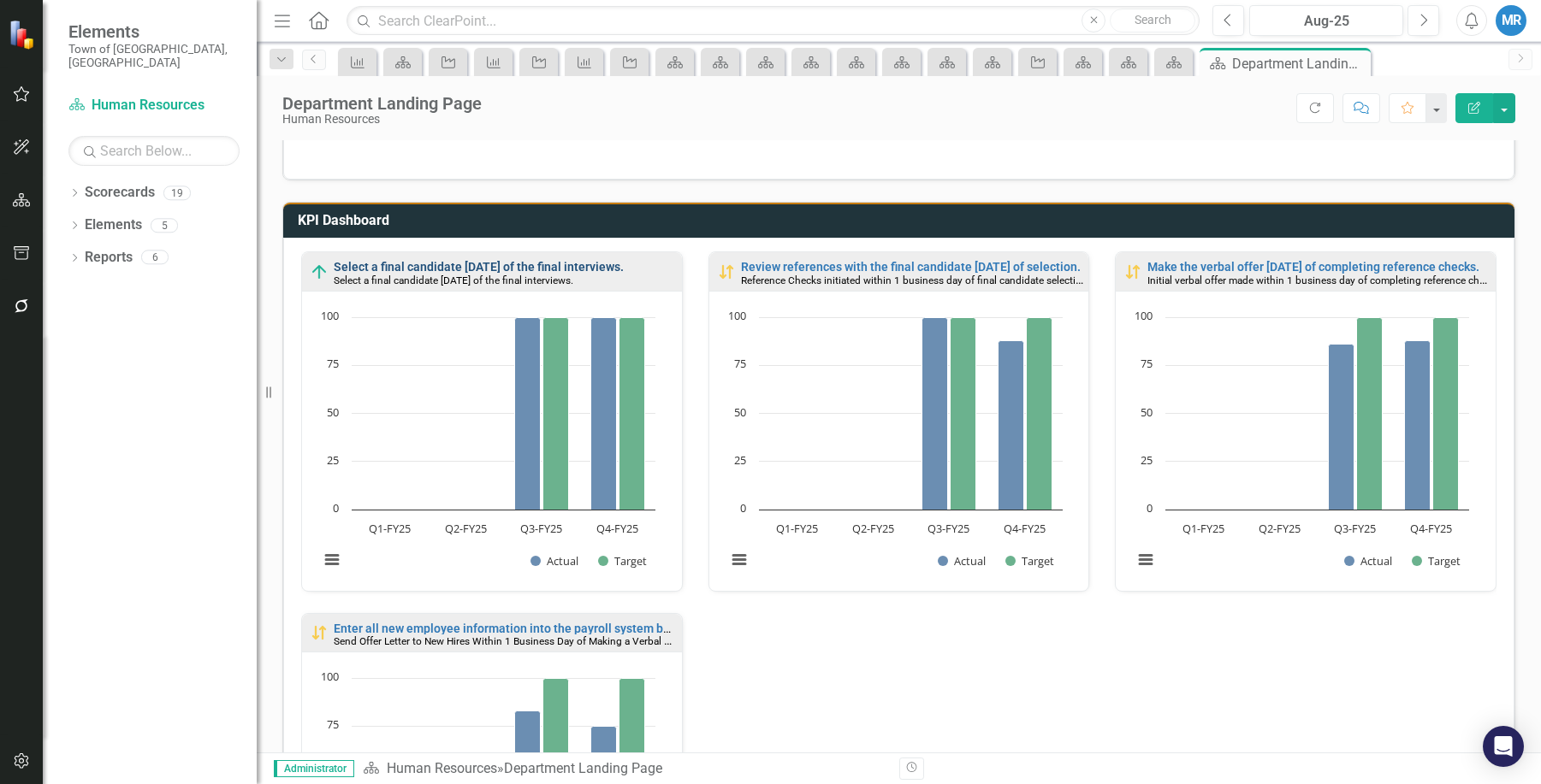
click at [451, 263] on link "Select a final candidate [DATE] of the final interviews." at bounding box center [479, 266] width 290 height 14
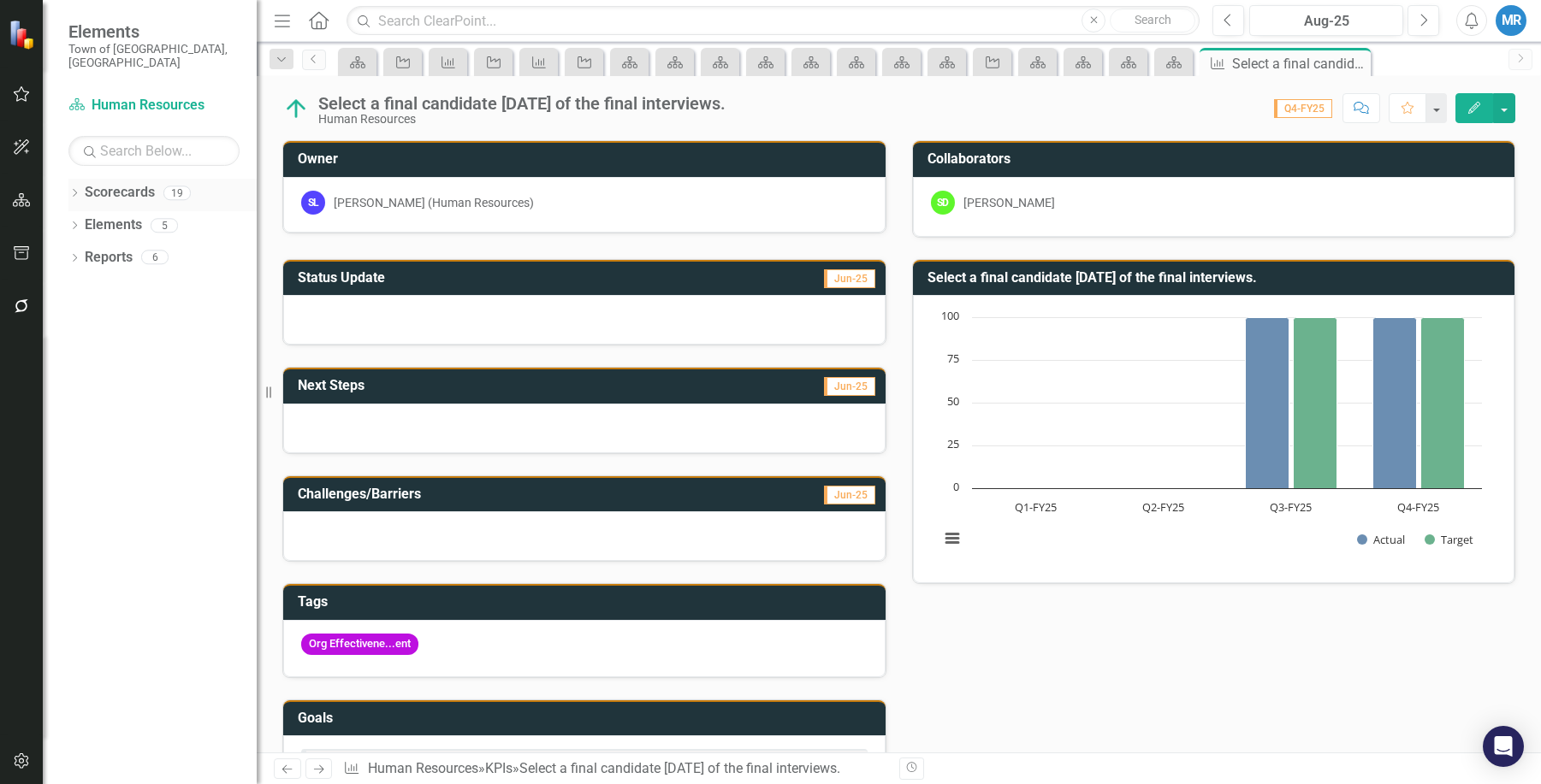
click at [113, 183] on link "Scorecards" at bounding box center [120, 193] width 70 height 20
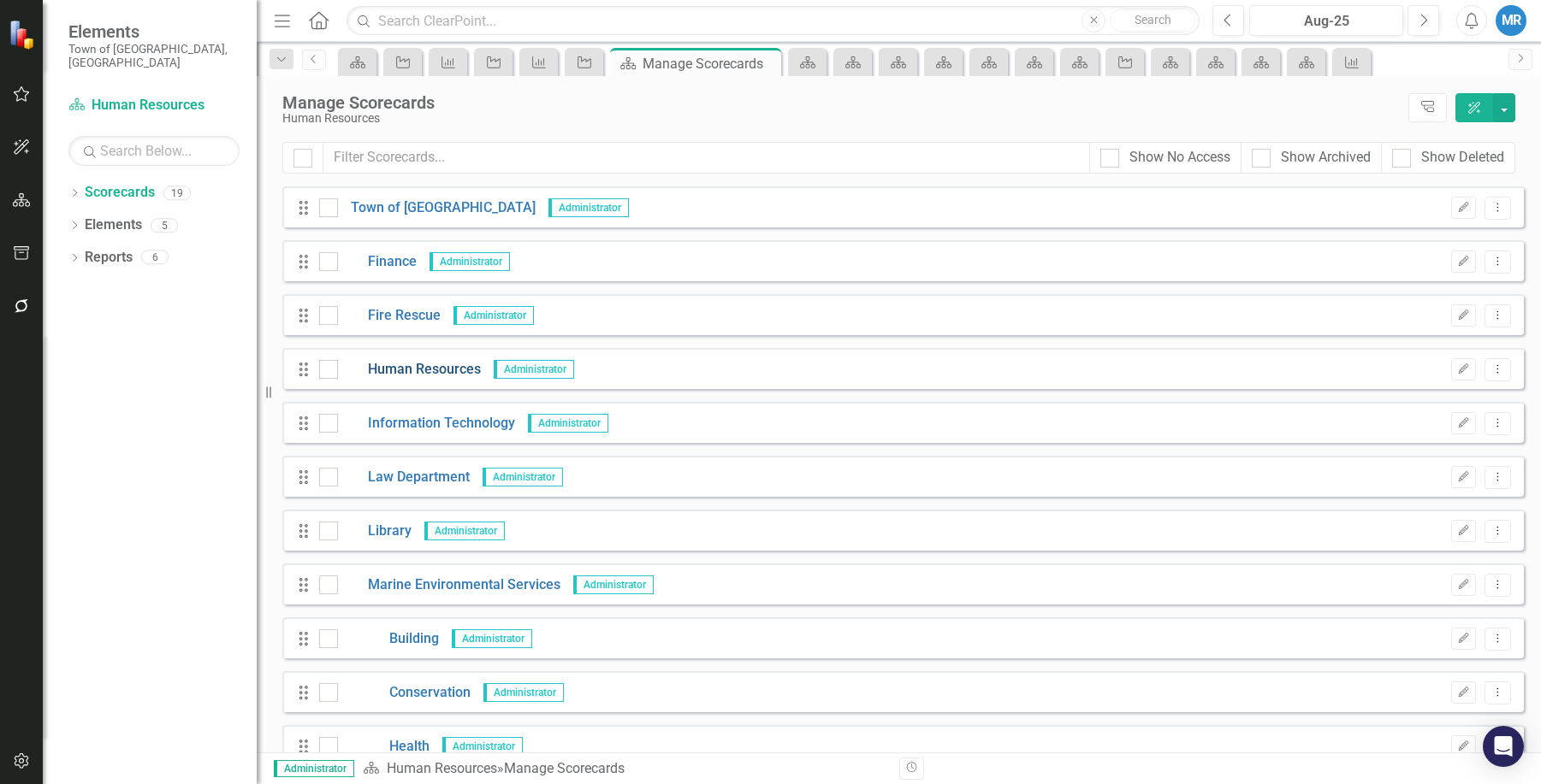
click at [406, 360] on link "Human Resources" at bounding box center [409, 371] width 143 height 20
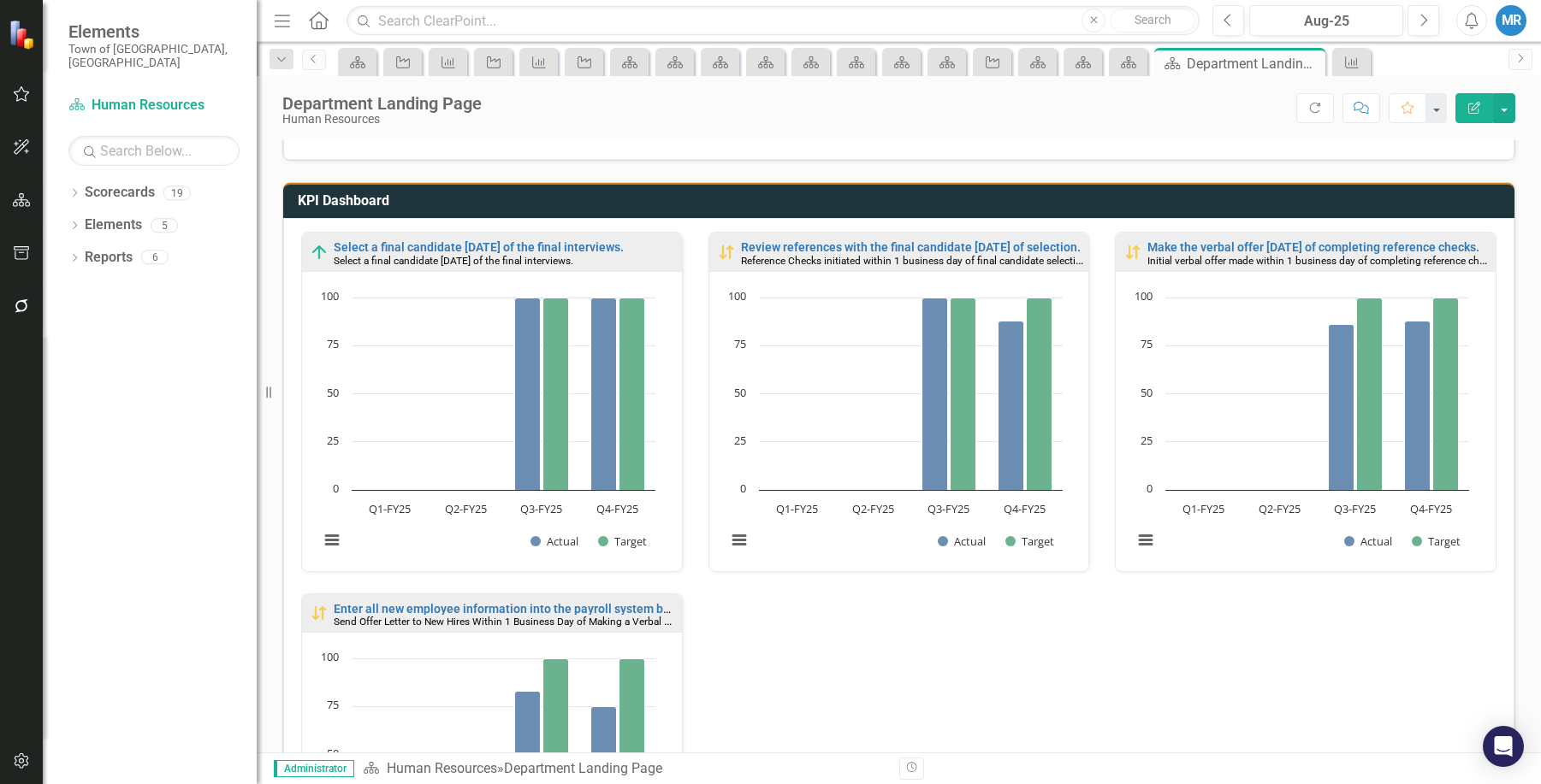
scroll to position [548, 0]
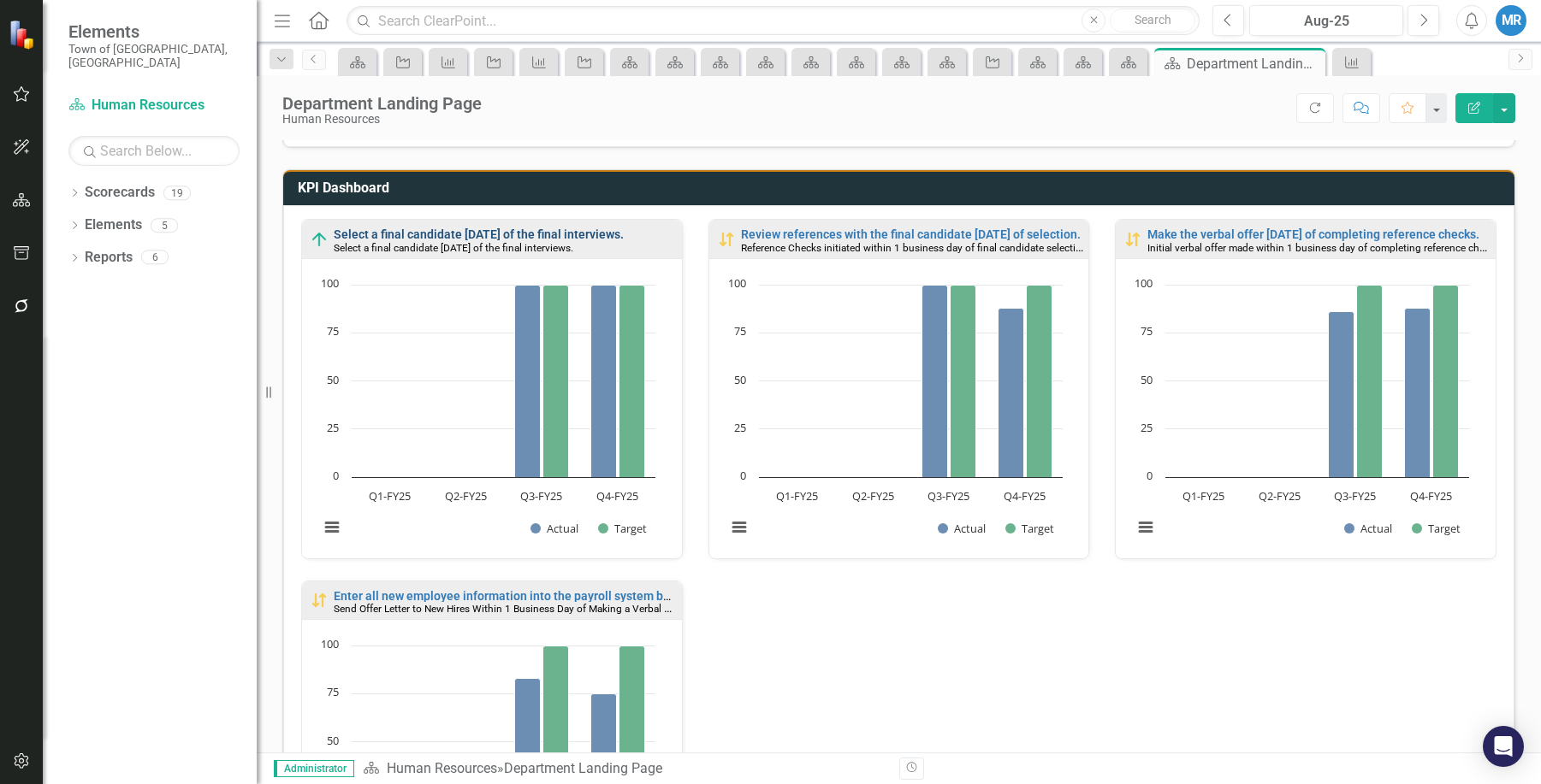
click at [527, 230] on link "Select a final candidate [DATE] of the final interviews." at bounding box center [479, 234] width 290 height 14
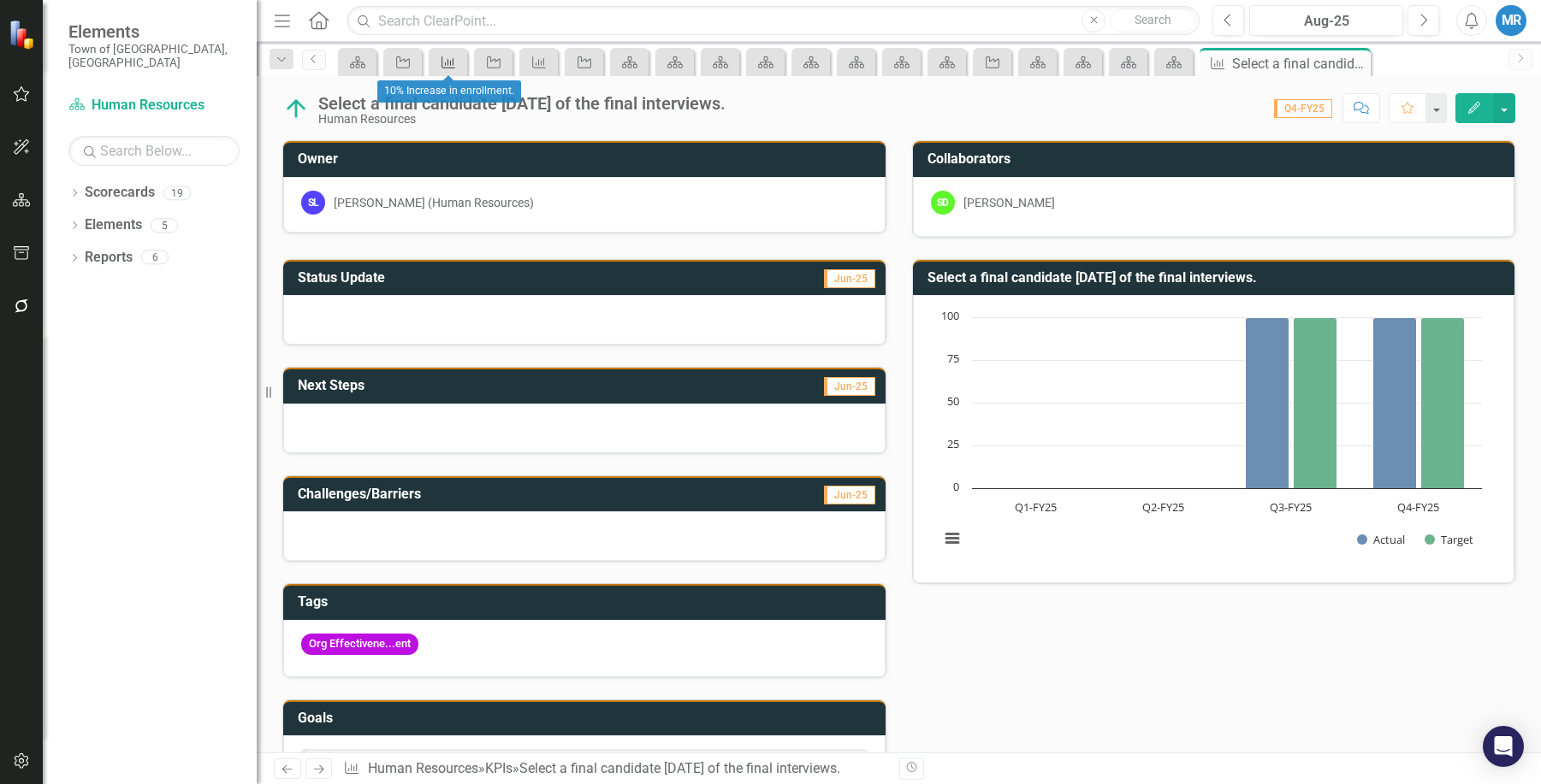
click at [453, 58] on icon "KPI" at bounding box center [447, 62] width 17 height 14
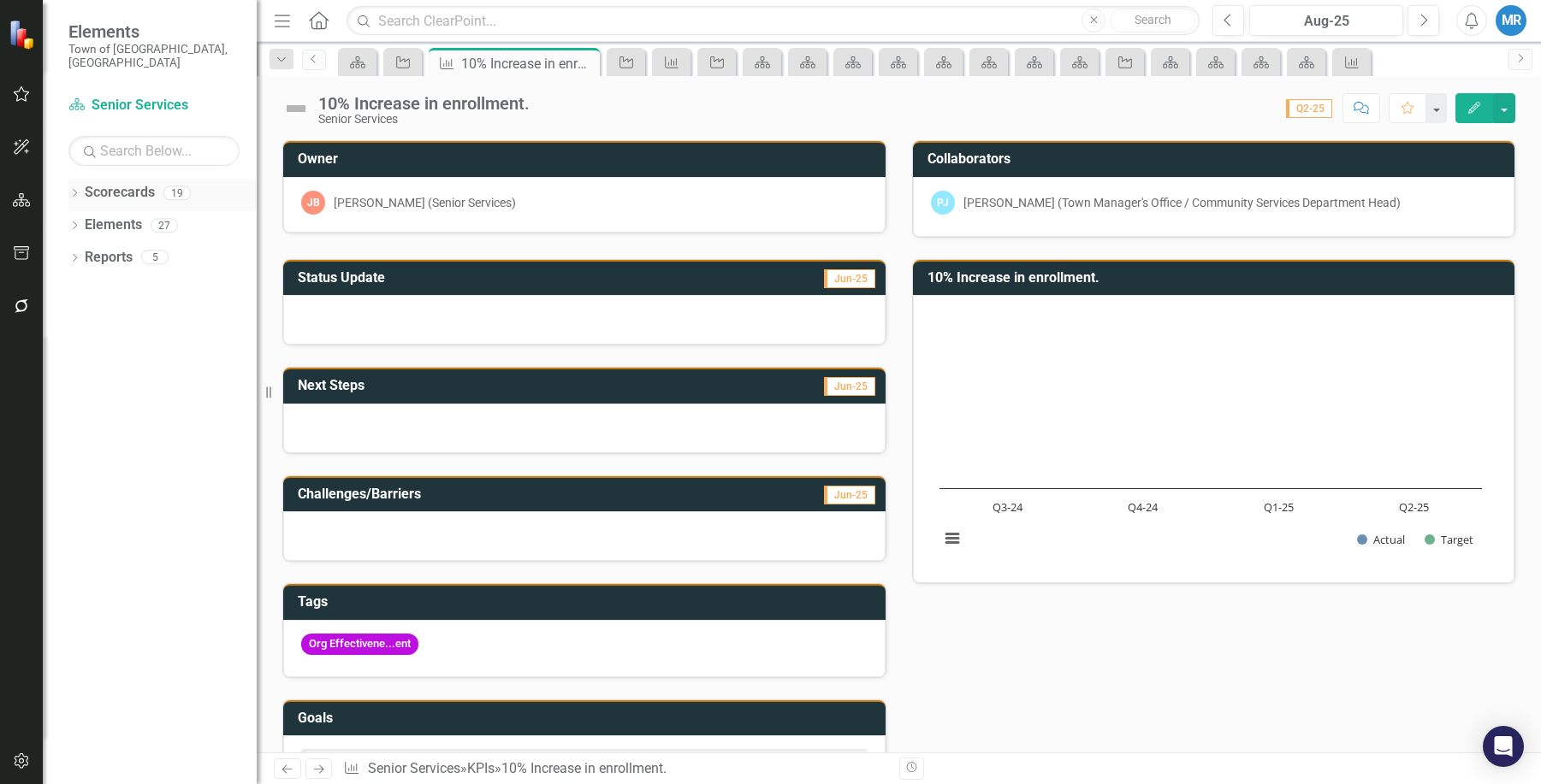
click at [128, 183] on link "Scorecards" at bounding box center [120, 193] width 70 height 20
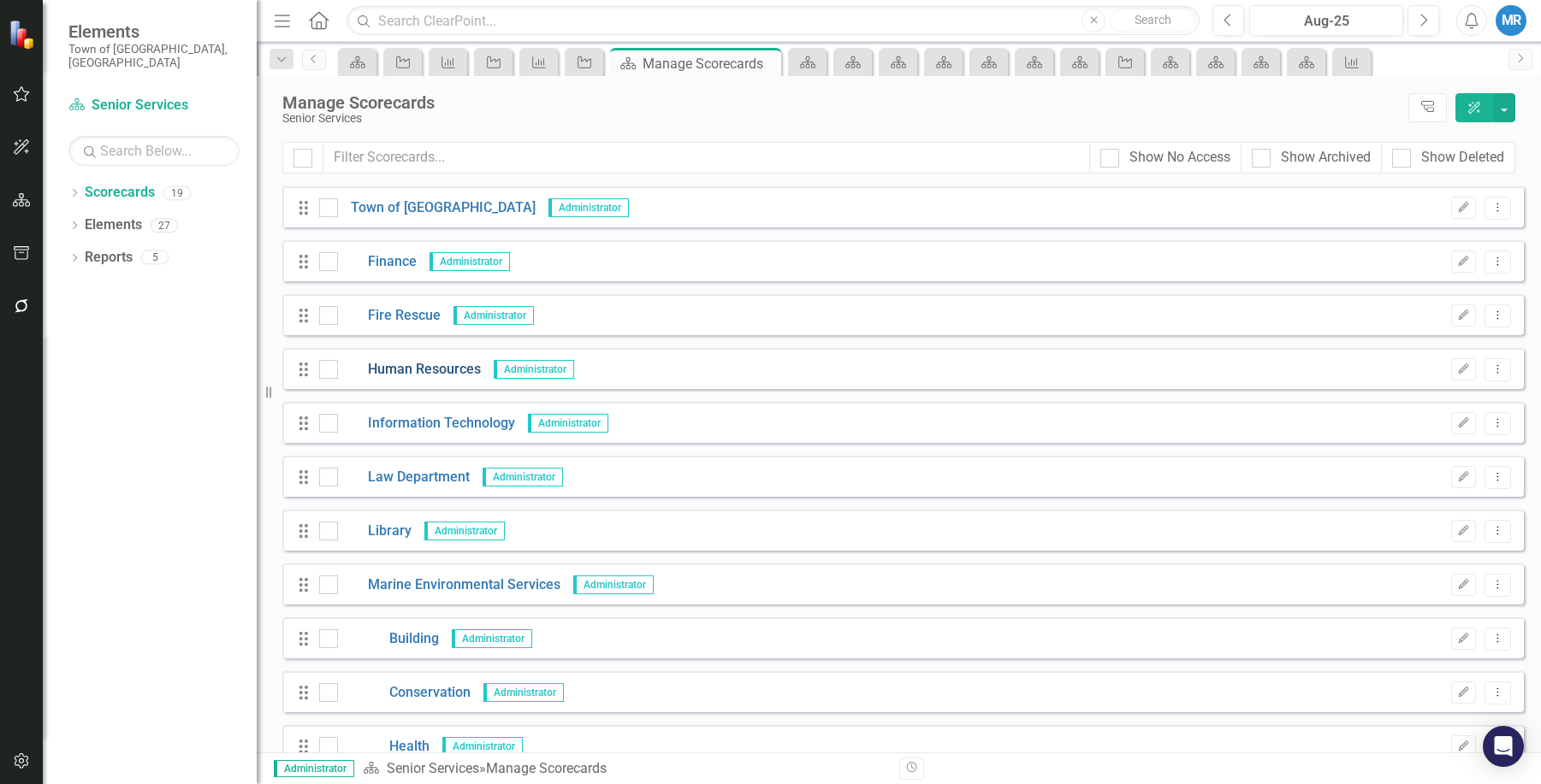
click at [408, 360] on link "Human Resources" at bounding box center [409, 371] width 143 height 20
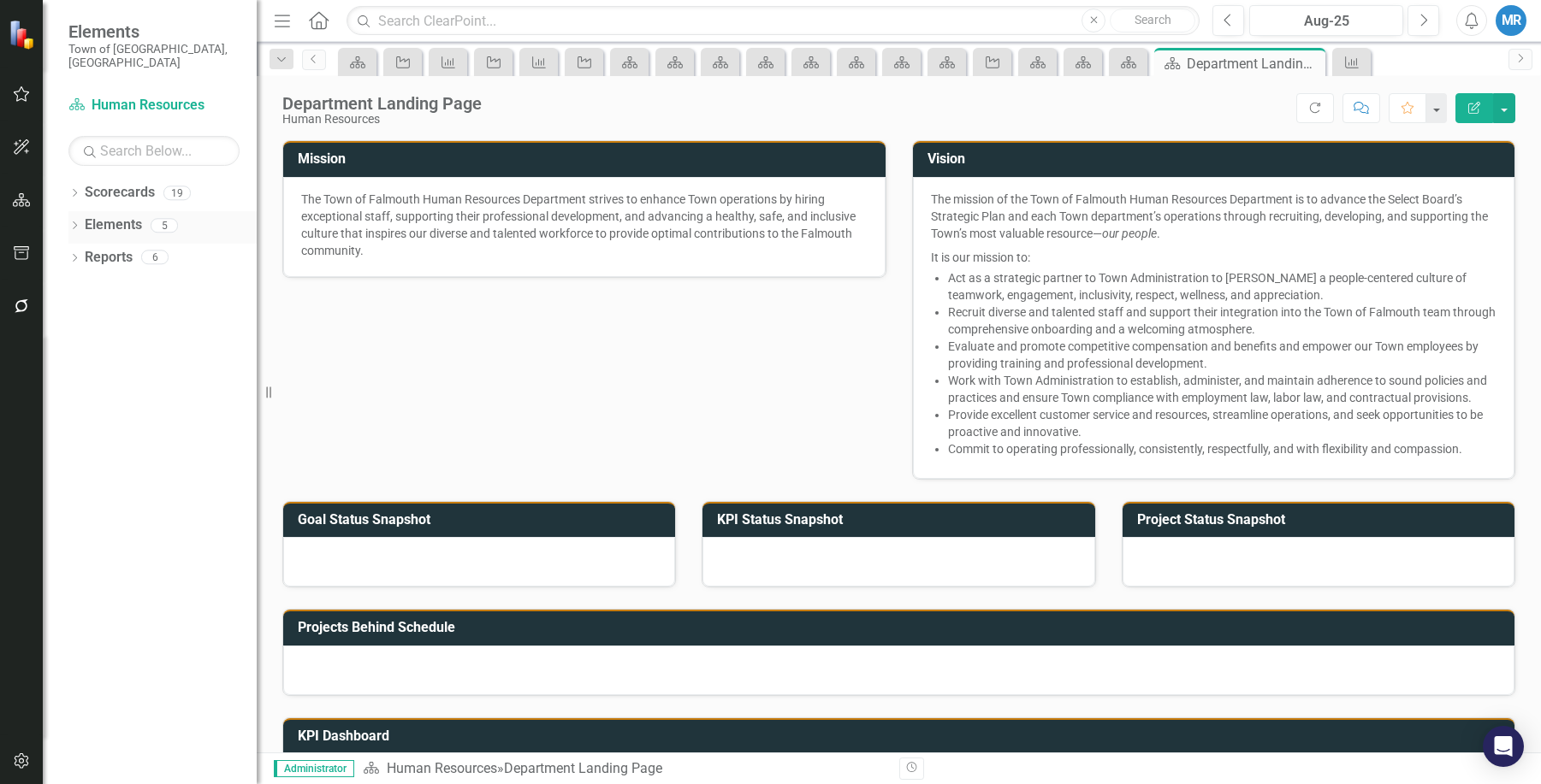
click at [124, 216] on link "Elements" at bounding box center [113, 226] width 58 height 20
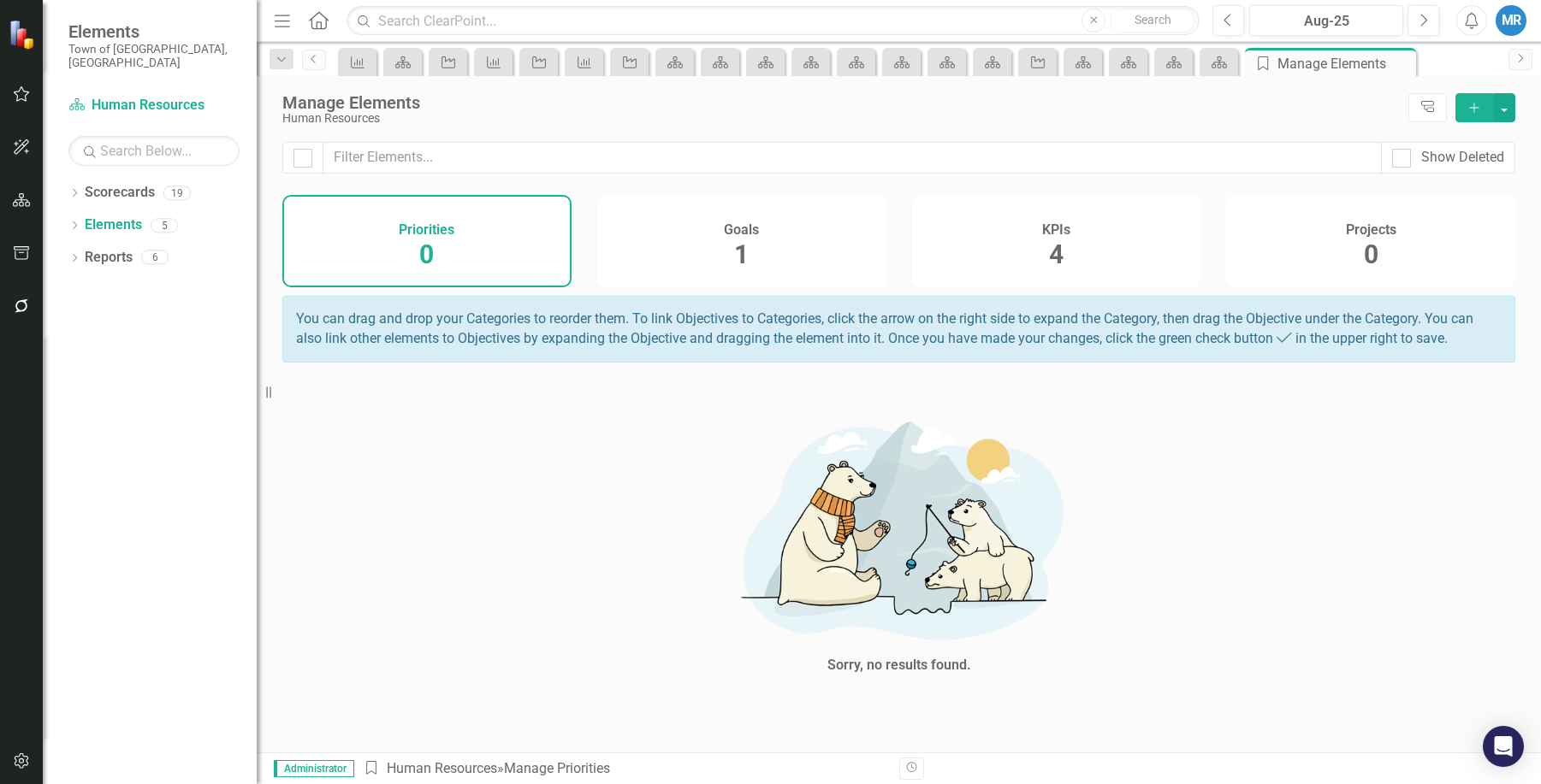
click at [744, 229] on h4 "Goals" at bounding box center [741, 230] width 35 height 16
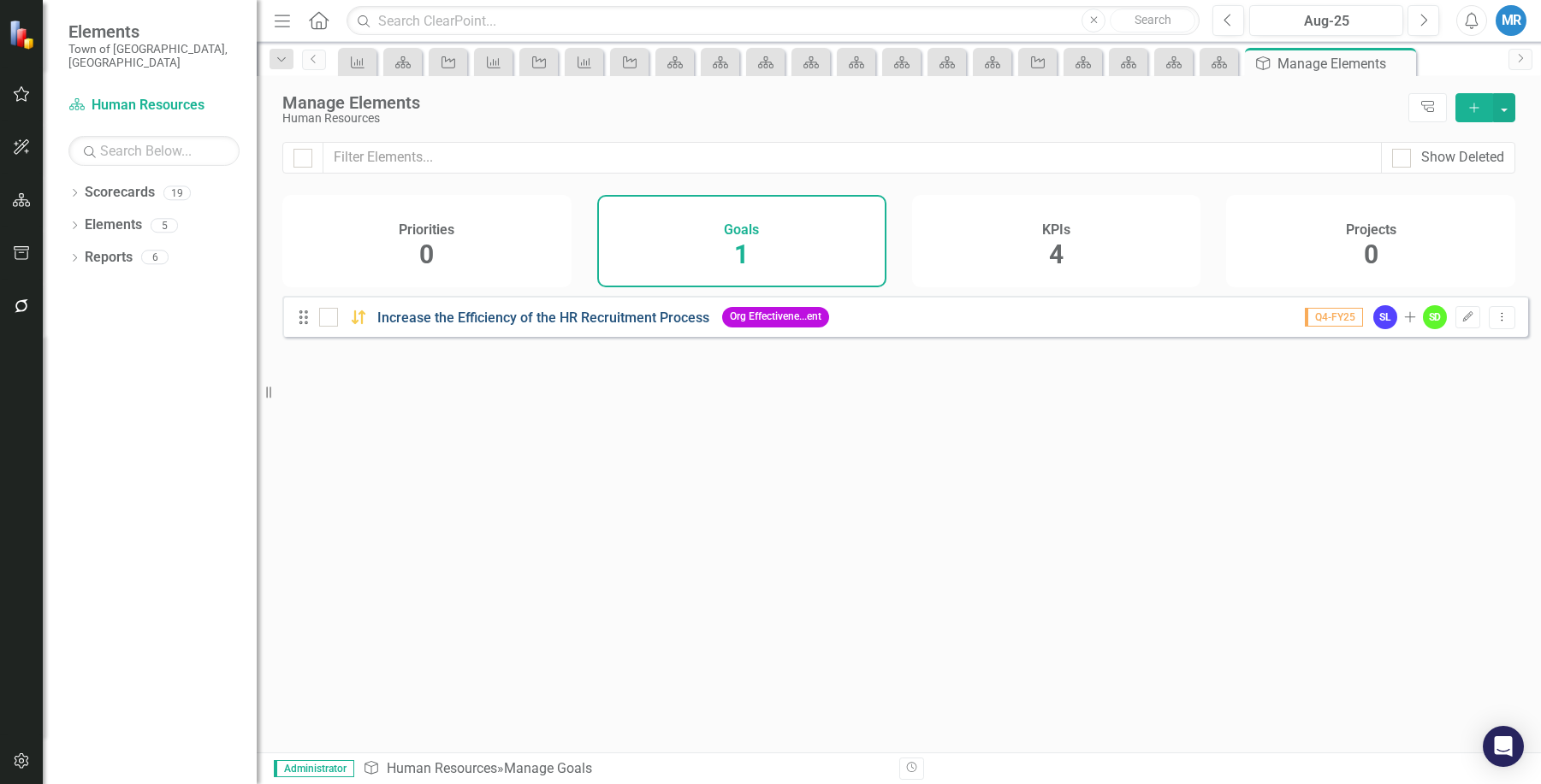
click at [610, 326] on link "Increase the Efficiency of the HR Recruitment Process" at bounding box center [543, 317] width 332 height 16
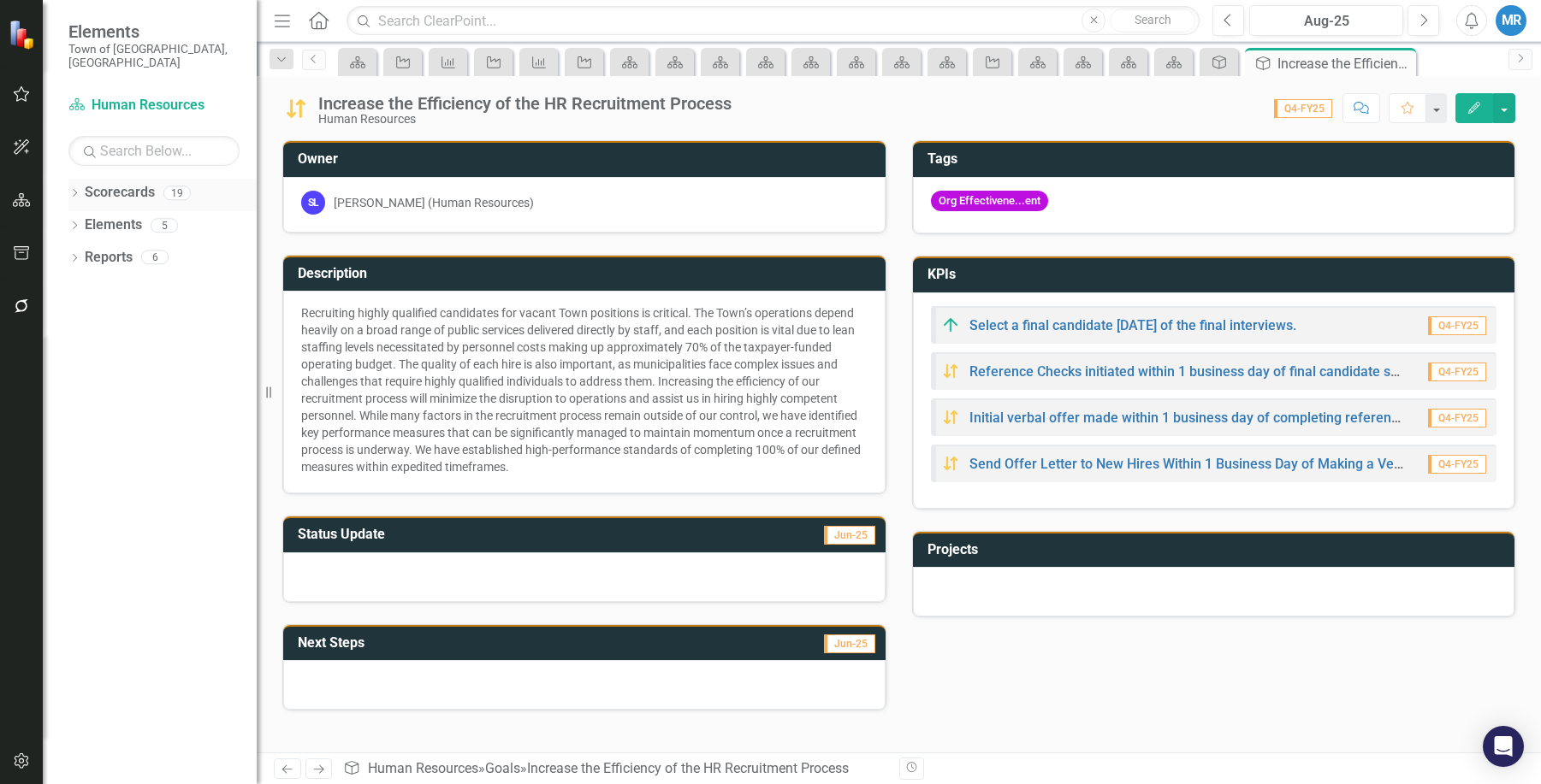
click at [129, 183] on link "Scorecards" at bounding box center [120, 193] width 70 height 20
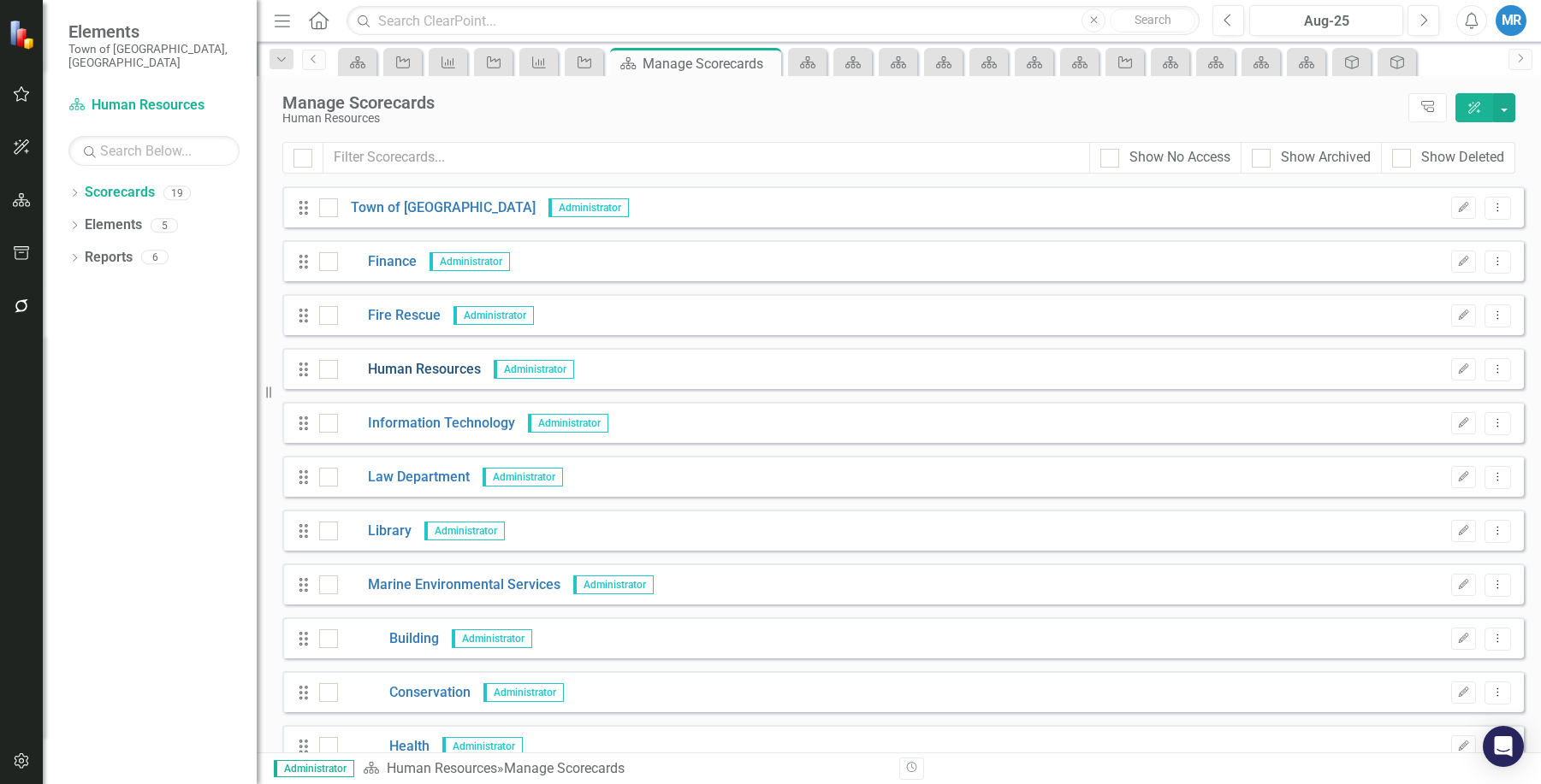
click at [422, 365] on link "Human Resources" at bounding box center [409, 371] width 143 height 20
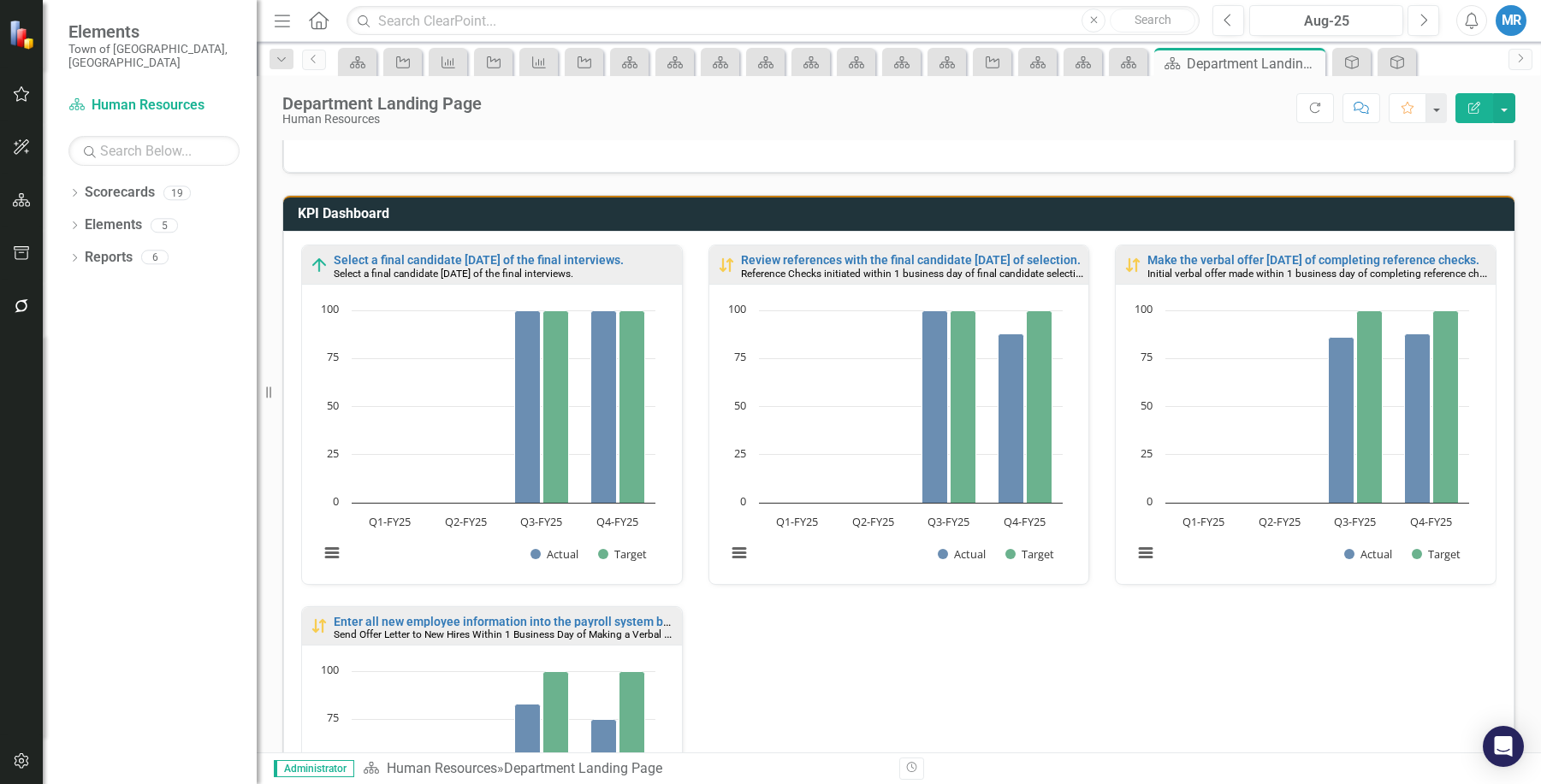
scroll to position [569, 0]
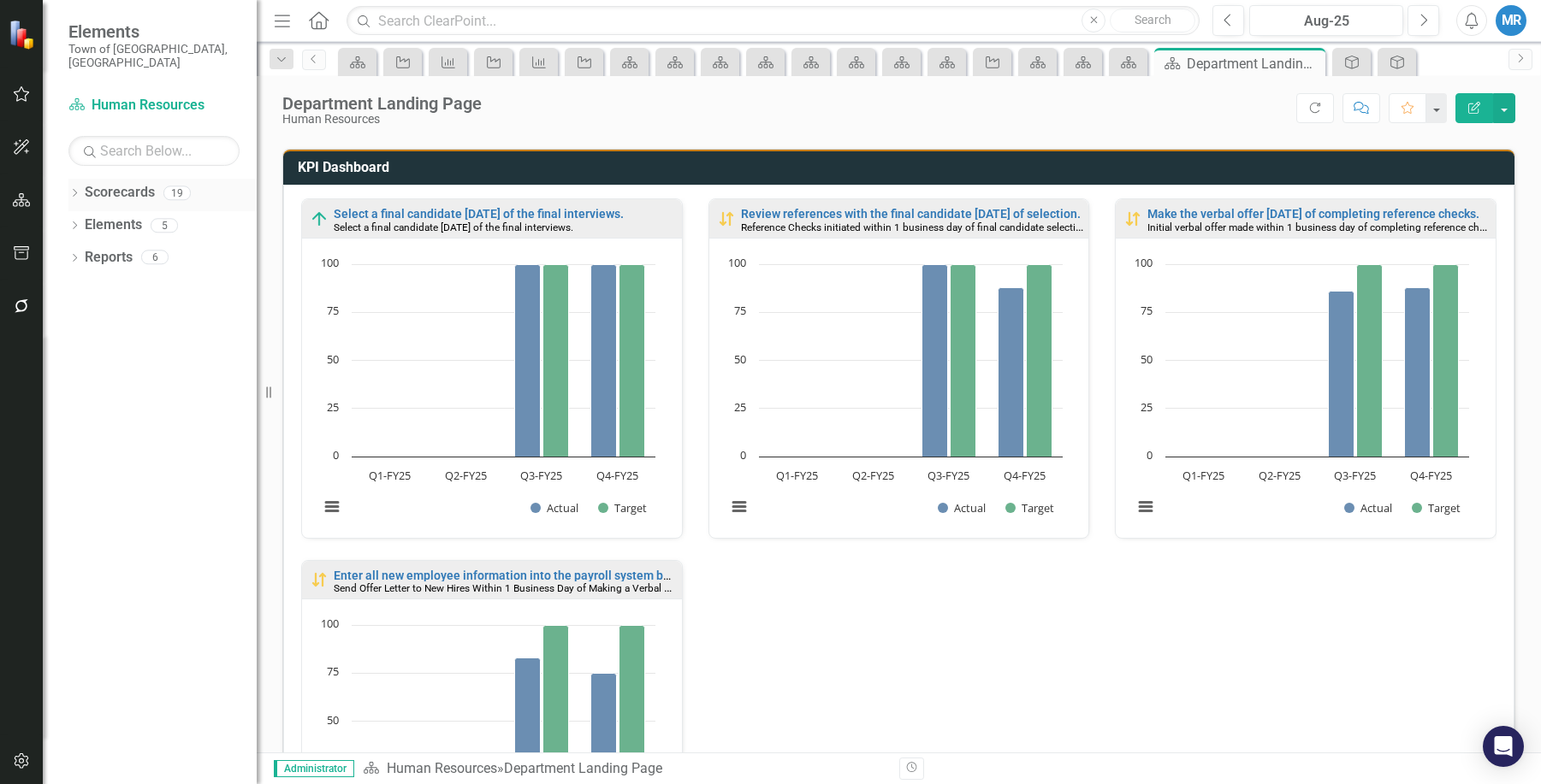
click at [146, 183] on link "Scorecards" at bounding box center [120, 193] width 70 height 20
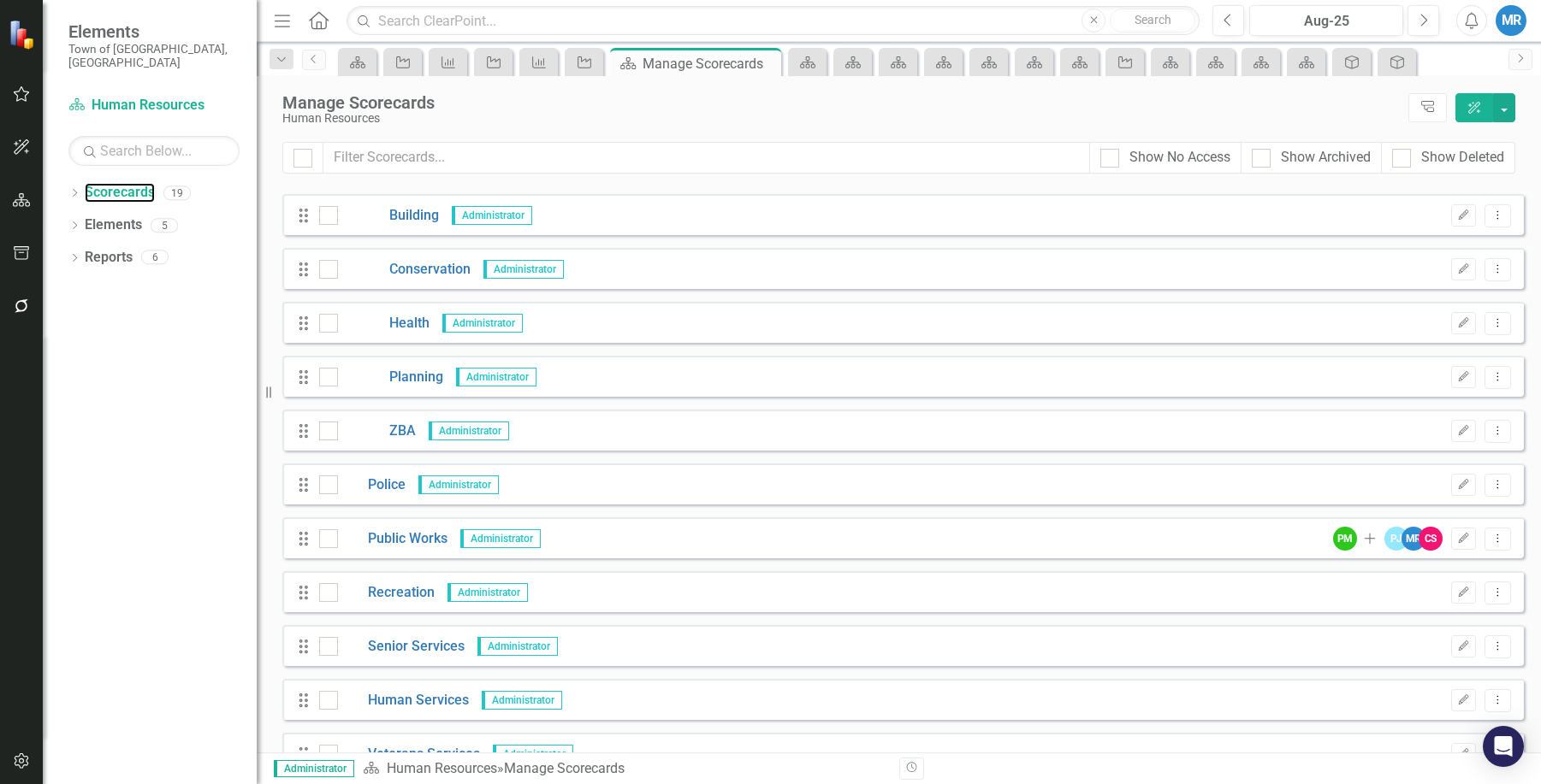
scroll to position [427, 0]
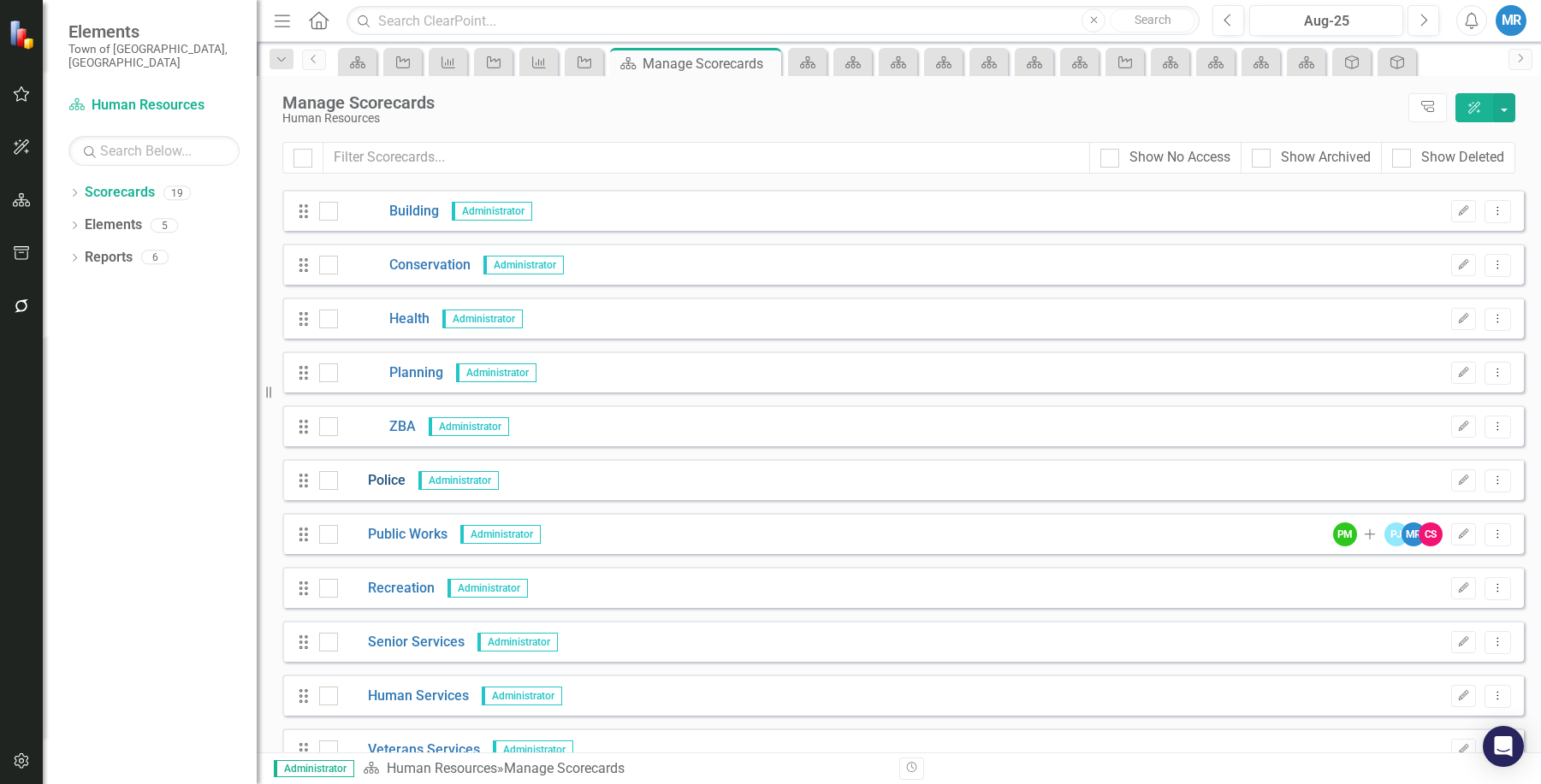
click at [373, 485] on link "Police" at bounding box center [372, 481] width 68 height 20
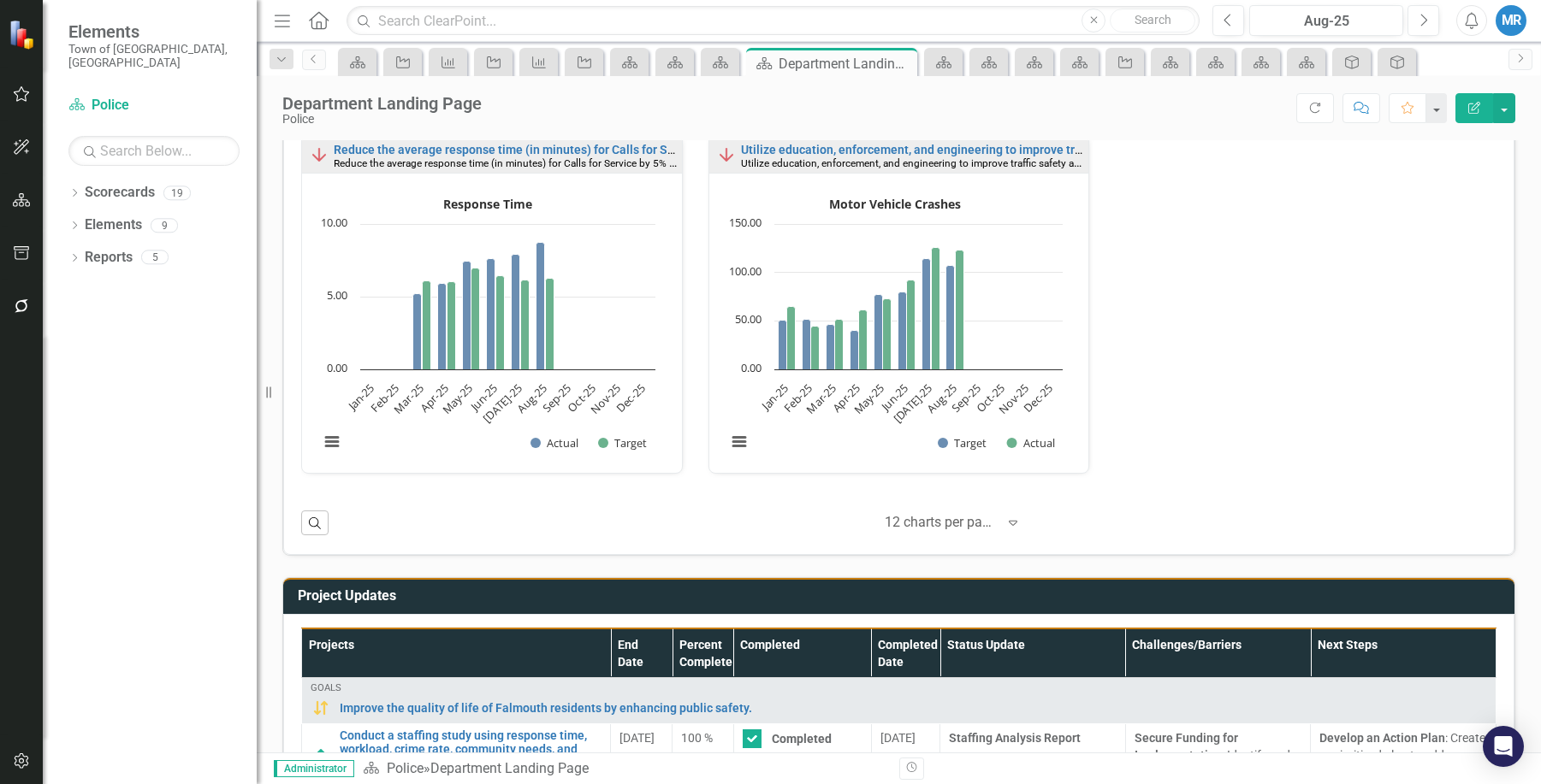
scroll to position [707, 0]
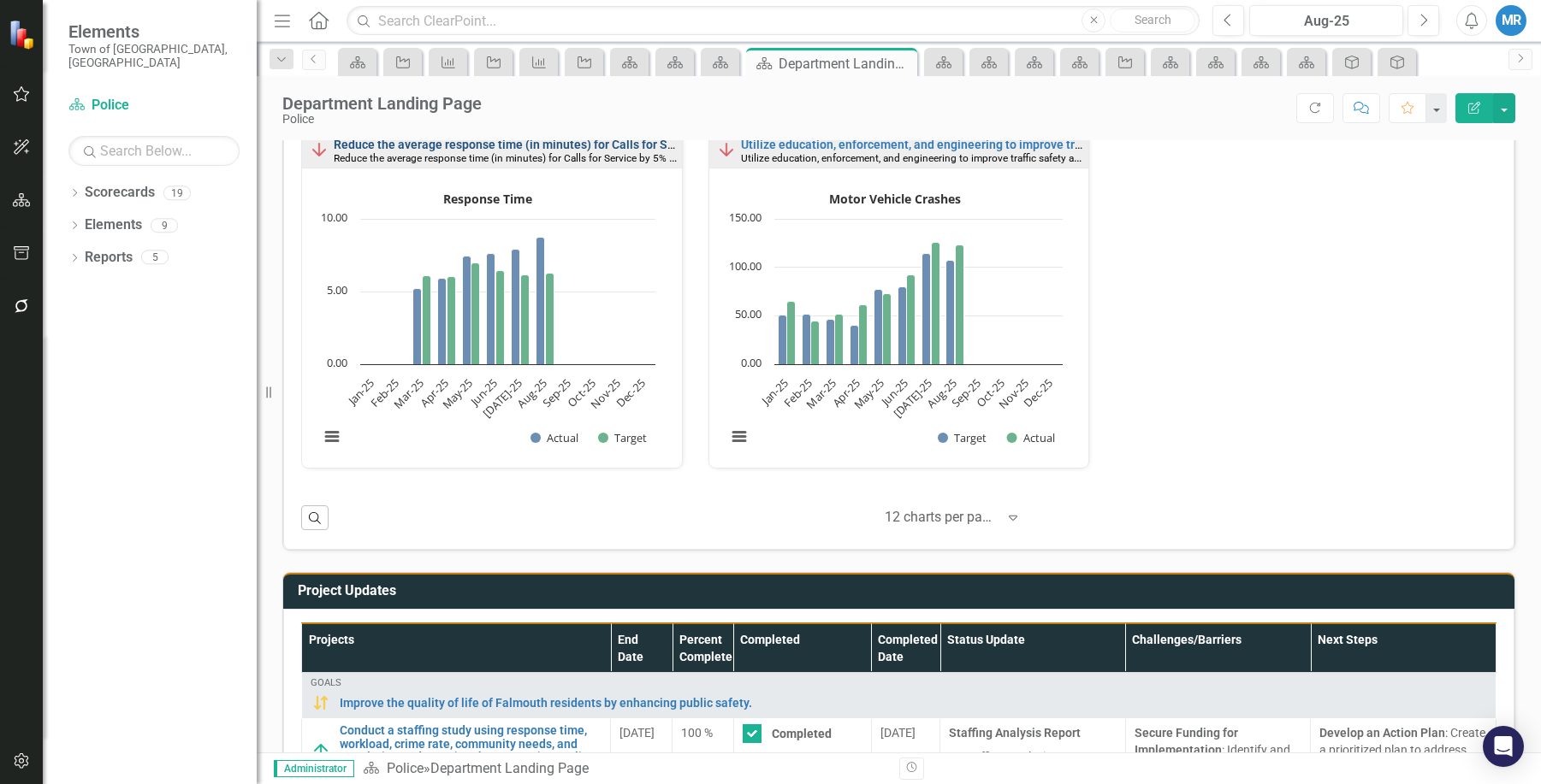
click at [578, 143] on link "Reduce the average response time (in minutes) for Calls for Service by 5% by [D…" at bounding box center [563, 145] width 458 height 14
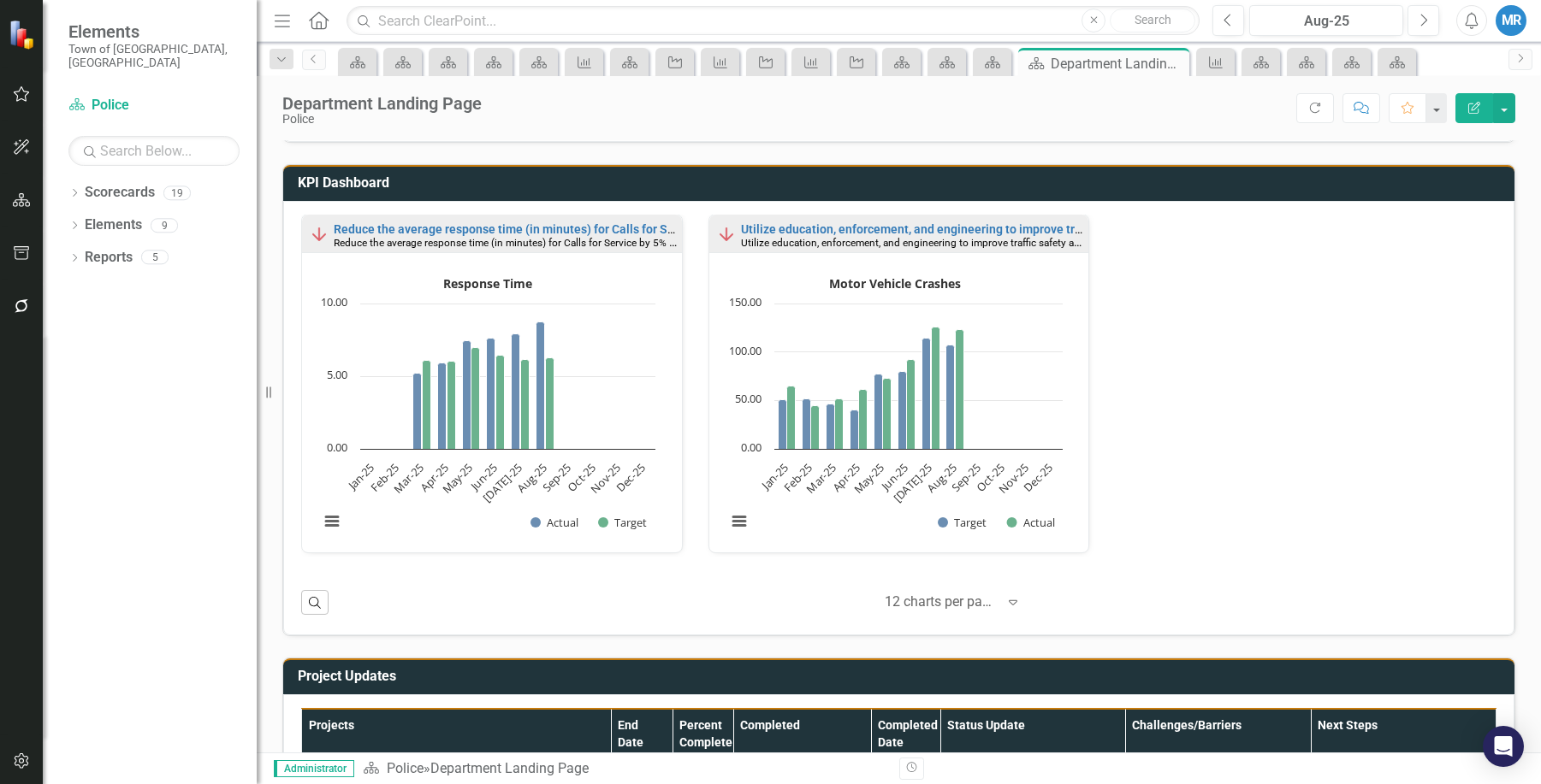
scroll to position [598, 0]
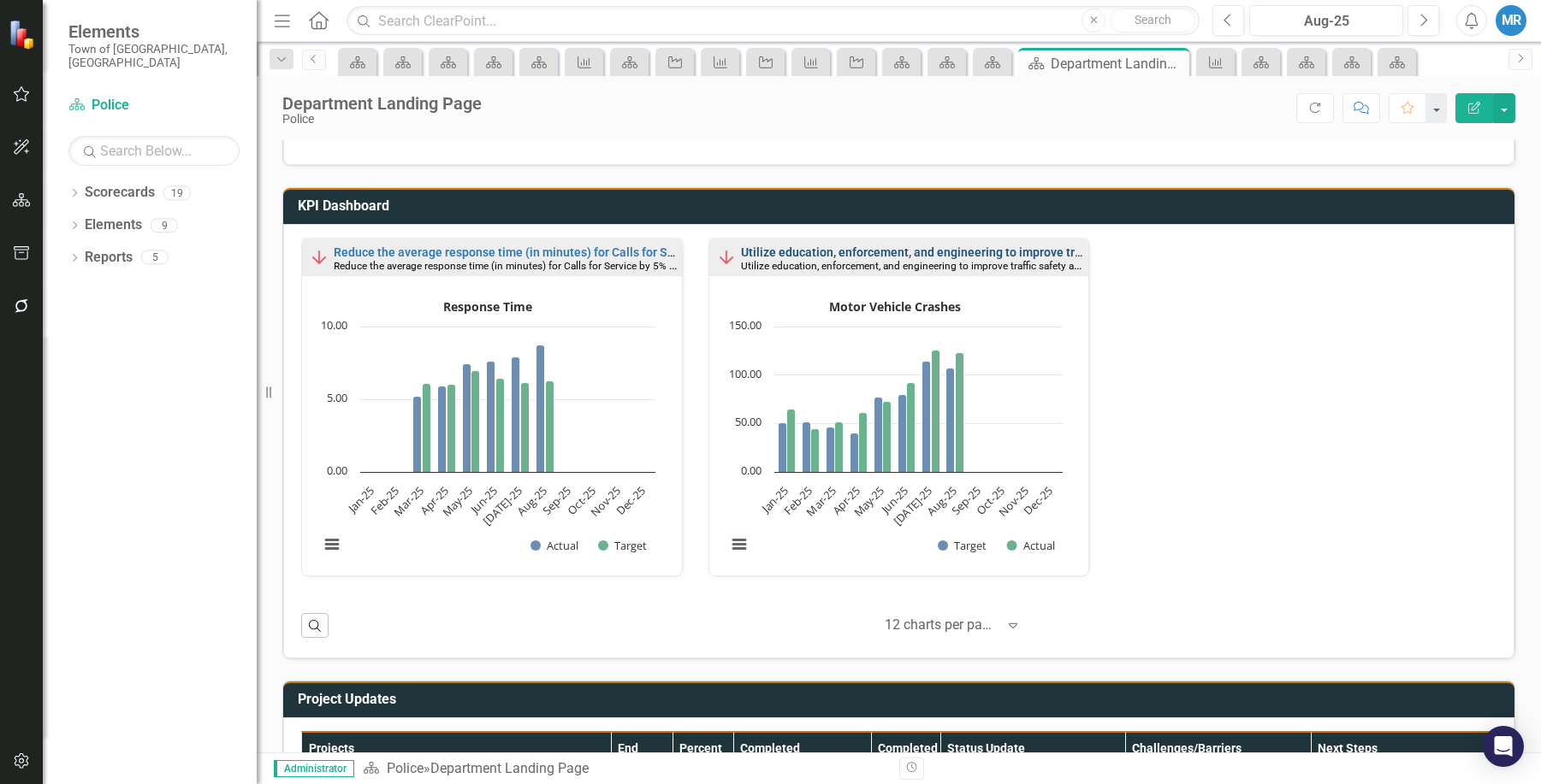
click at [832, 256] on link "Utilize education, enforcement, and engineering to improve traffic safety and r…" at bounding box center [1076, 252] width 671 height 14
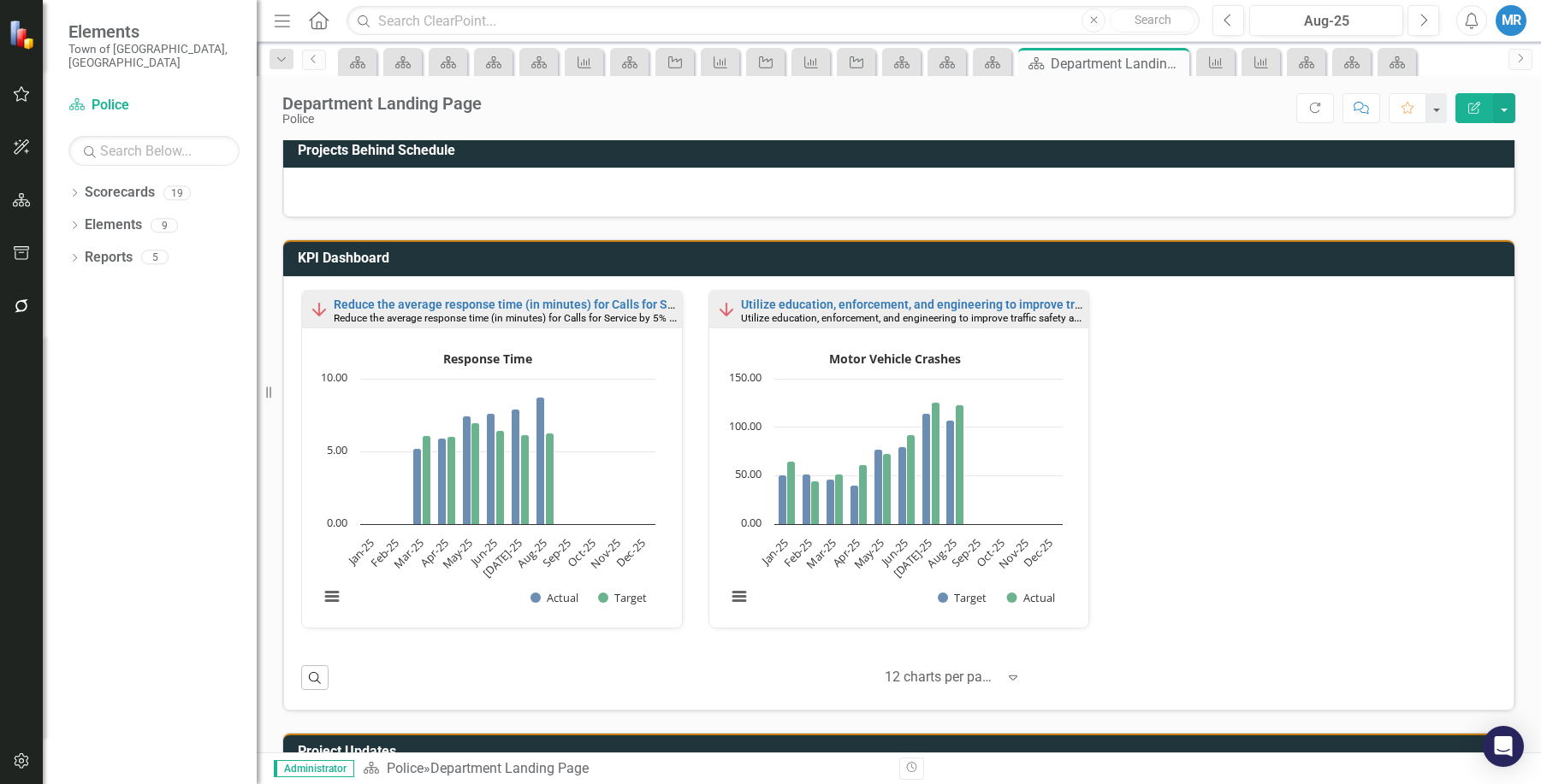
scroll to position [478, 0]
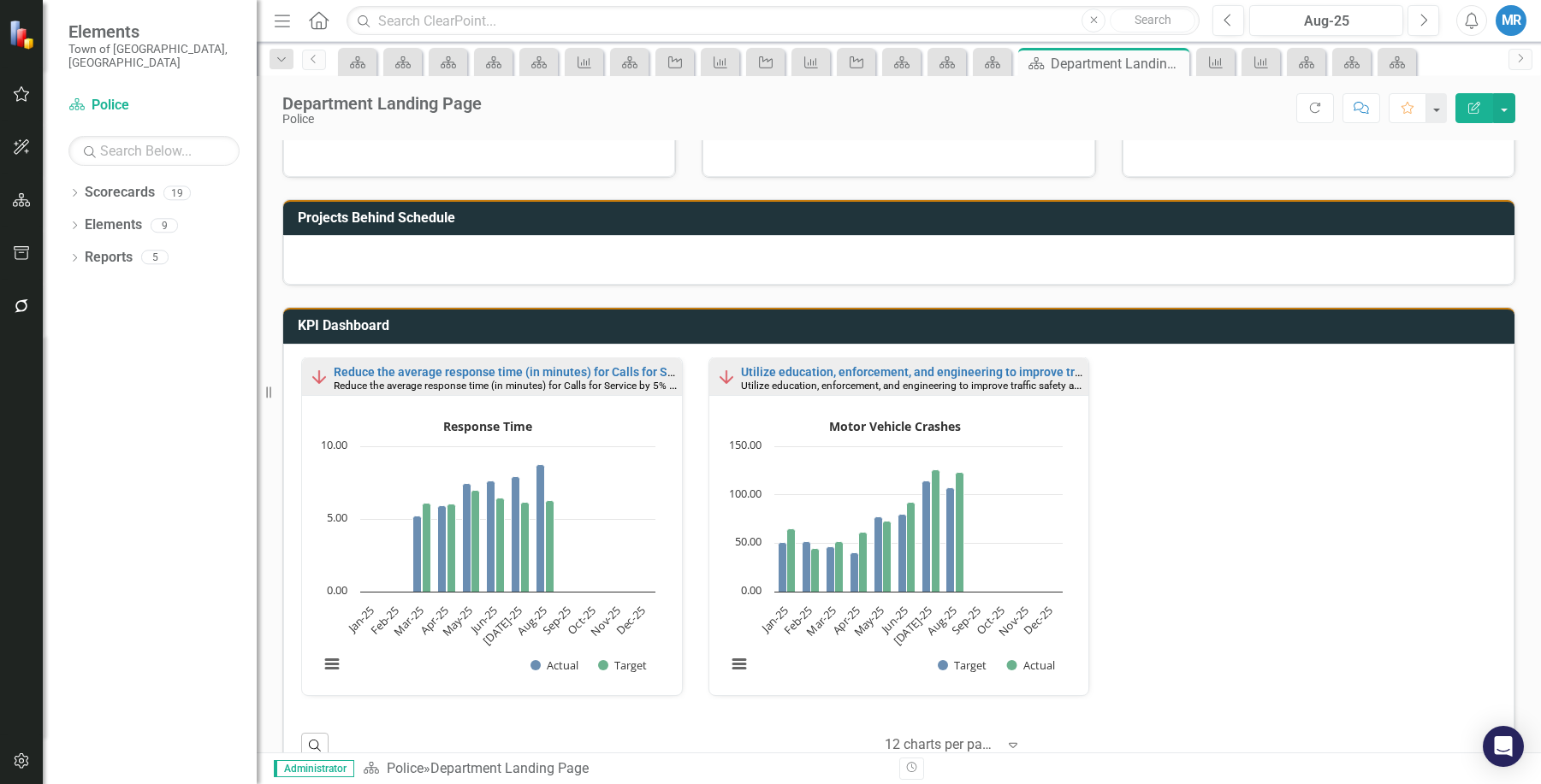
click at [510, 358] on div "Reduce the average response time (in minutes) for Calls for Service by 5% by Ju…" at bounding box center [491, 376] width 380 height 38
click at [508, 368] on link "Reduce the average response time (in minutes) for Calls for Service by 5% by [D…" at bounding box center [563, 371] width 458 height 14
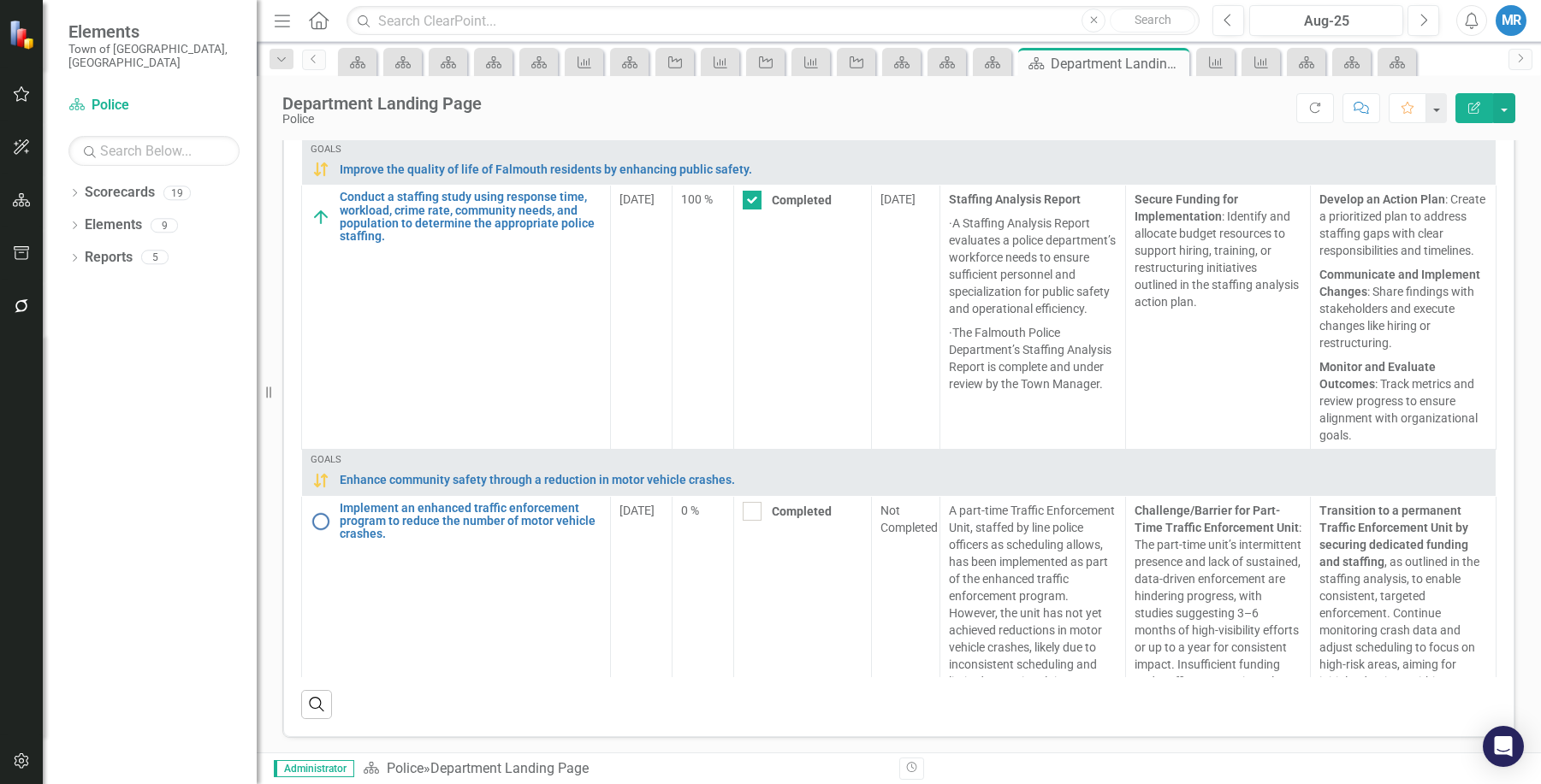
scroll to position [1243, 0]
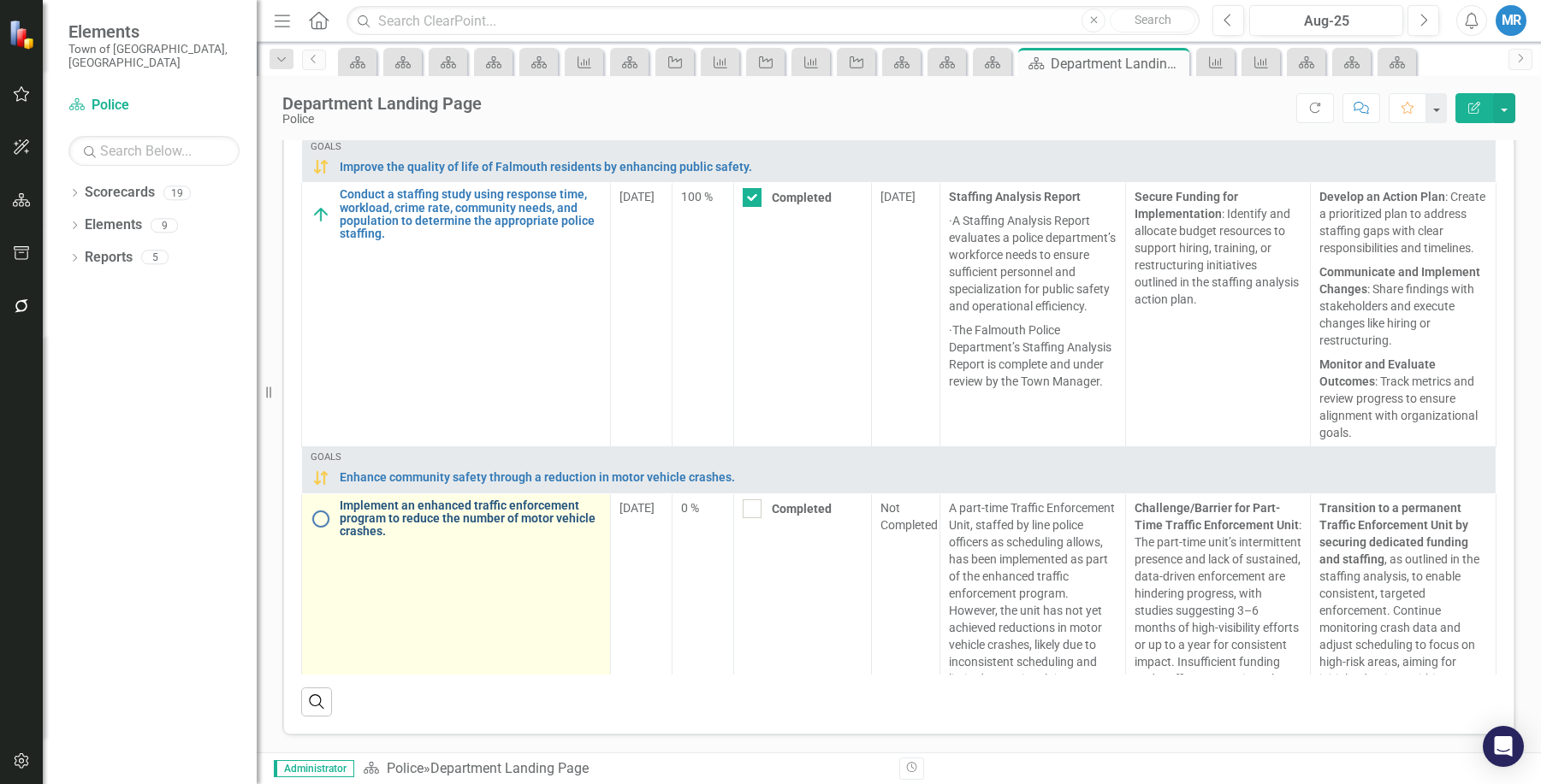
click at [450, 535] on link "Implement an enhanced traffic enforcement program to reduce the number of motor…" at bounding box center [470, 519] width 262 height 39
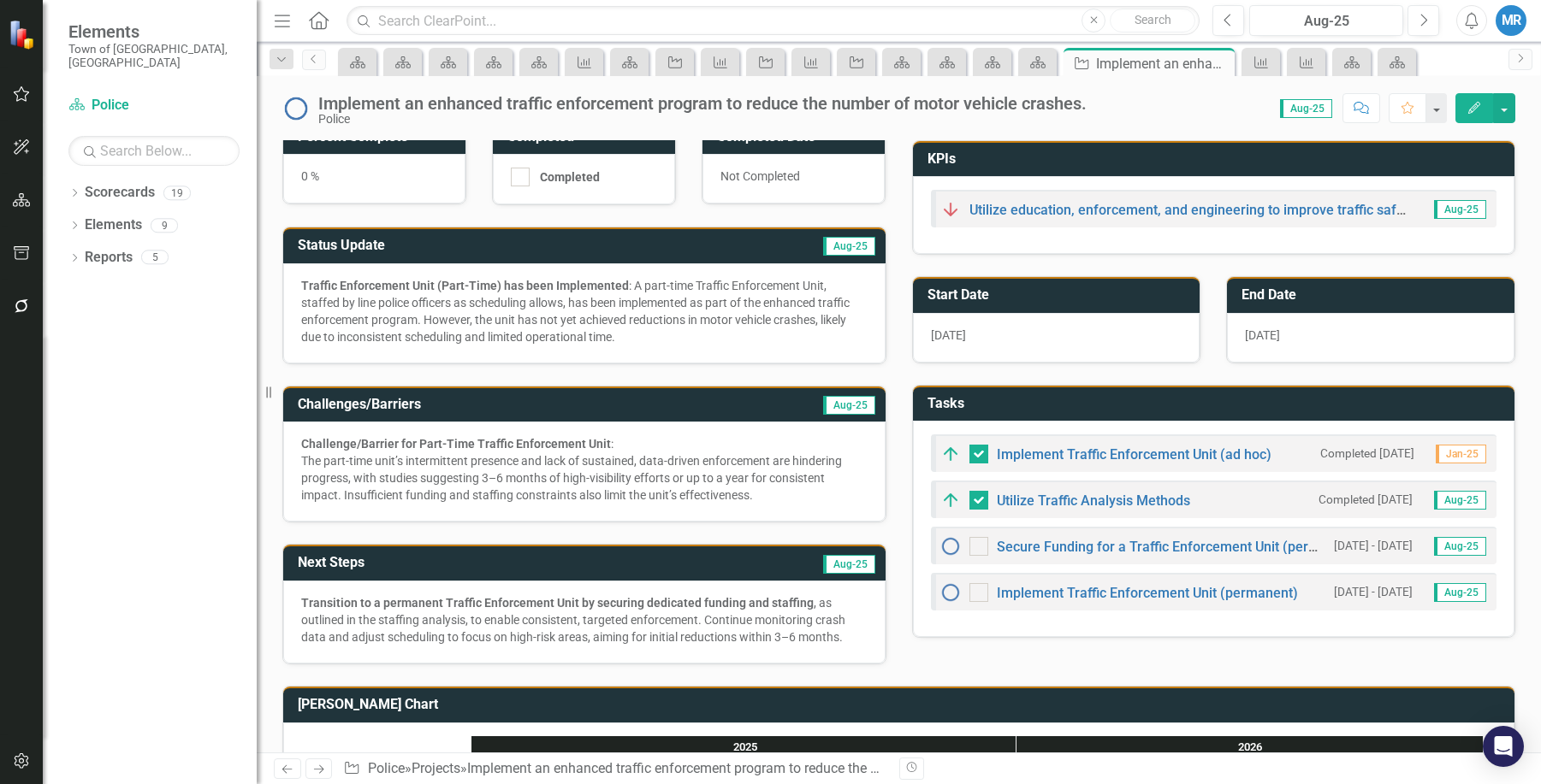
scroll to position [48, 0]
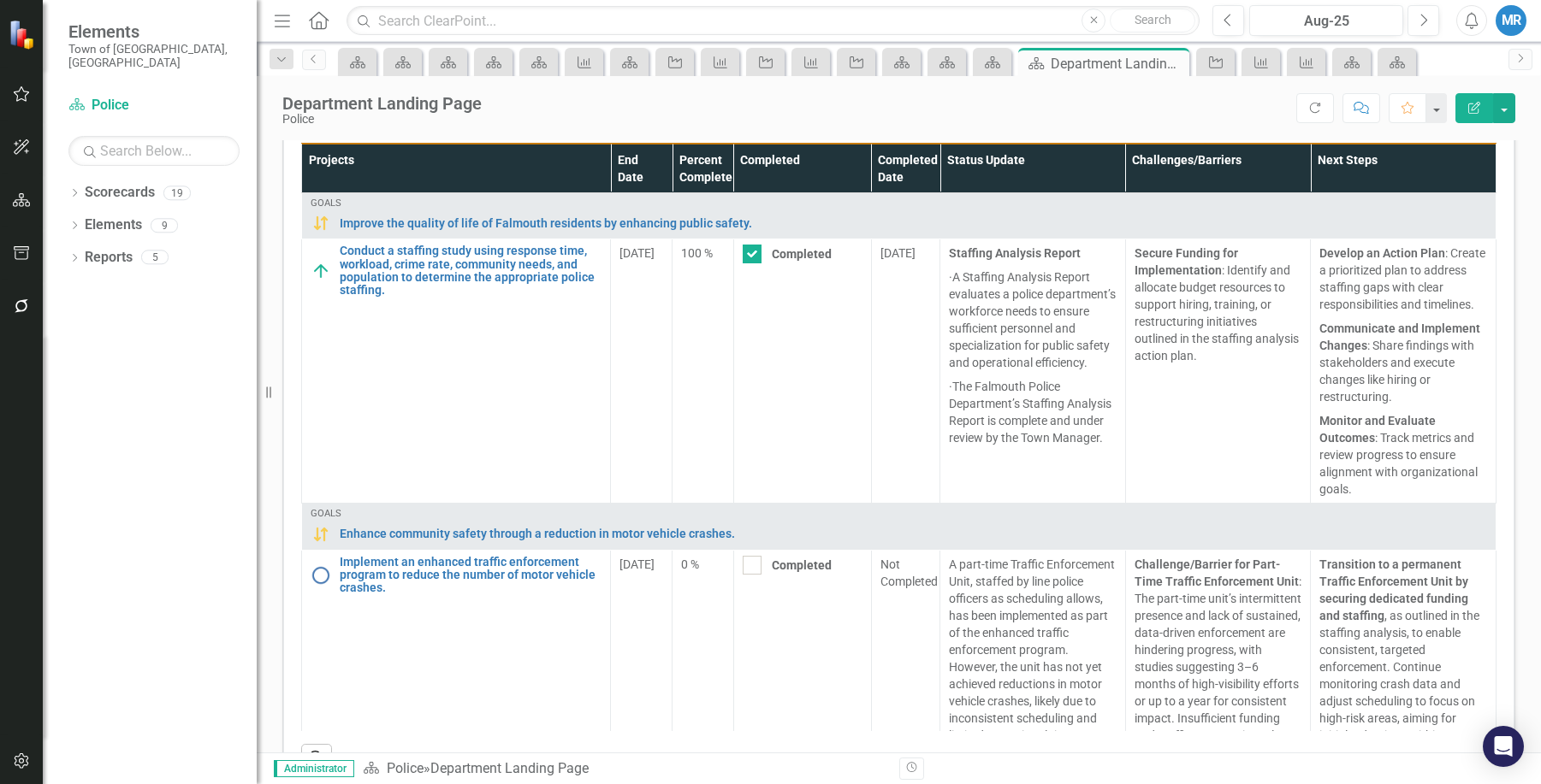
scroll to position [1243, 0]
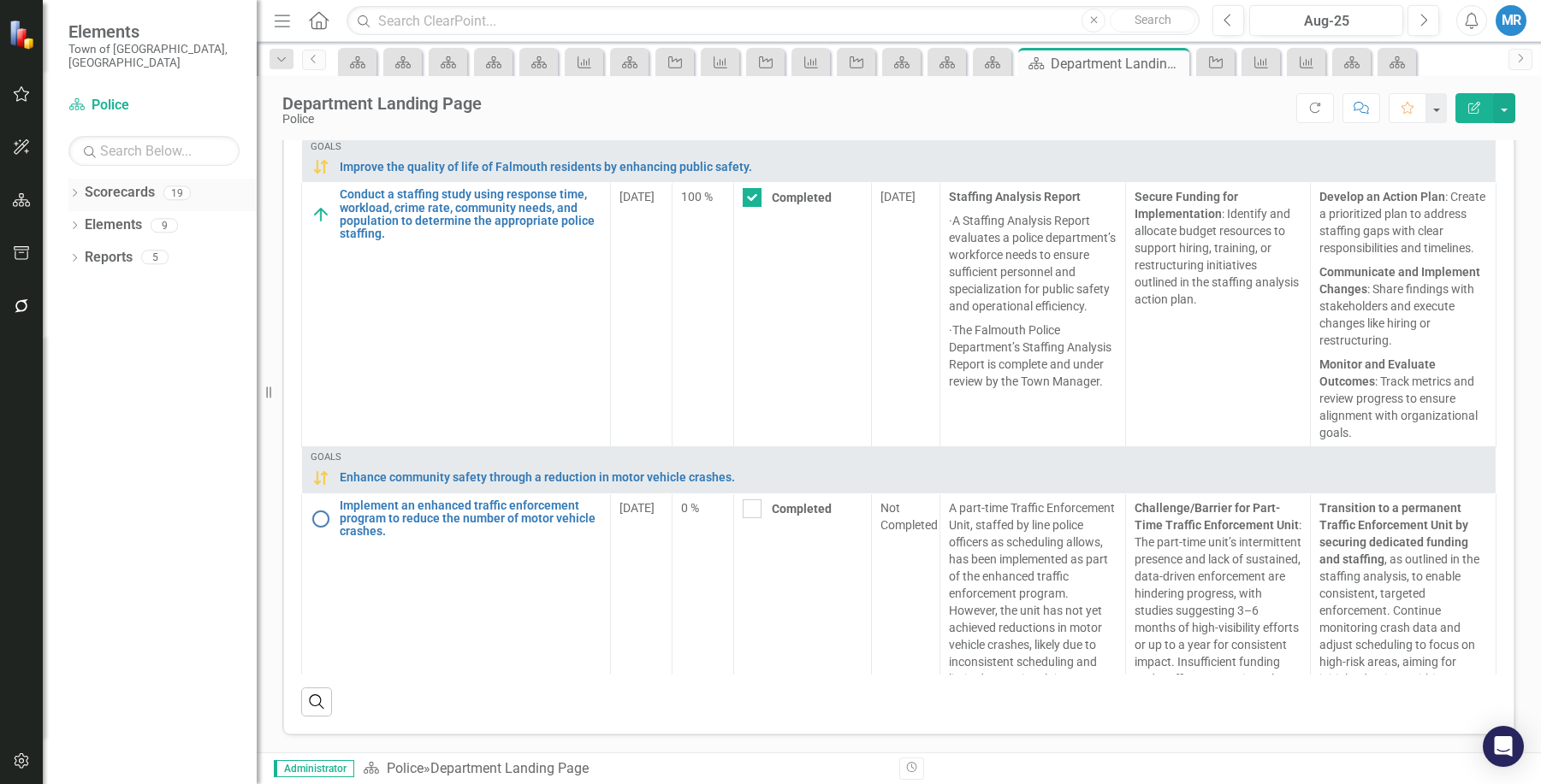
click at [124, 183] on link "Scorecards" at bounding box center [120, 193] width 70 height 20
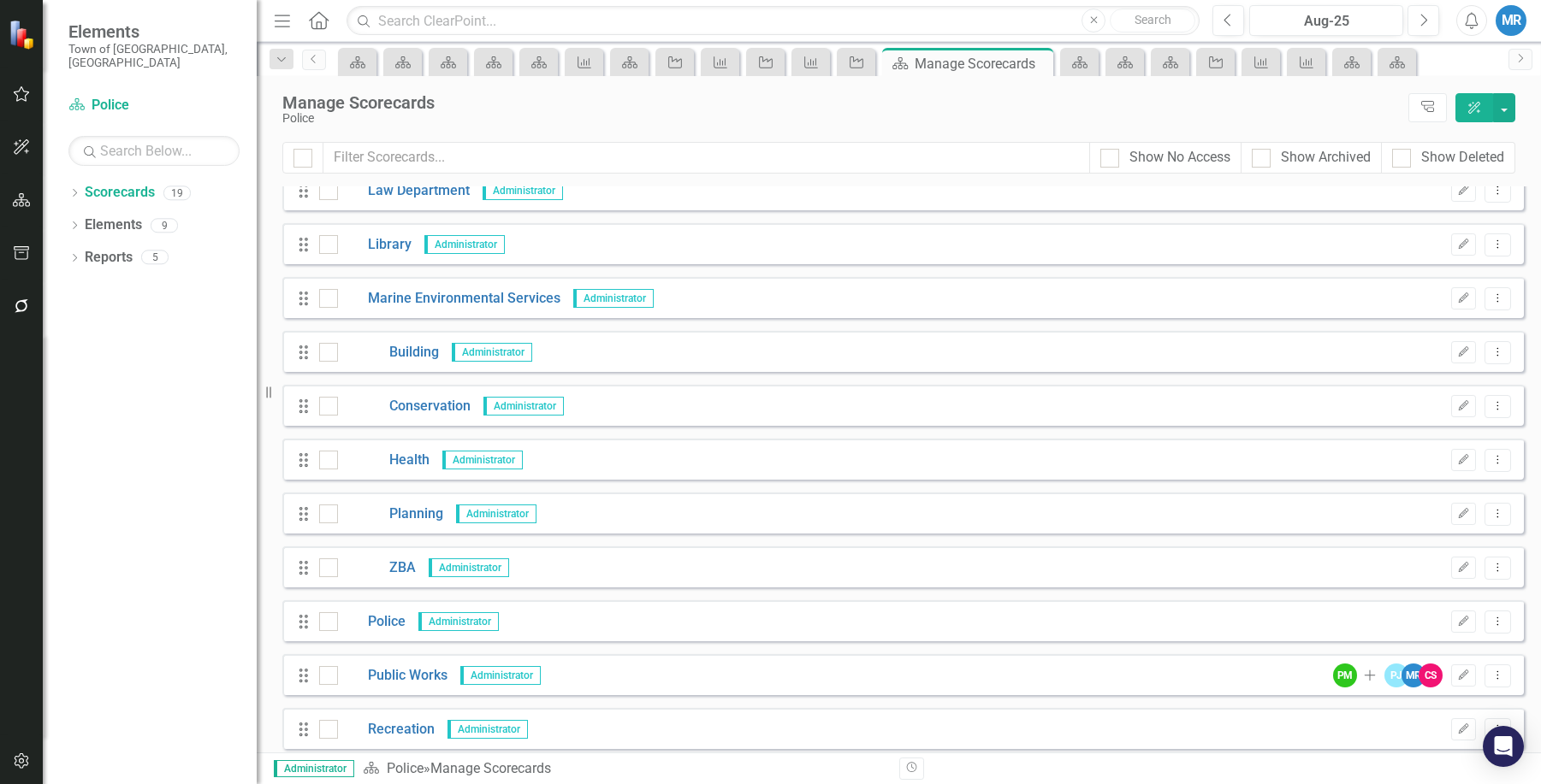
scroll to position [115, 0]
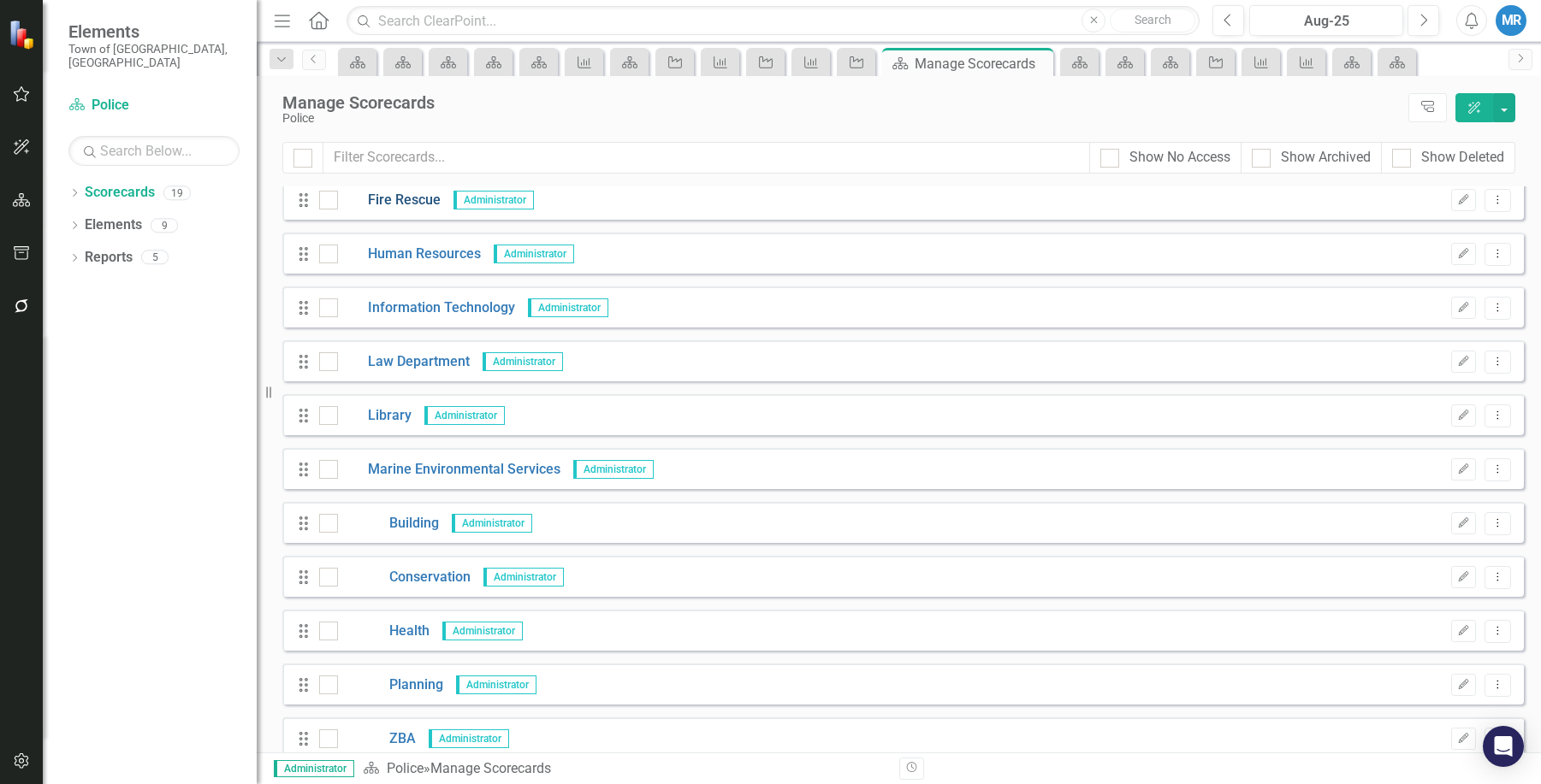
click at [425, 201] on link "Fire Rescue" at bounding box center [389, 200] width 102 height 20
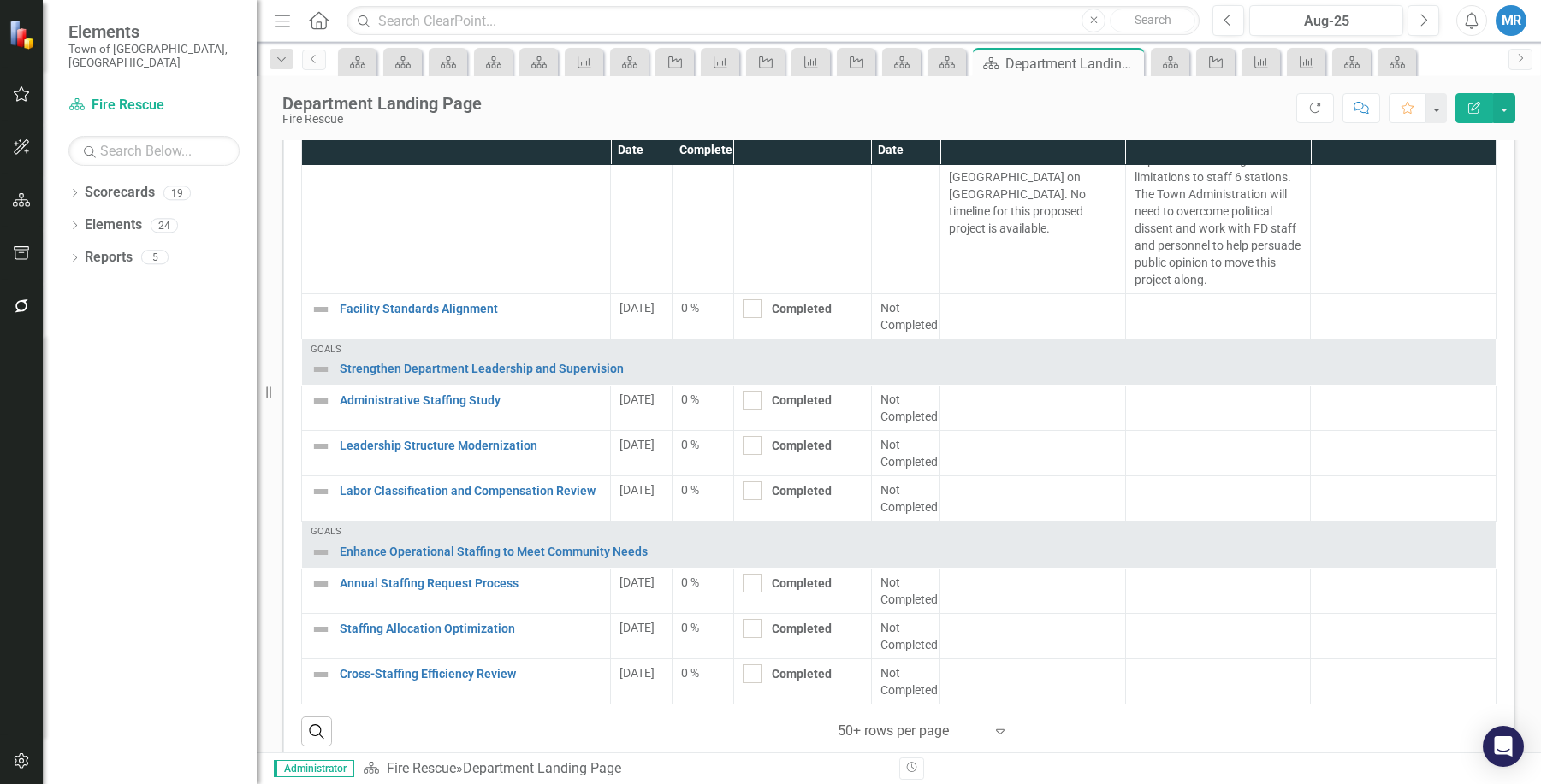
scroll to position [815, 0]
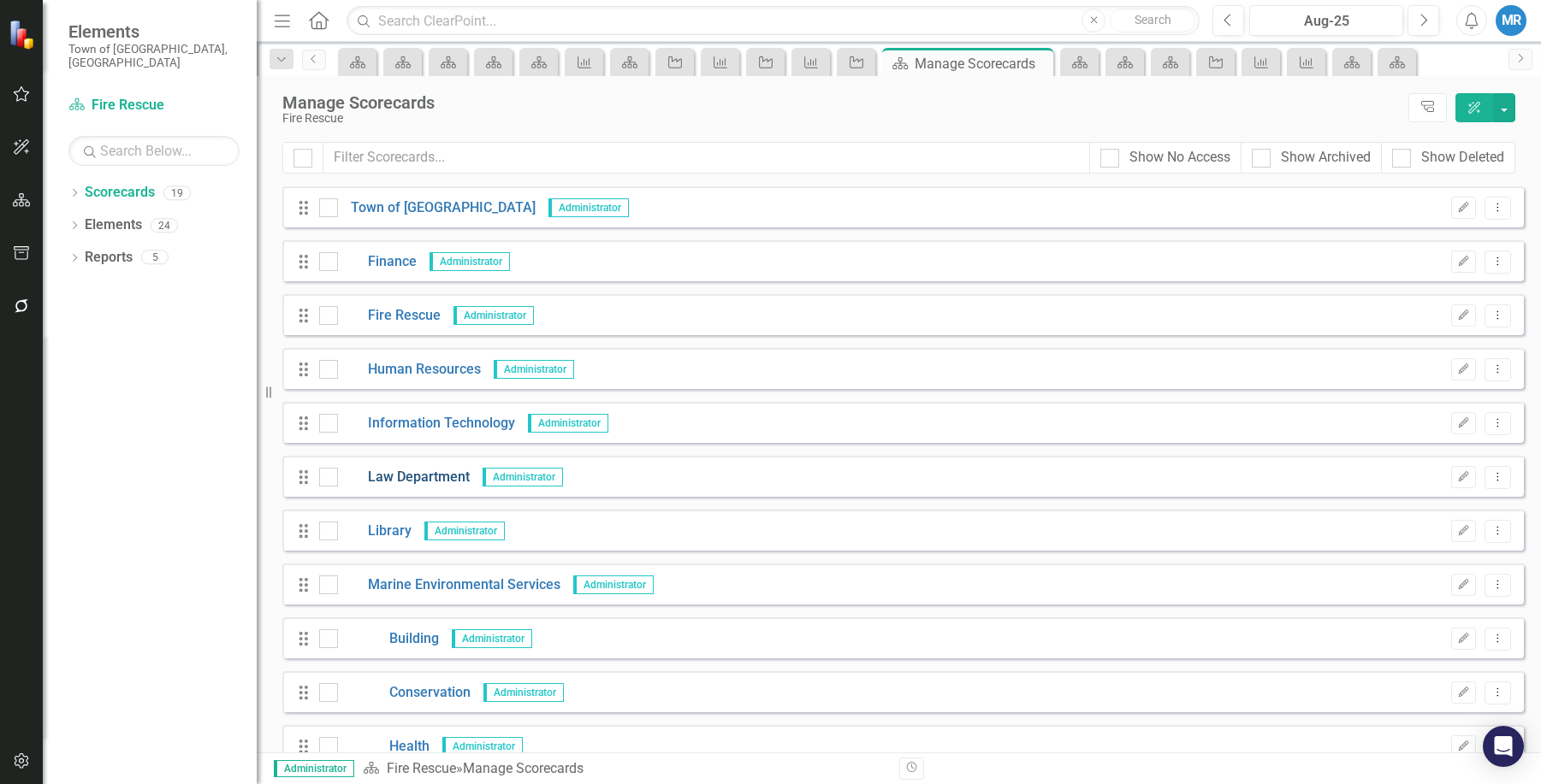
click at [423, 482] on link "Law Department" at bounding box center [404, 478] width 132 height 20
click at [419, 209] on link "Town of [GEOGRAPHIC_DATA]" at bounding box center [436, 209] width 198 height 20
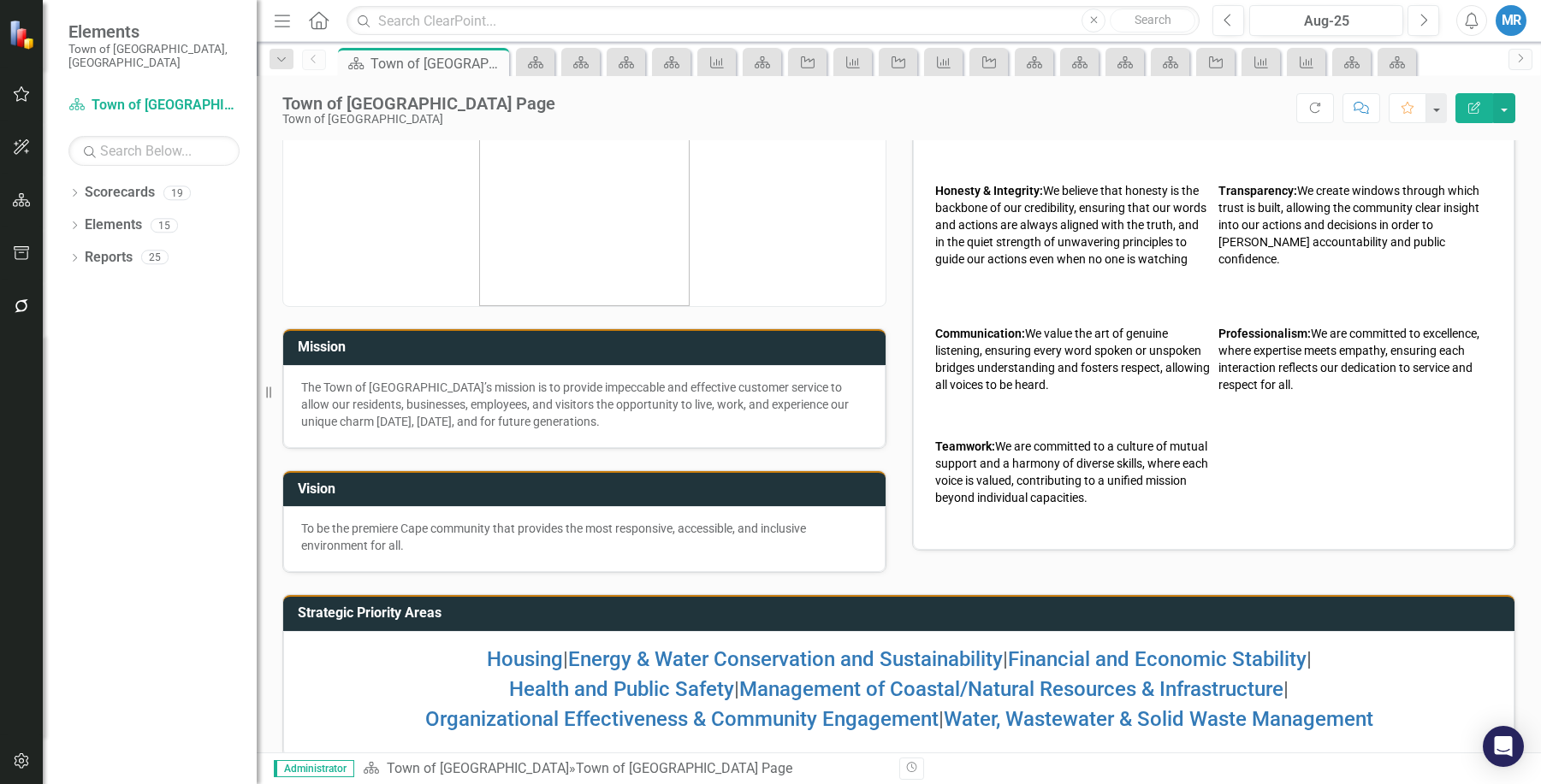
scroll to position [68, 0]
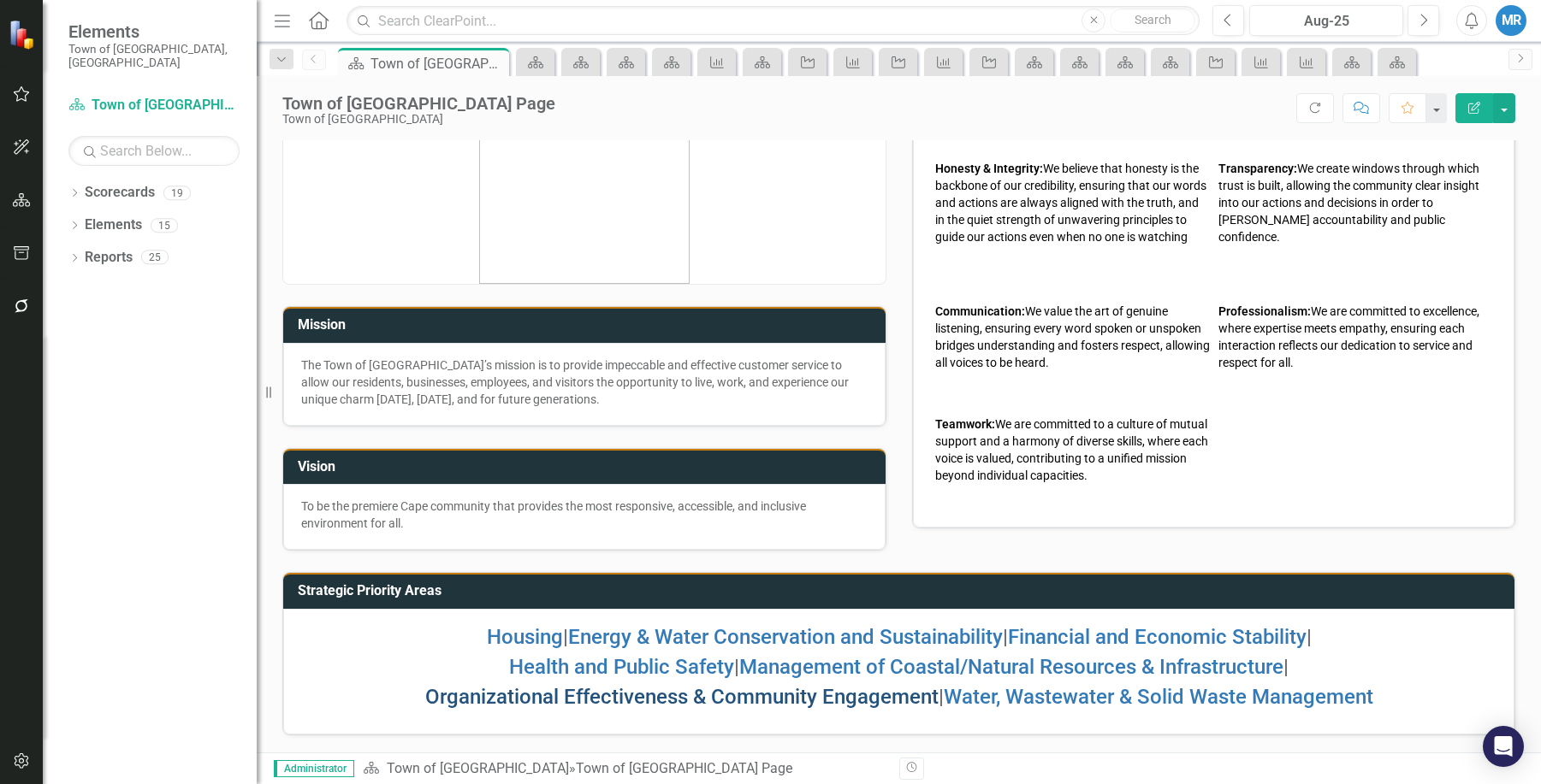
click at [750, 703] on link "Organizational Effectiveness & Community Engagement" at bounding box center [682, 697] width 513 height 24
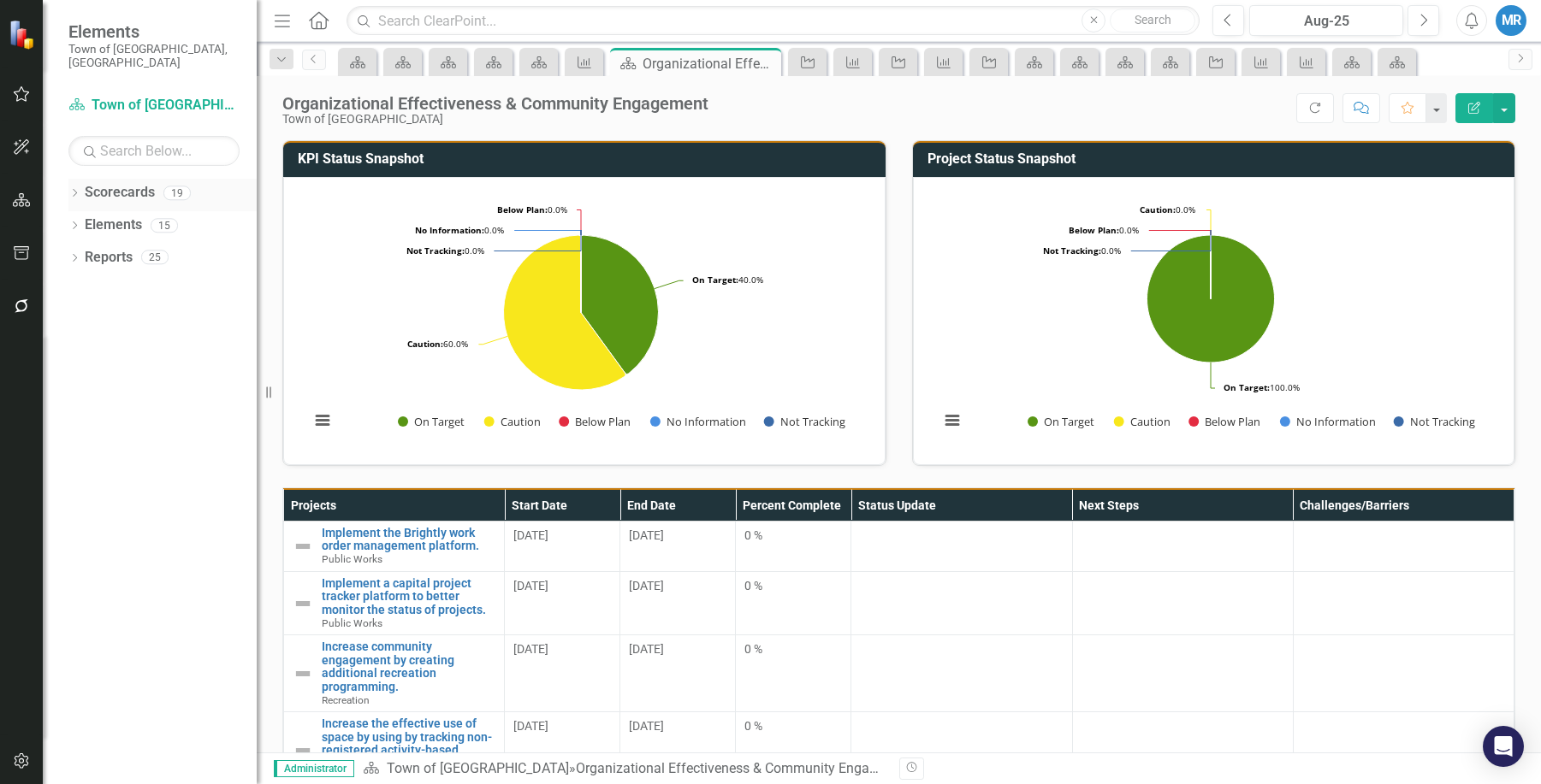
click at [144, 185] on link "Scorecards" at bounding box center [120, 193] width 70 height 20
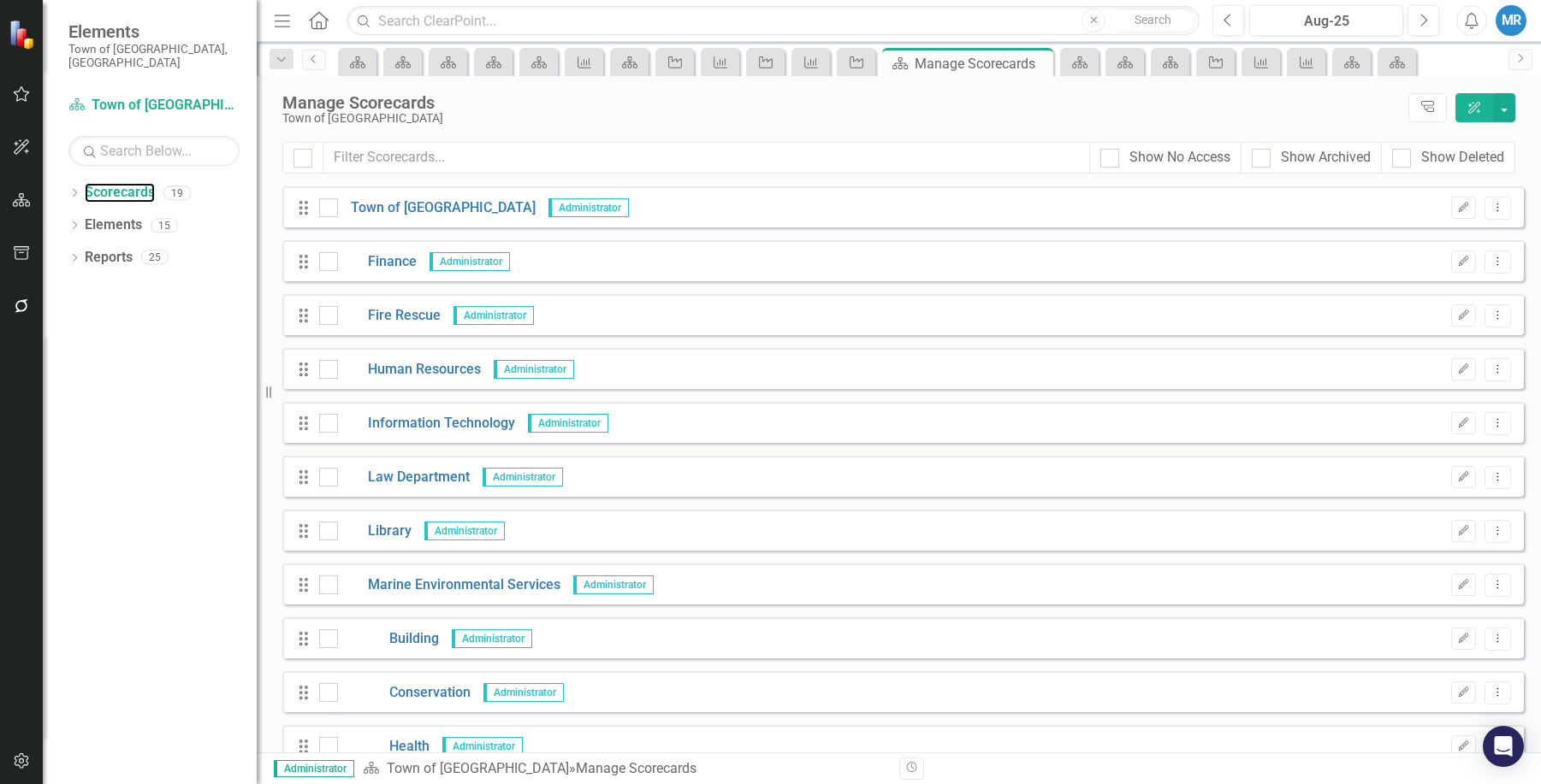
scroll to position [171, 0]
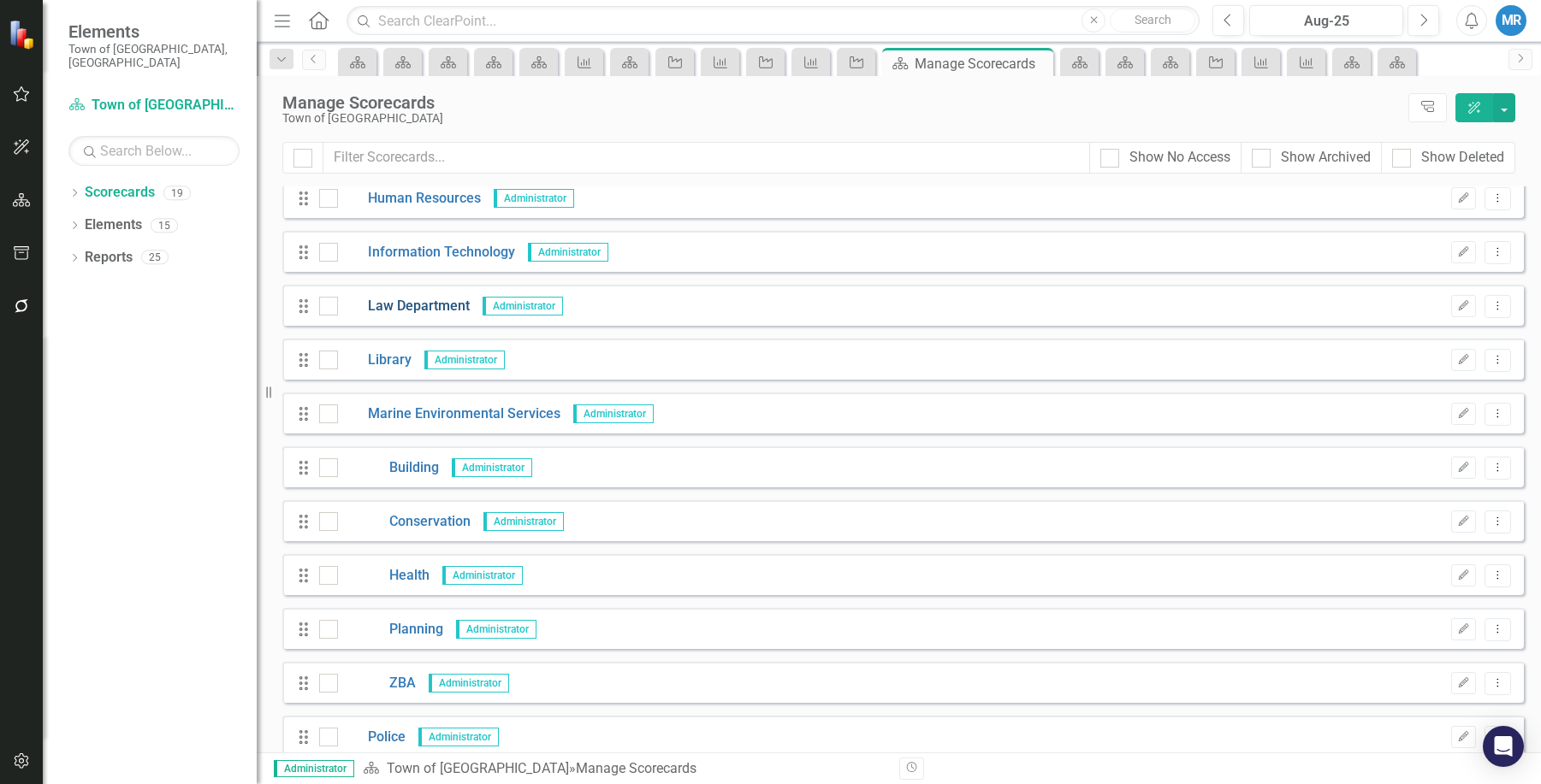
click at [426, 298] on link "Law Department" at bounding box center [404, 306] width 132 height 20
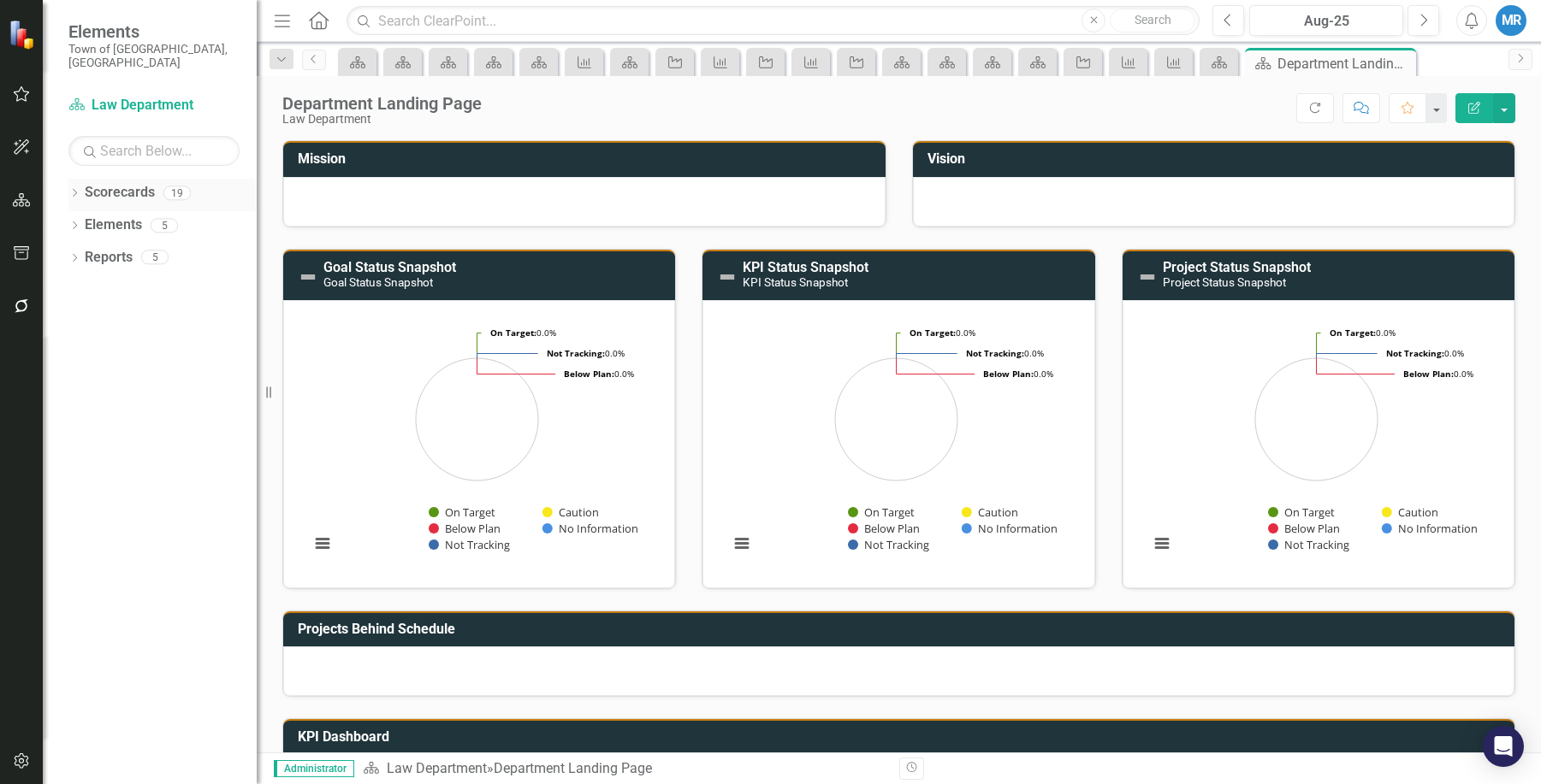
click at [124, 183] on link "Scorecards" at bounding box center [120, 193] width 70 height 20
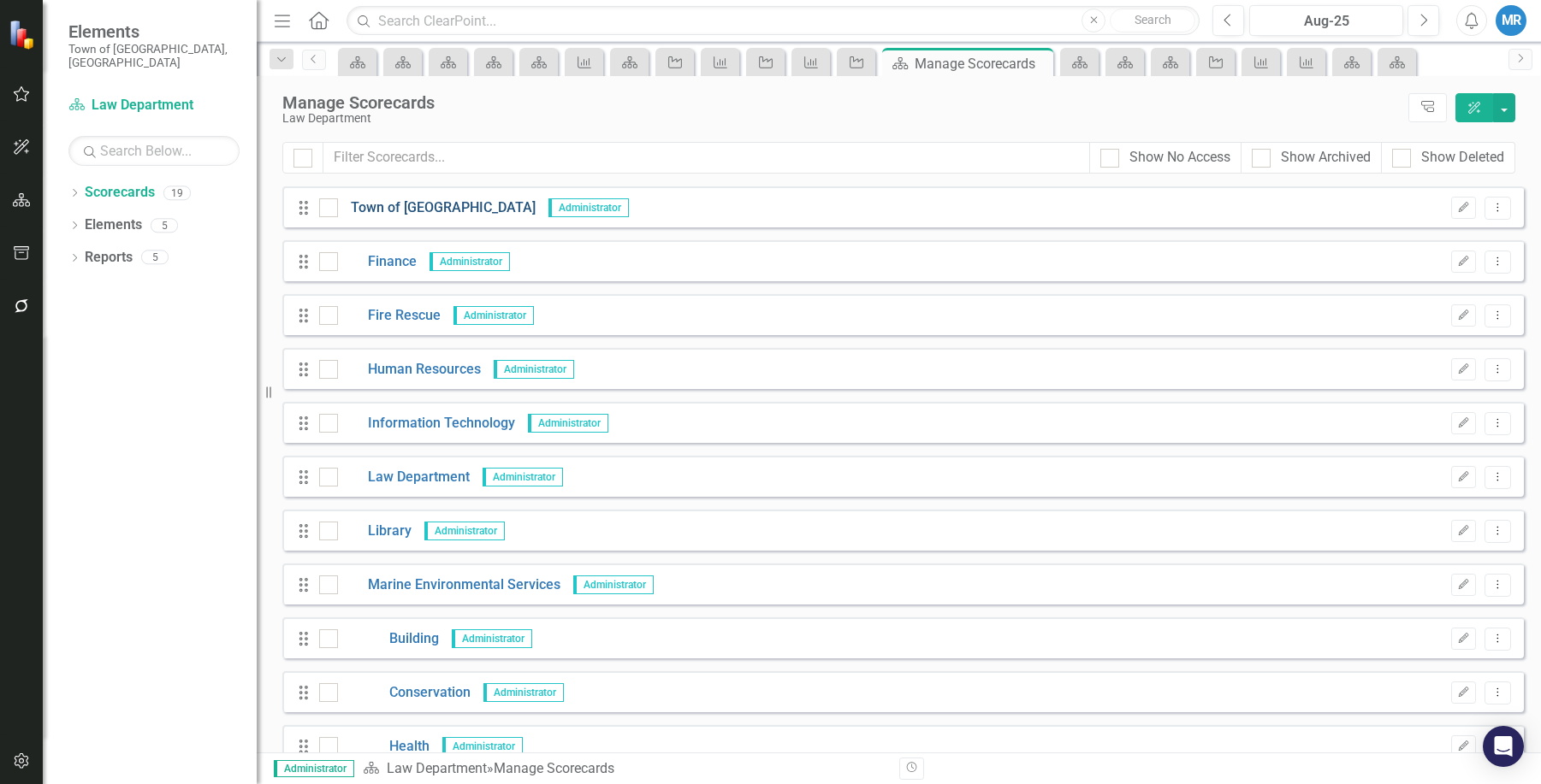
click at [421, 205] on link "Town of [GEOGRAPHIC_DATA]" at bounding box center [436, 209] width 198 height 20
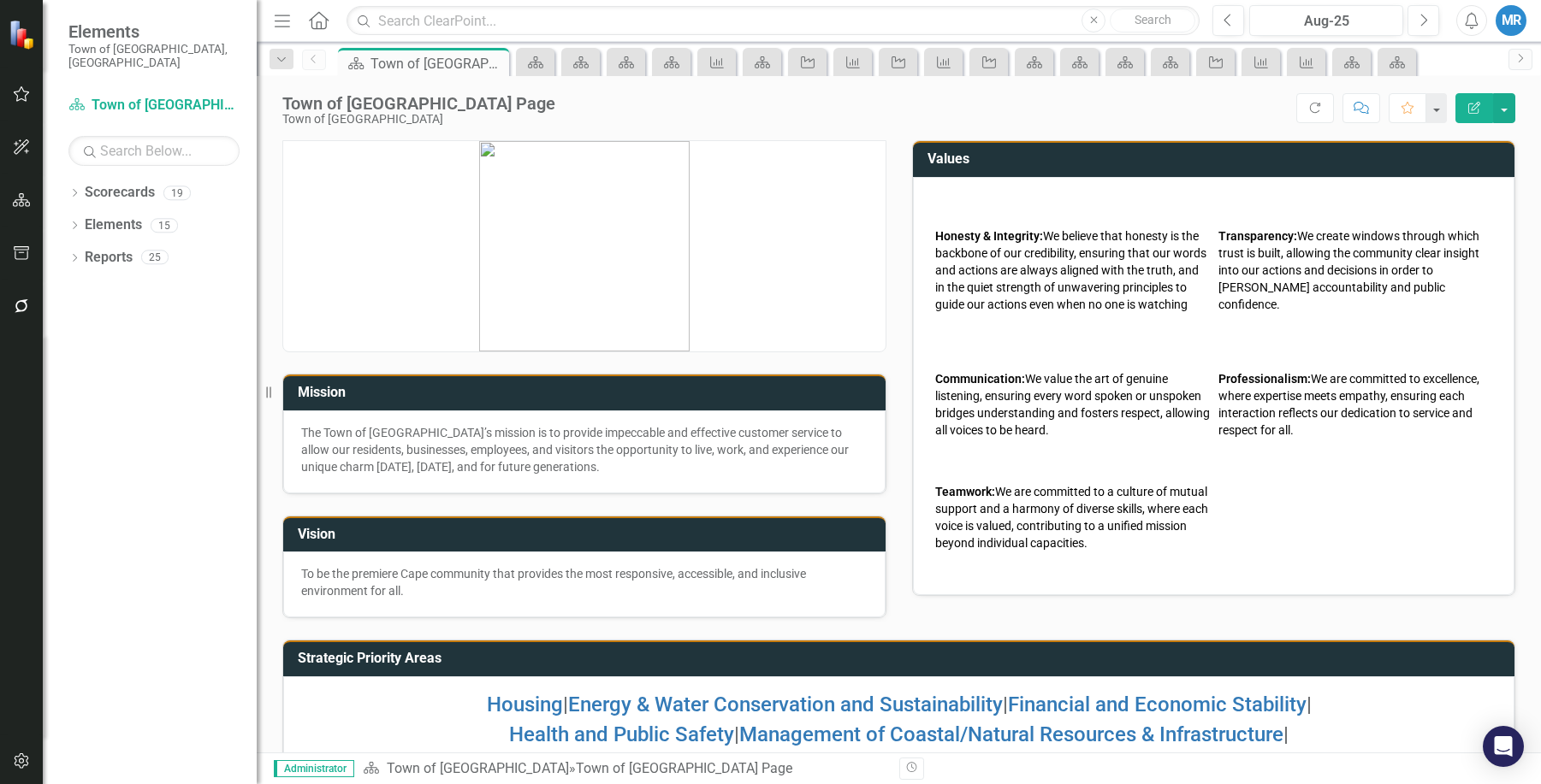
scroll to position [68, 0]
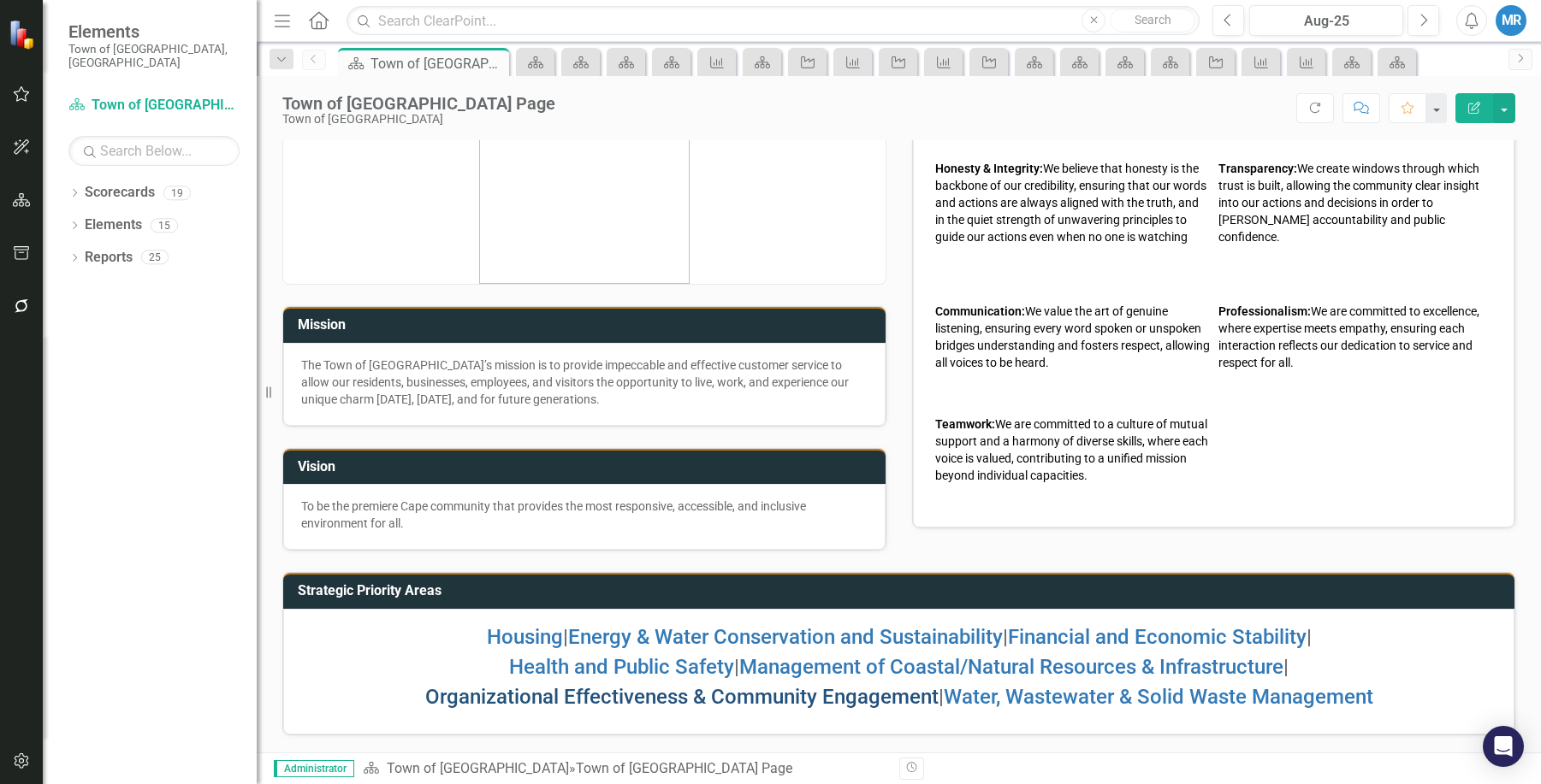
click at [647, 695] on link "Organizational Effectiveness & Community Engagement" at bounding box center [682, 697] width 513 height 24
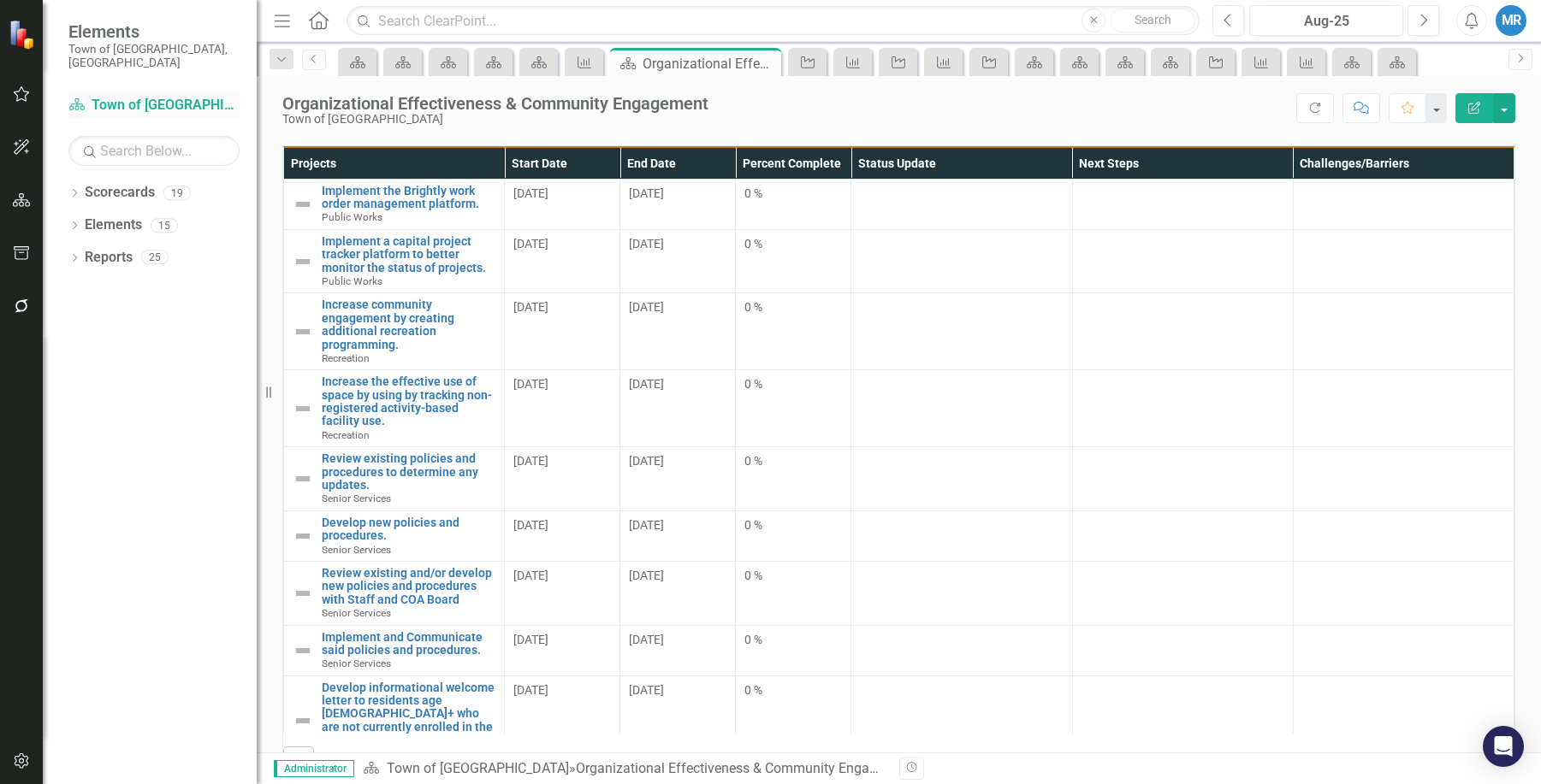
click at [156, 96] on link "Scorecard Town of [GEOGRAPHIC_DATA]" at bounding box center [154, 106] width 171 height 20
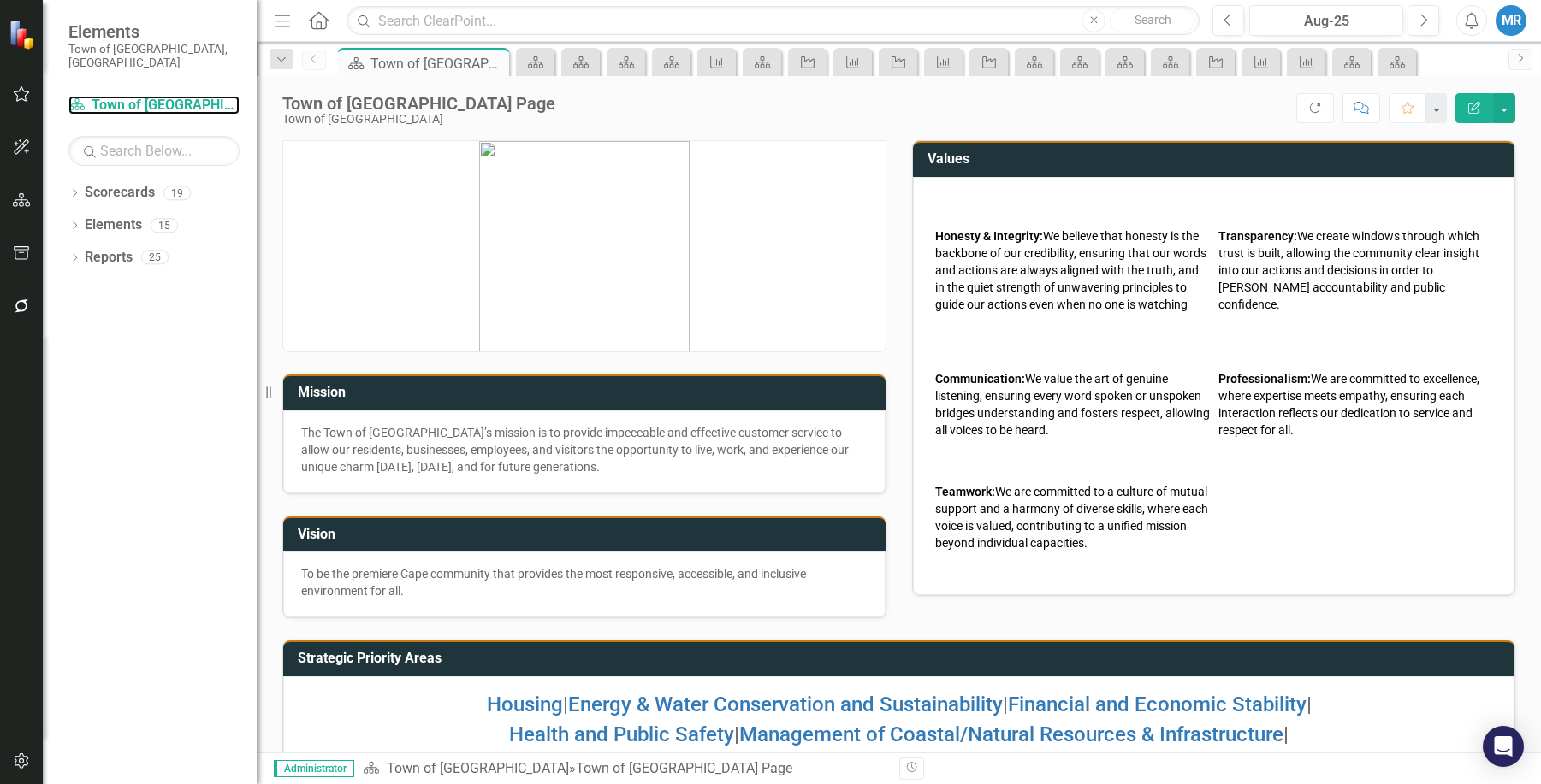
scroll to position [68, 0]
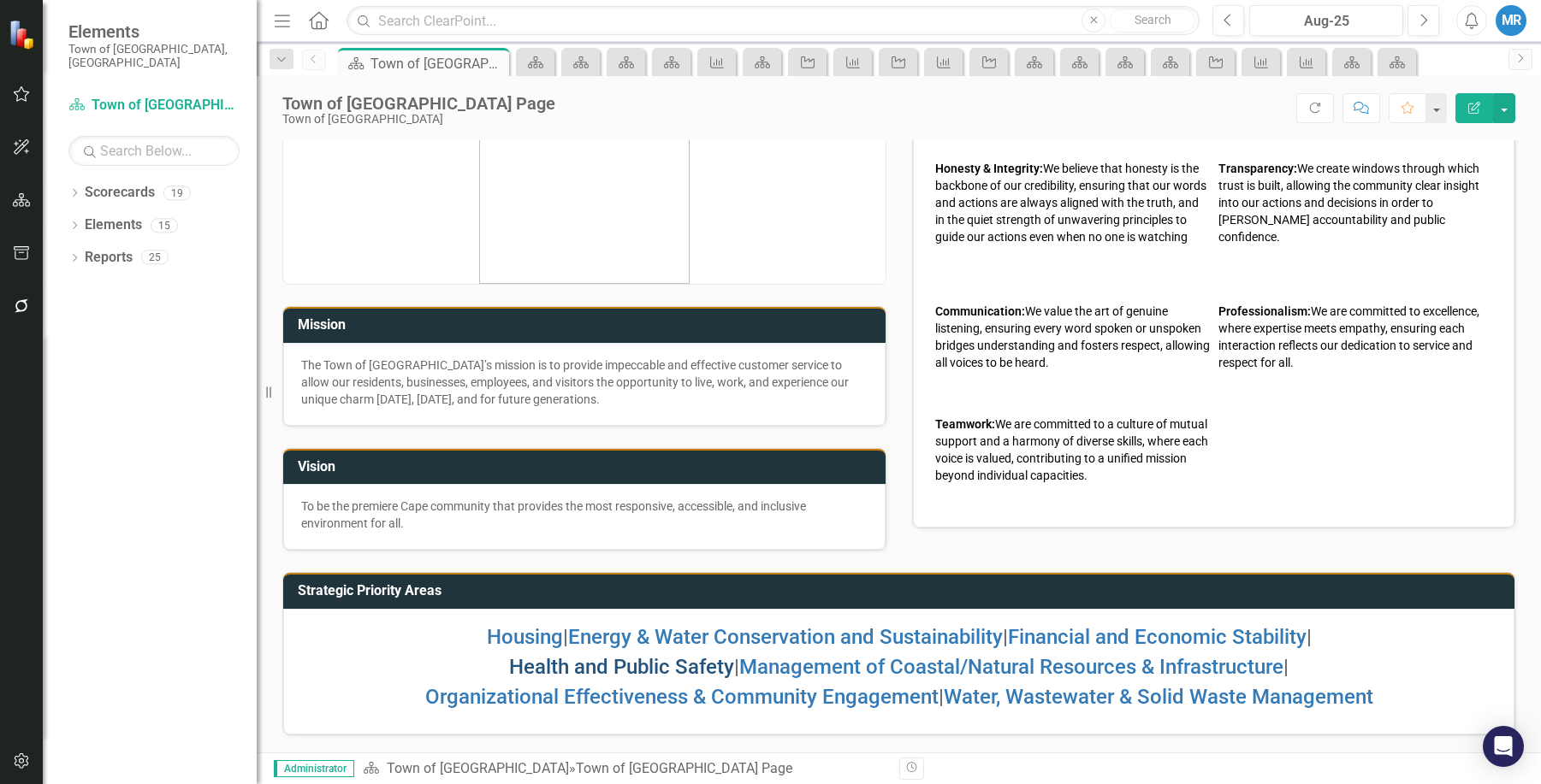
click at [616, 662] on link "Health and Public Safety" at bounding box center [621, 667] width 225 height 24
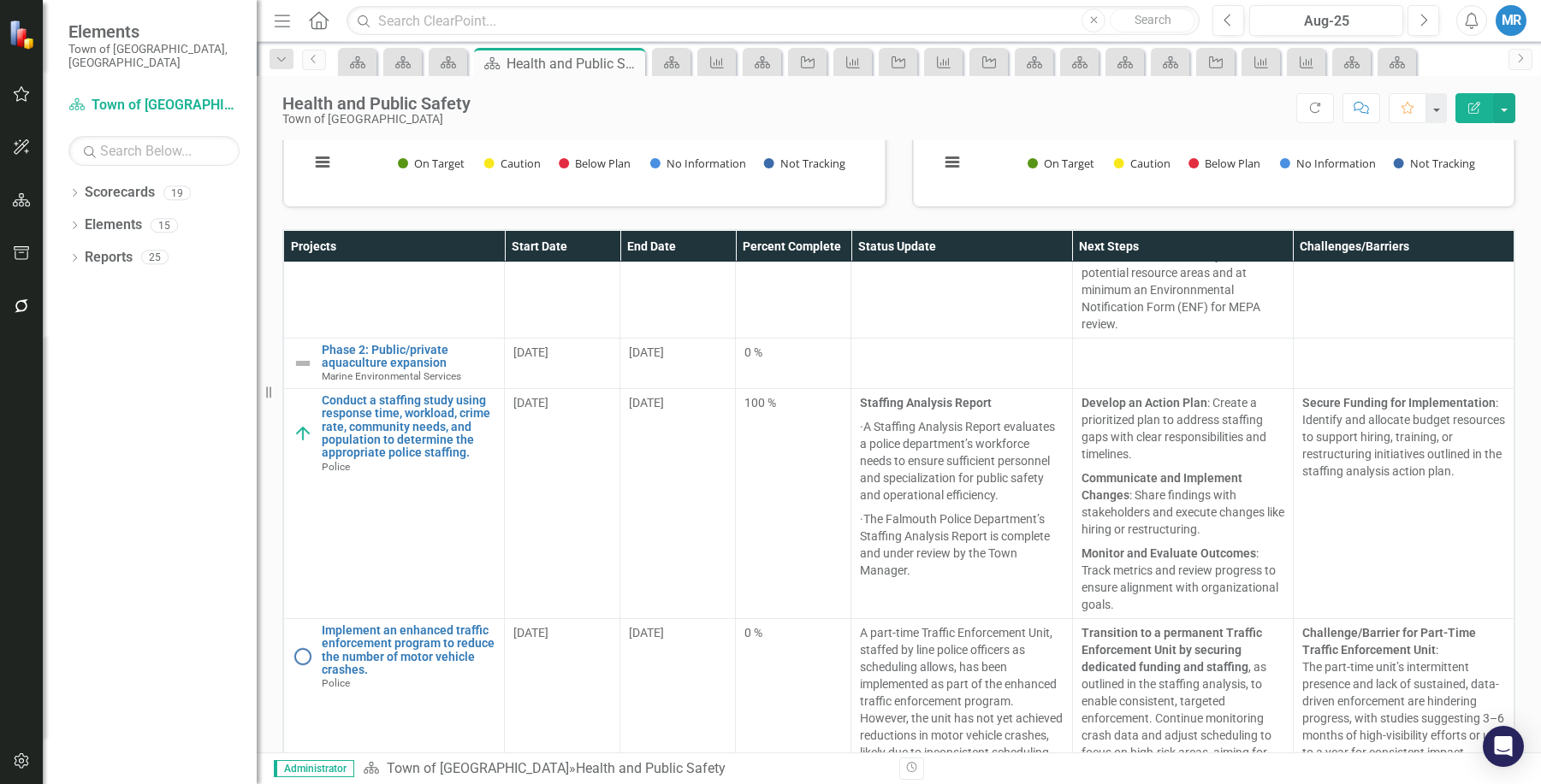
scroll to position [427, 0]
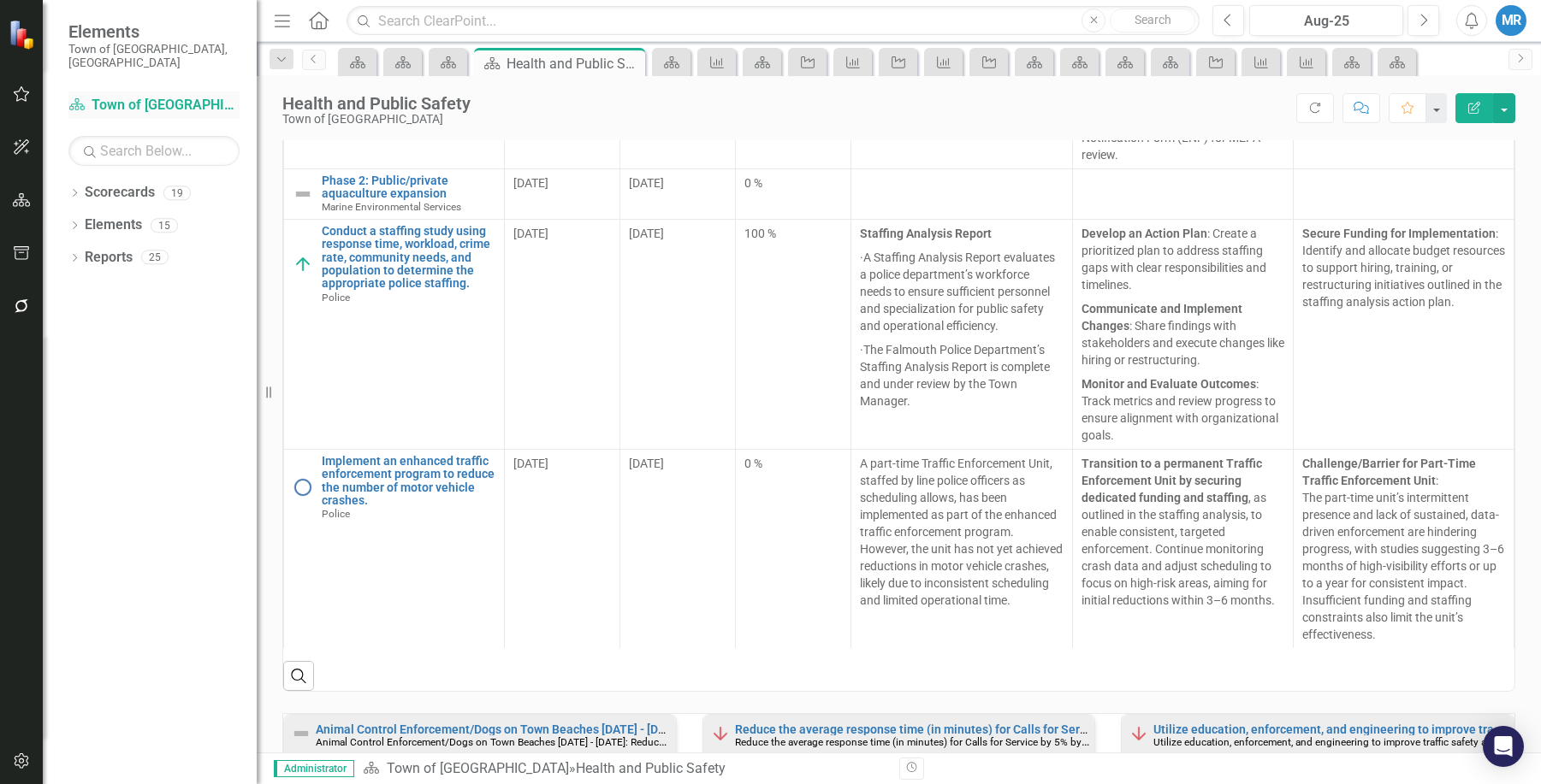
click at [156, 96] on link "Scorecard Town of [GEOGRAPHIC_DATA]" at bounding box center [154, 106] width 171 height 20
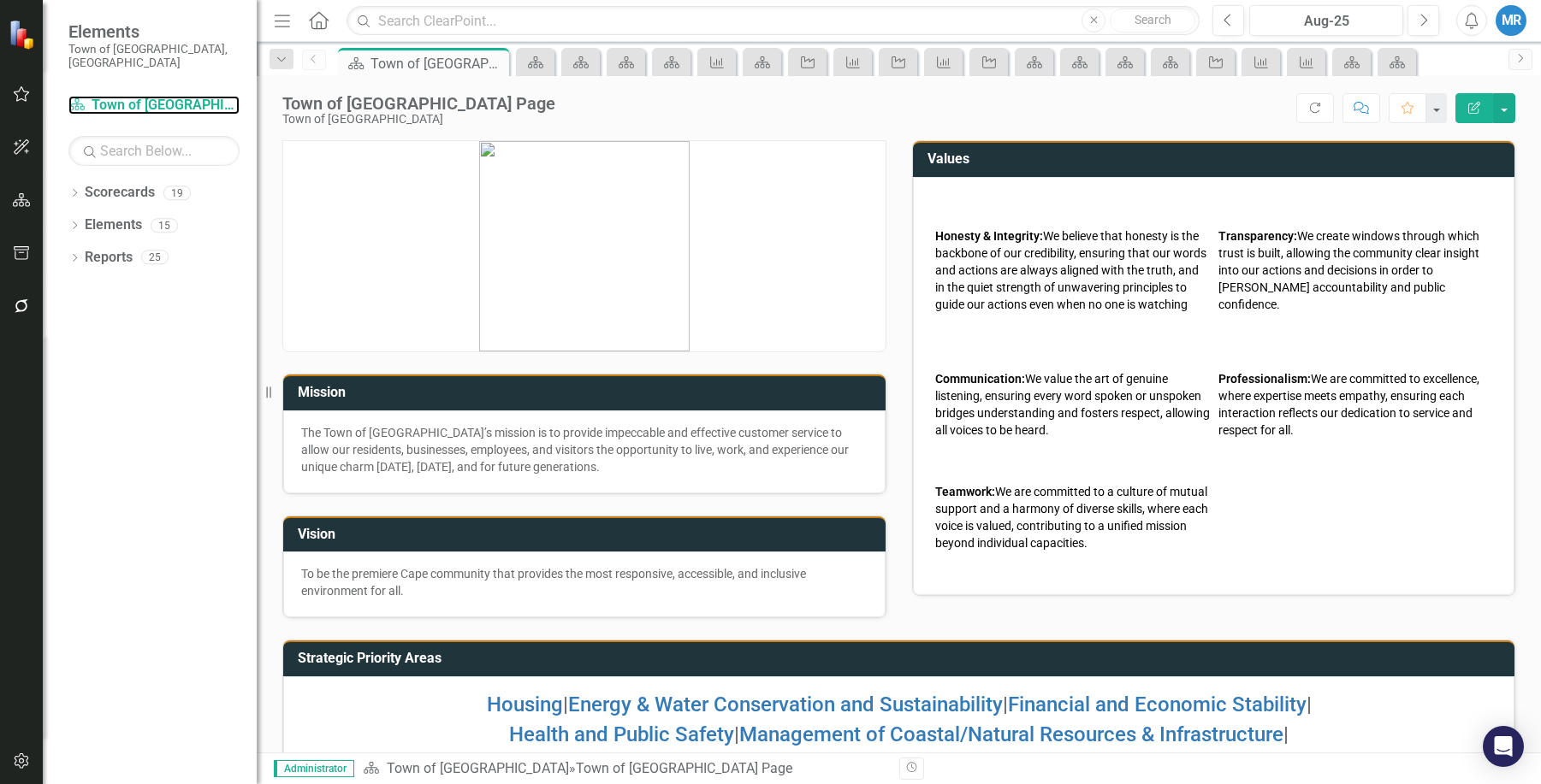
scroll to position [68, 0]
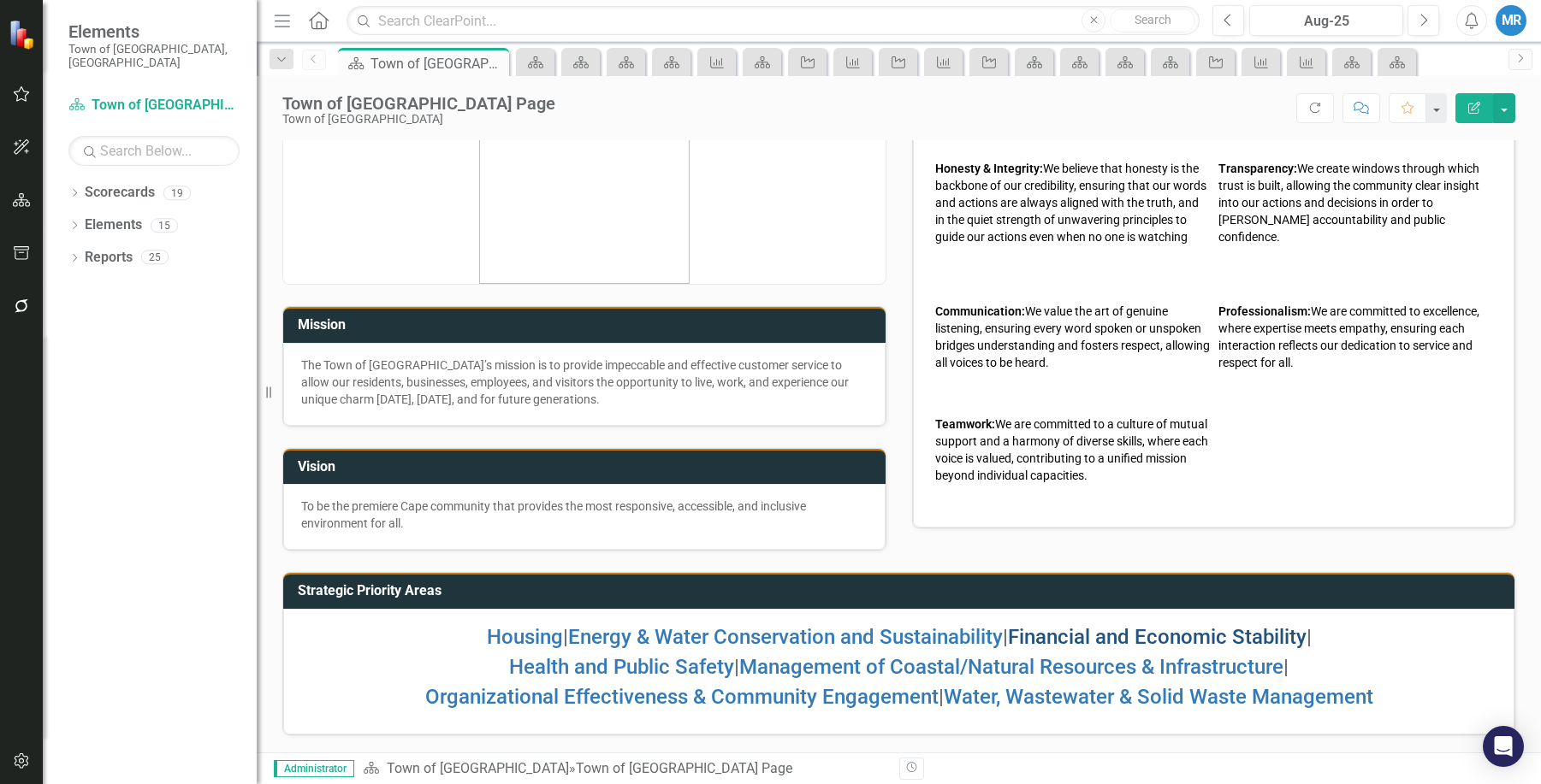
click at [1136, 635] on link "Financial and Economic Stability" at bounding box center [1157, 637] width 298 height 24
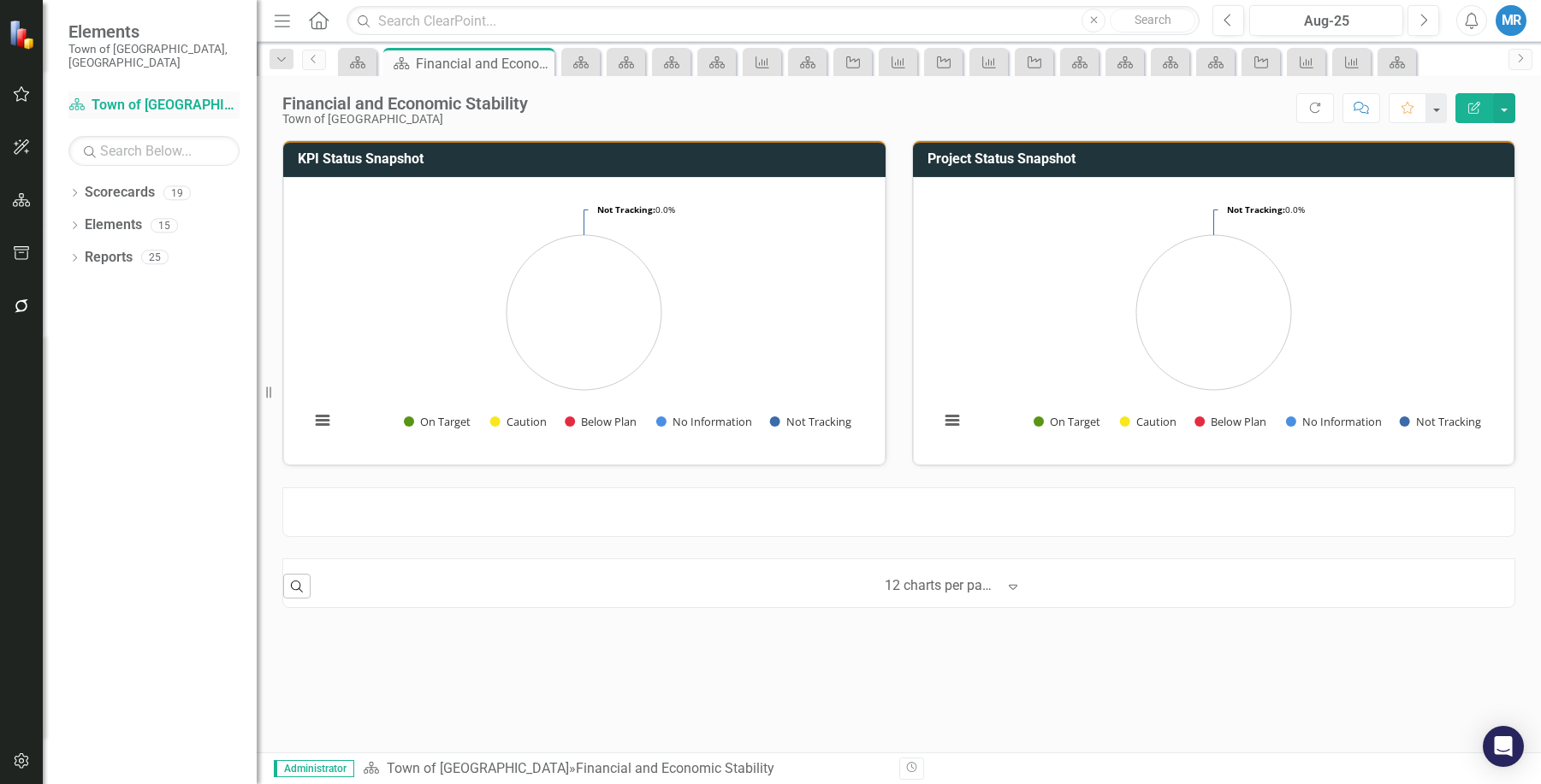
click at [161, 96] on link "Scorecard Town of [GEOGRAPHIC_DATA]" at bounding box center [154, 106] width 171 height 20
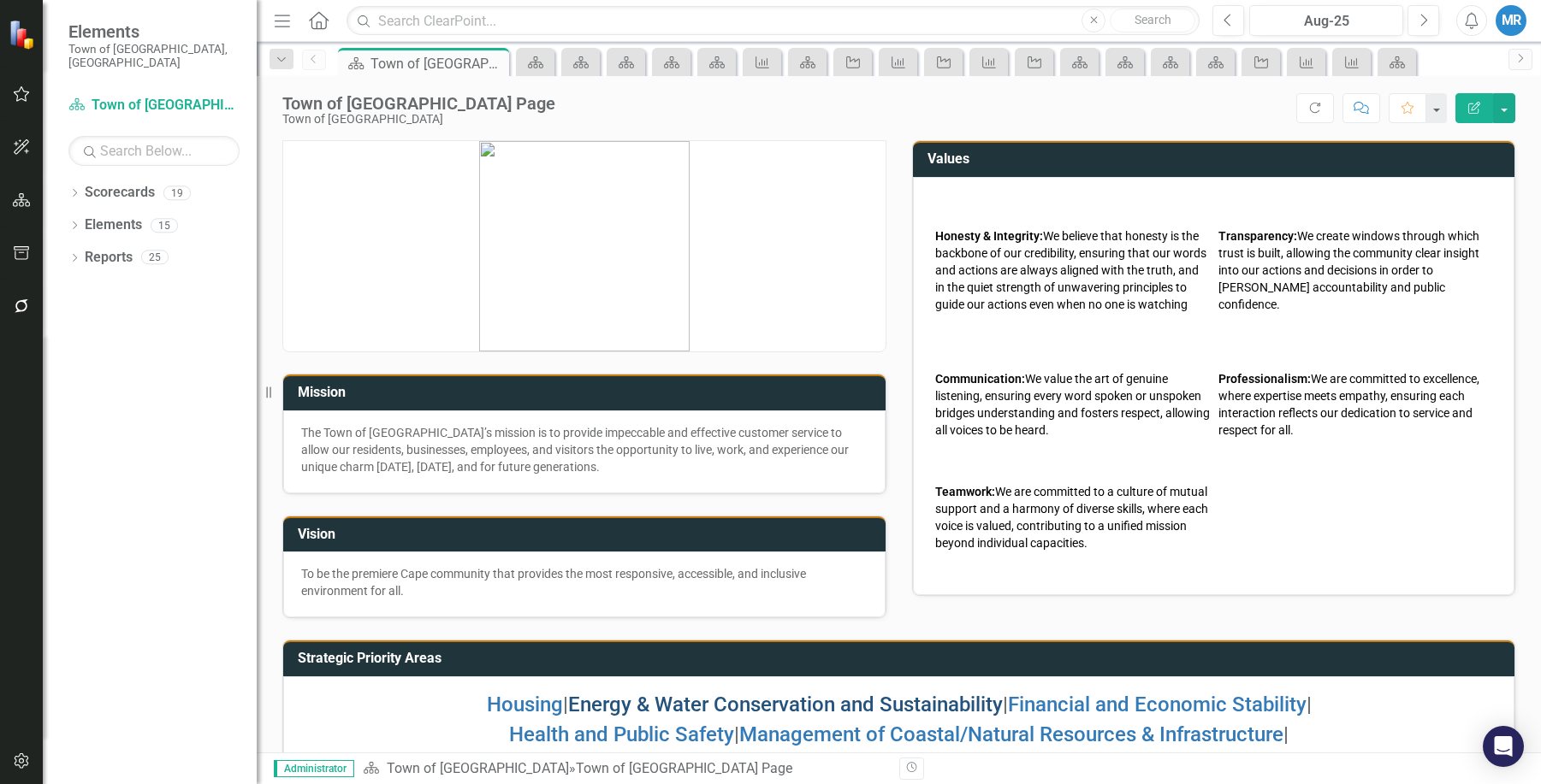
click at [867, 706] on link "Energy & Water Conservation and Sustainability" at bounding box center [785, 704] width 435 height 24
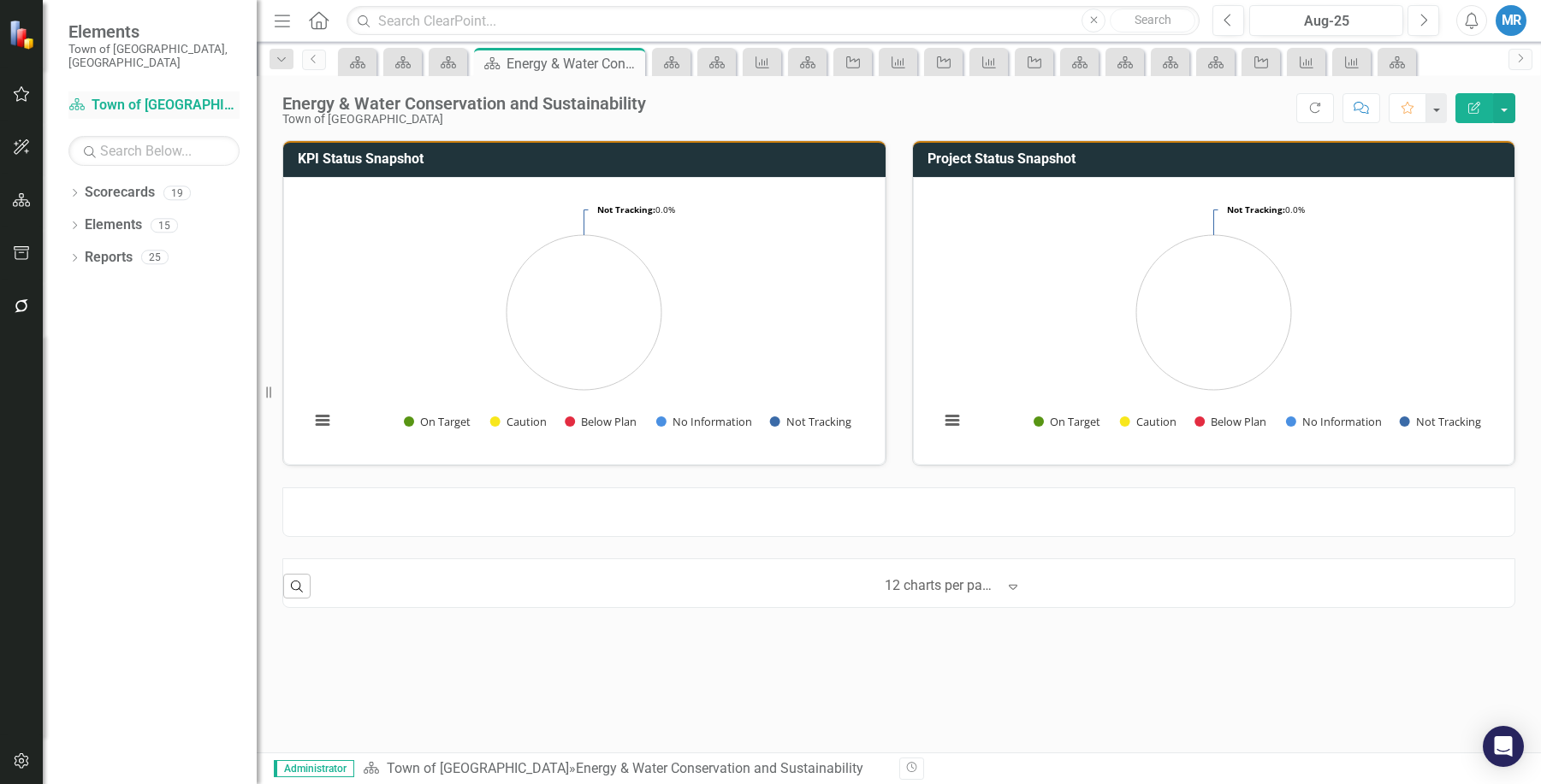
click at [147, 96] on link "Scorecard Town of [GEOGRAPHIC_DATA]" at bounding box center [154, 106] width 171 height 20
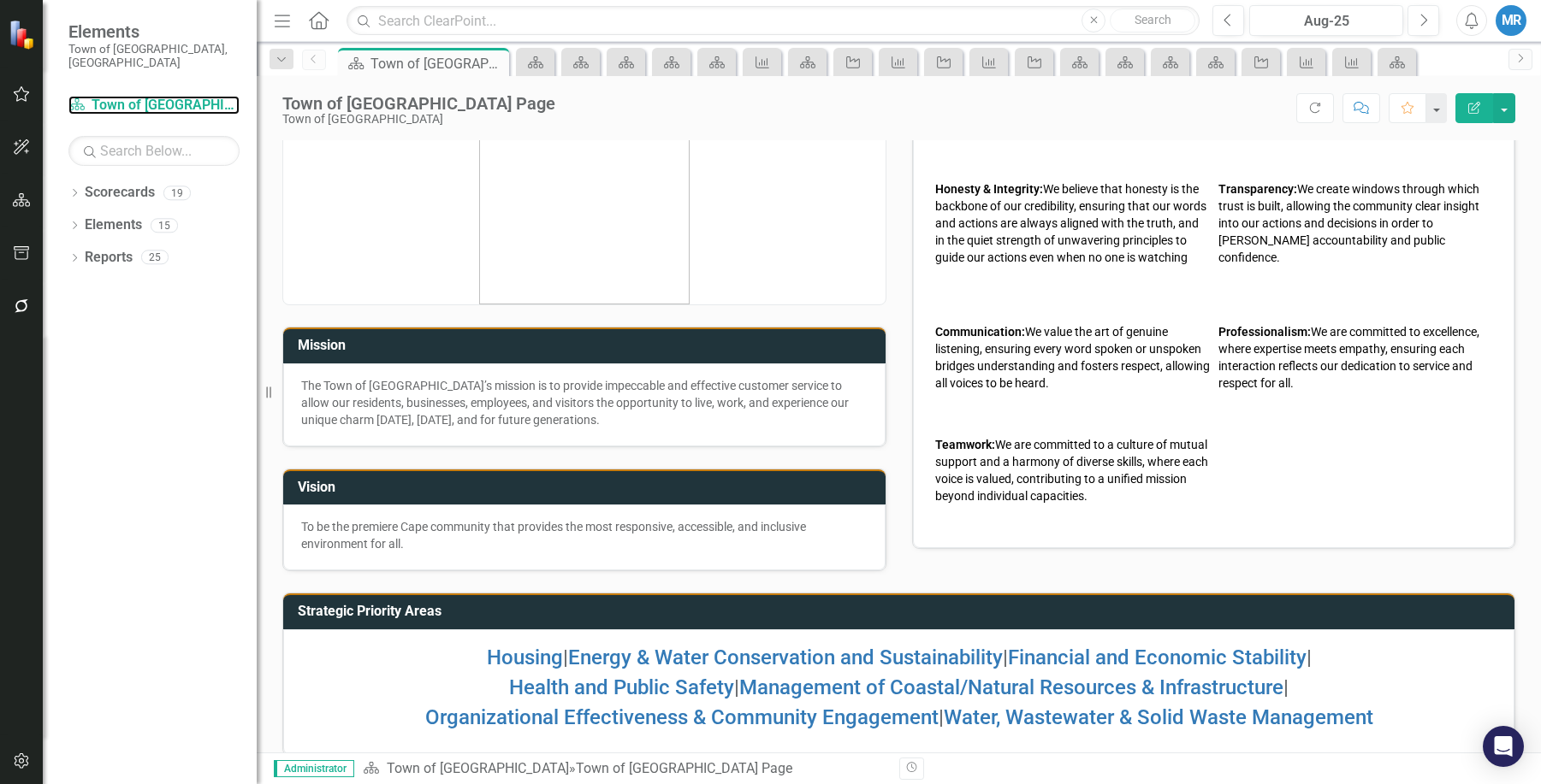
scroll to position [68, 0]
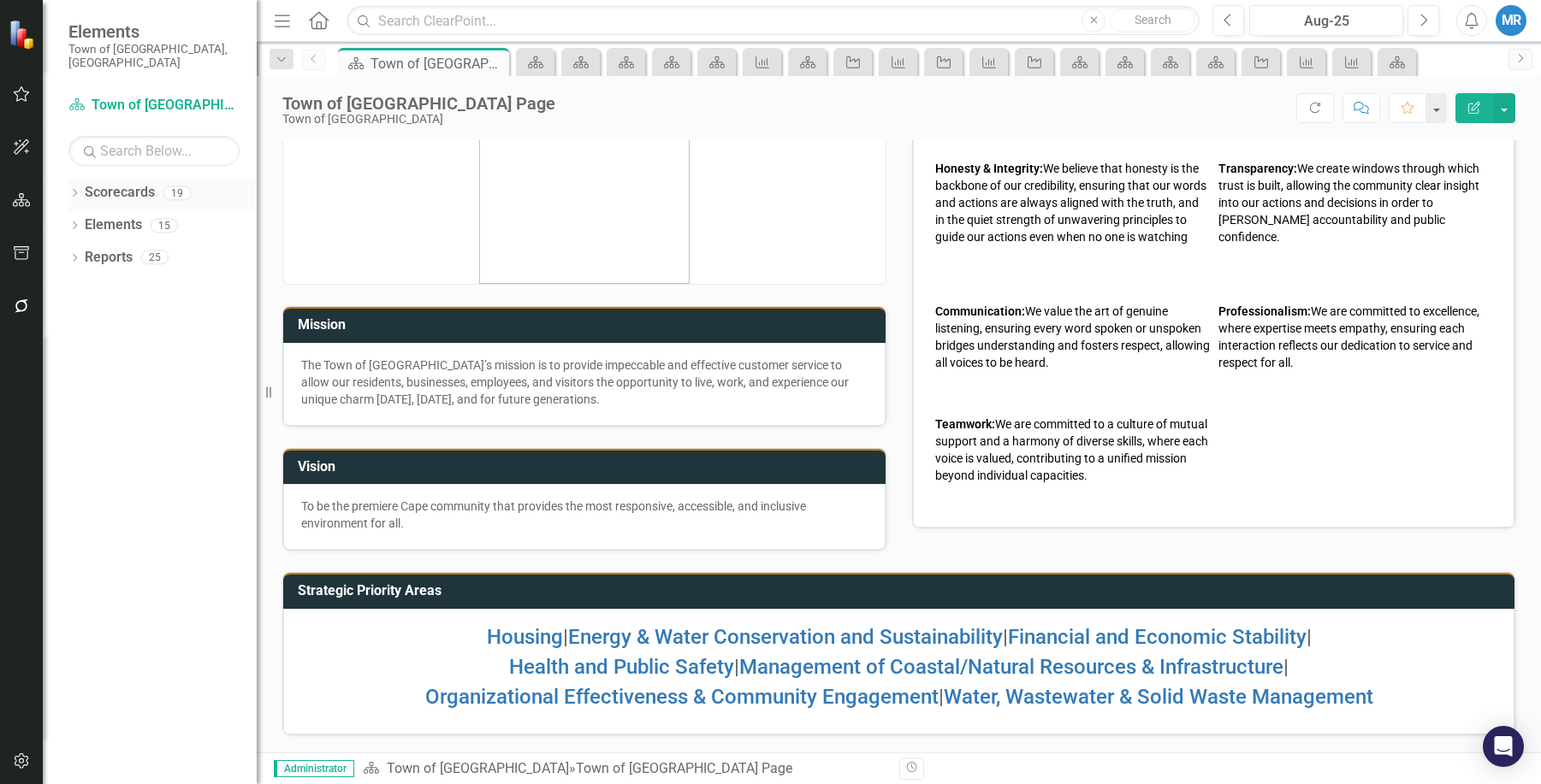
click at [113, 183] on link "Scorecards" at bounding box center [120, 193] width 70 height 20
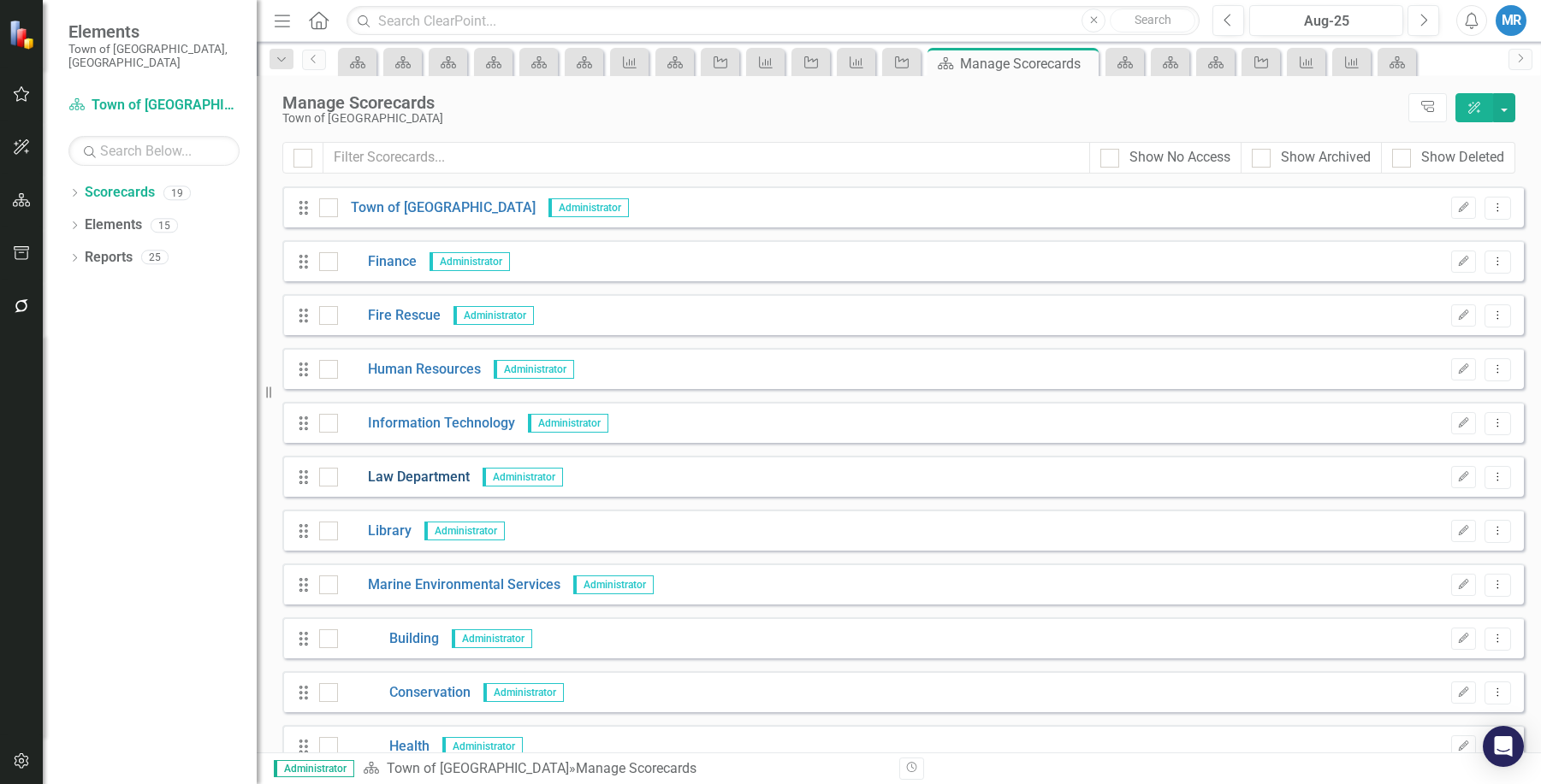
click at [420, 478] on link "Law Department" at bounding box center [404, 478] width 132 height 20
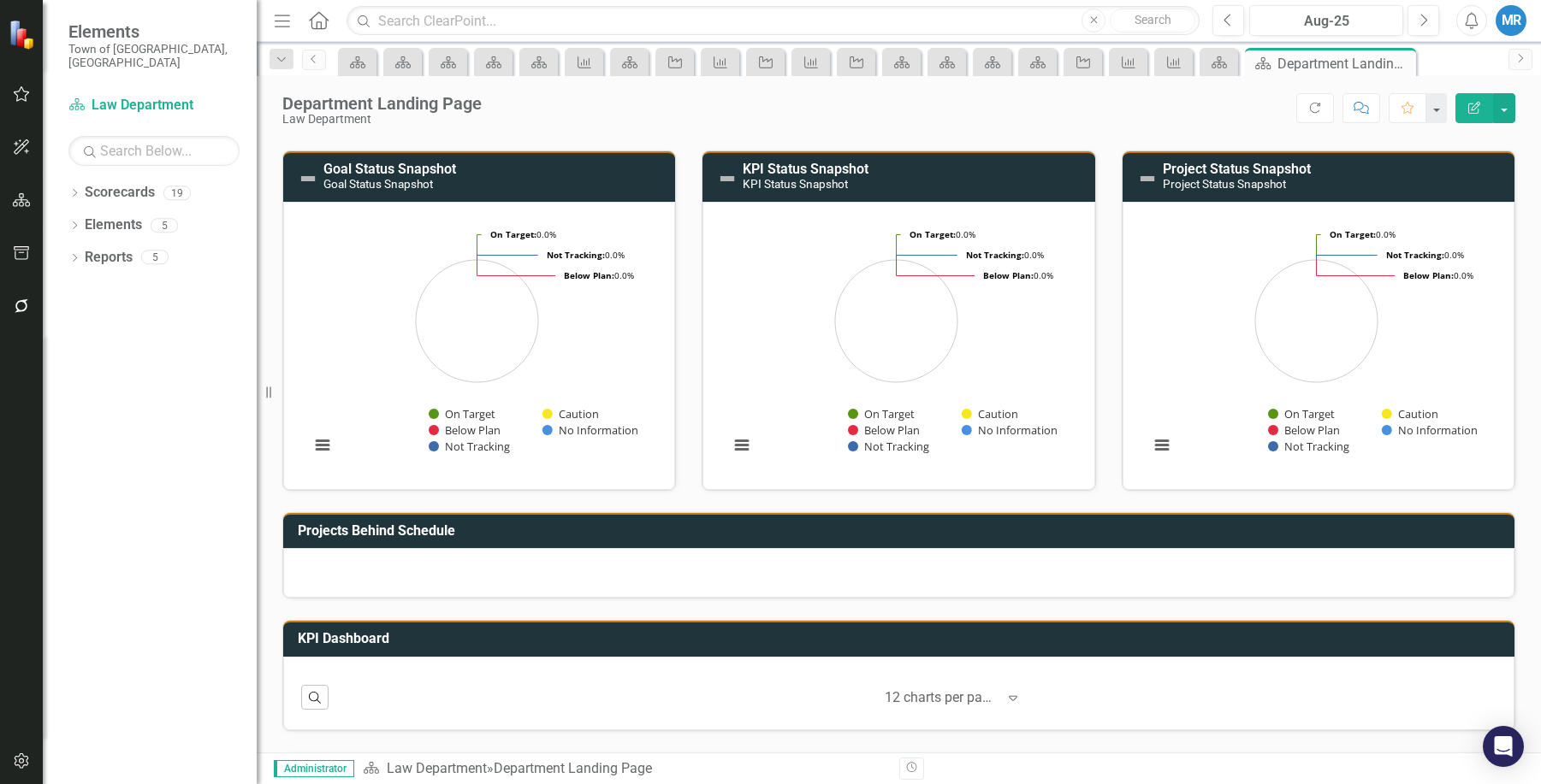
scroll to position [203, 0]
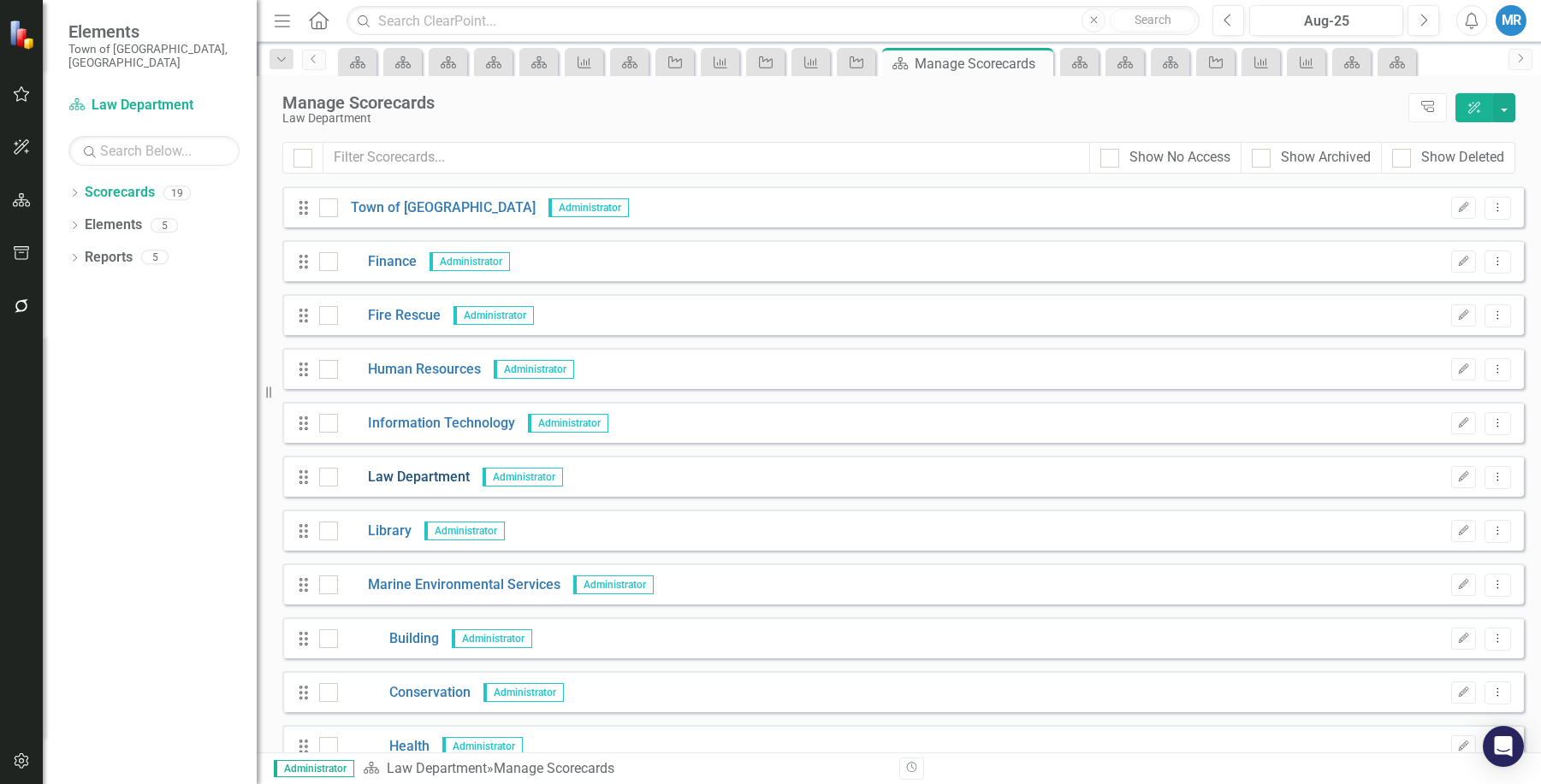
click at [453, 475] on link "Law Department" at bounding box center [404, 478] width 132 height 20
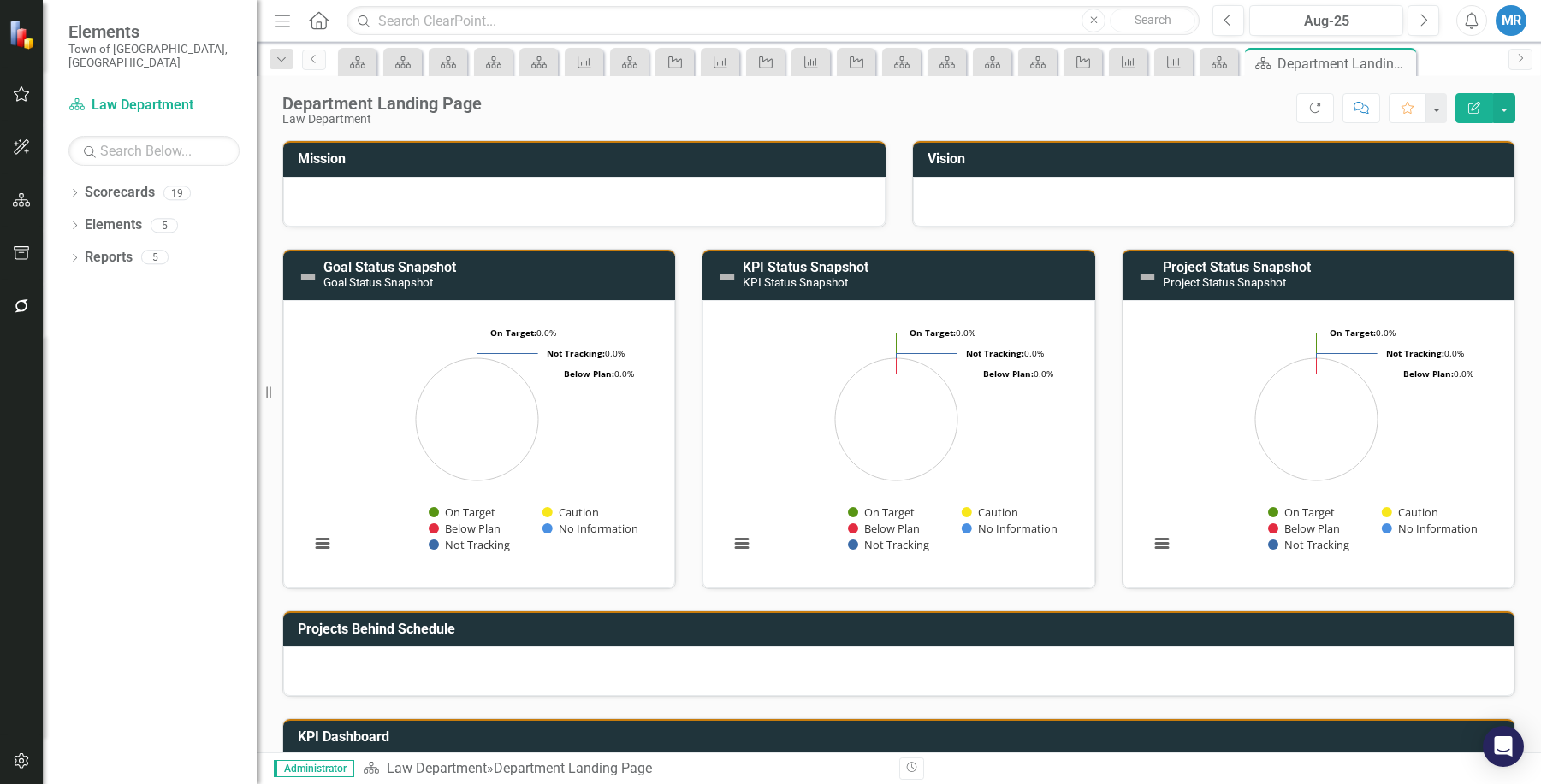
scroll to position [171, 0]
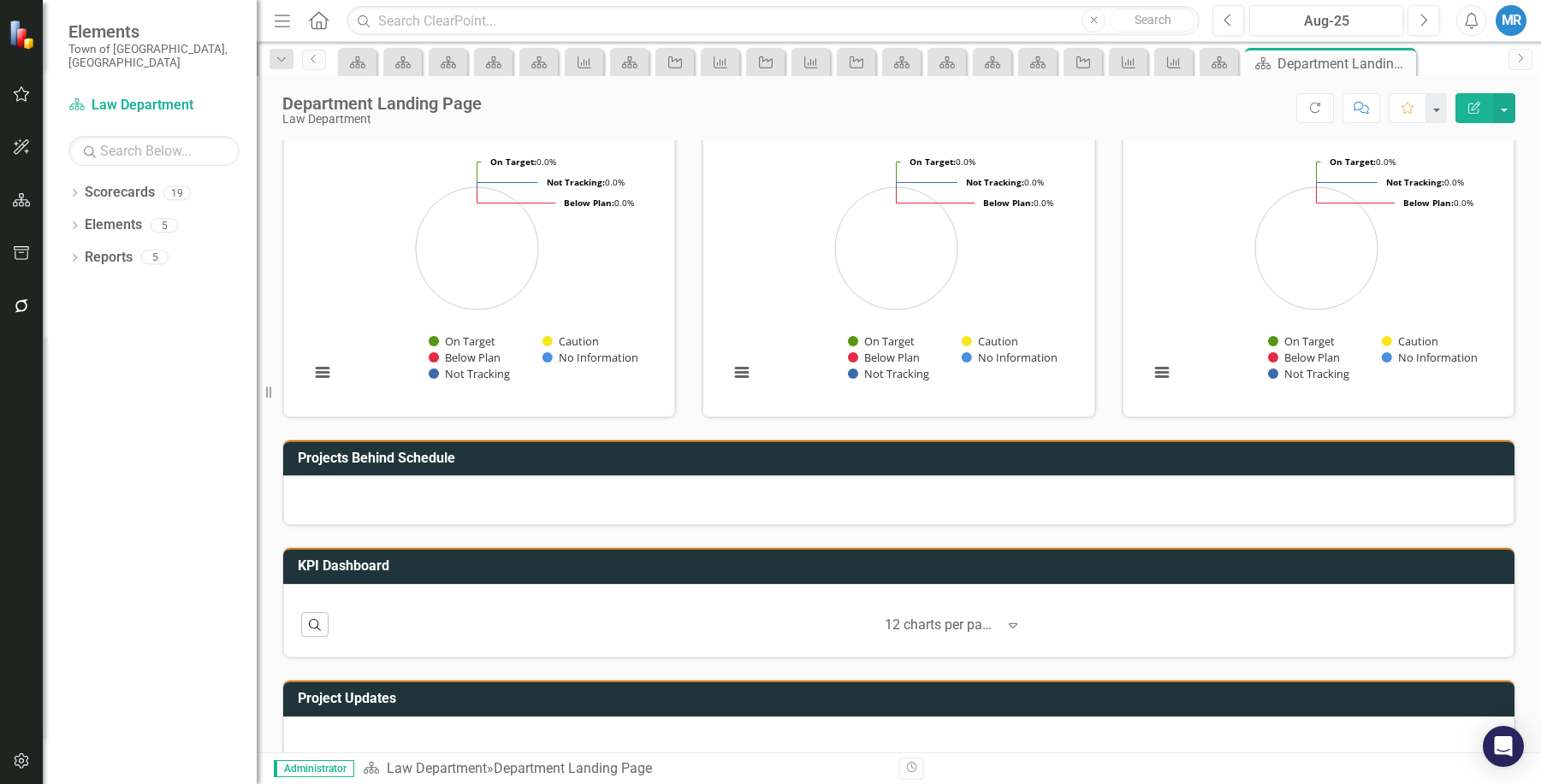
click at [1287, 634] on div "‹ Previous 1 (current) › Next 12 charts per page Expand" at bounding box center [916, 625] width 1159 height 29
click at [152, 183] on link "Scorecards" at bounding box center [120, 193] width 70 height 20
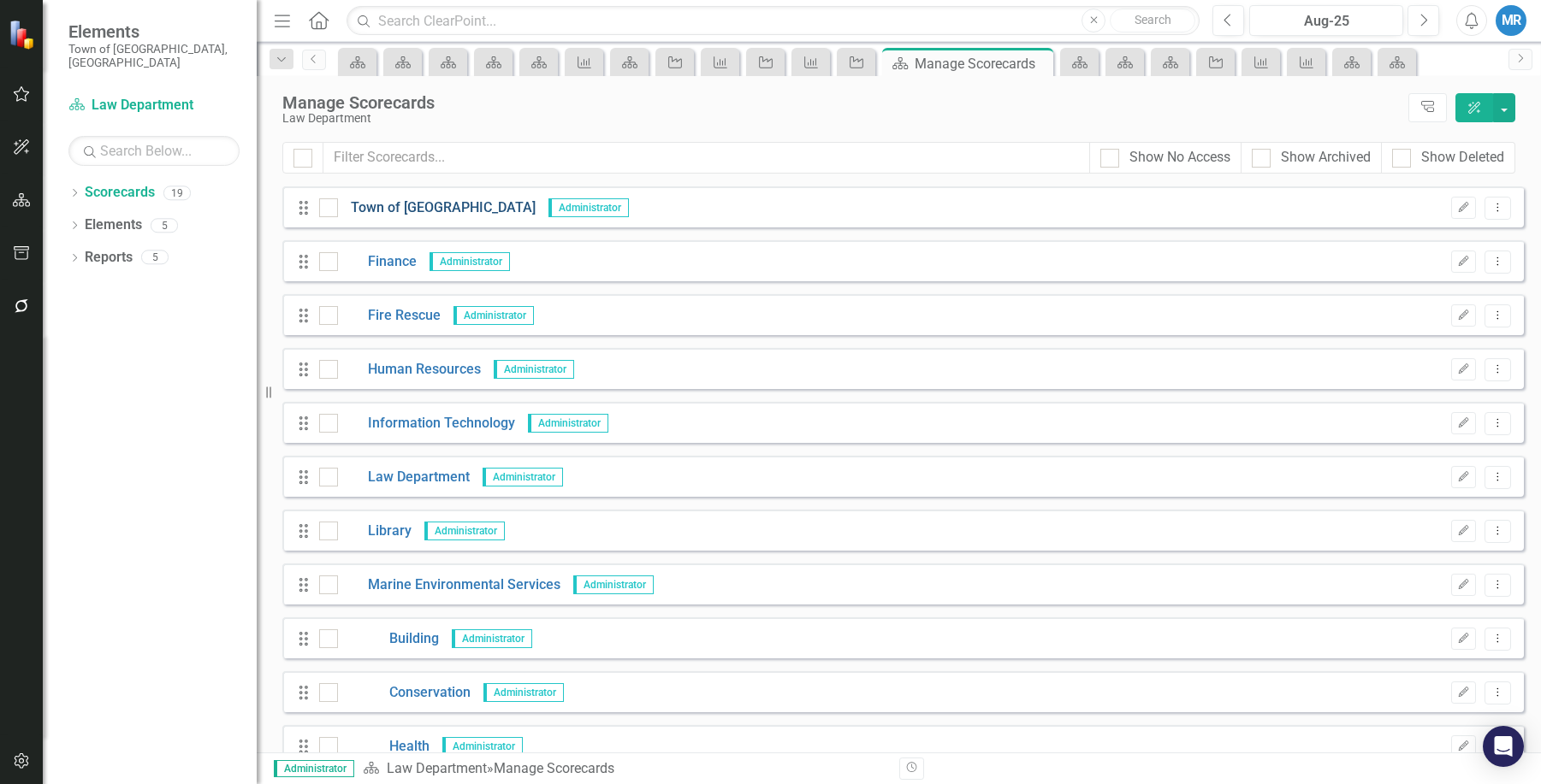
click at [415, 212] on link "Town of [GEOGRAPHIC_DATA]" at bounding box center [436, 209] width 198 height 20
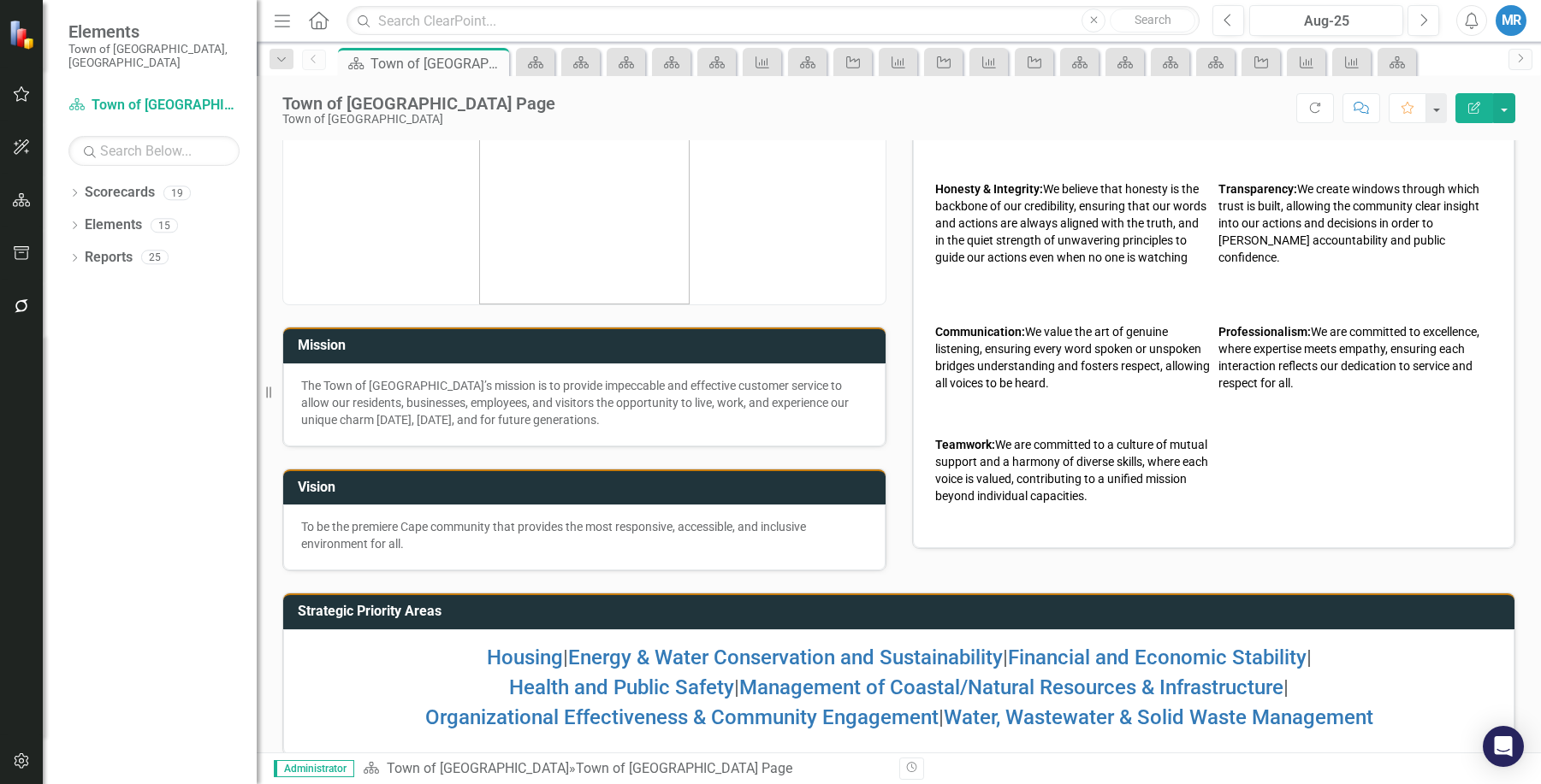
scroll to position [68, 0]
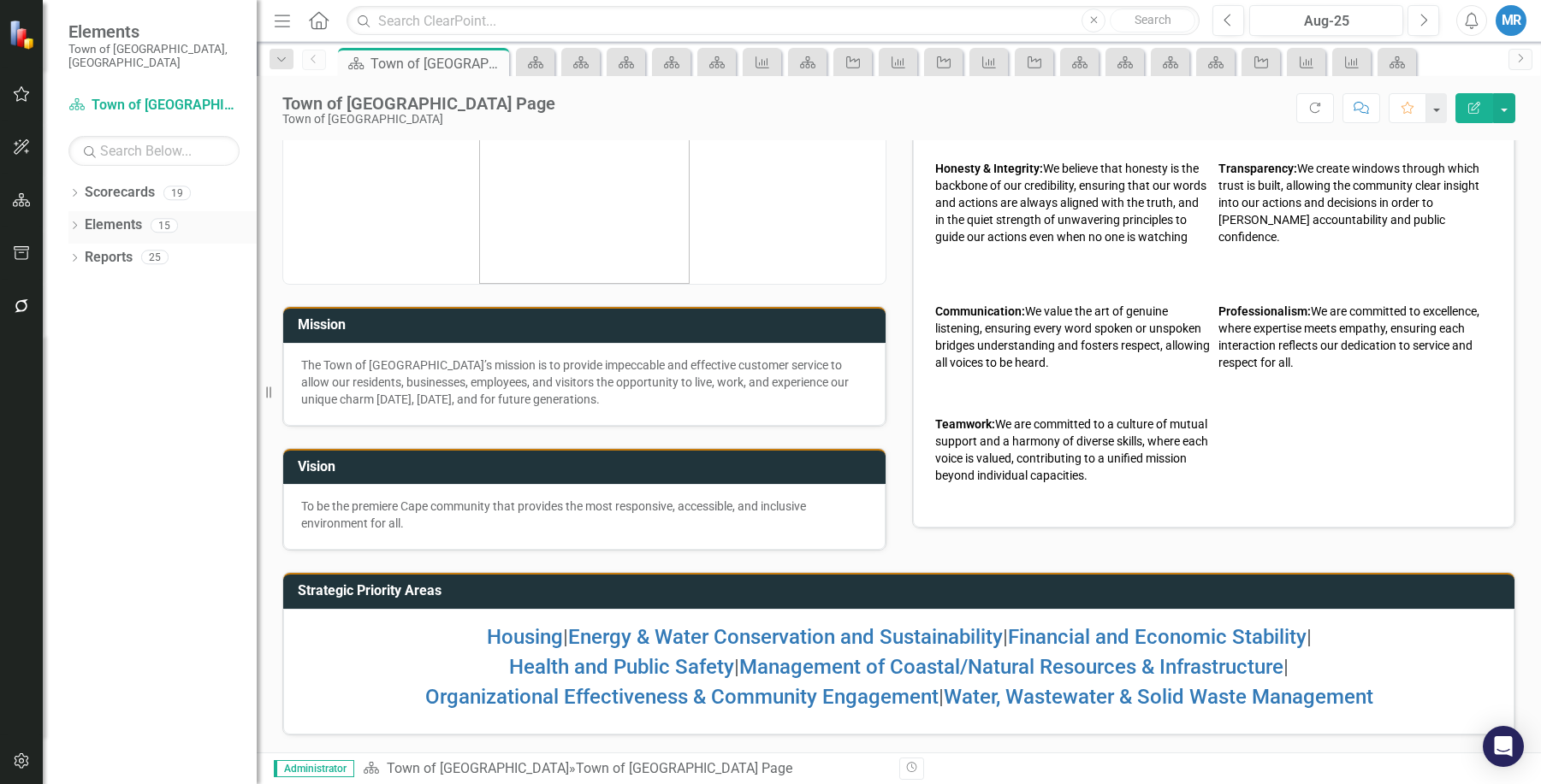
click at [120, 216] on link "Elements" at bounding box center [113, 226] width 58 height 20
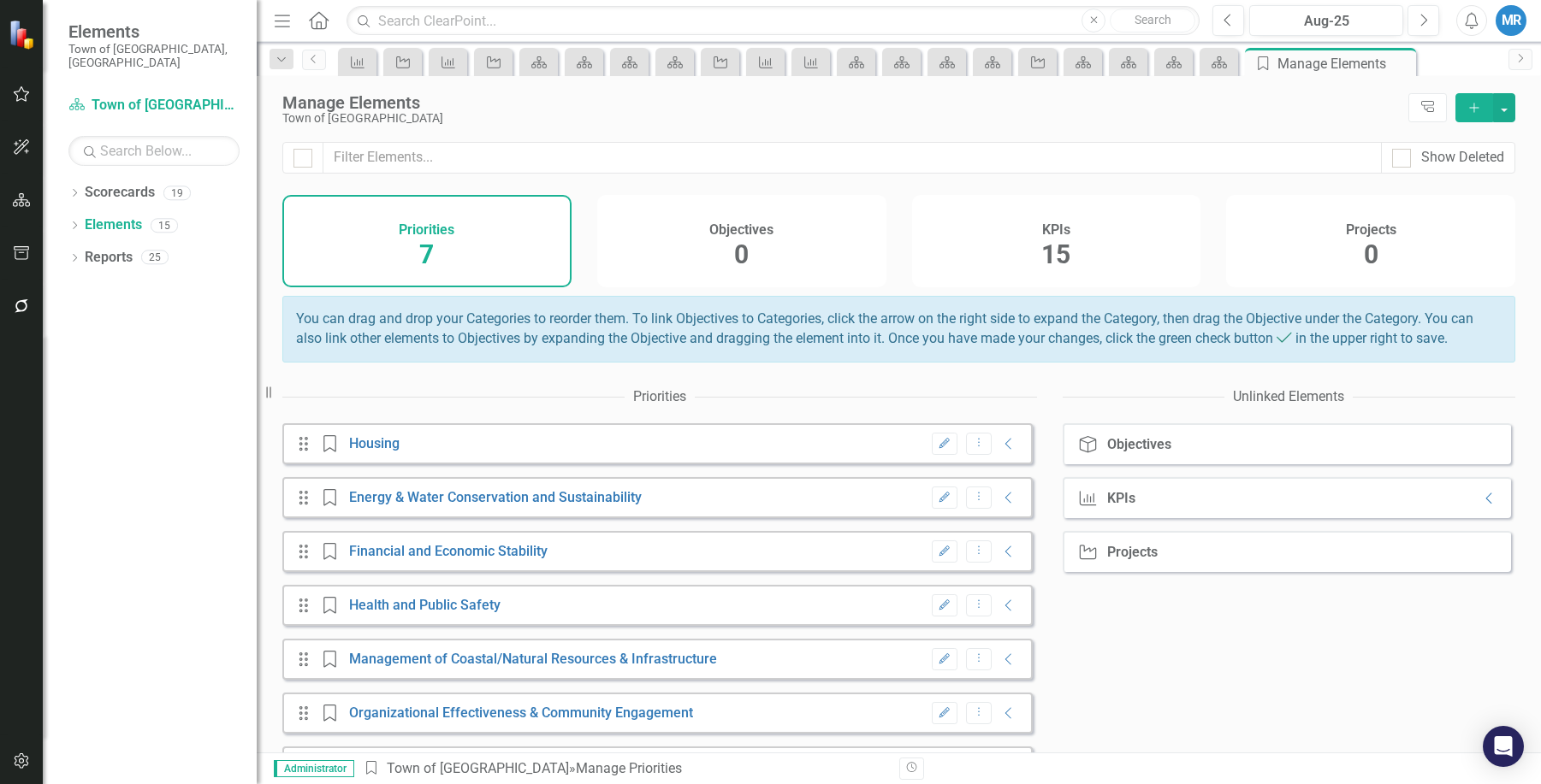
click at [1061, 253] on span "15" at bounding box center [1056, 254] width 29 height 30
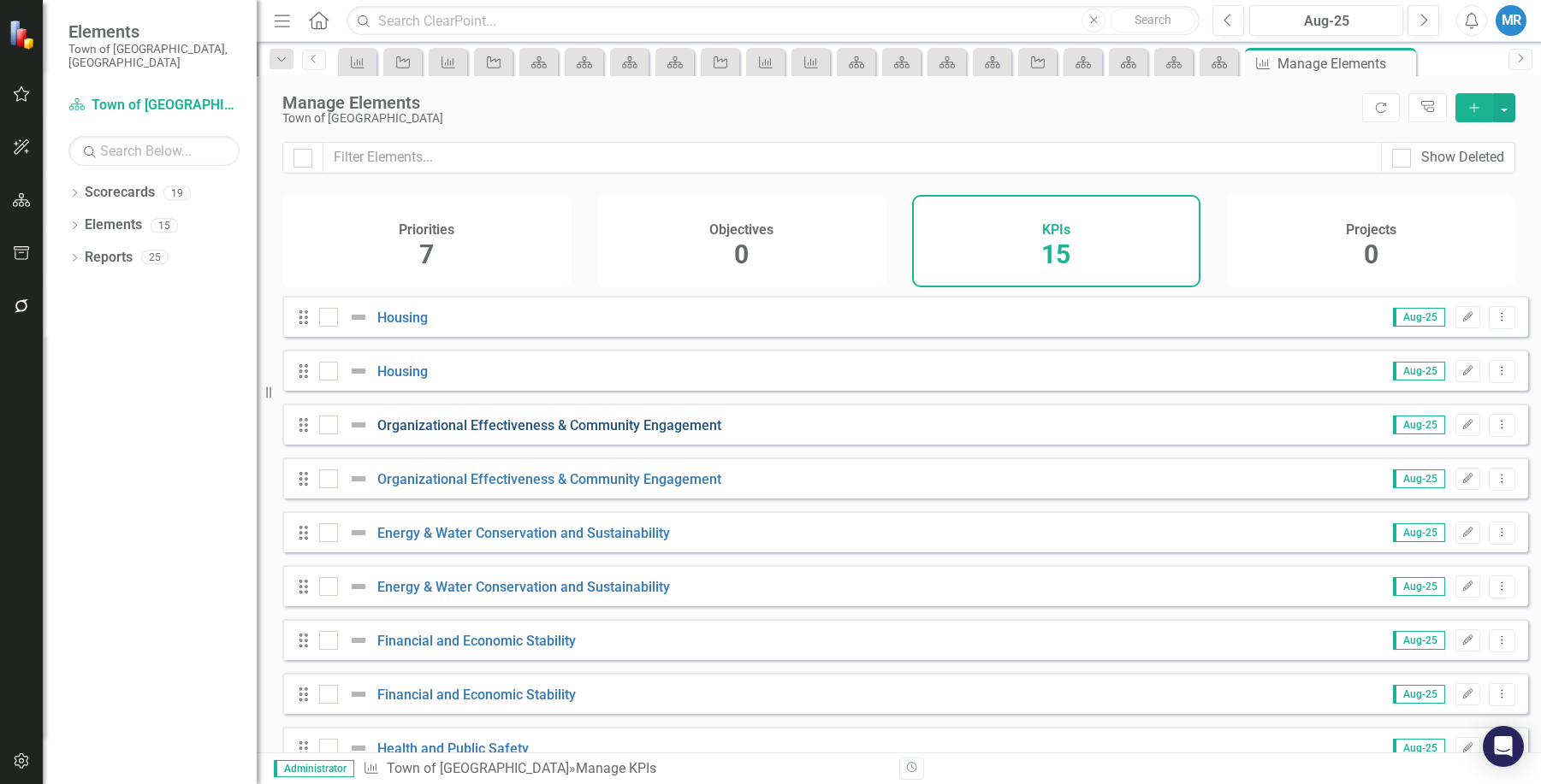
click at [574, 434] on link "Organizational Effectiveness & Community Engagement" at bounding box center [549, 425] width 344 height 16
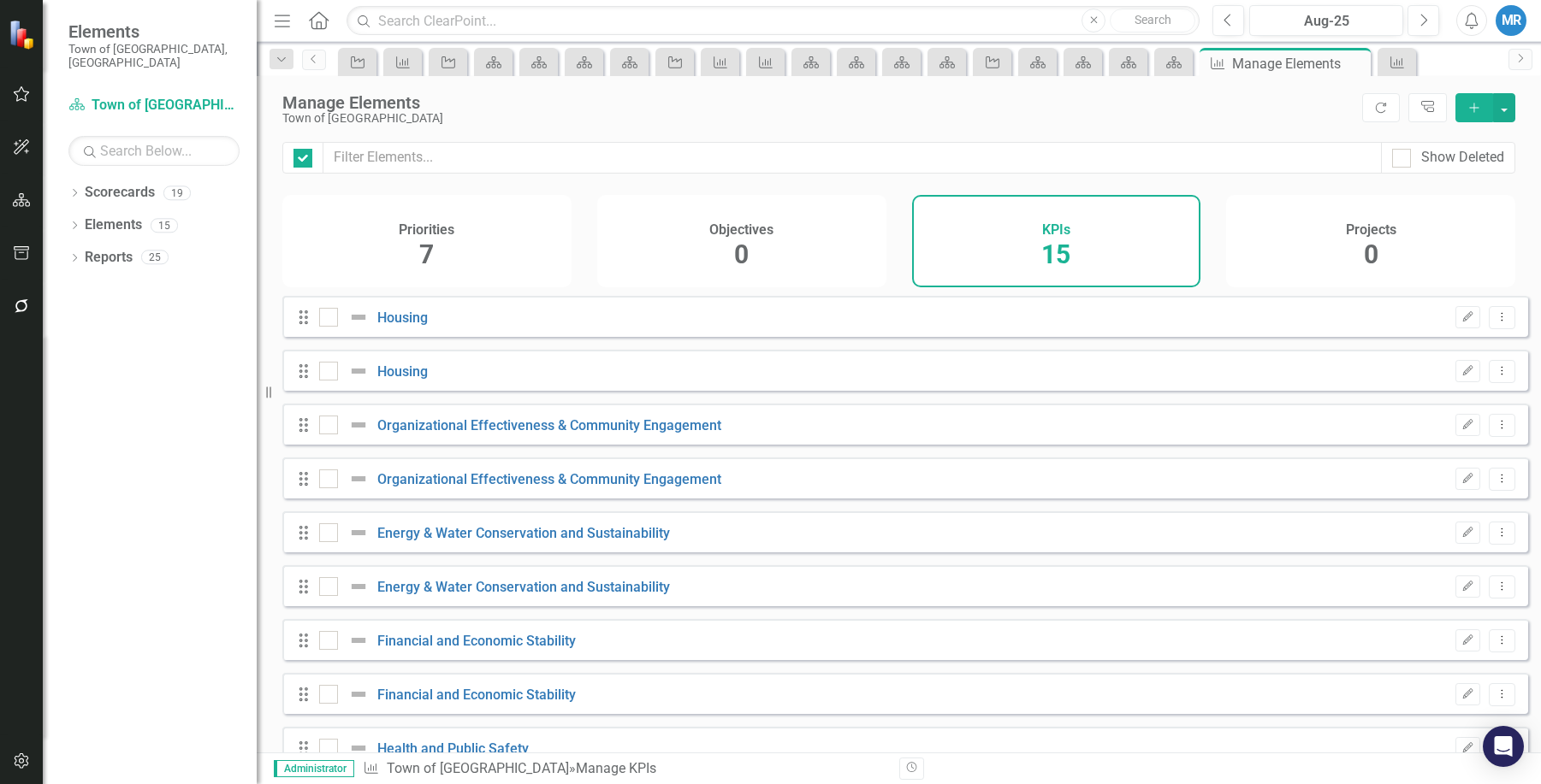
checkbox input "false"
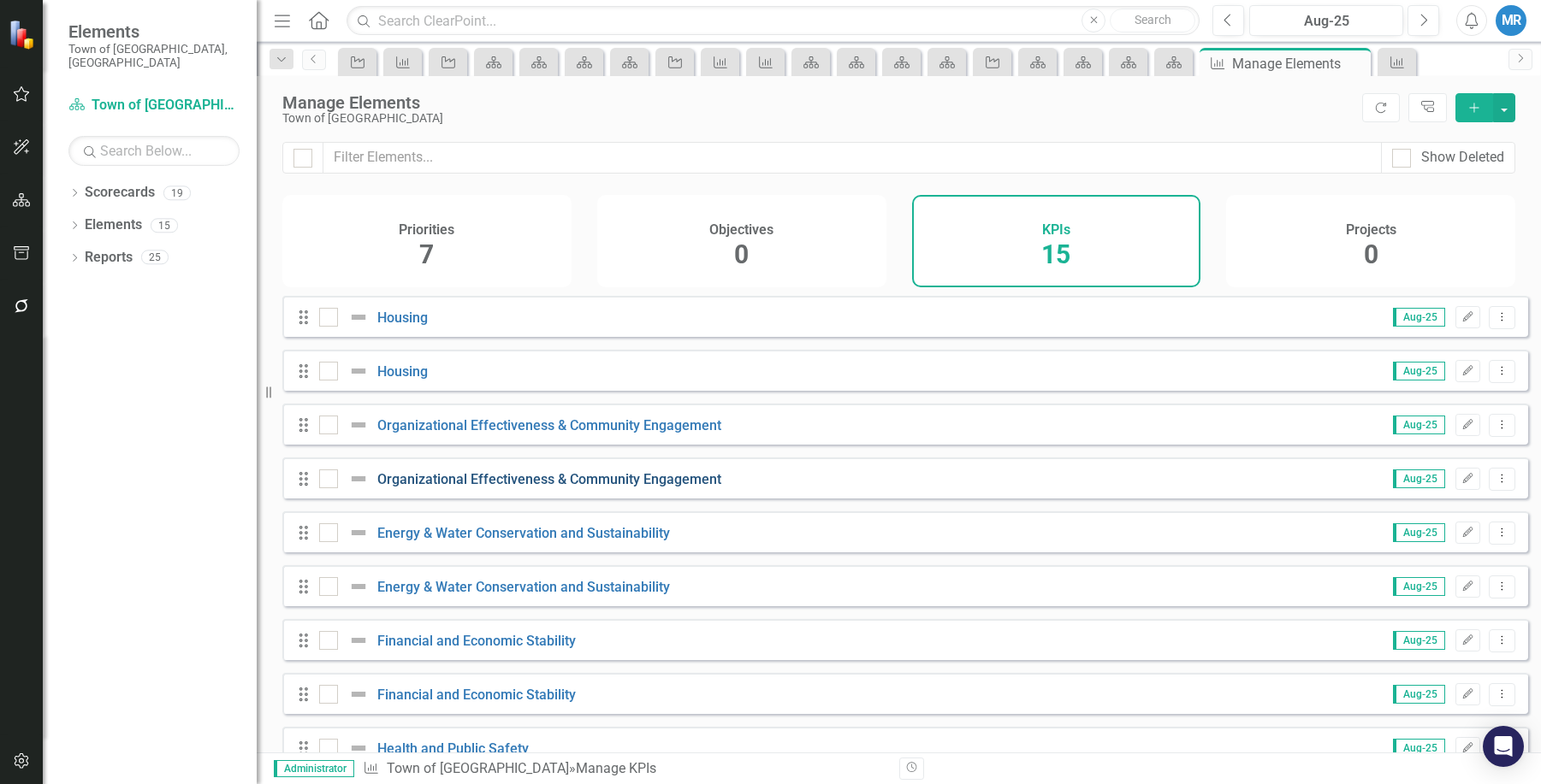
click at [508, 487] on link "Organizational Effectiveness & Community Engagement" at bounding box center [549, 479] width 344 height 16
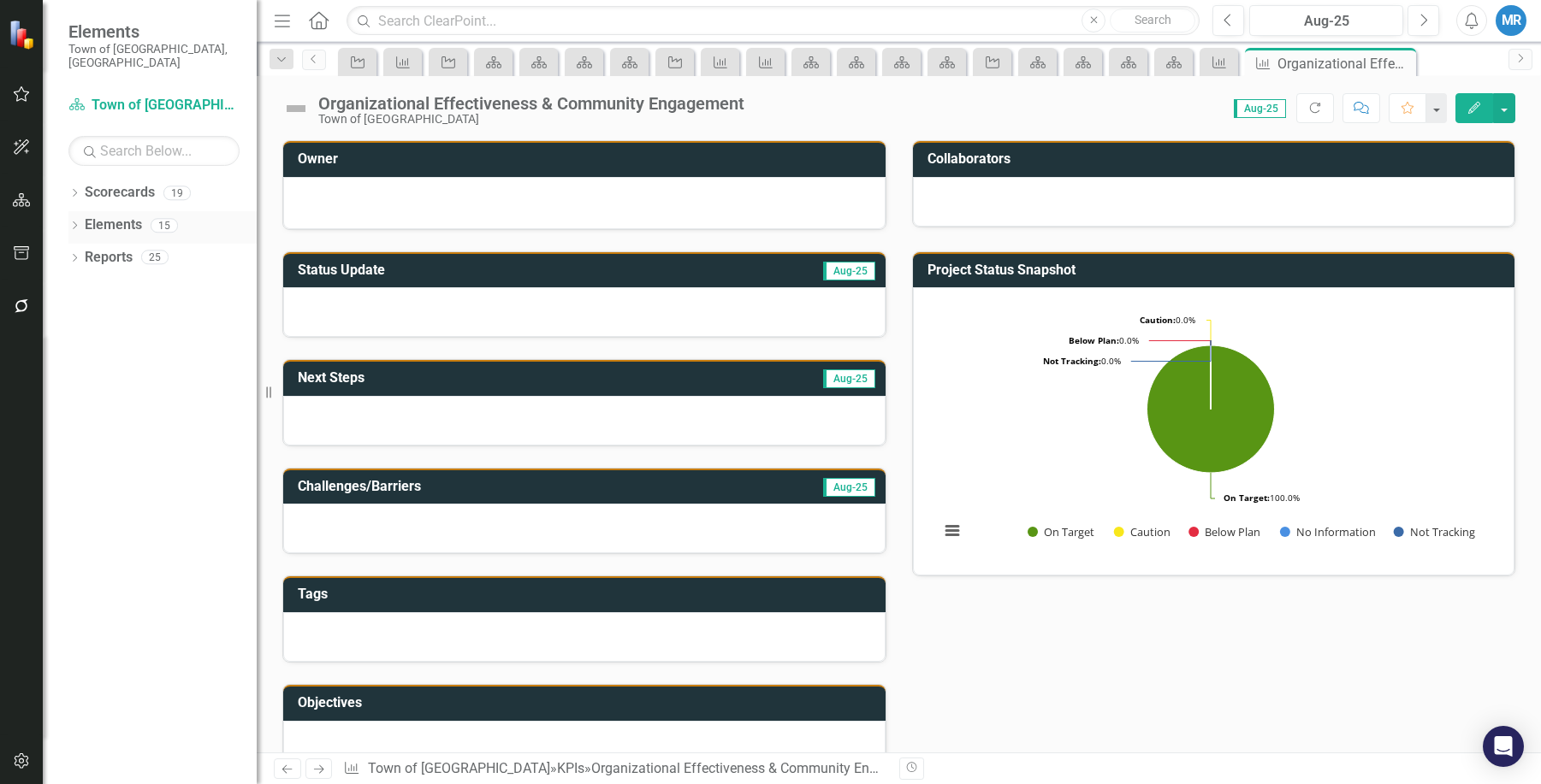
click at [130, 216] on link "Elements" at bounding box center [113, 226] width 58 height 20
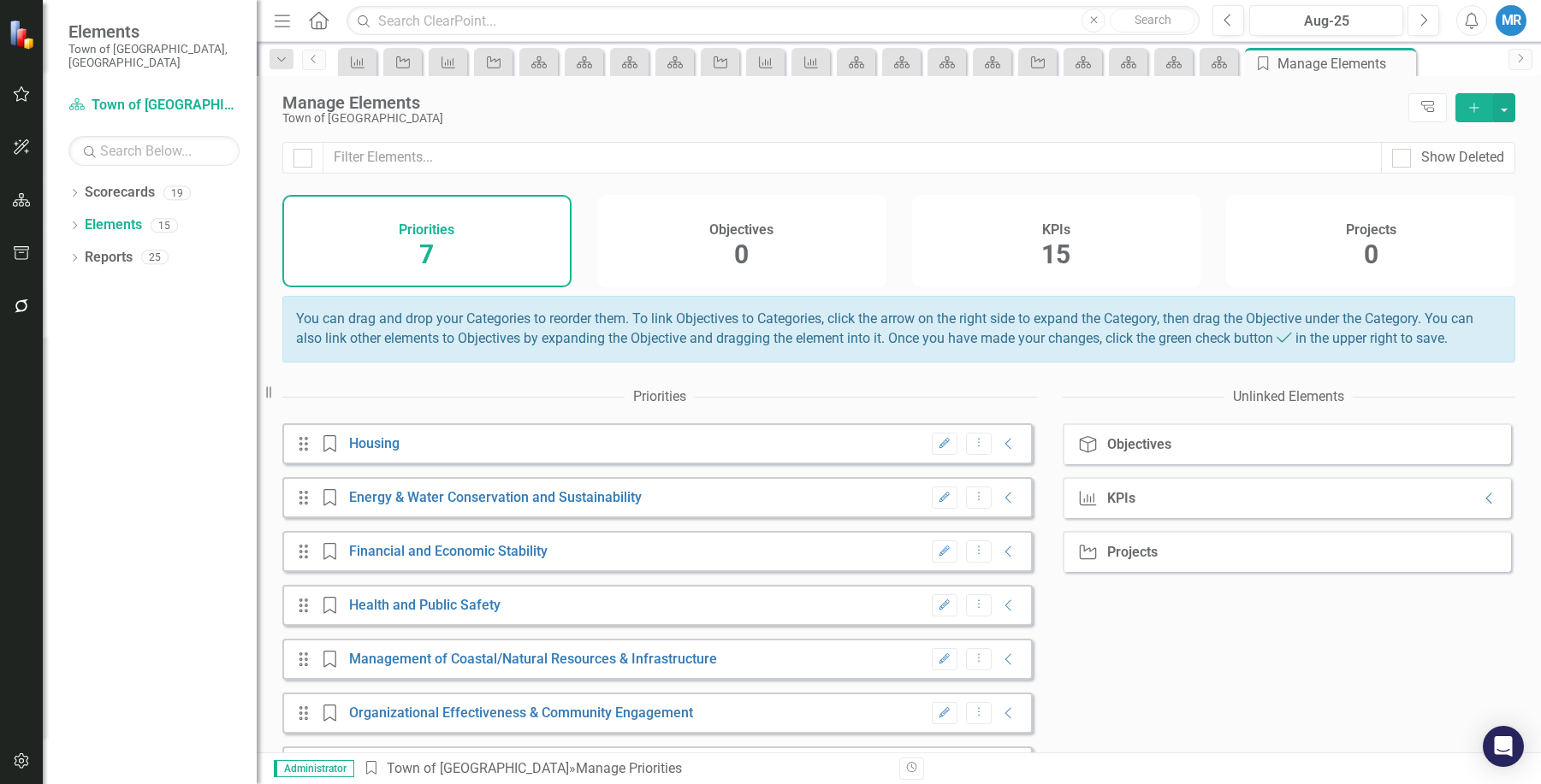
click at [429, 242] on span "7" at bounding box center [426, 254] width 15 height 30
click at [1070, 259] on span "15" at bounding box center [1056, 254] width 29 height 30
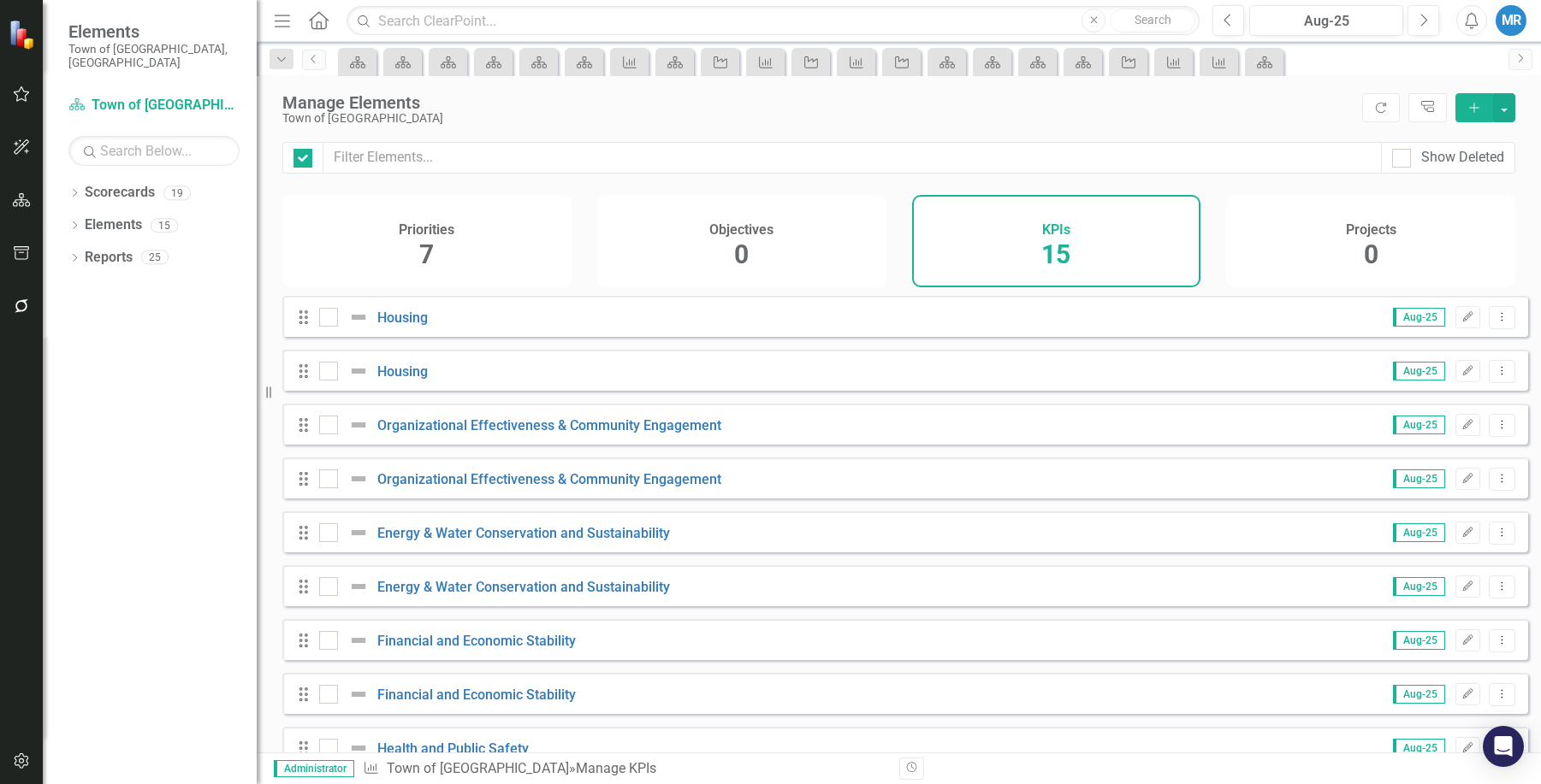
checkbox input "false"
click at [121, 183] on link "Scorecards" at bounding box center [120, 193] width 70 height 20
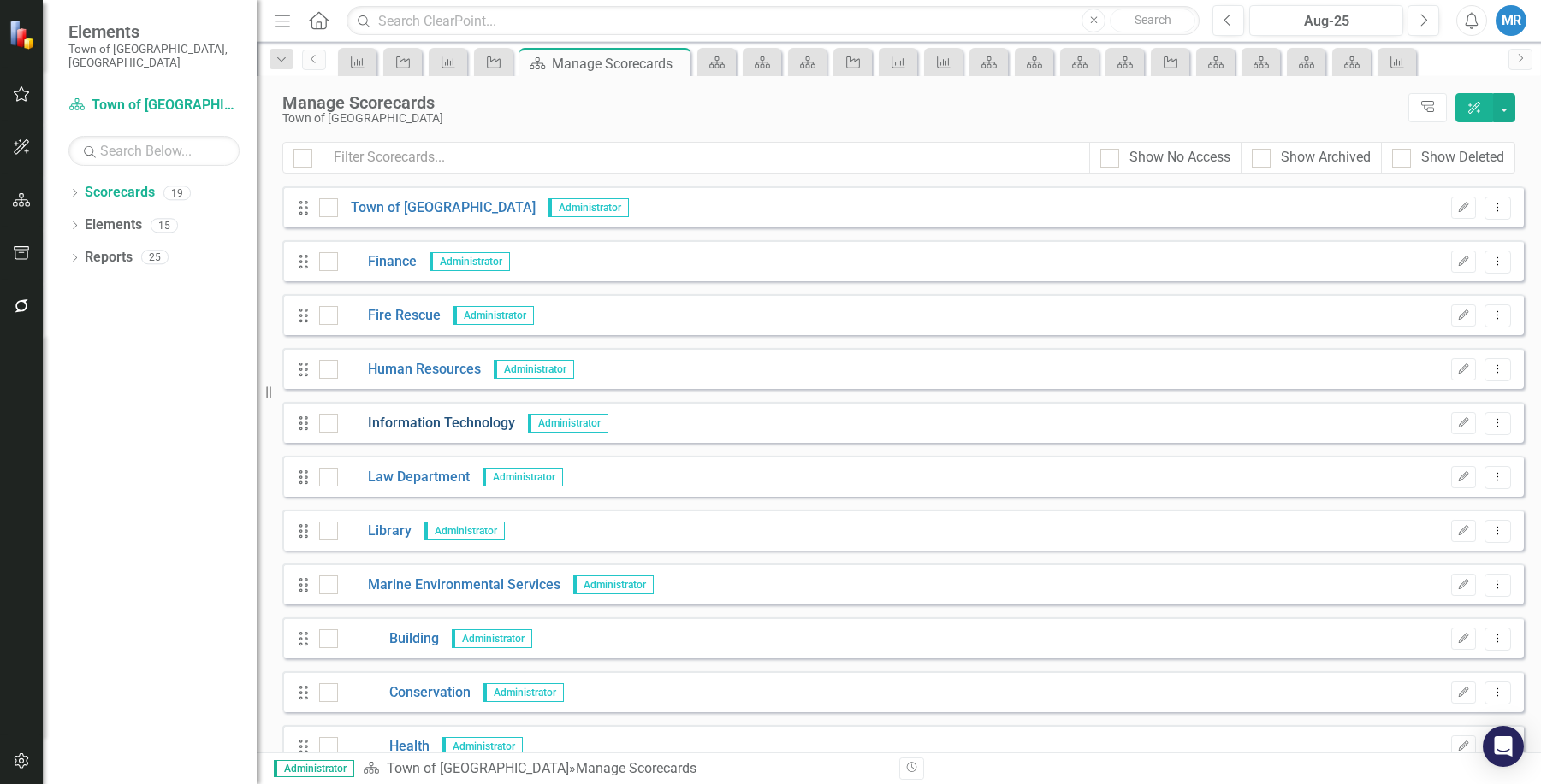
click at [457, 427] on link "Information Technology" at bounding box center [426, 424] width 178 height 20
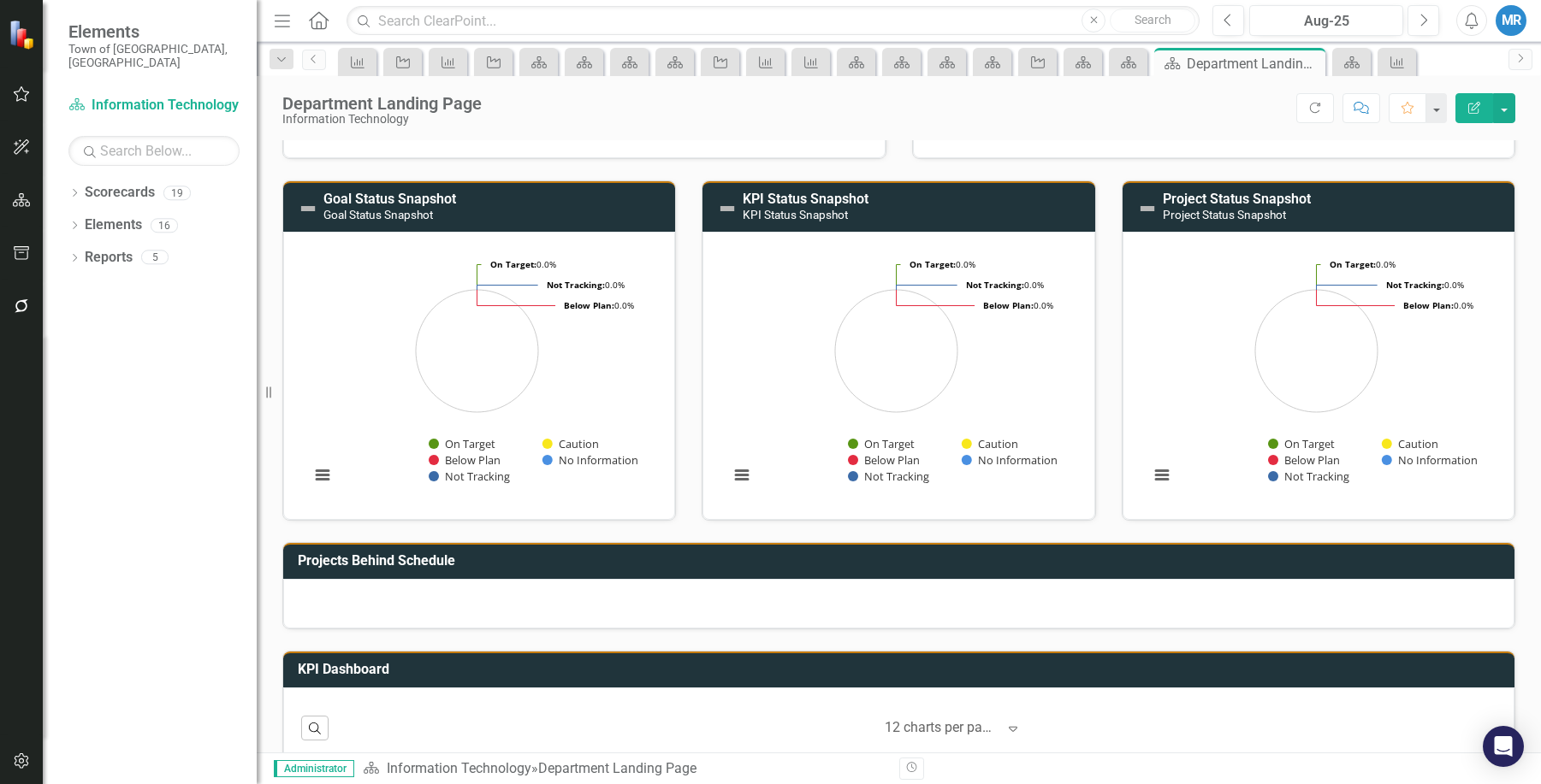
scroll to position [54, 0]
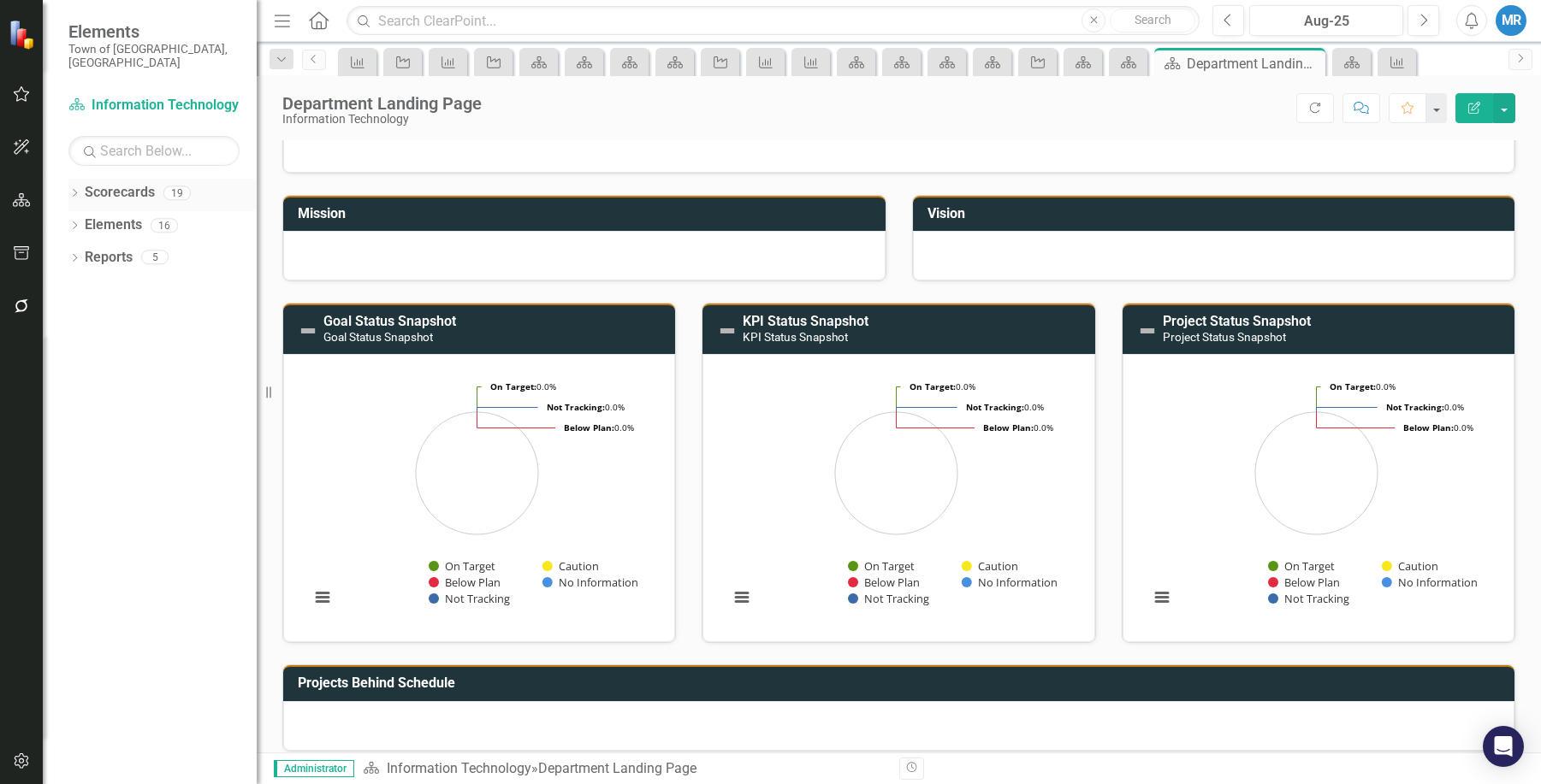
click at [104, 178] on div "Scorecards" at bounding box center [120, 192] width 70 height 28
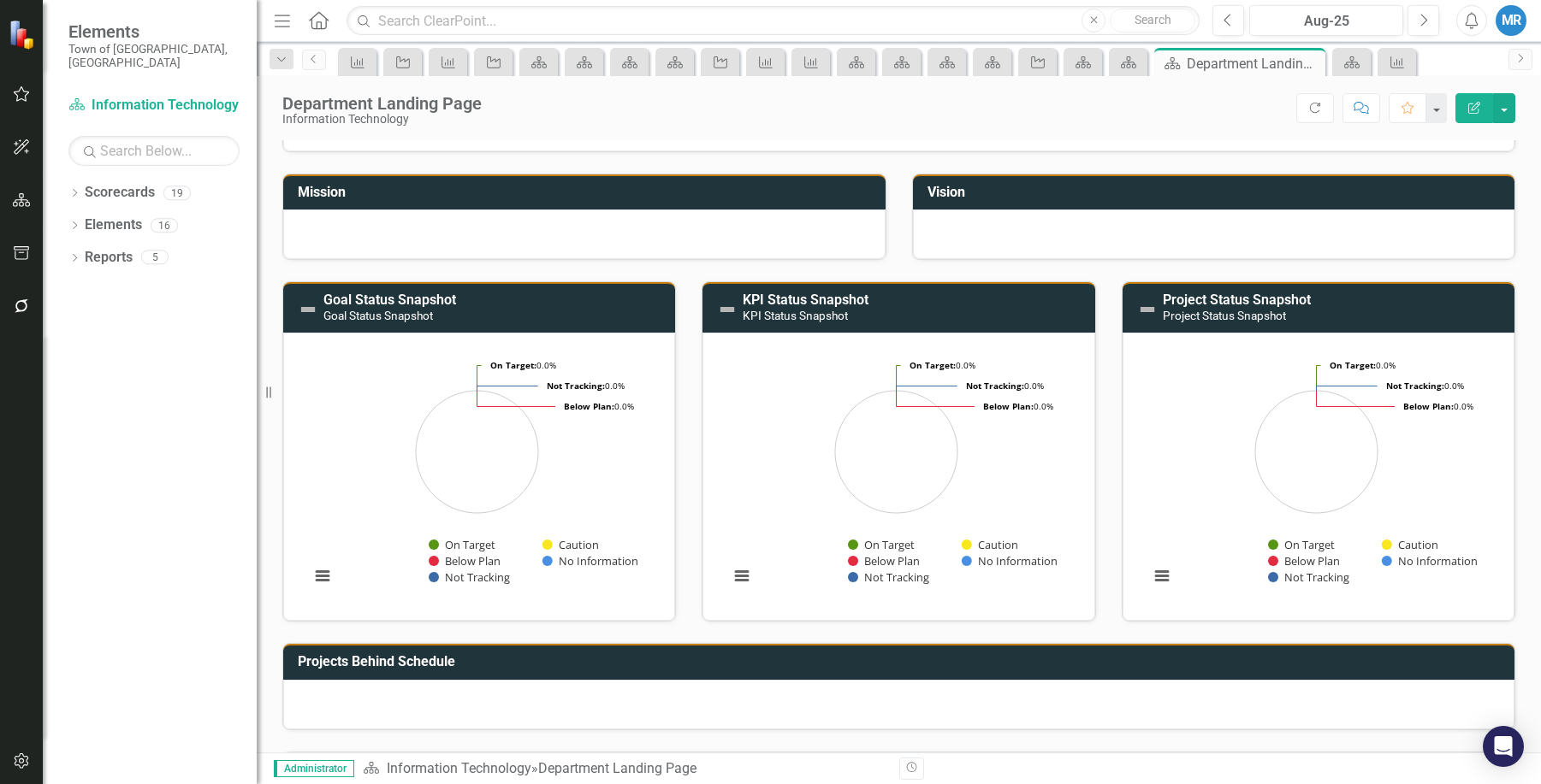
scroll to position [0, 0]
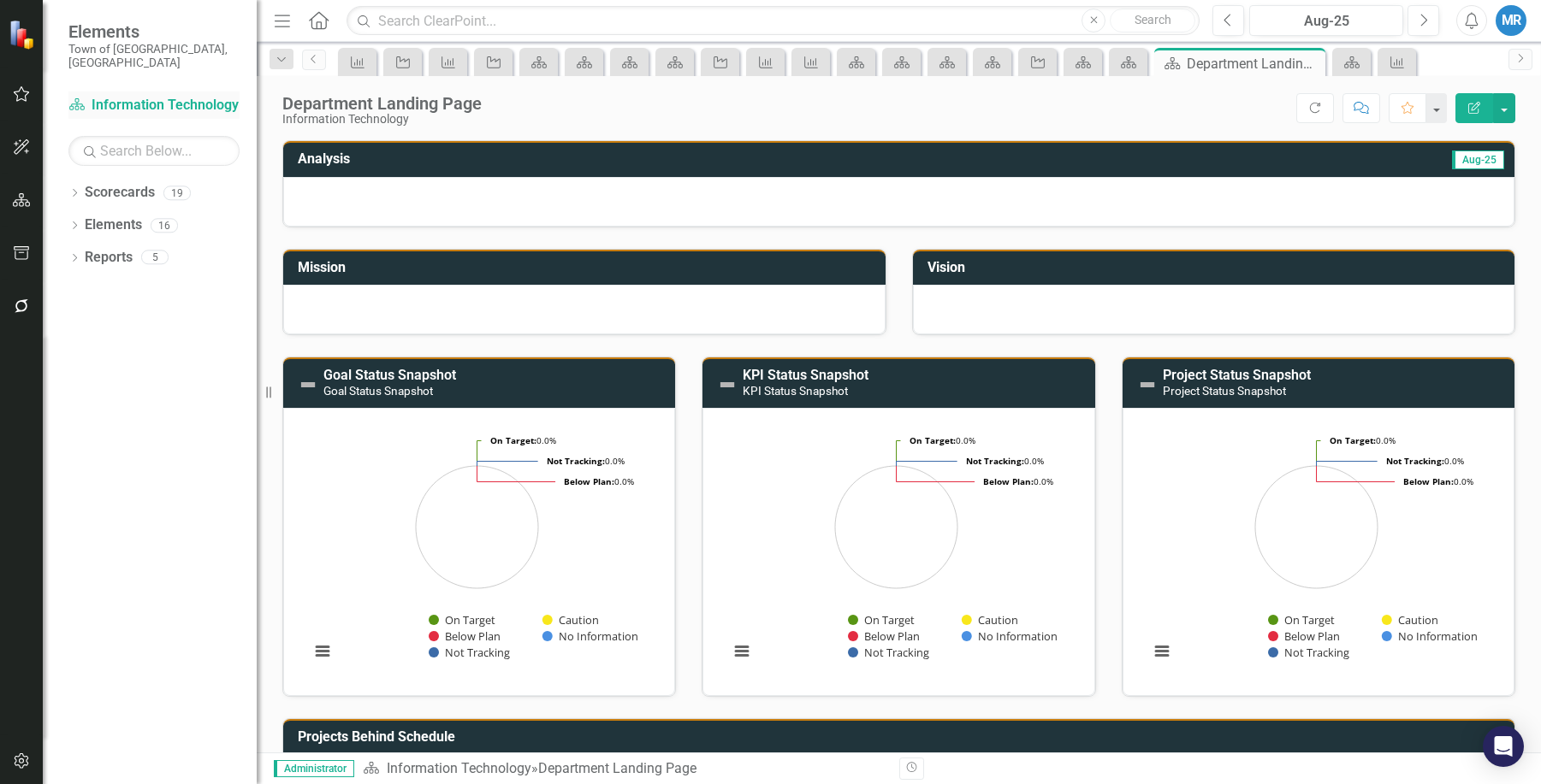
click at [126, 96] on link "Scorecard Information Technology" at bounding box center [154, 106] width 171 height 20
click at [145, 183] on link "Scorecards" at bounding box center [120, 193] width 70 height 20
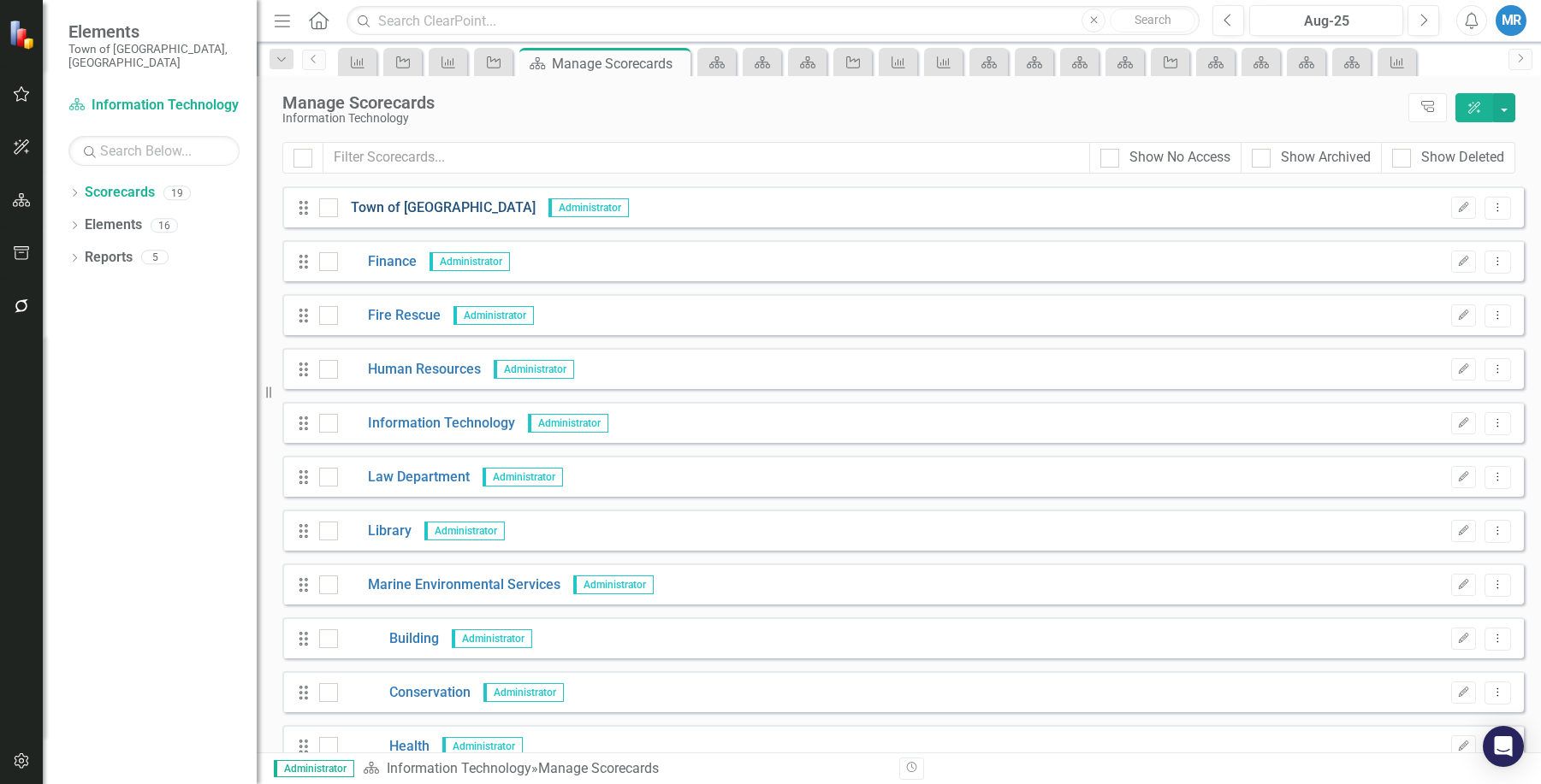
click at [420, 205] on link "Town of [GEOGRAPHIC_DATA]" at bounding box center [436, 209] width 198 height 20
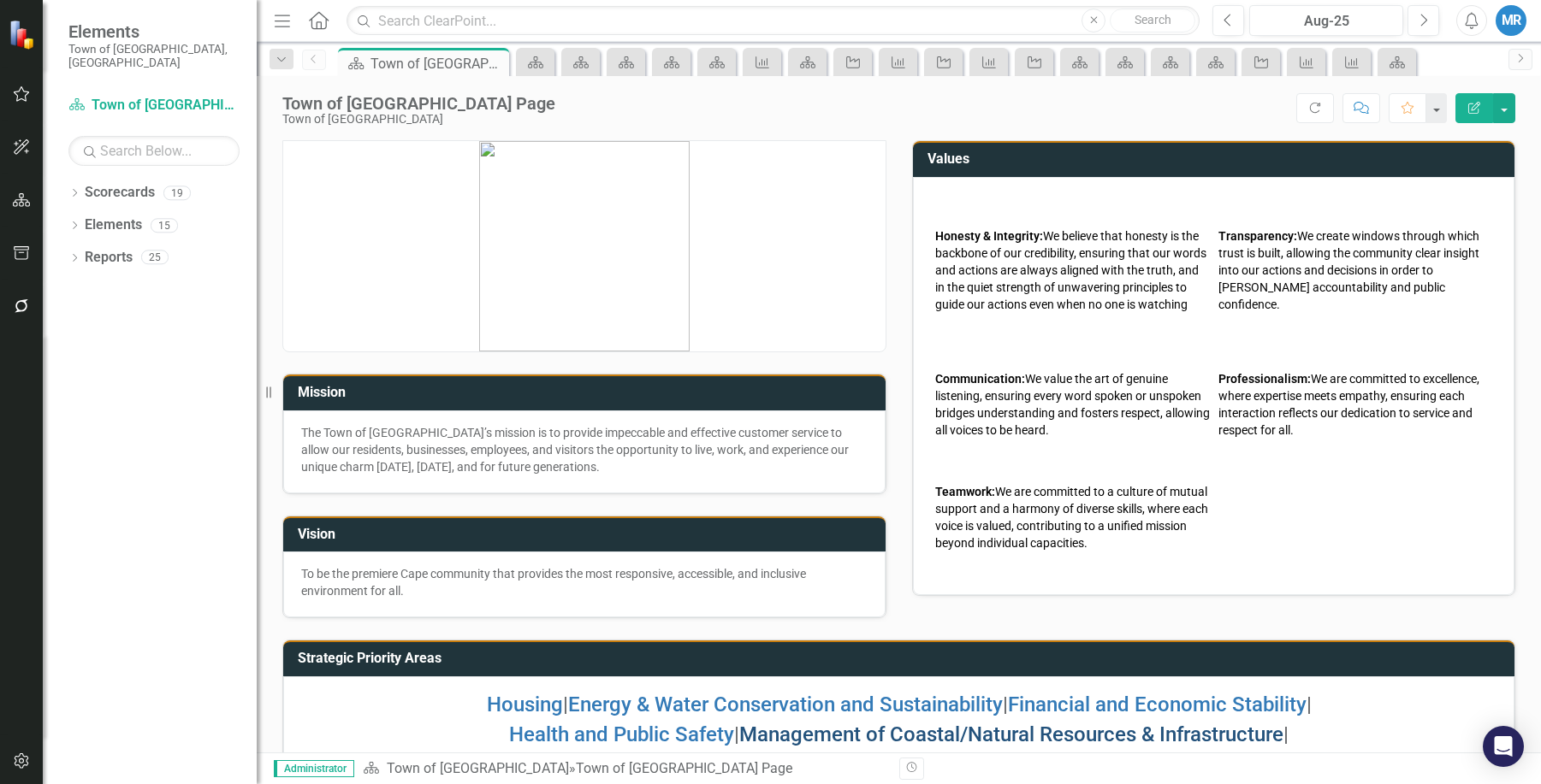
scroll to position [68, 0]
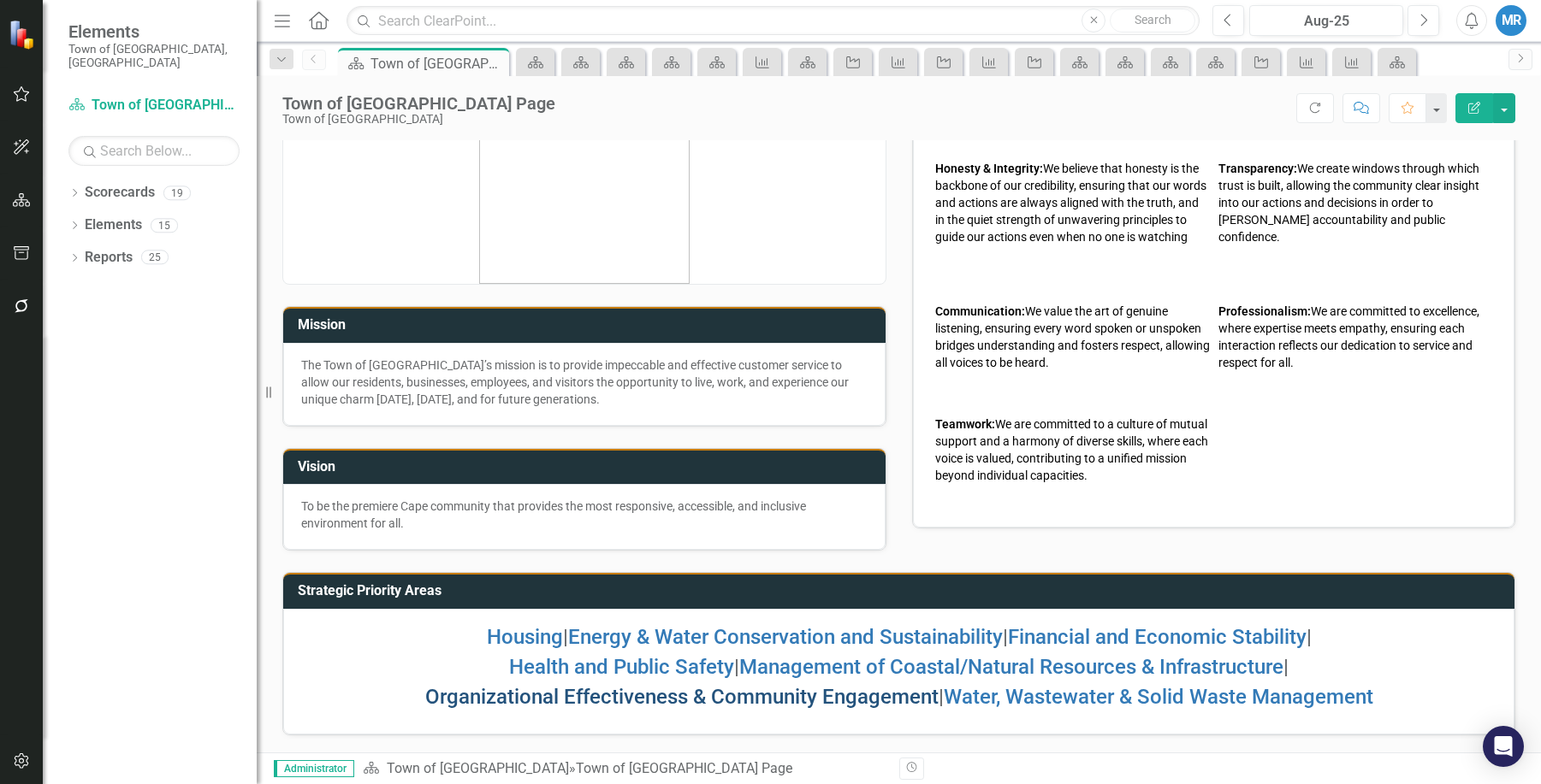
click at [725, 703] on link "Organizational Effectiveness & Community Engagement" at bounding box center [682, 697] width 513 height 24
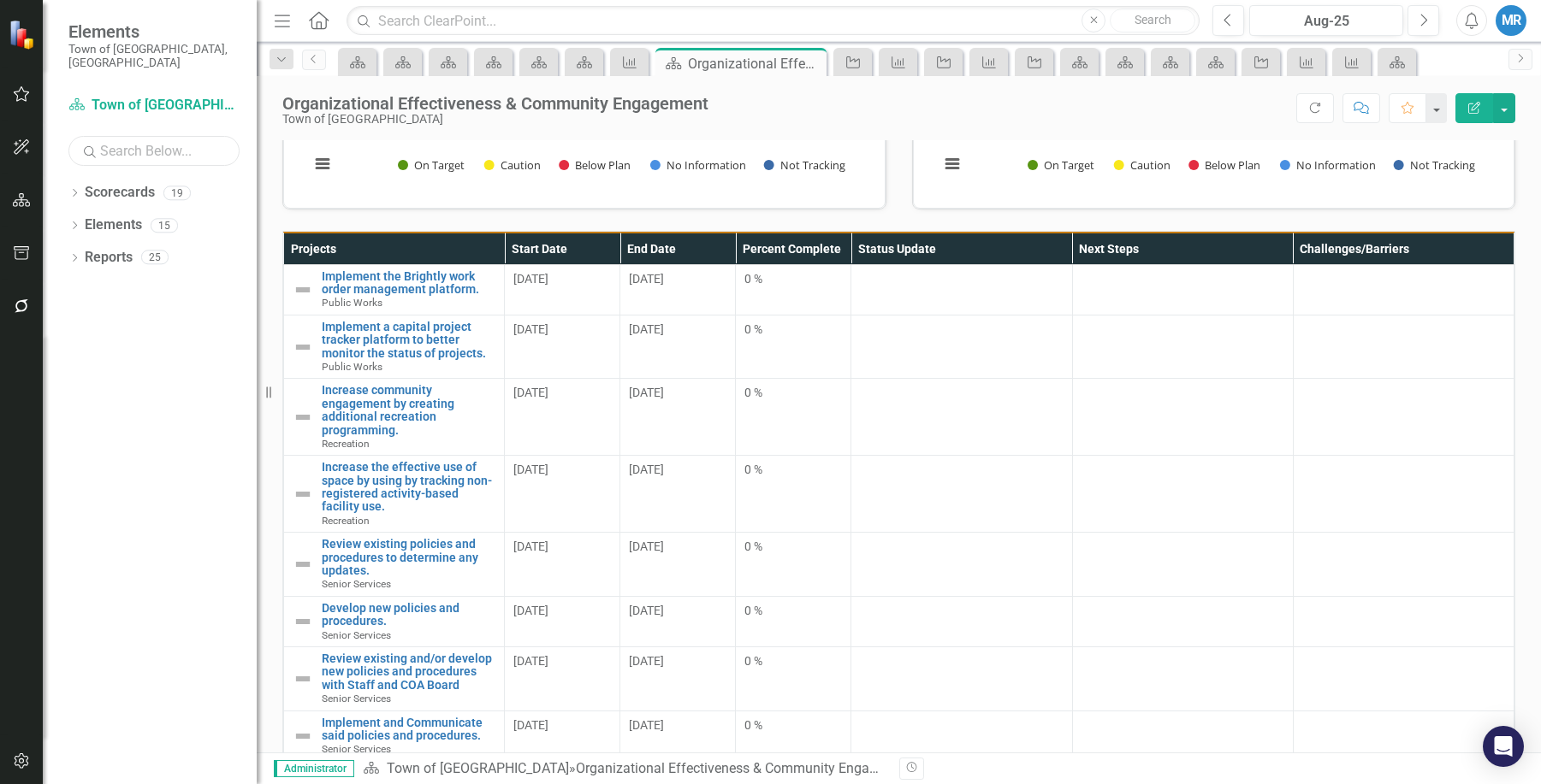
click at [132, 144] on input "text" at bounding box center [154, 151] width 171 height 30
click at [121, 183] on link "Scorecards" at bounding box center [120, 193] width 70 height 20
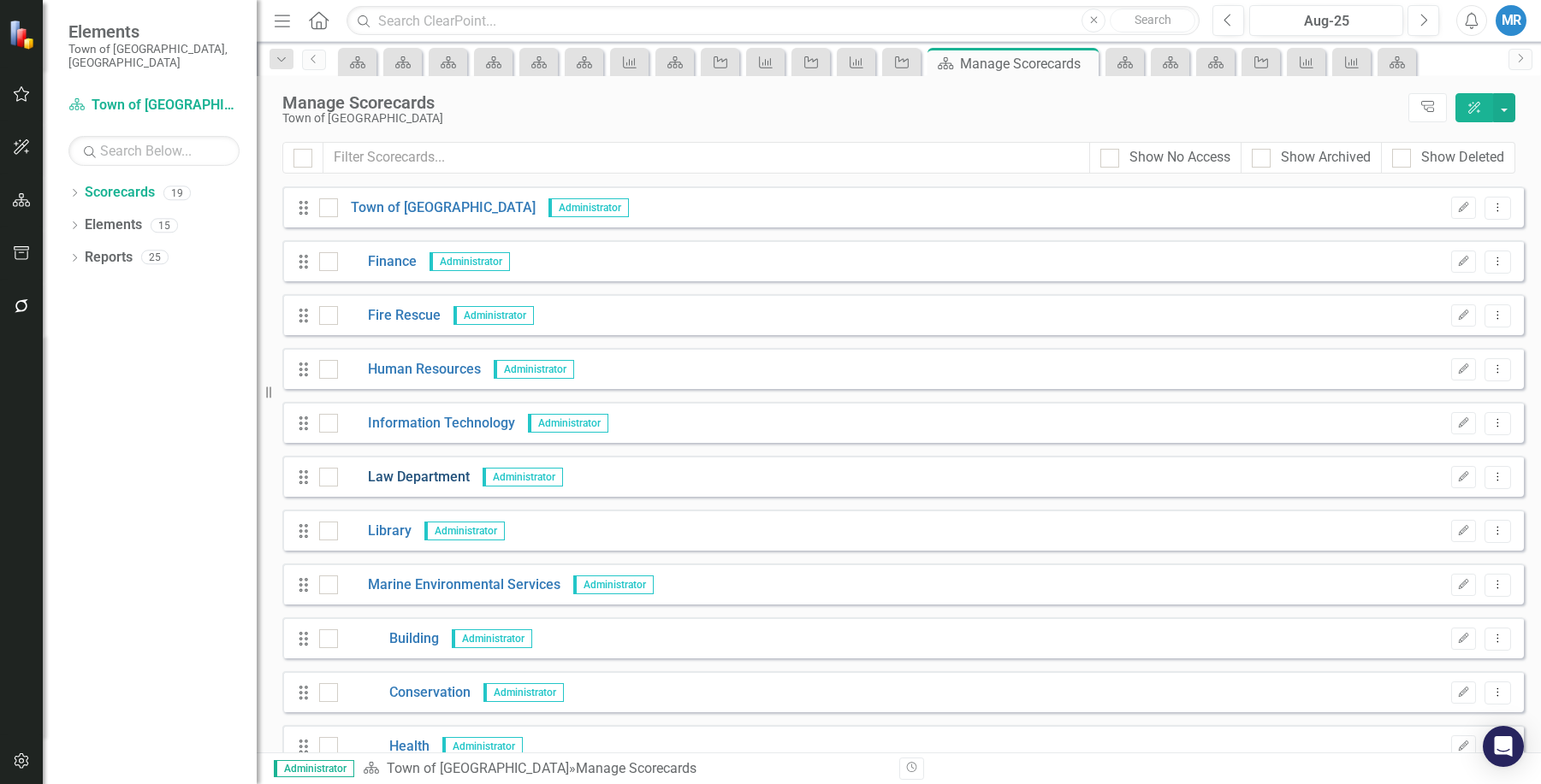
click at [424, 487] on link "Law Department" at bounding box center [404, 478] width 132 height 20
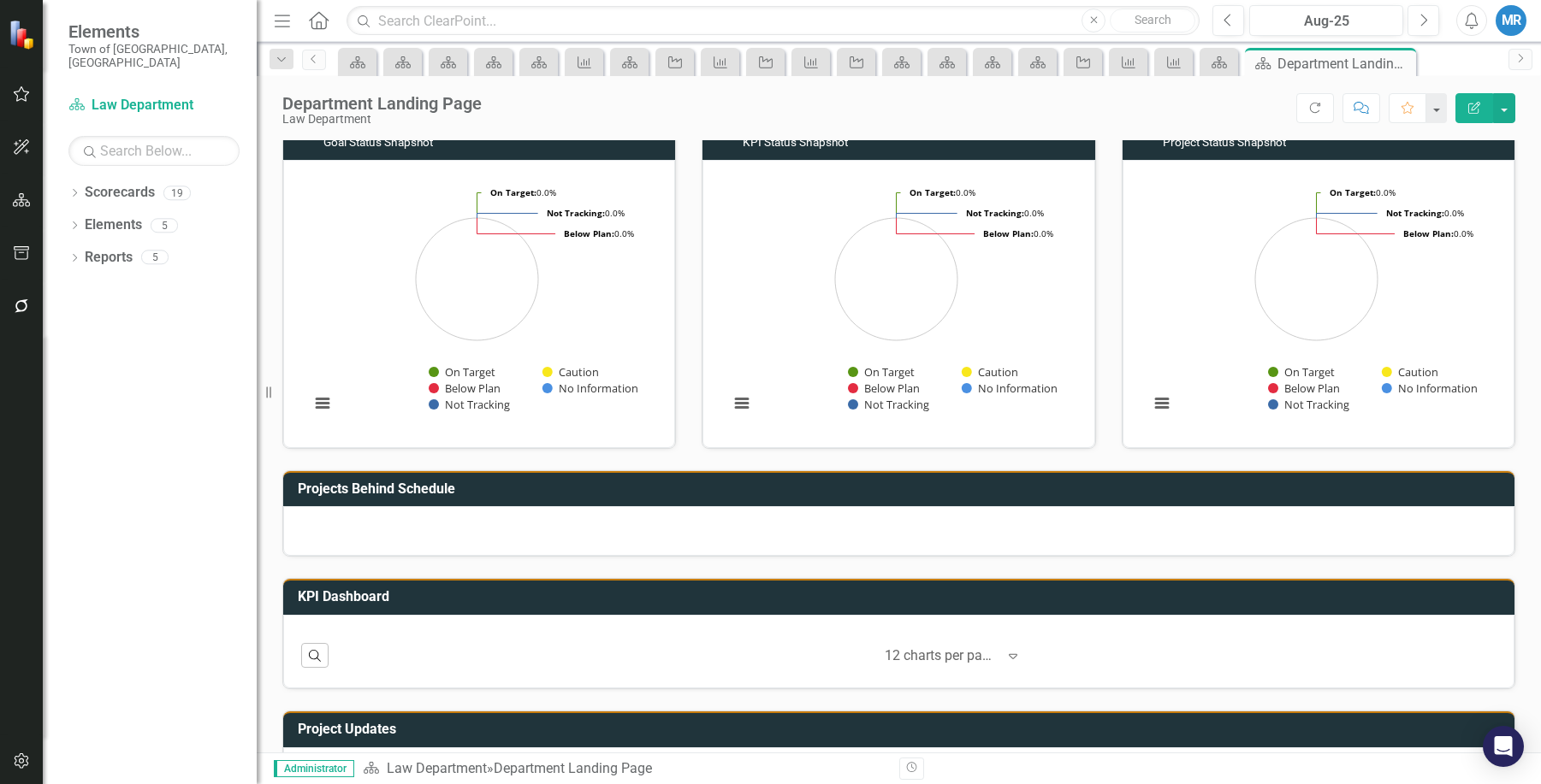
scroll to position [203, 0]
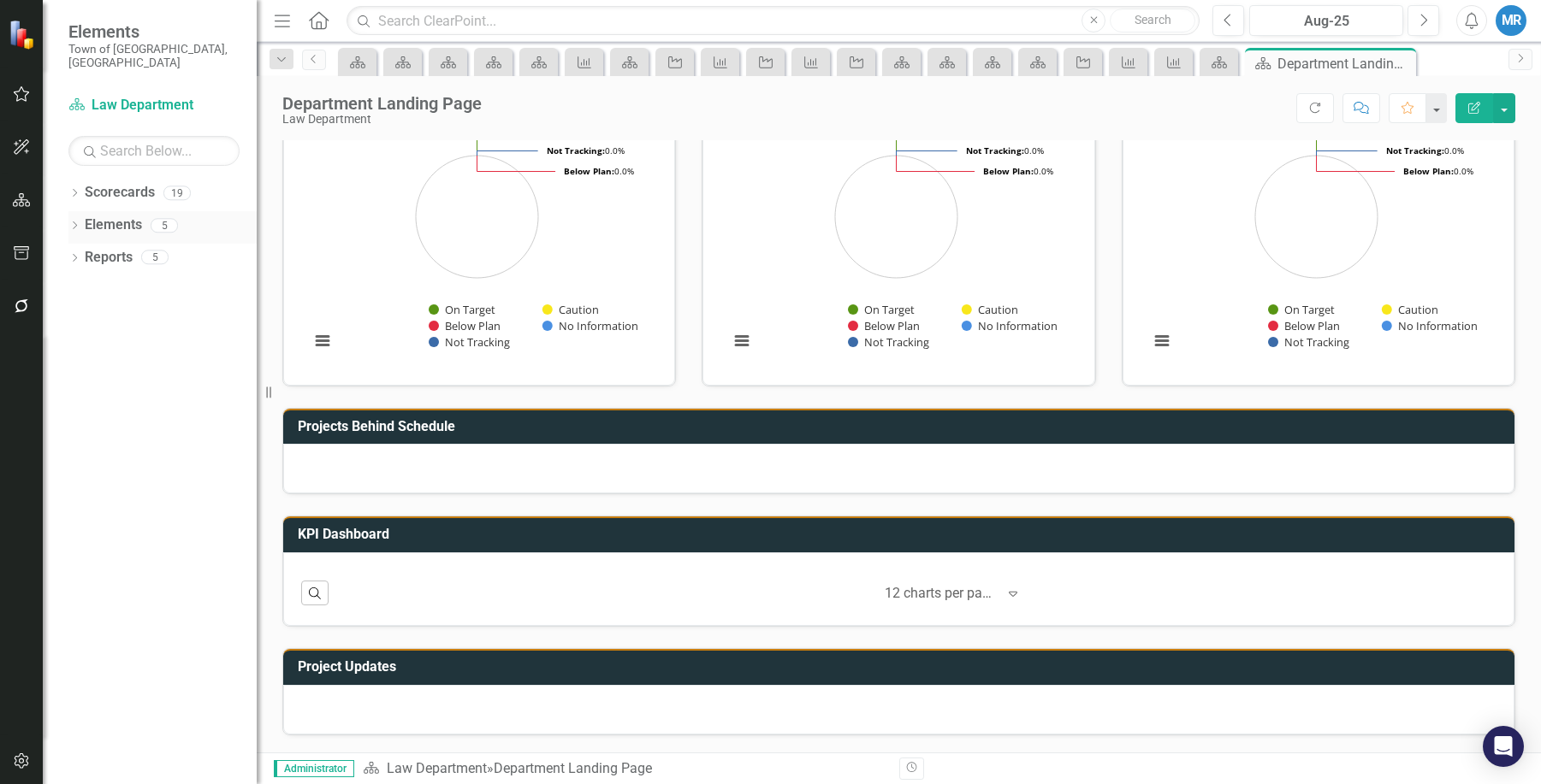
click at [126, 216] on link "Elements" at bounding box center [113, 226] width 58 height 20
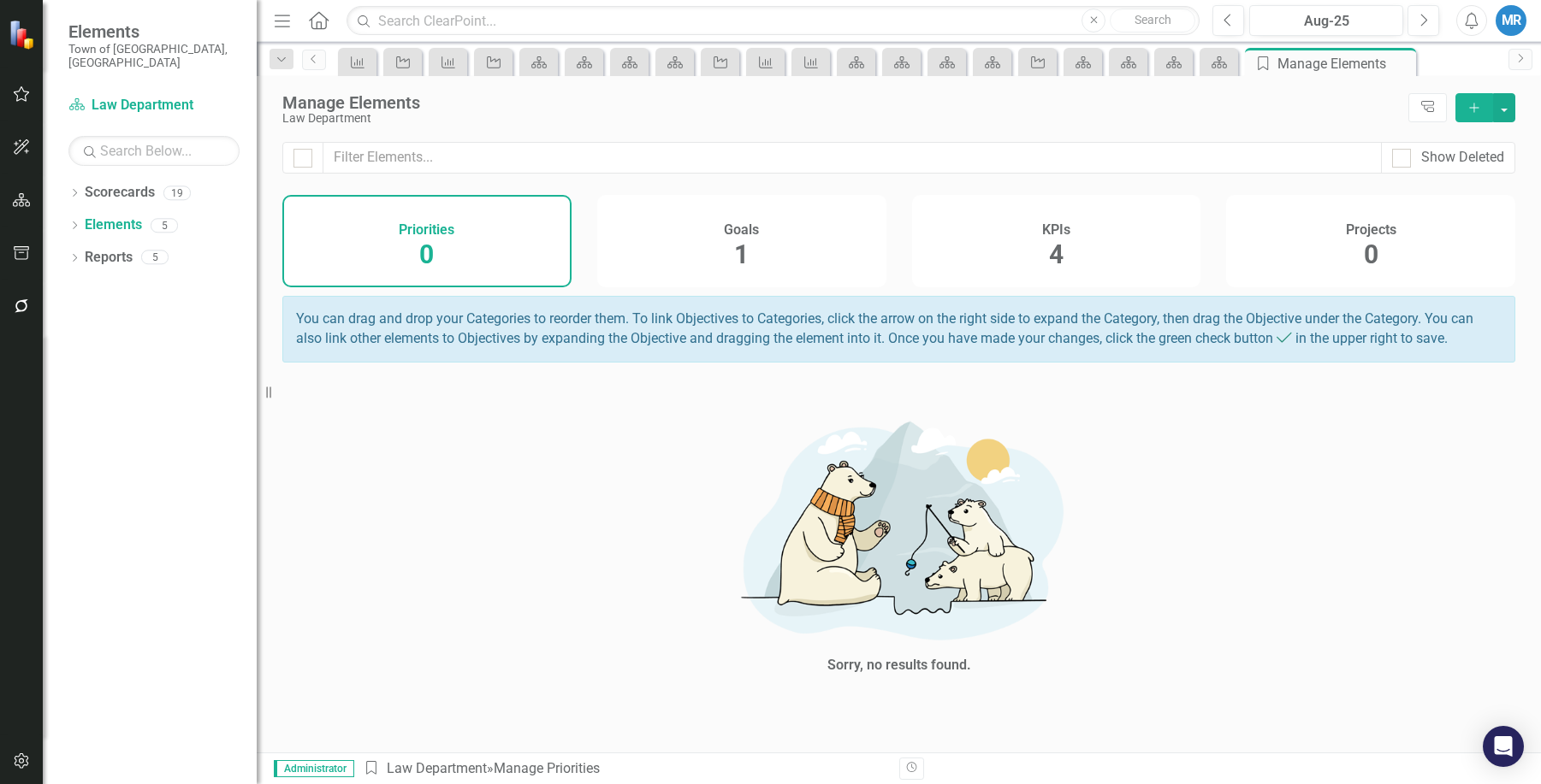
click at [1056, 247] on span "4" at bounding box center [1056, 254] width 15 height 30
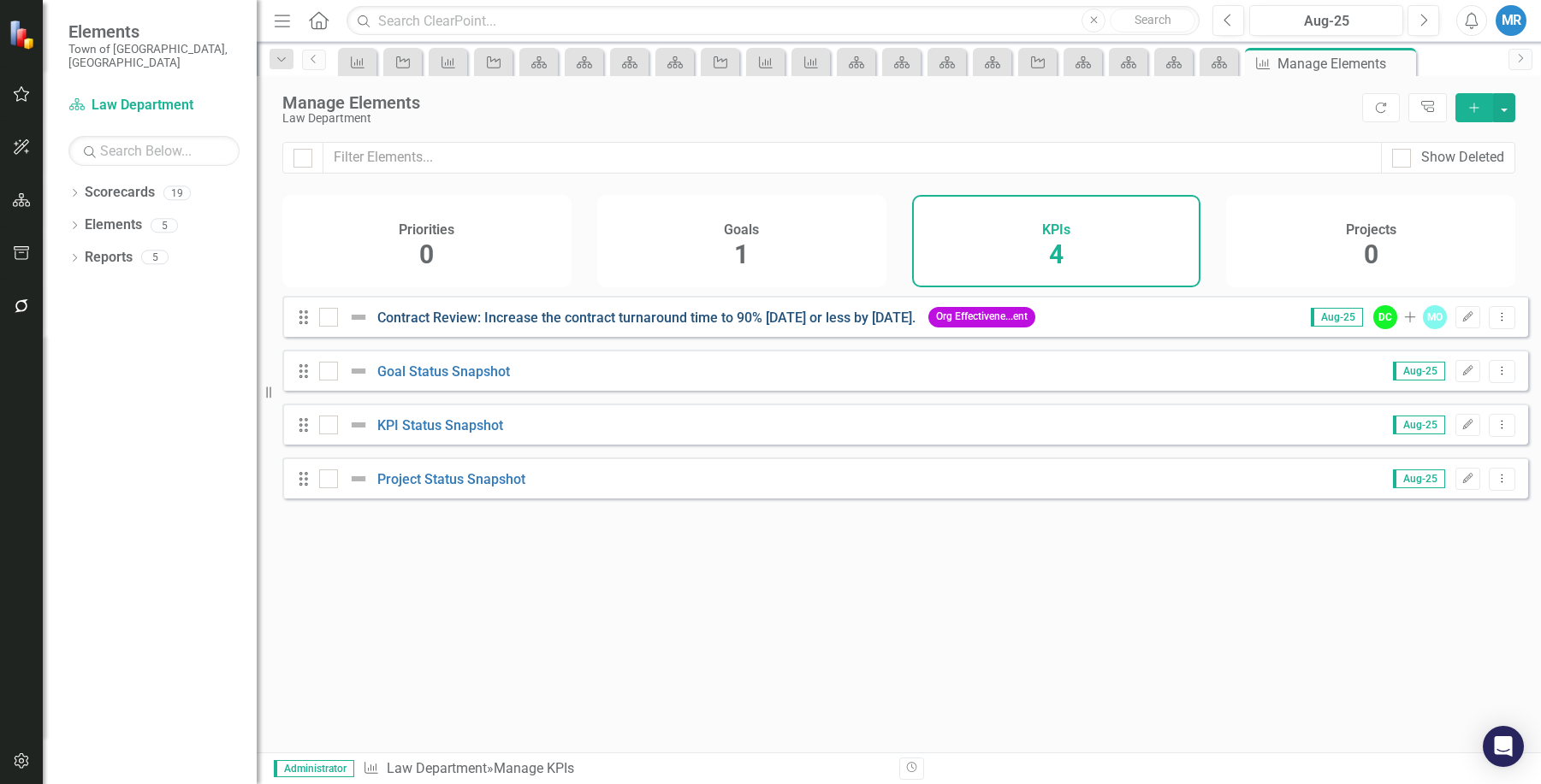
click at [624, 326] on link "Contract Review: Increase the contract turnaround time to 90% [DATE] or less by…" at bounding box center [646, 317] width 538 height 16
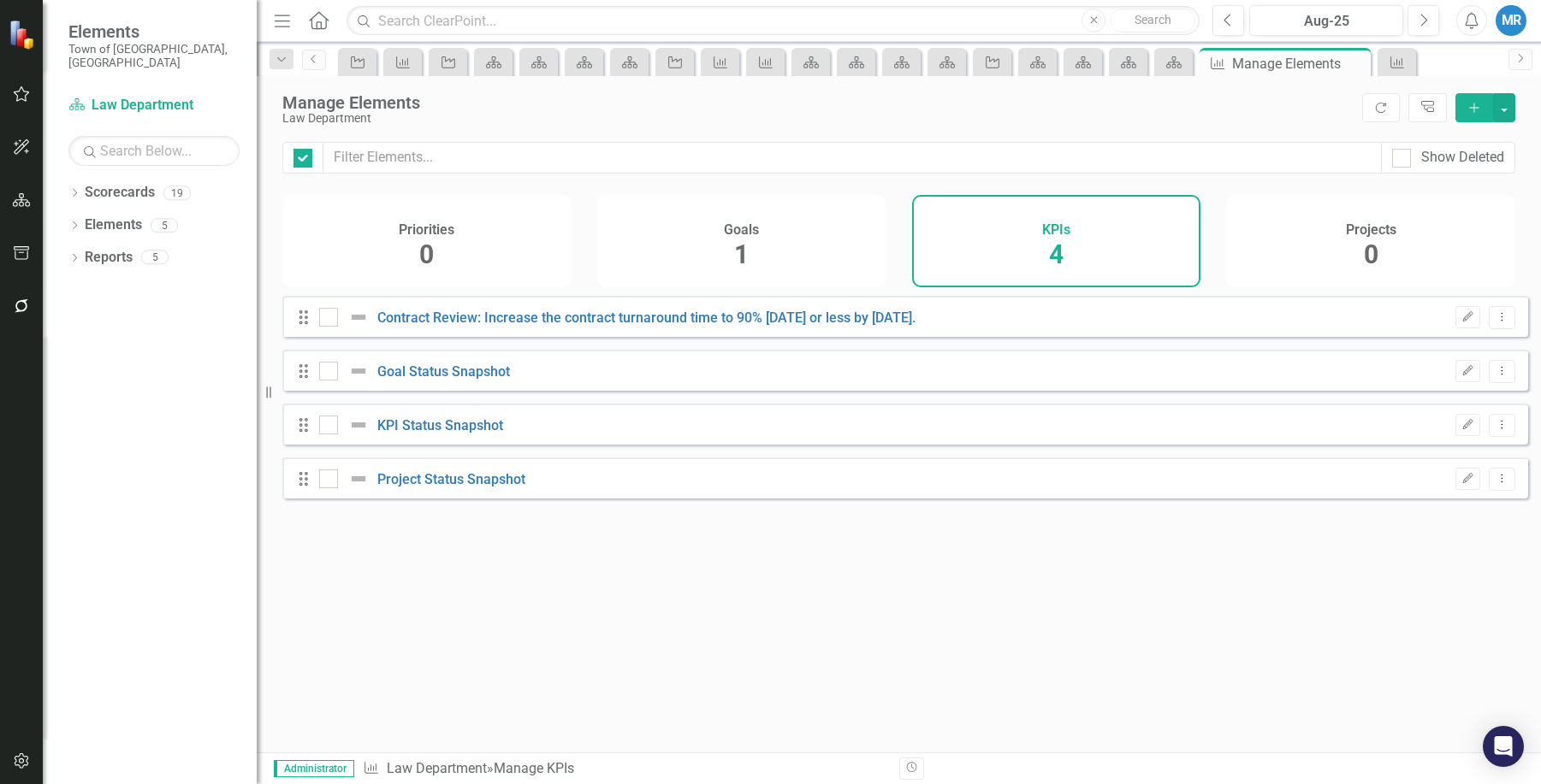
checkbox input "false"
click at [150, 183] on link "Scorecards" at bounding box center [120, 193] width 70 height 20
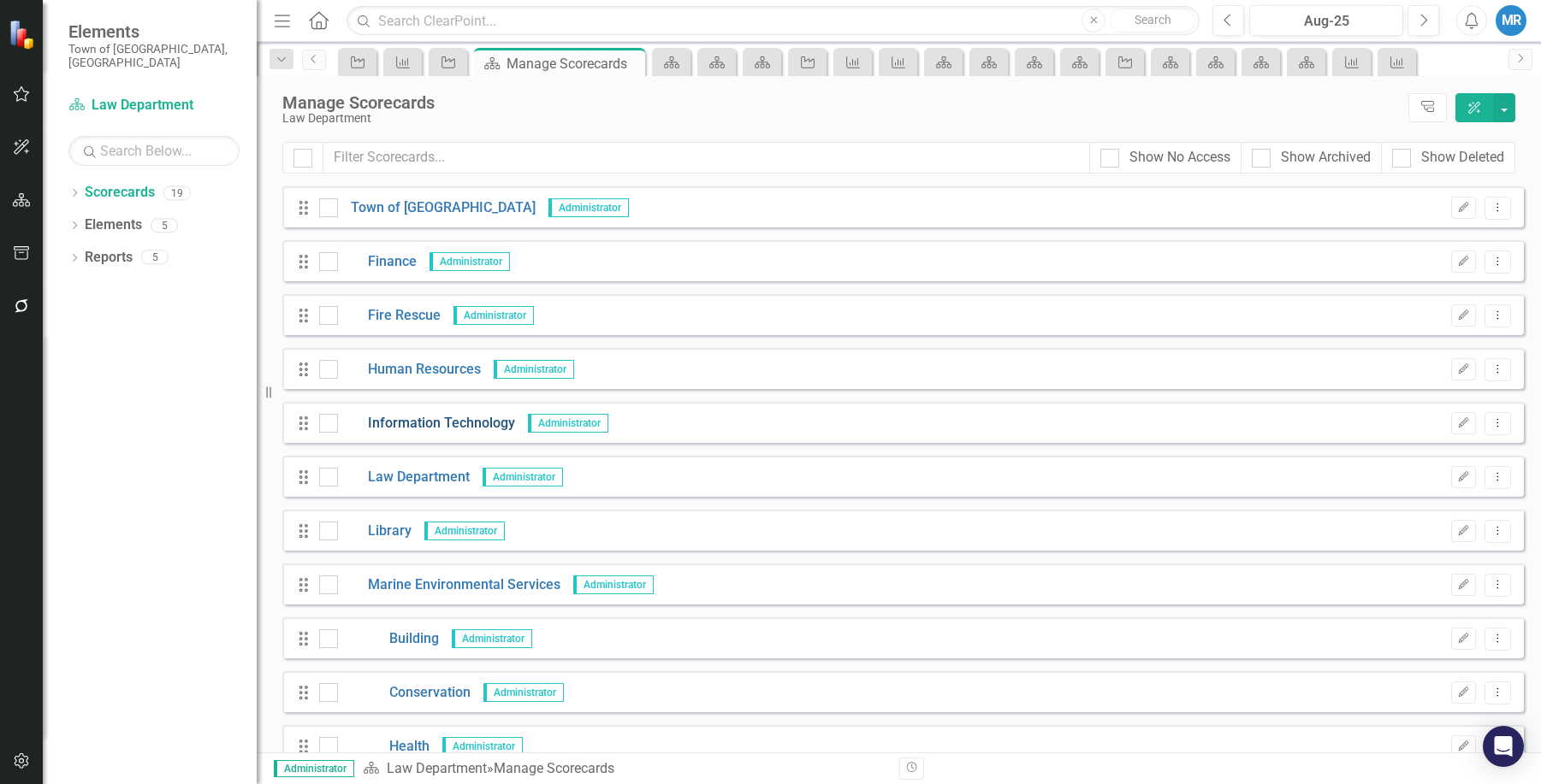
click at [480, 422] on link "Information Technology" at bounding box center [426, 424] width 178 height 20
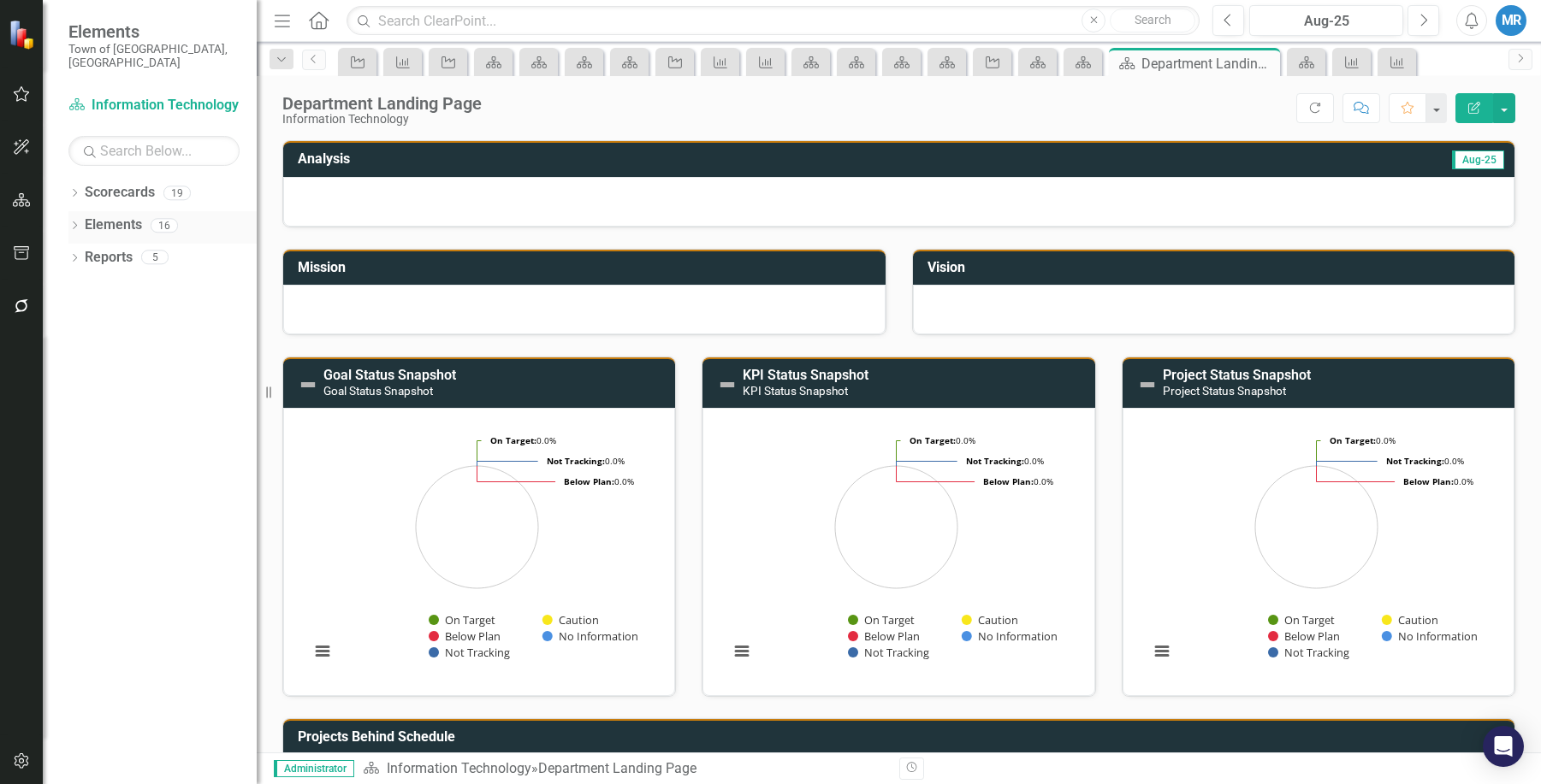
click at [113, 216] on link "Elements" at bounding box center [113, 226] width 58 height 20
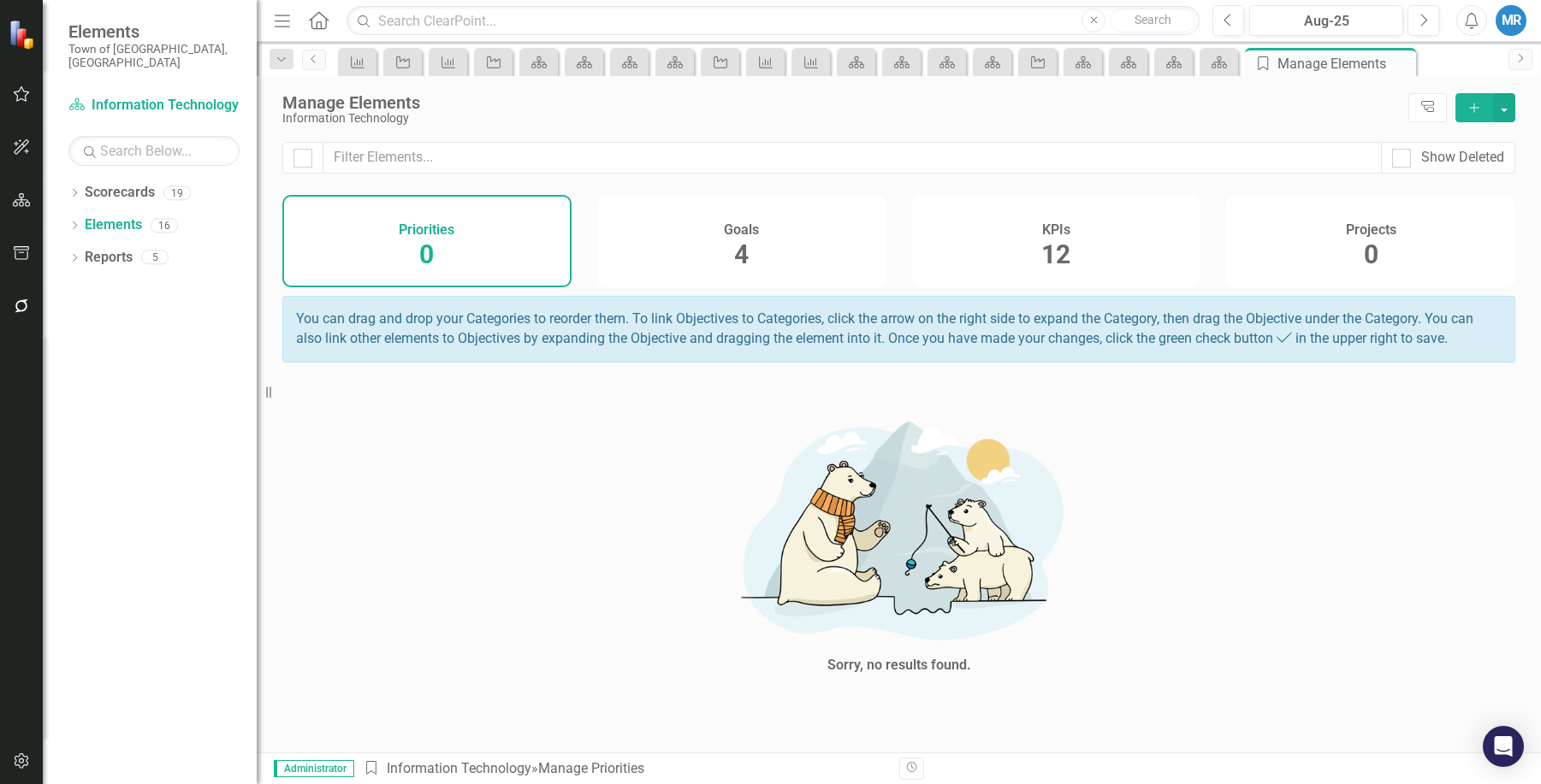
click at [1072, 254] on div "KPIs 12" at bounding box center [1057, 241] width 289 height 92
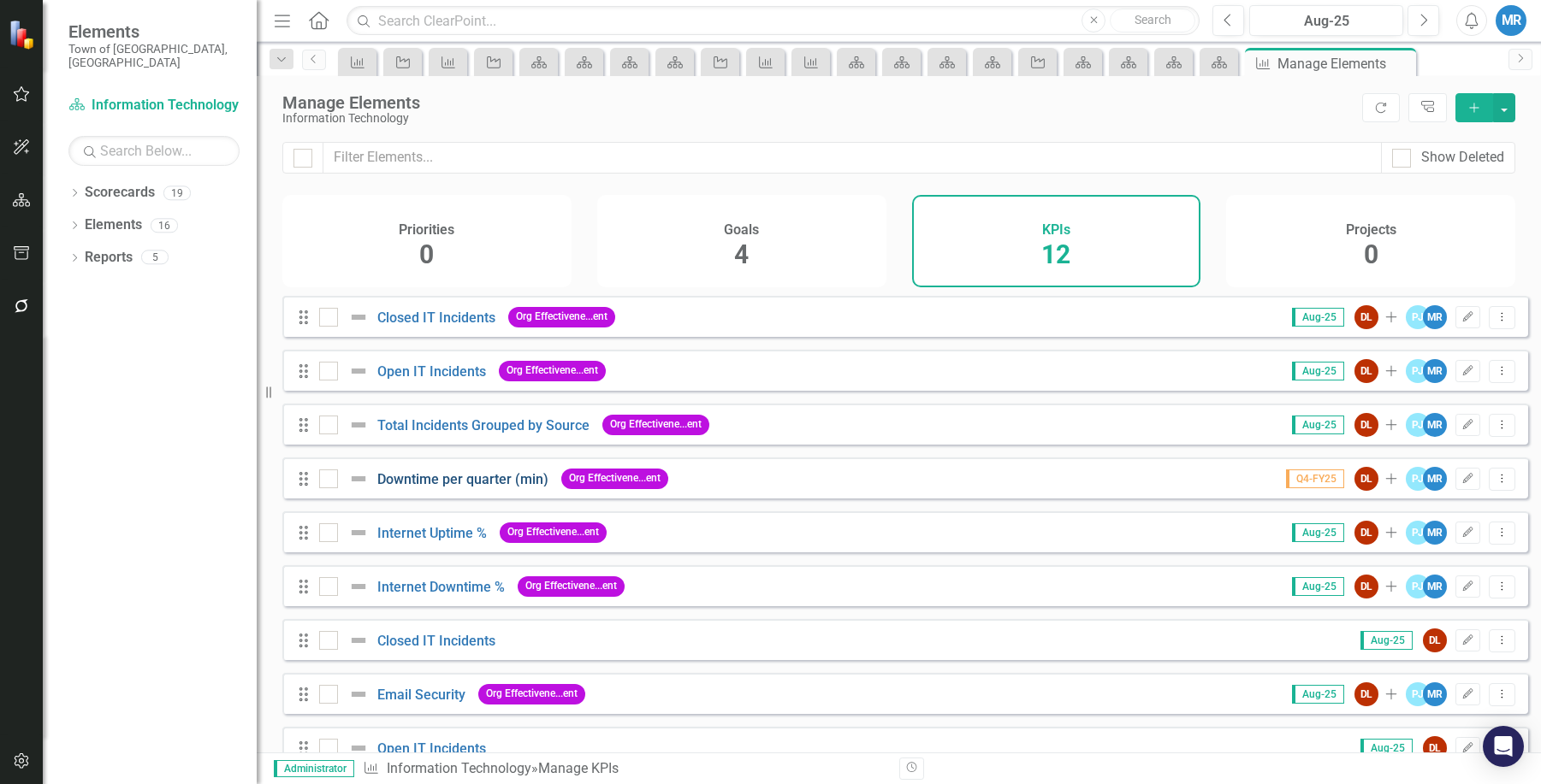
click at [492, 488] on link "Downtime per quarter (min)" at bounding box center [462, 479] width 171 height 16
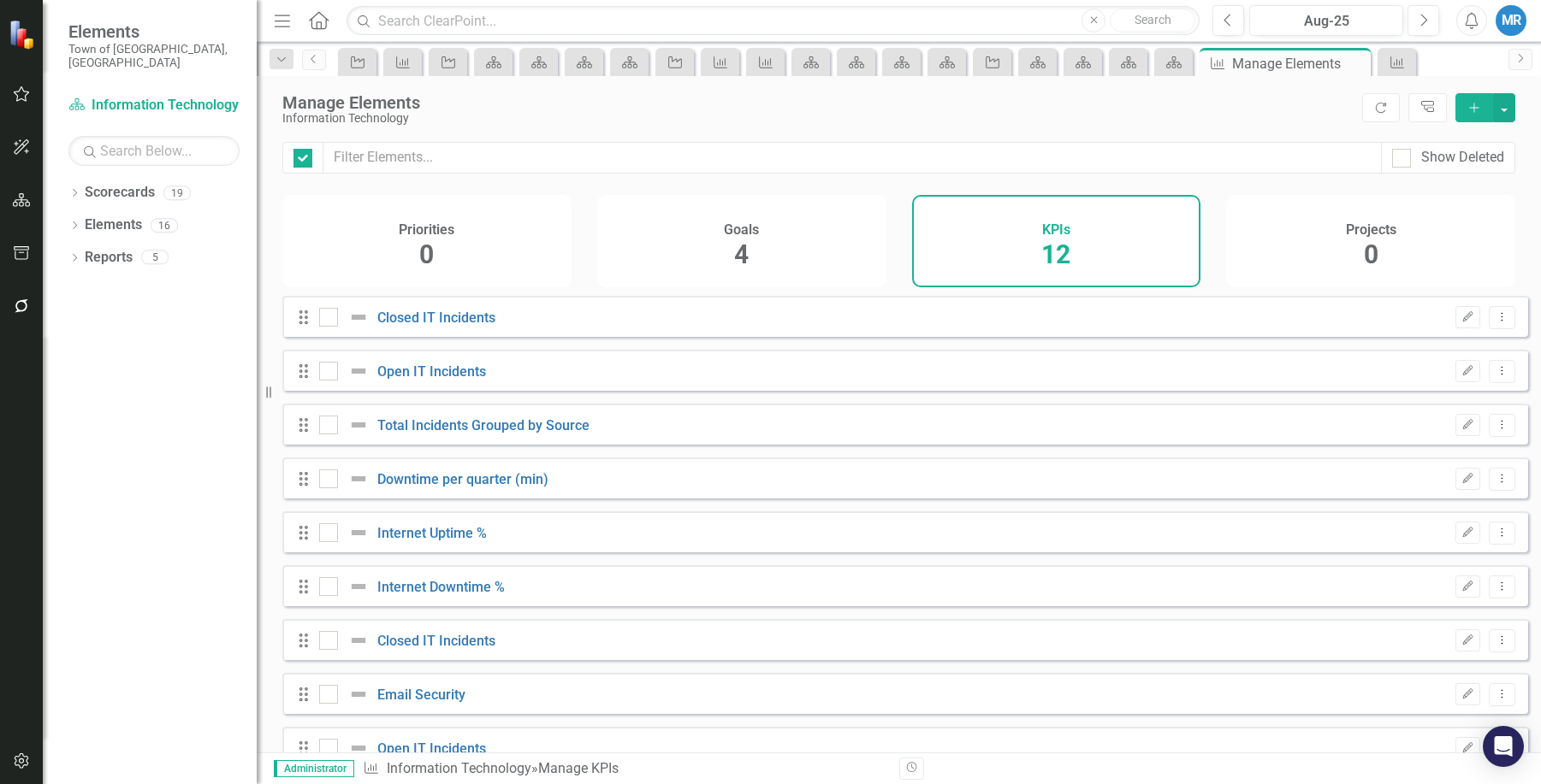
checkbox input "false"
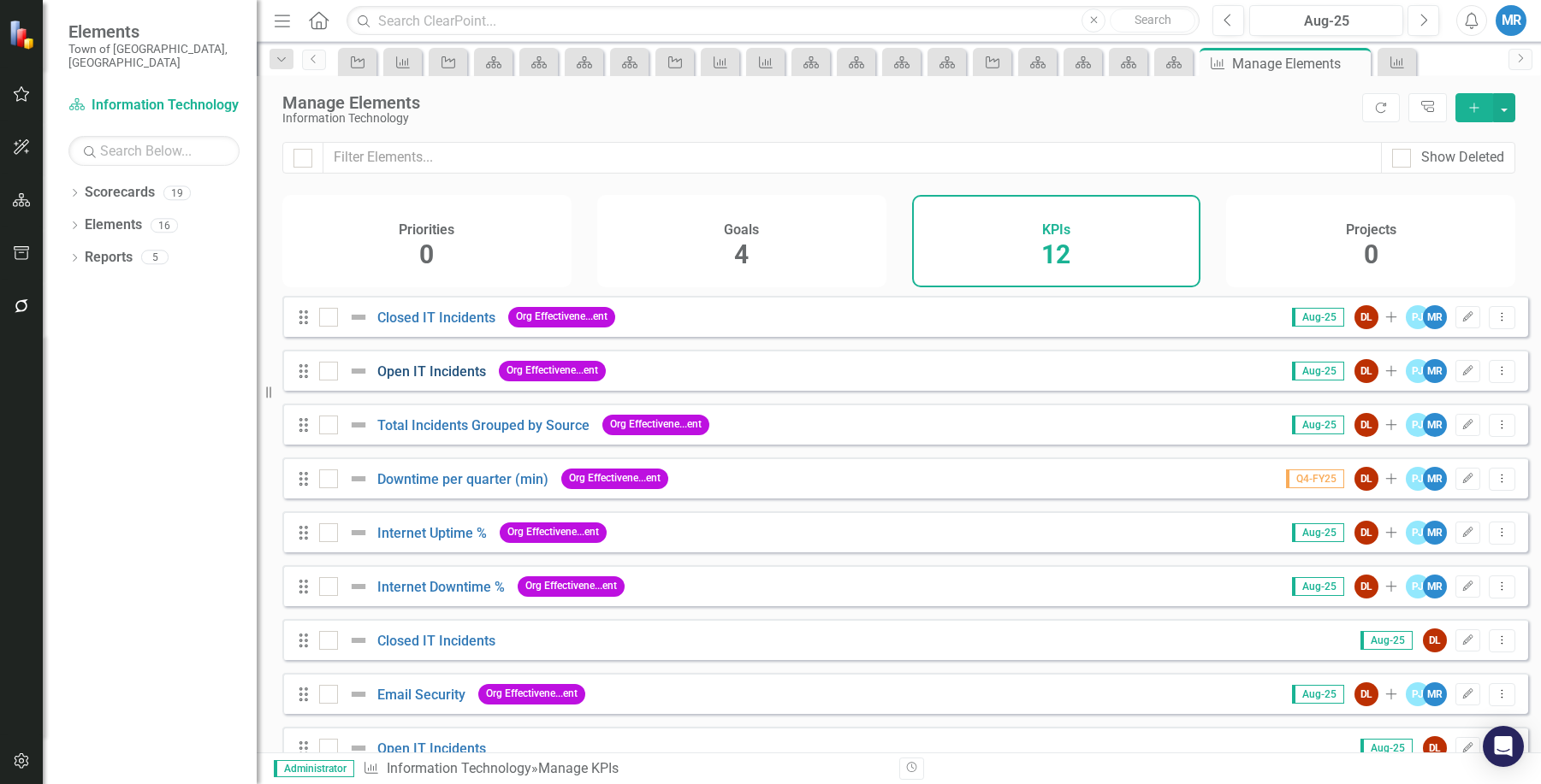
click at [459, 380] on link "Open IT Incidents" at bounding box center [431, 371] width 109 height 16
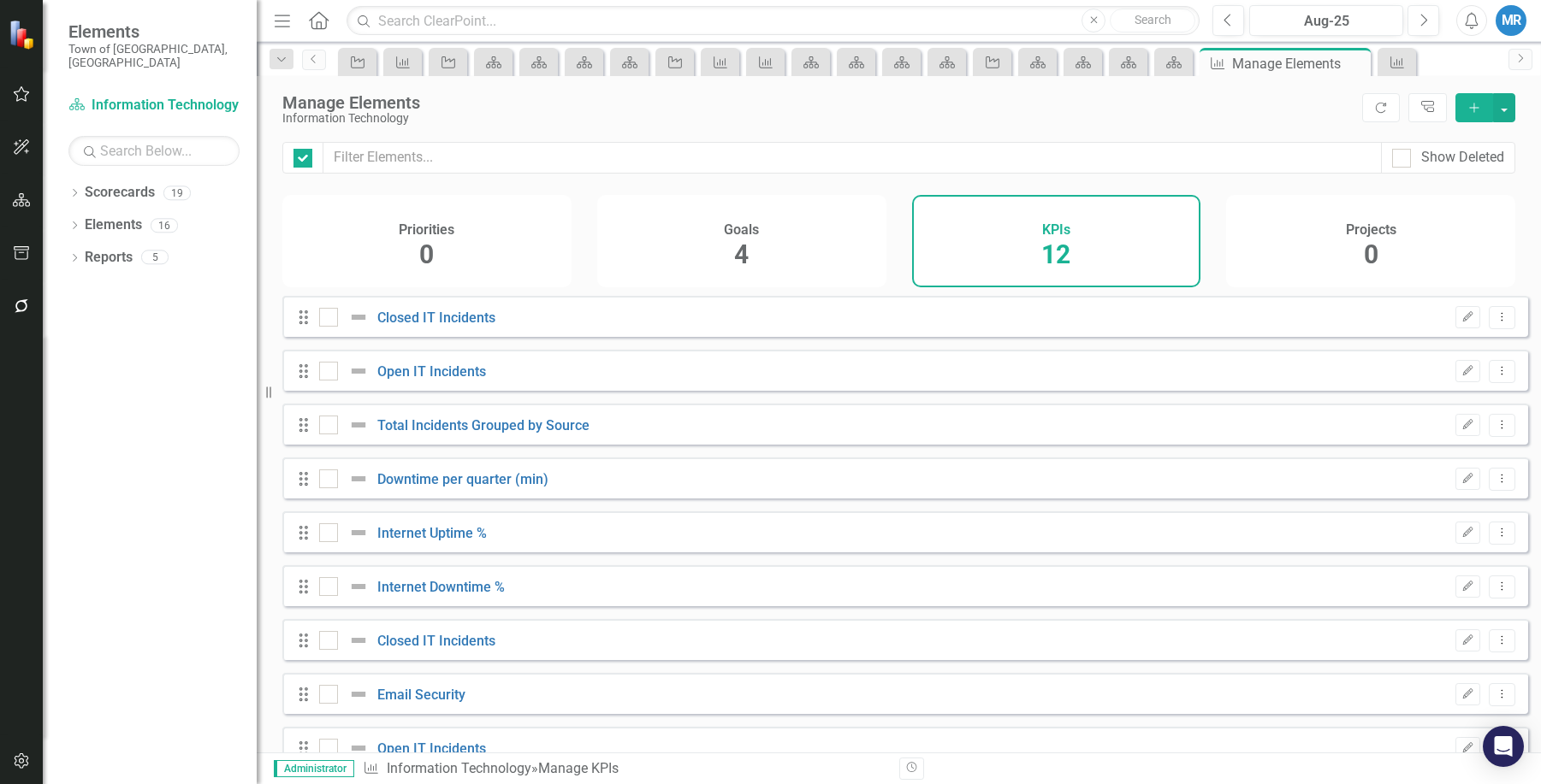
checkbox input "false"
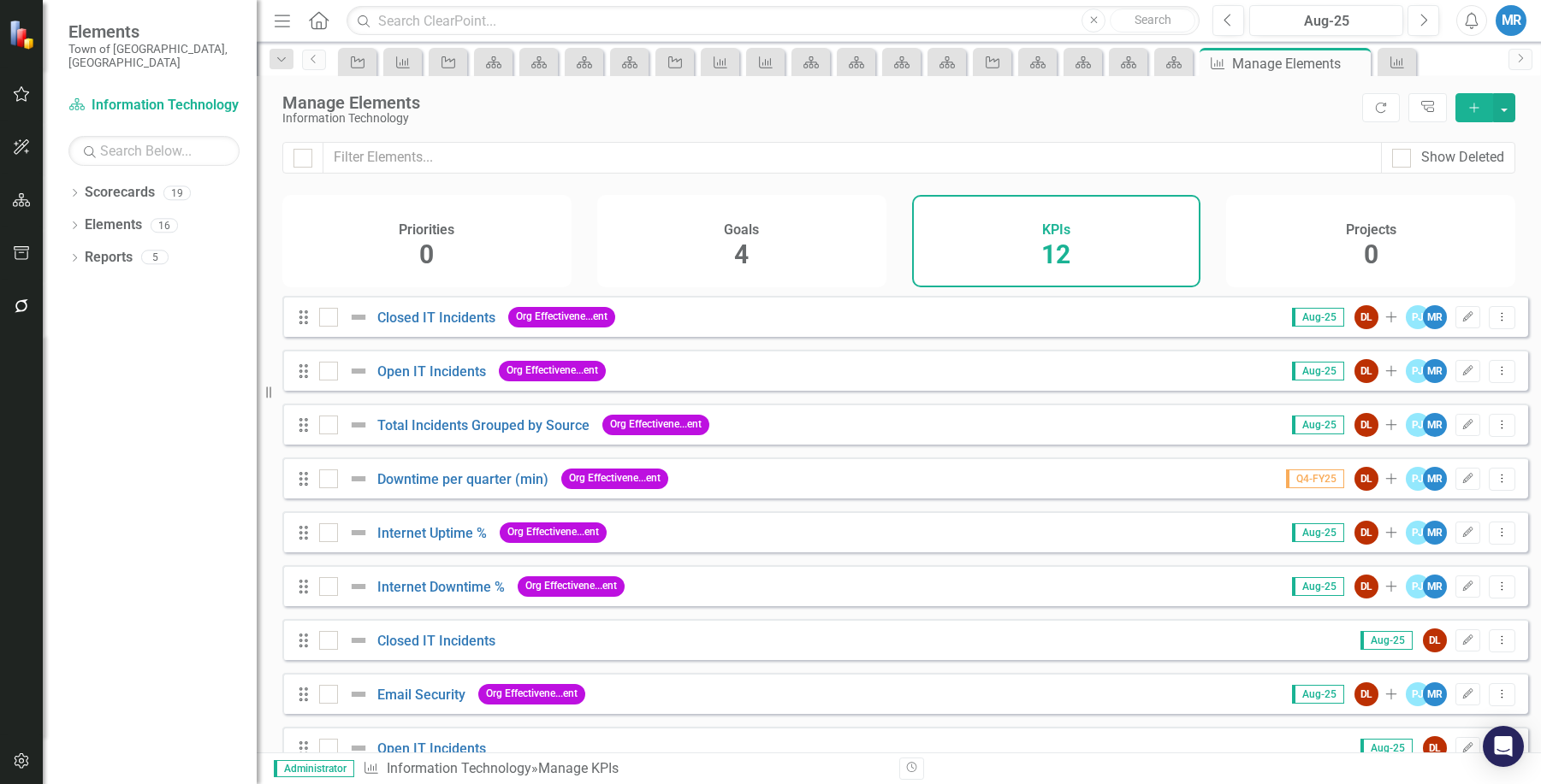
click at [425, 591] on div "Internet Downtime %" at bounding box center [415, 586] width 190 height 20
click at [423, 596] on link "Internet Downtime %" at bounding box center [440, 587] width 127 height 16
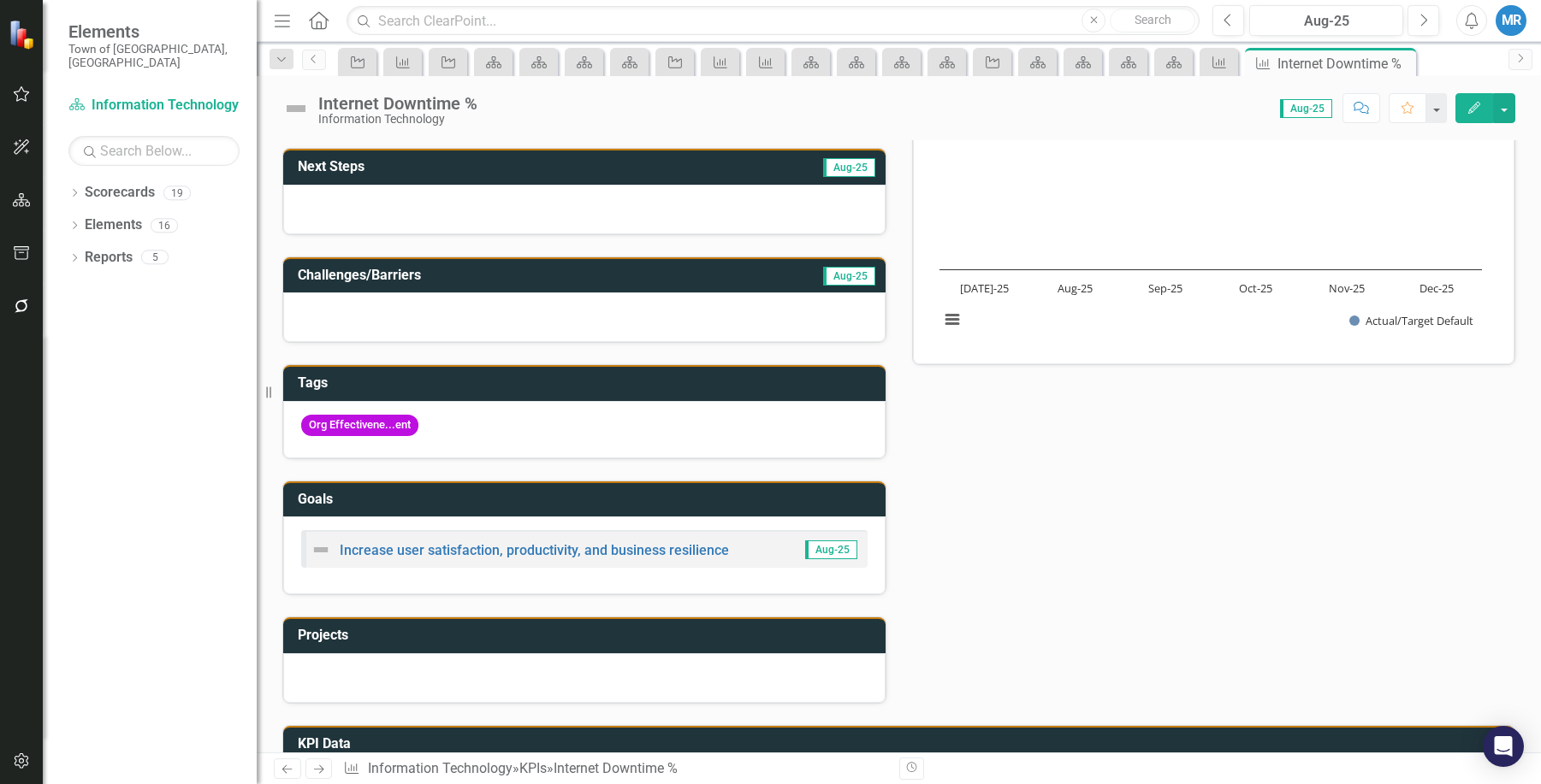
scroll to position [256, 0]
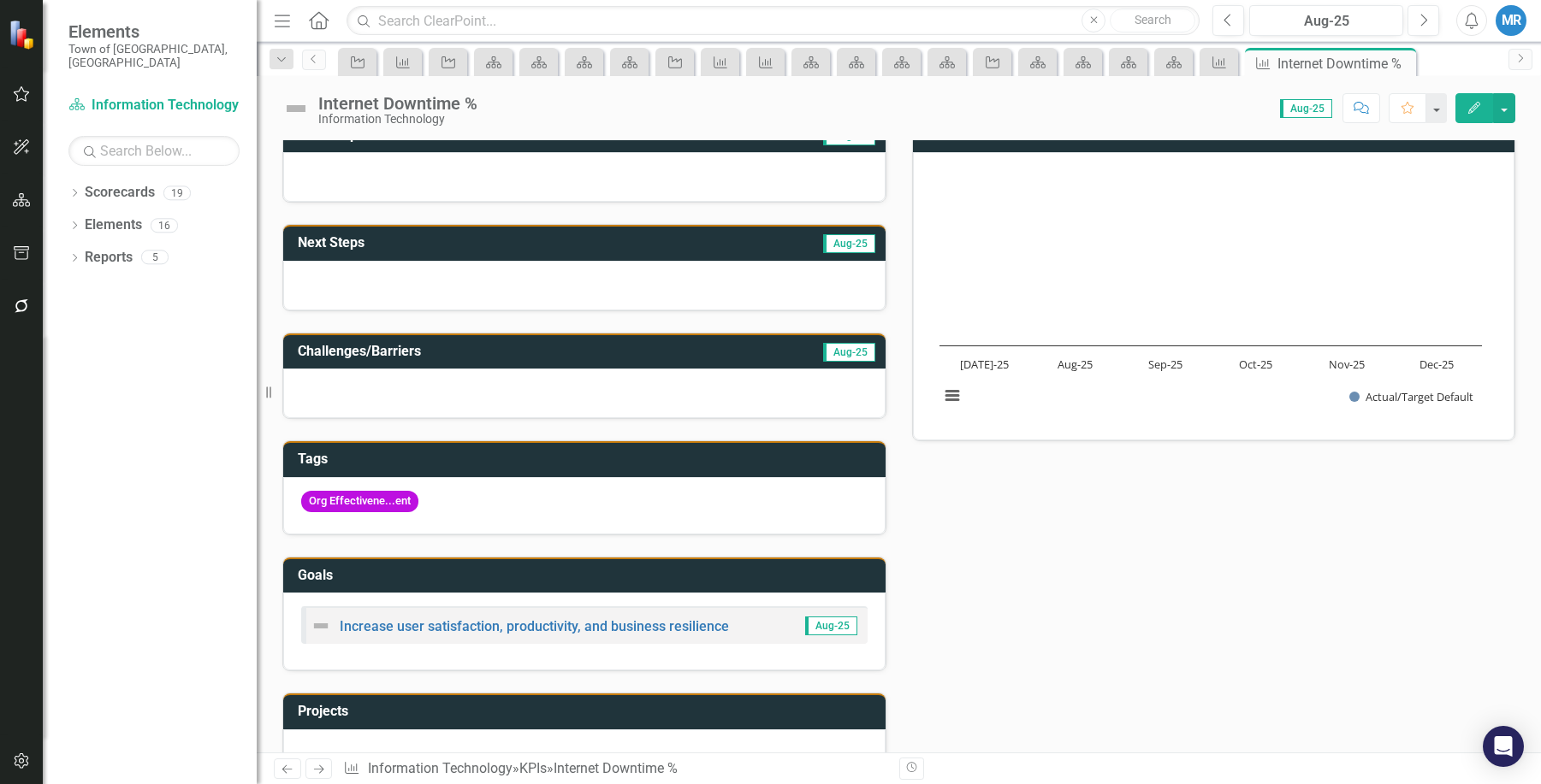
scroll to position [137, 0]
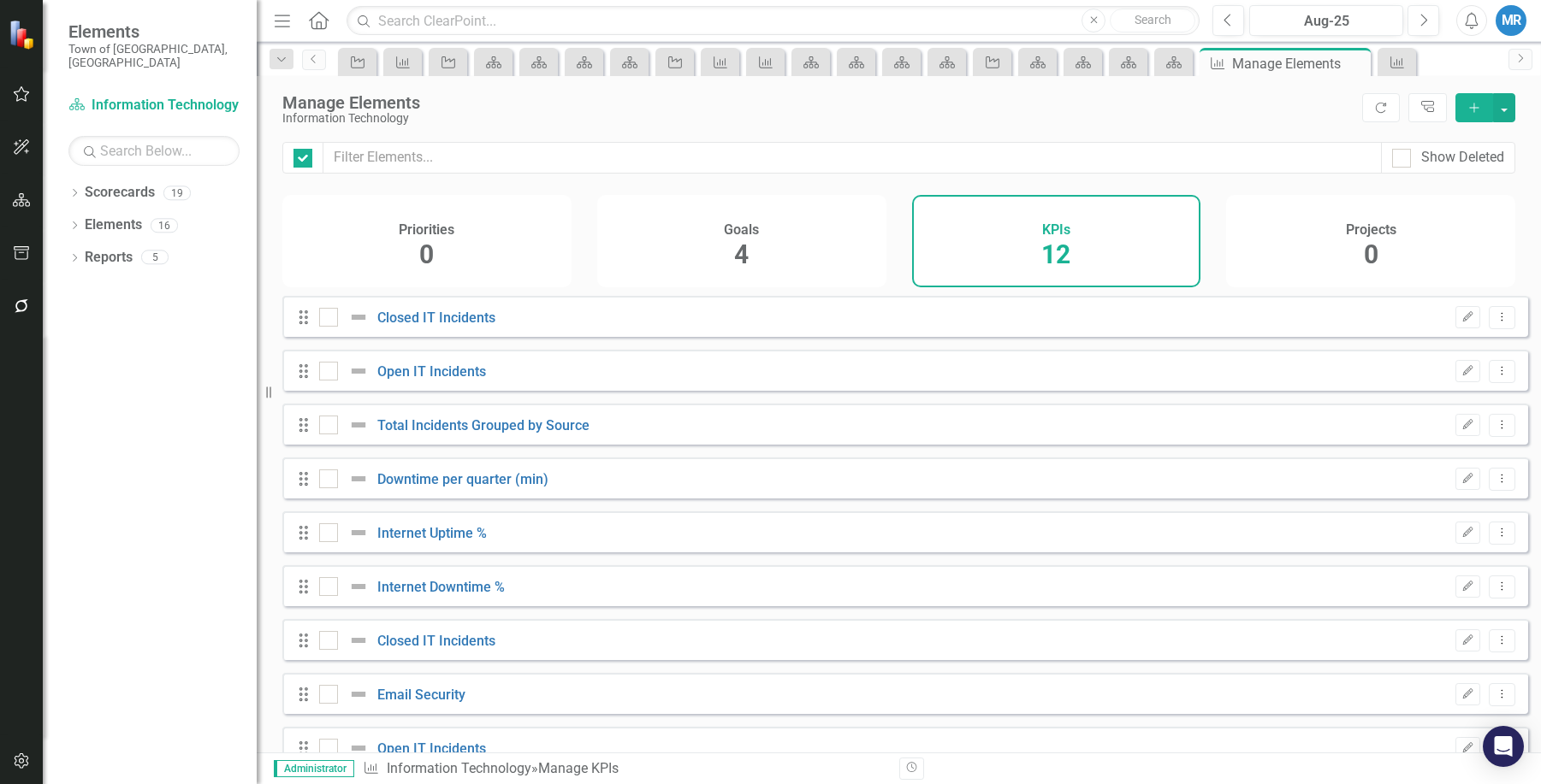
checkbox input "false"
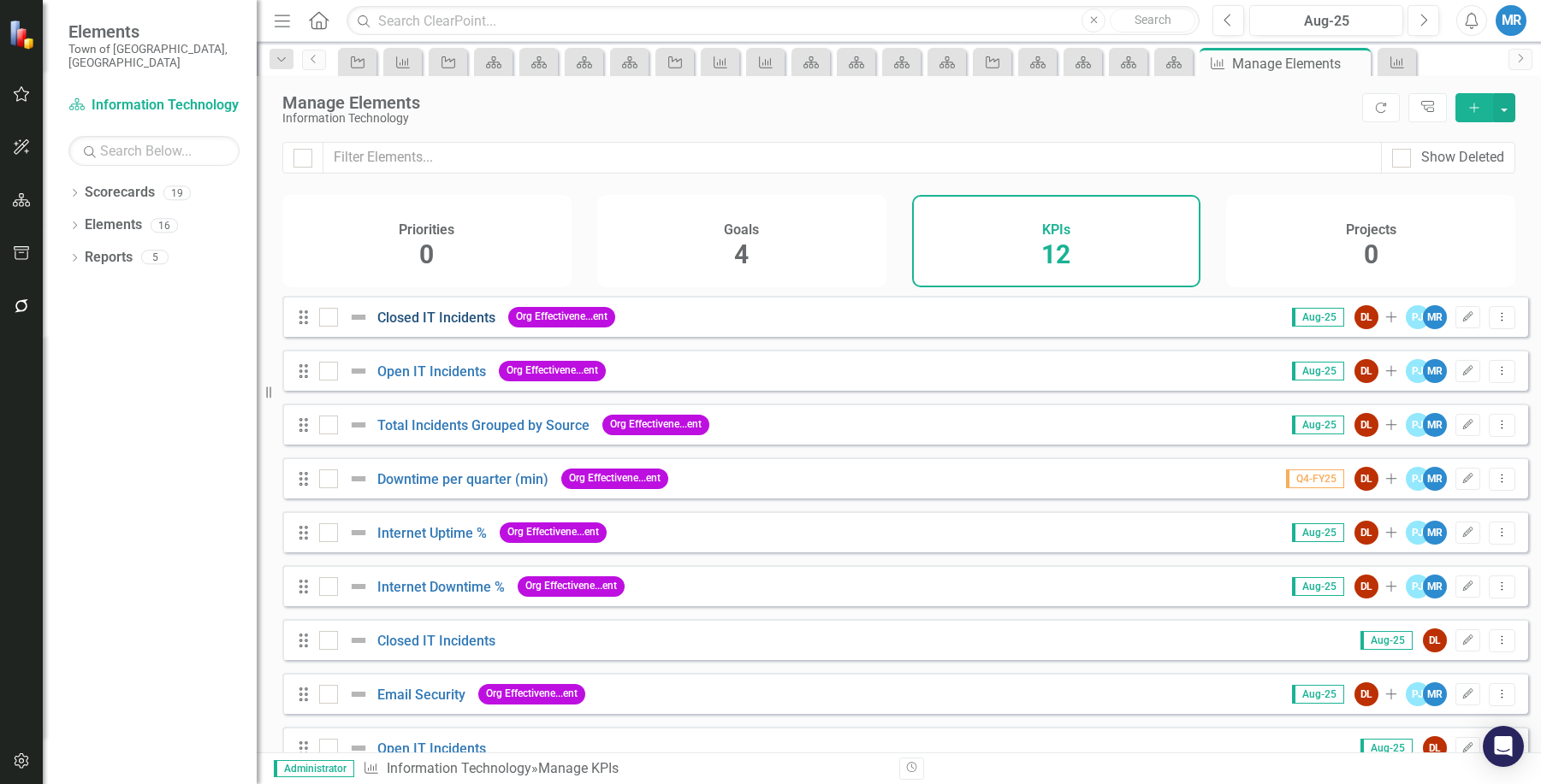
click at [447, 326] on link "Closed IT Incidents" at bounding box center [436, 317] width 118 height 16
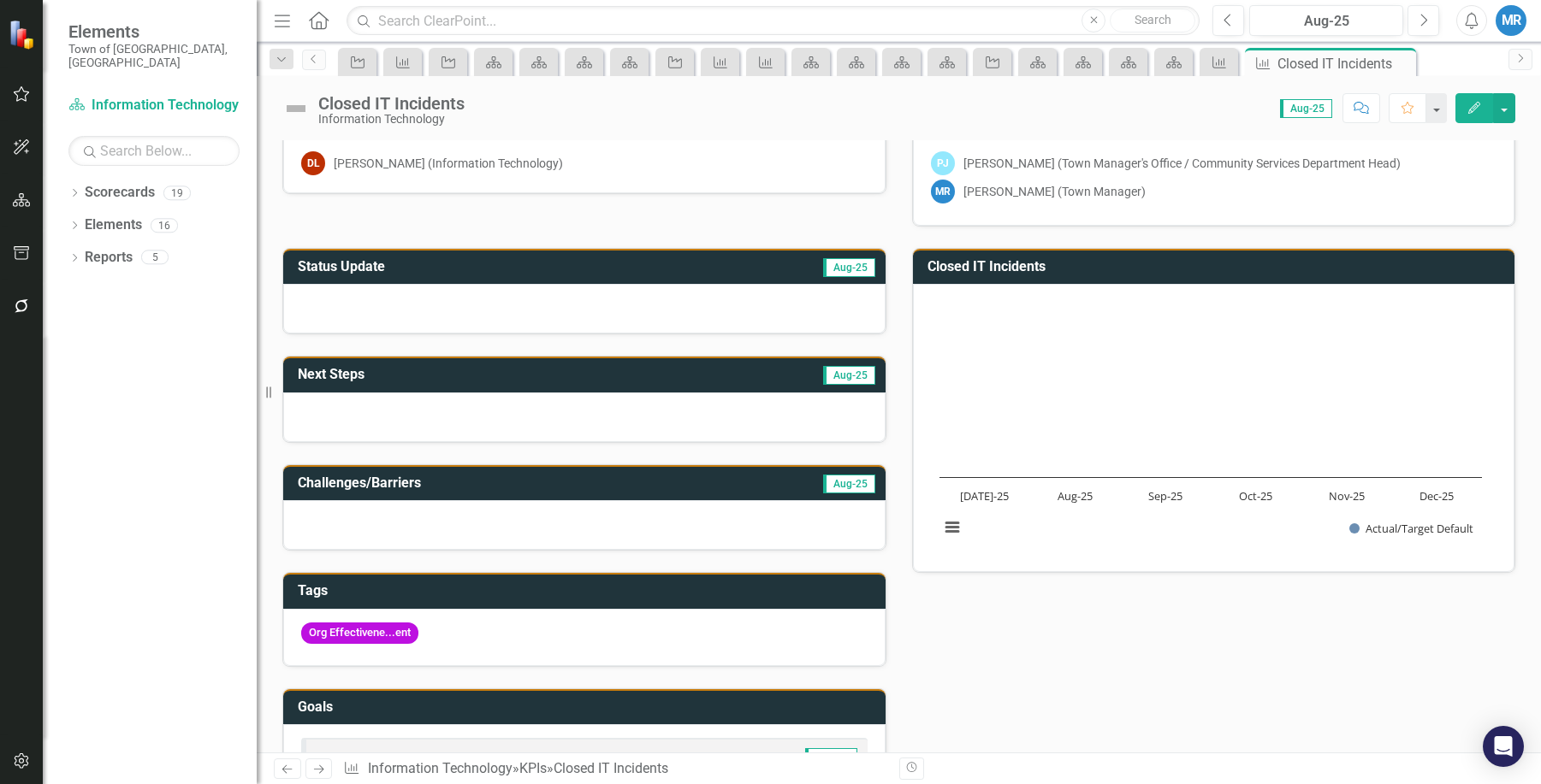
scroll to position [38, 0]
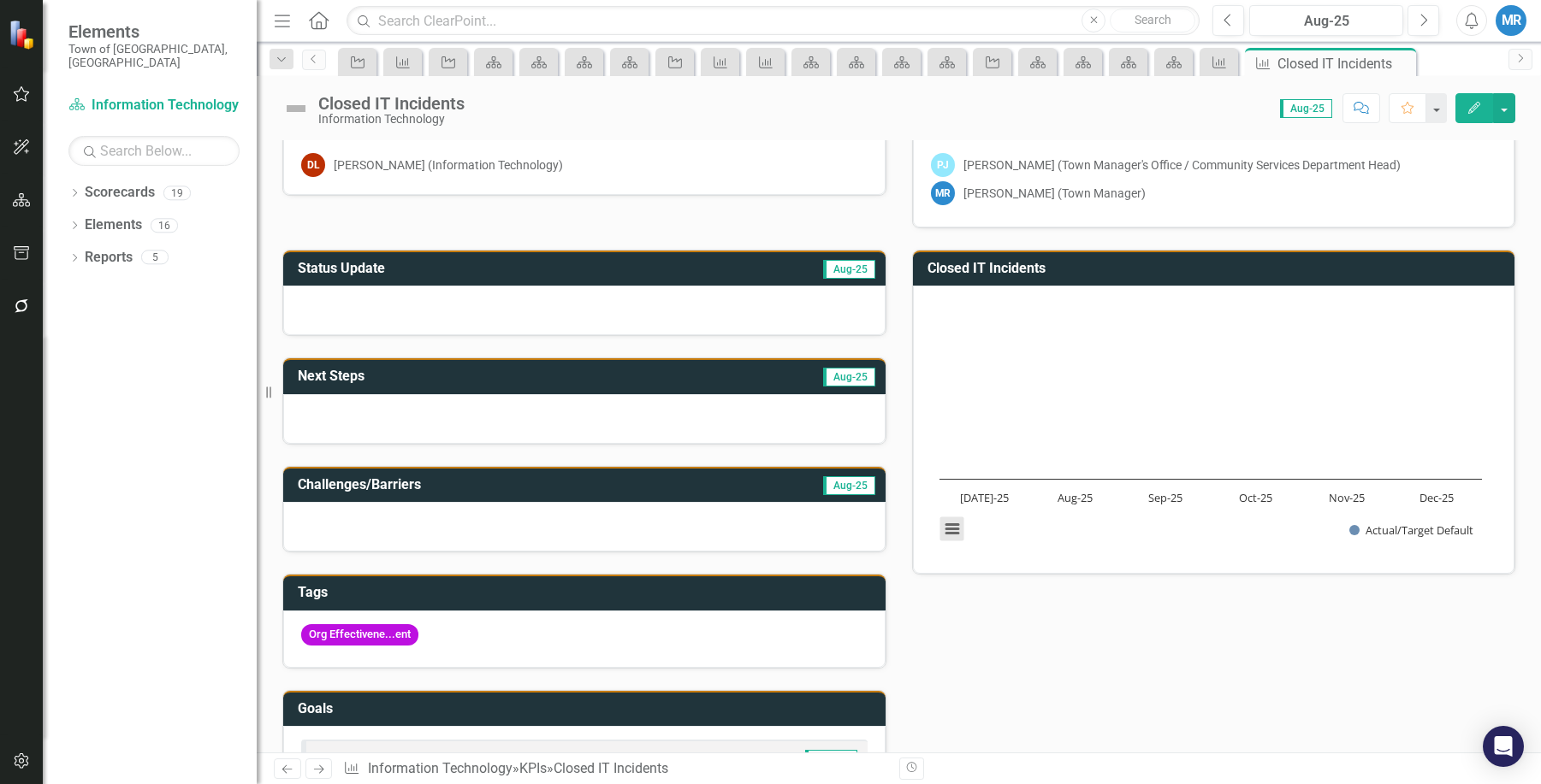
drag, startPoint x: 954, startPoint y: 532, endPoint x: 945, endPoint y: 534, distance: 9.2
click at [945, 534] on button "View chart menu, Chart" at bounding box center [952, 530] width 24 height 24
click at [1174, 676] on div "Status Update Aug-25 Next Steps Aug-25 Challenges/Barriers Aug-25 Tags Org Effe…" at bounding box center [898, 571] width 1258 height 685
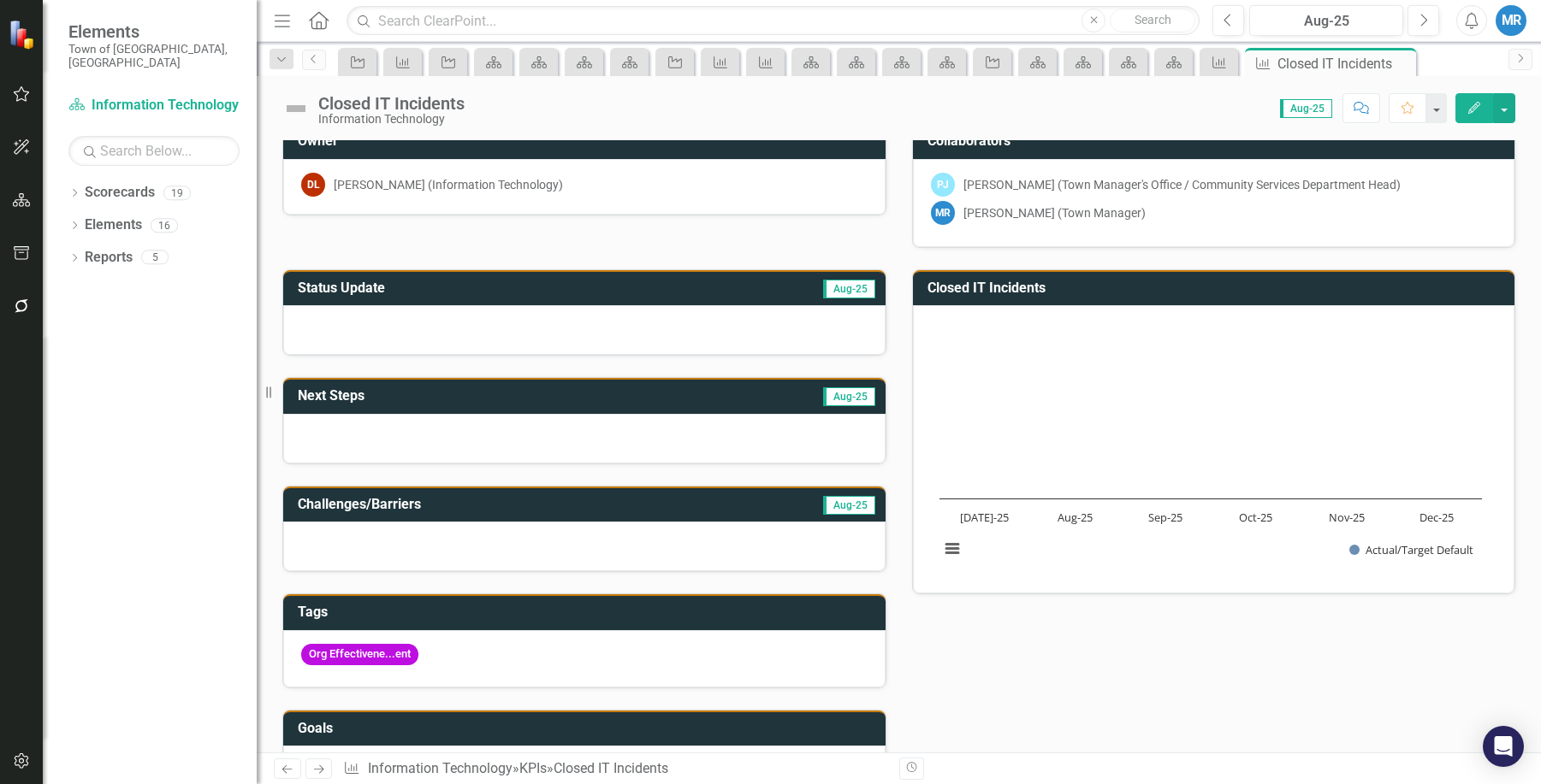
scroll to position [0, 0]
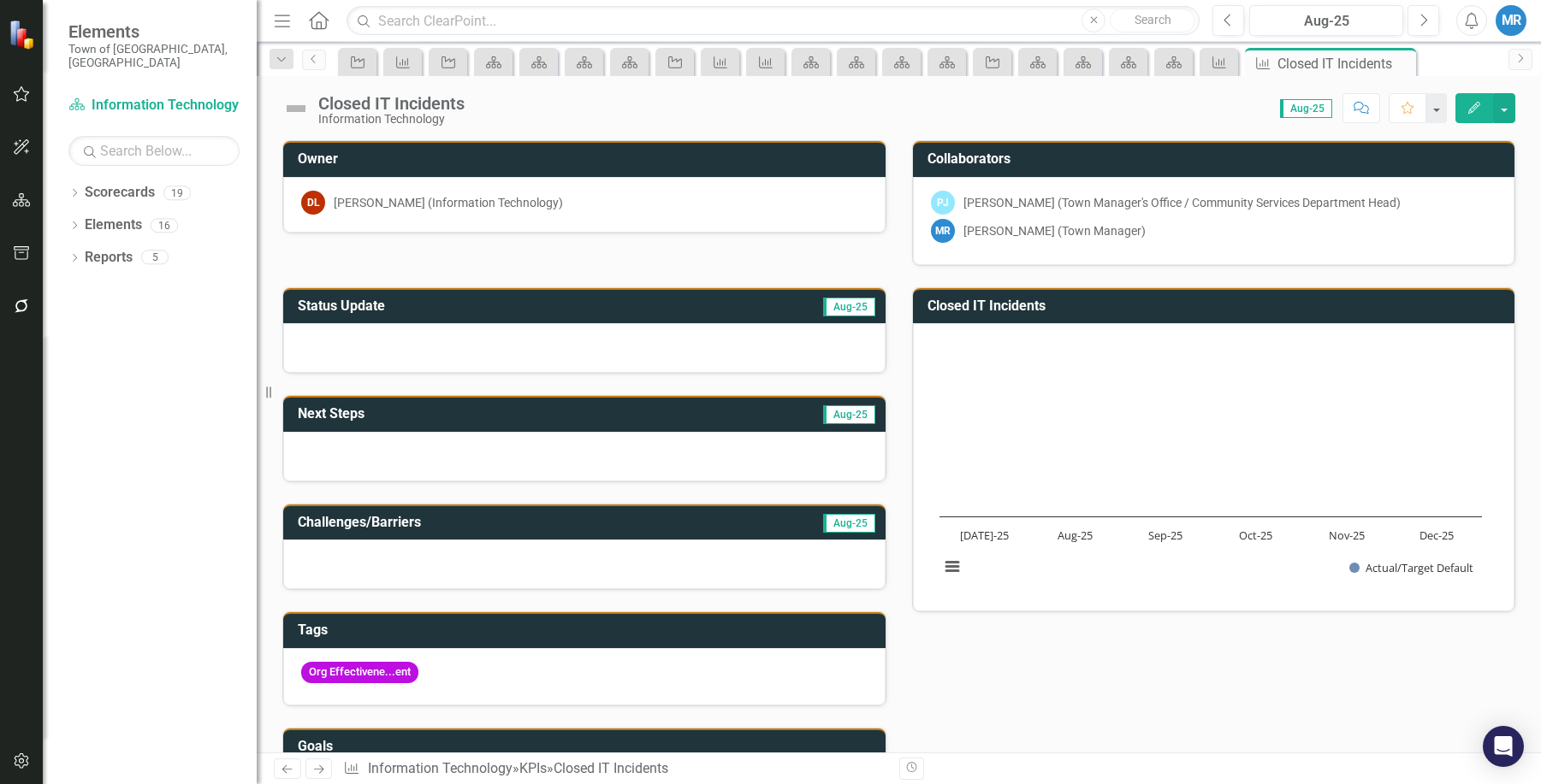
click at [1324, 104] on span "Aug-25" at bounding box center [1305, 108] width 52 height 19
click at [1410, 22] on button "Next" at bounding box center [1423, 21] width 32 height 31
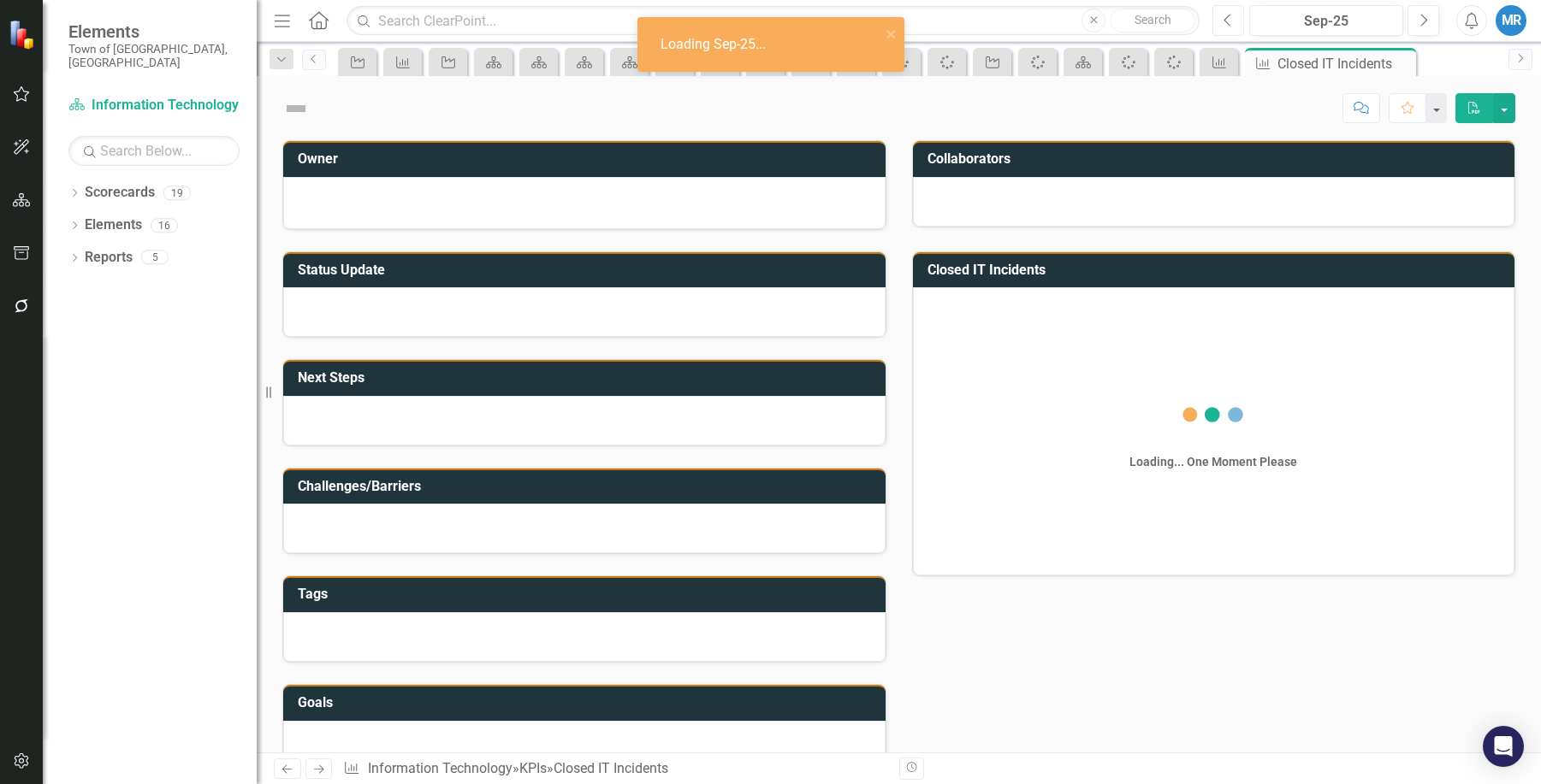
click at [1221, 18] on button "Previous" at bounding box center [1228, 21] width 32 height 31
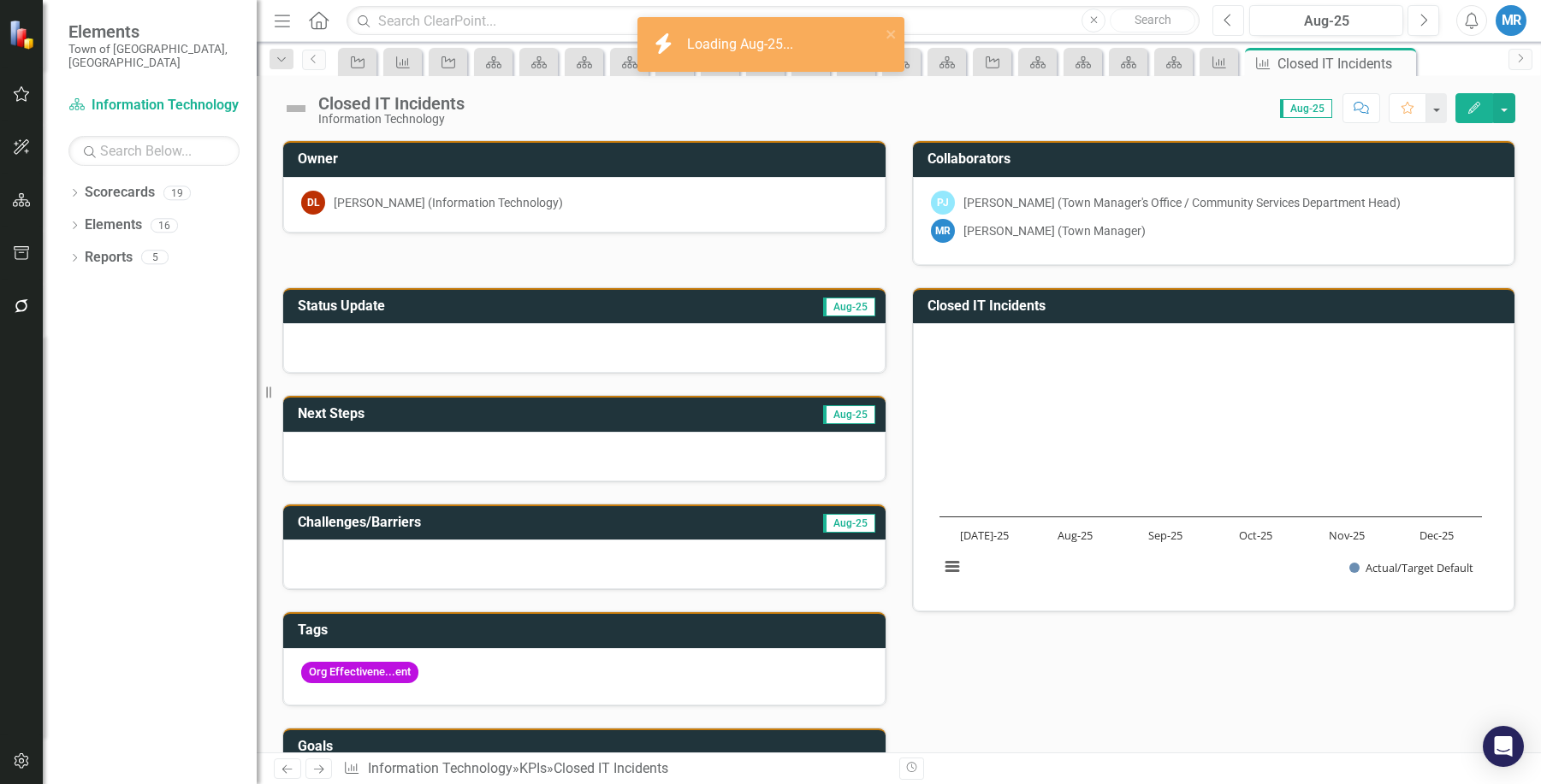
drag, startPoint x: 1221, startPoint y: 18, endPoint x: 1429, endPoint y: 466, distance: 493.9
click at [1429, 466] on rect "Interactive chart" at bounding box center [1210, 465] width 559 height 256
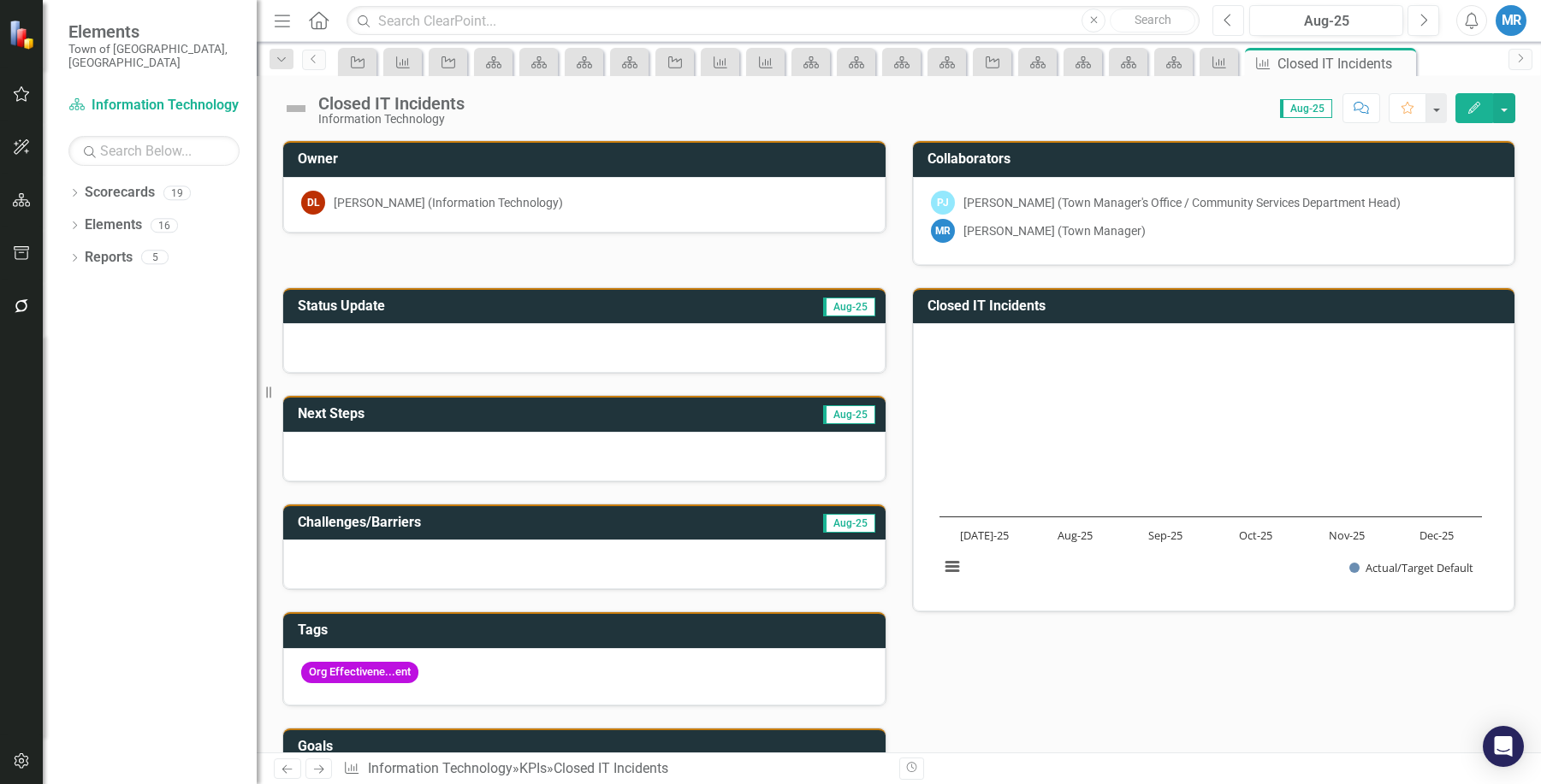
click at [1227, 21] on icon "Previous" at bounding box center [1228, 20] width 9 height 16
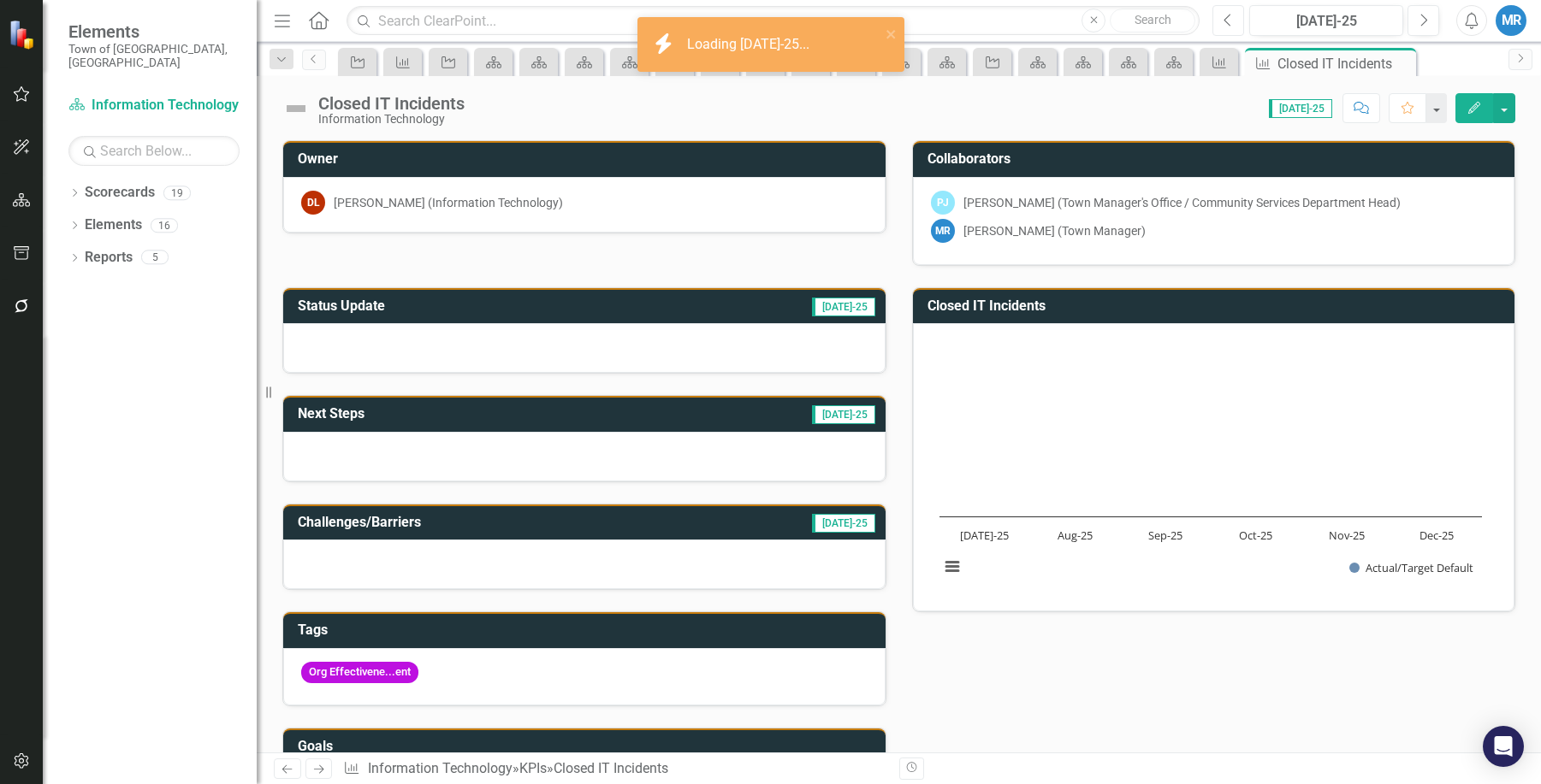
click at [1227, 21] on icon "Previous" at bounding box center [1228, 20] width 9 height 16
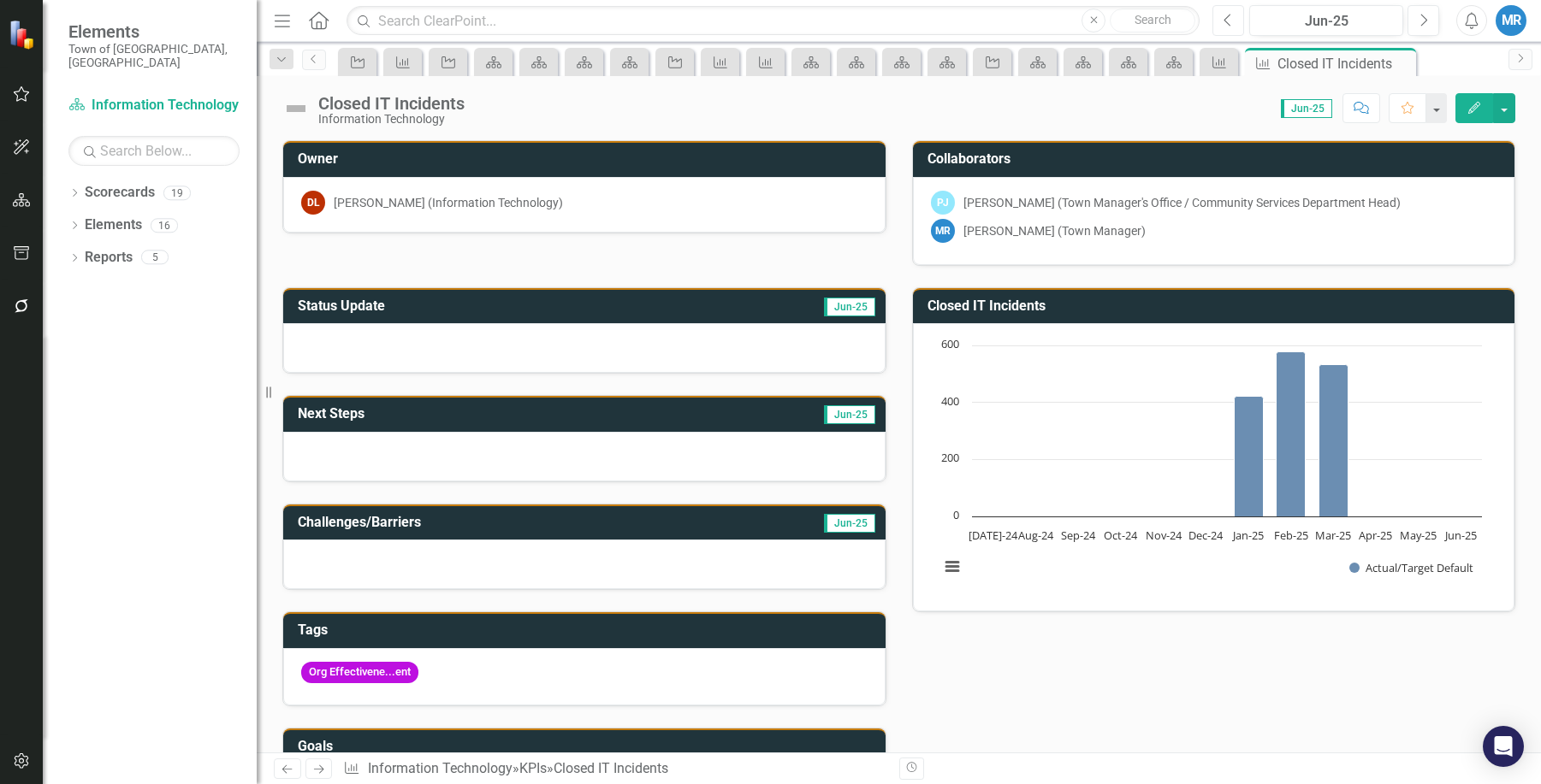
click at [1226, 19] on icon "Previous" at bounding box center [1228, 20] width 9 height 16
click at [1226, 21] on icon "button" at bounding box center [1227, 19] width 6 height 12
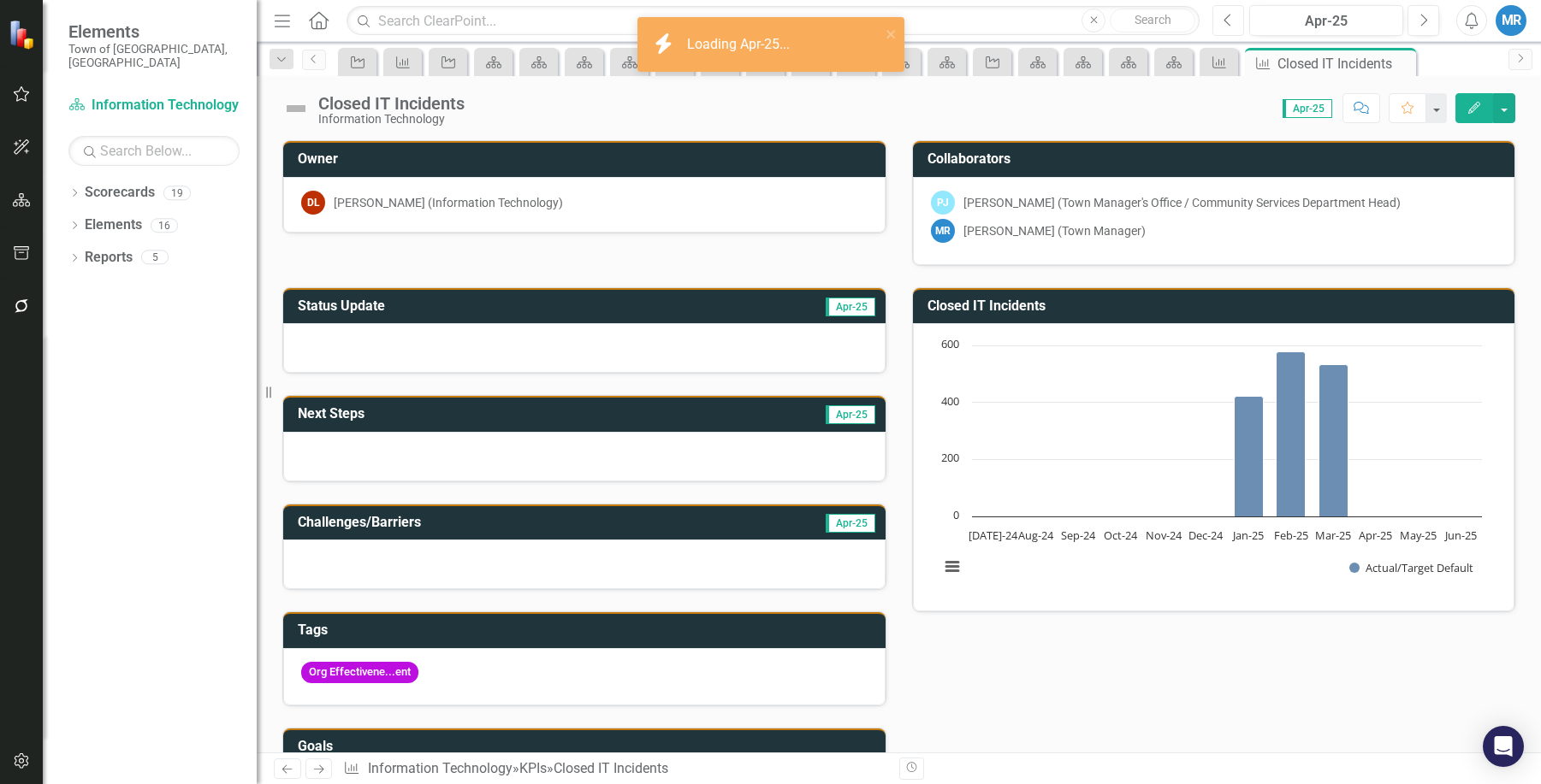
click at [1228, 27] on button "Previous" at bounding box center [1228, 21] width 32 height 31
click at [1232, 27] on icon "Previous" at bounding box center [1228, 20] width 9 height 16
click at [1424, 20] on icon "Next" at bounding box center [1423, 20] width 9 height 16
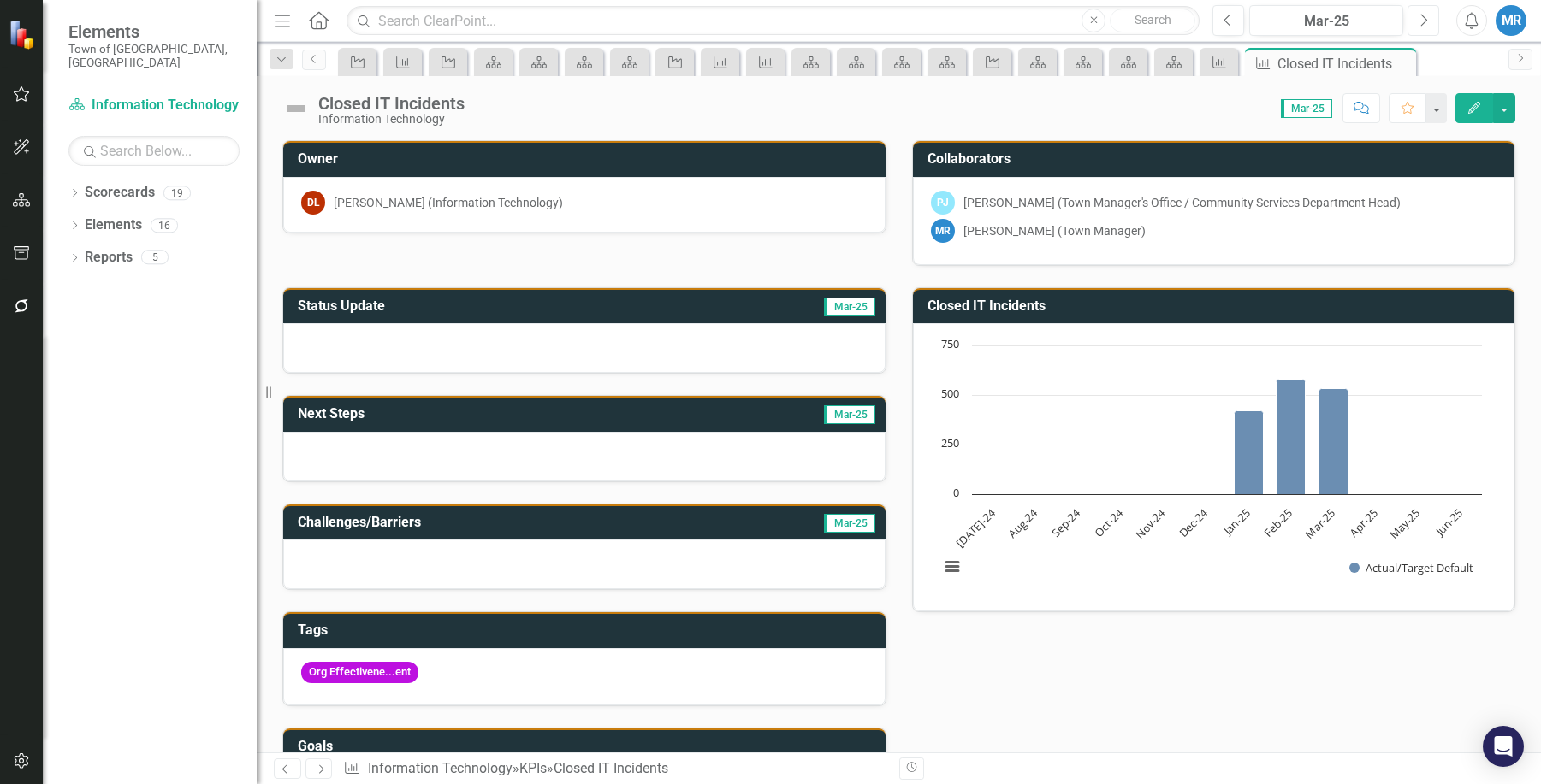
click at [1417, 19] on button "Next" at bounding box center [1423, 21] width 32 height 31
click at [1432, 26] on button "Next" at bounding box center [1423, 21] width 32 height 31
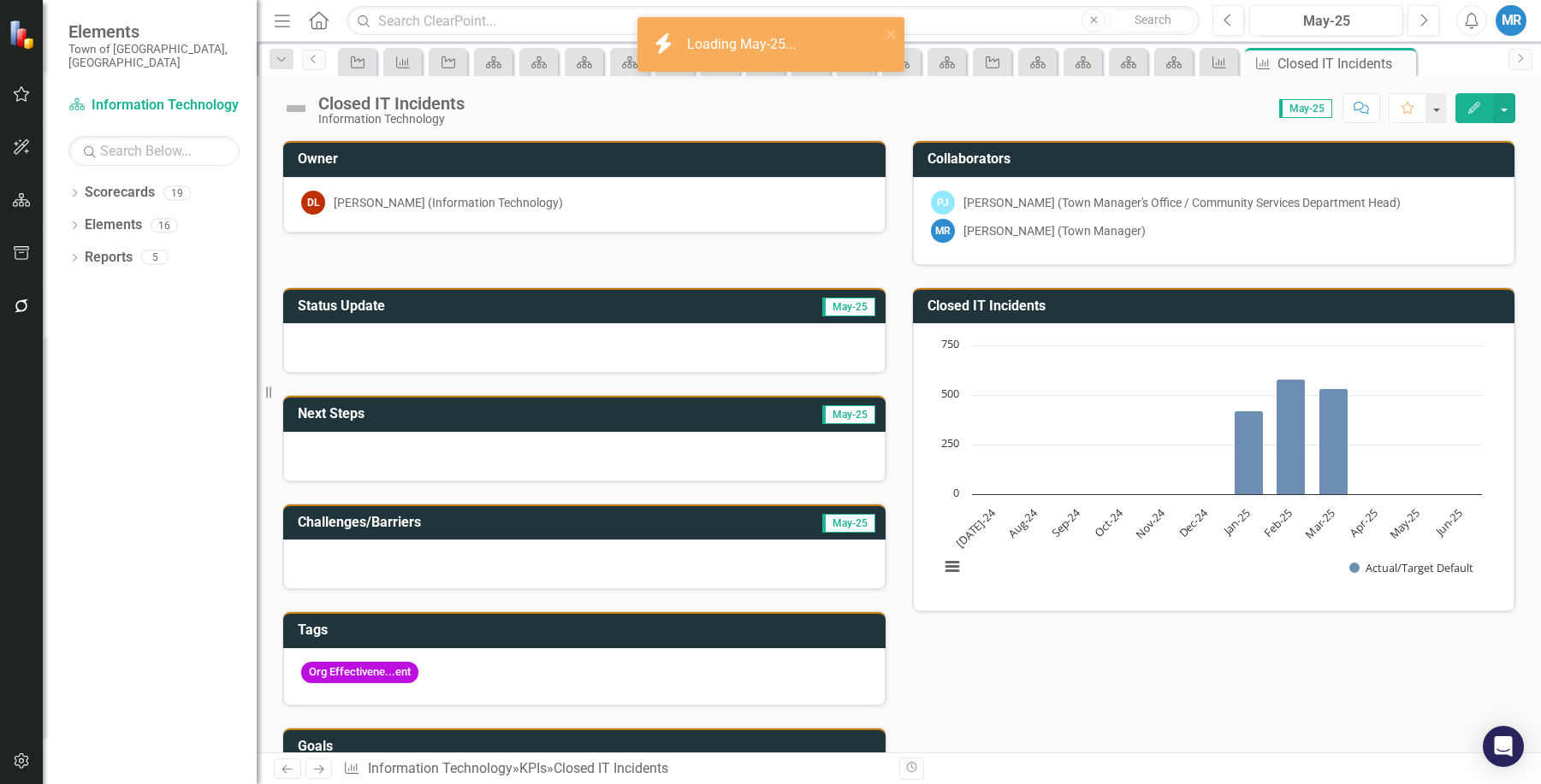
drag, startPoint x: 1428, startPoint y: 22, endPoint x: 1258, endPoint y: 132, distance: 202.5
click at [1258, 132] on div "Closed IT Incidents Information Technology Score: 0.00 May-25 Completed Comment…" at bounding box center [898, 413] width 1284 height 676
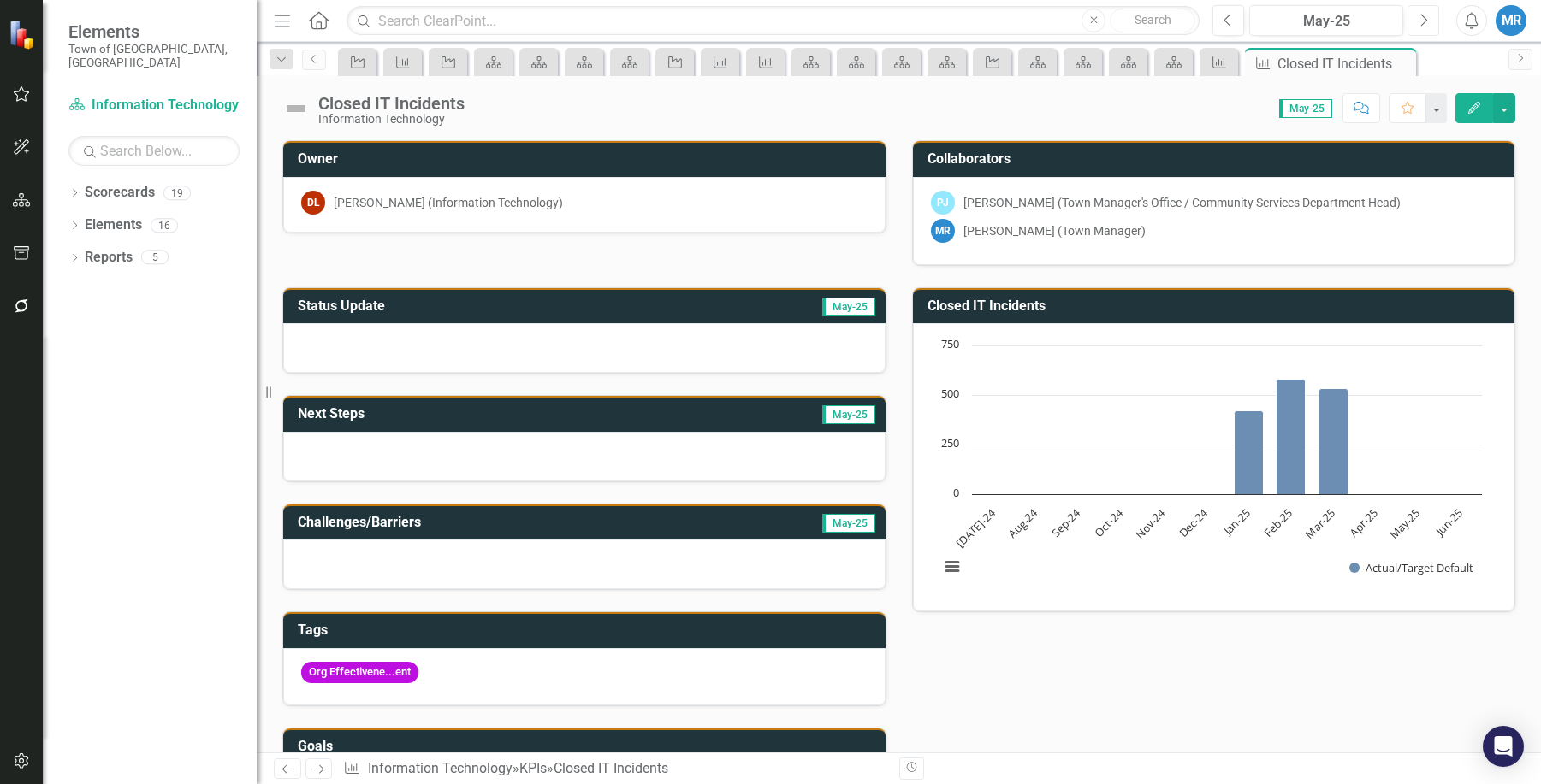
click at [1418, 23] on icon "Next" at bounding box center [1423, 20] width 9 height 16
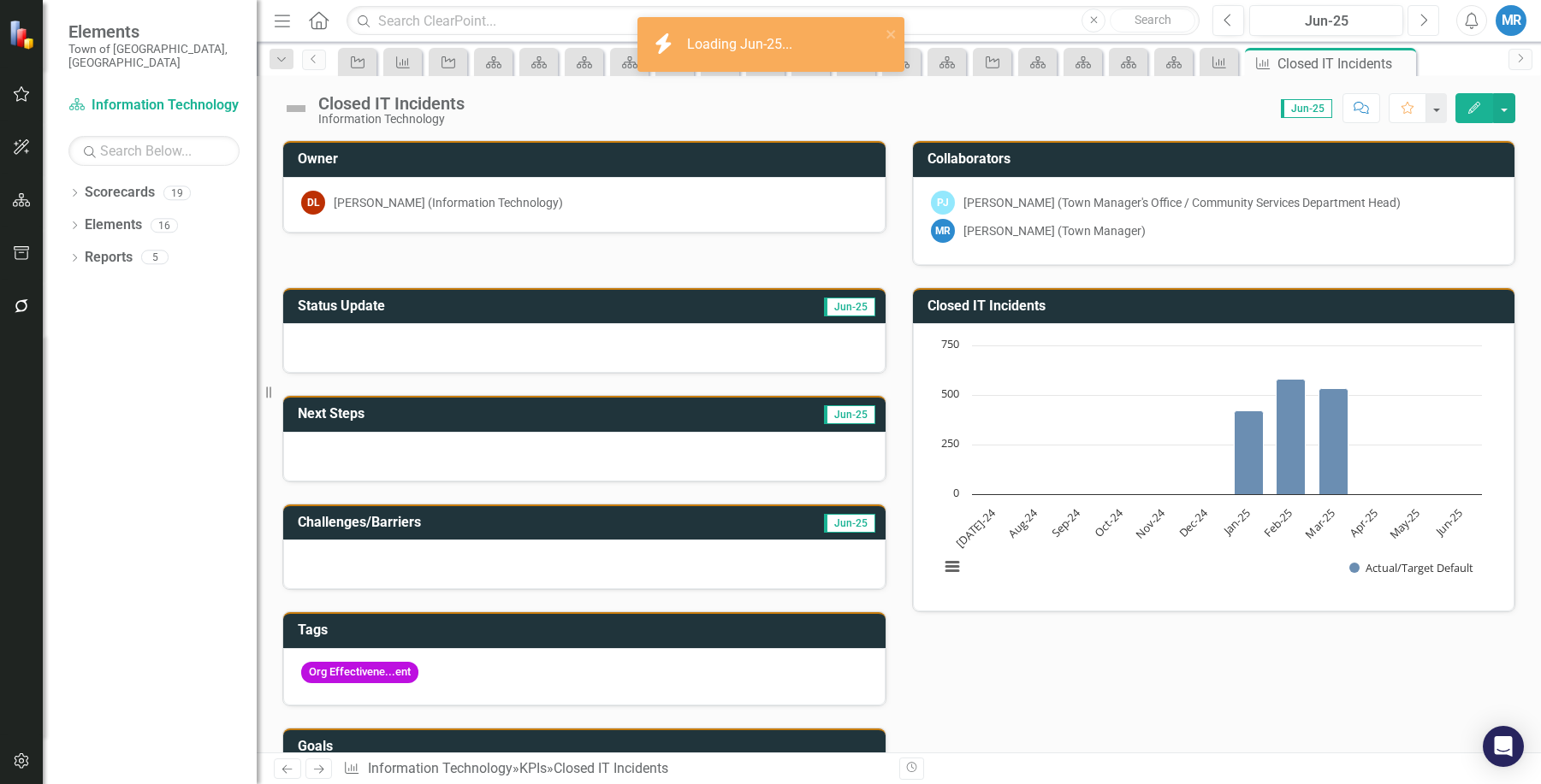
click at [1421, 21] on icon "Next" at bounding box center [1423, 20] width 9 height 16
